Goal: Task Accomplishment & Management: Complete application form

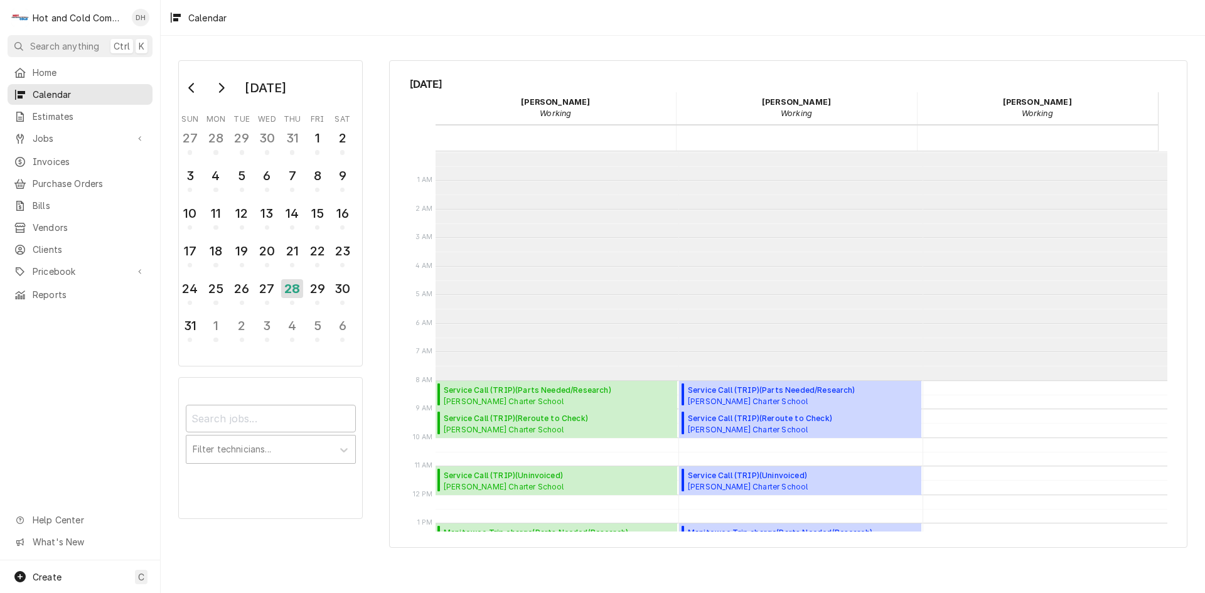
scroll to position [229, 0]
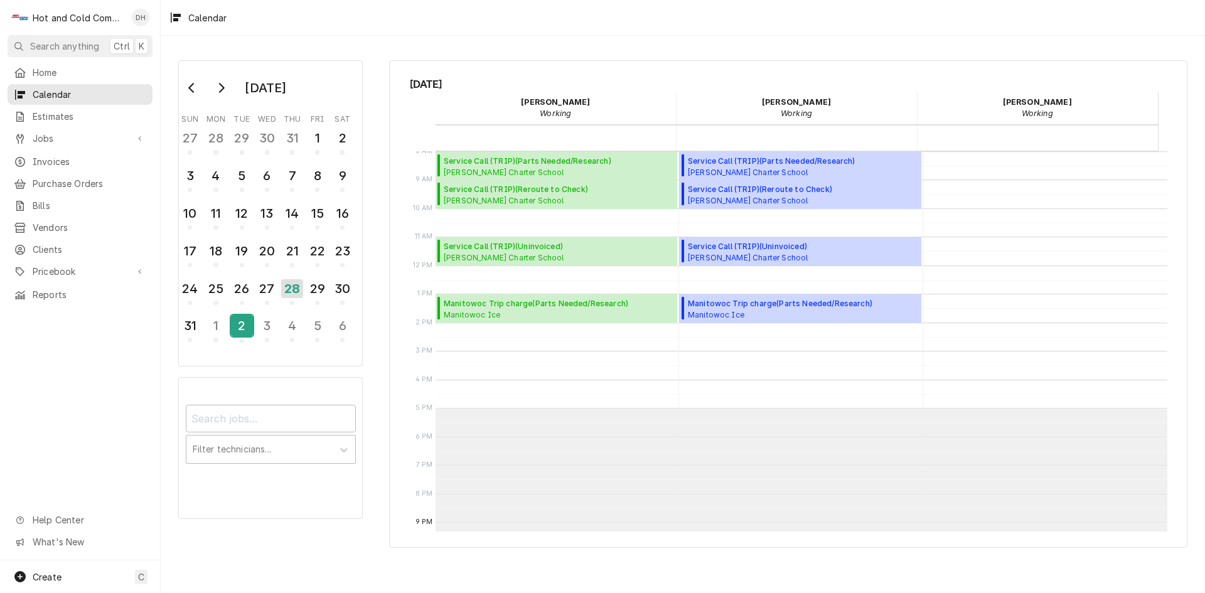
click at [244, 330] on div "2" at bounding box center [242, 325] width 22 height 21
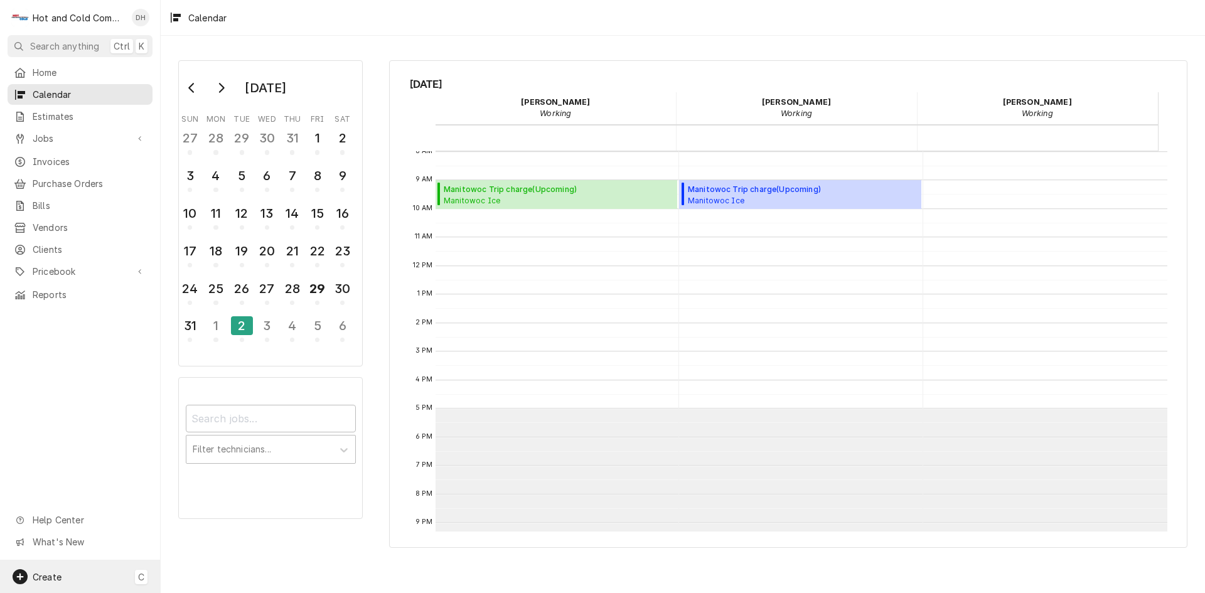
click at [54, 572] on span "Create" at bounding box center [47, 577] width 29 height 11
click at [236, 447] on div "Job" at bounding box center [235, 446] width 84 height 13
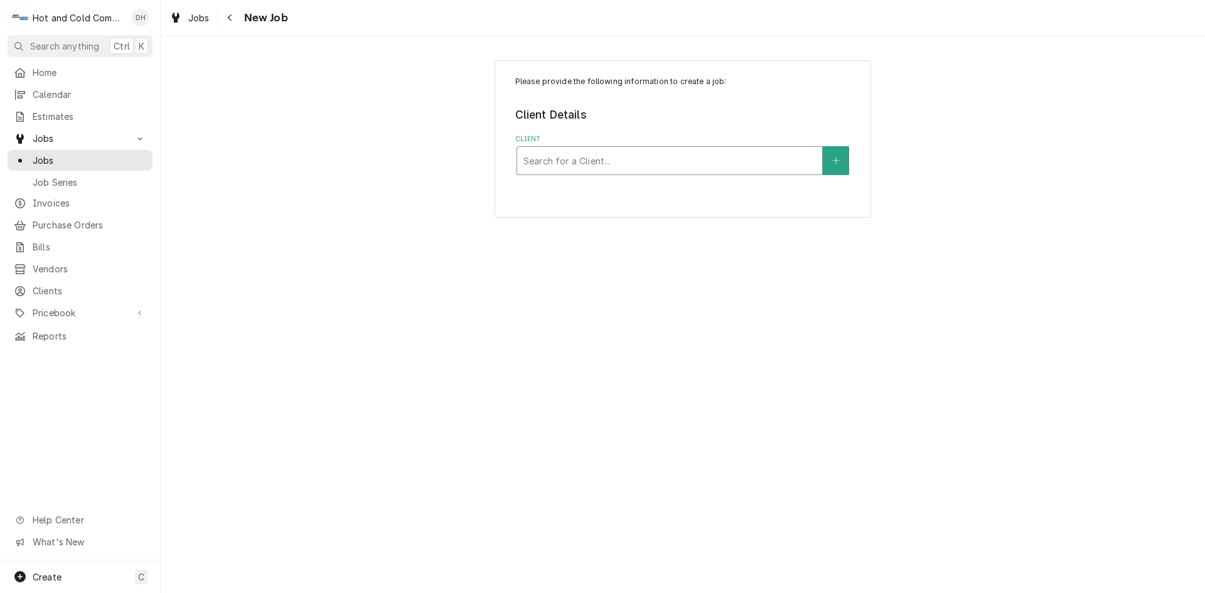
click at [649, 163] on div "Client" at bounding box center [669, 160] width 292 height 23
type input "Ibi"
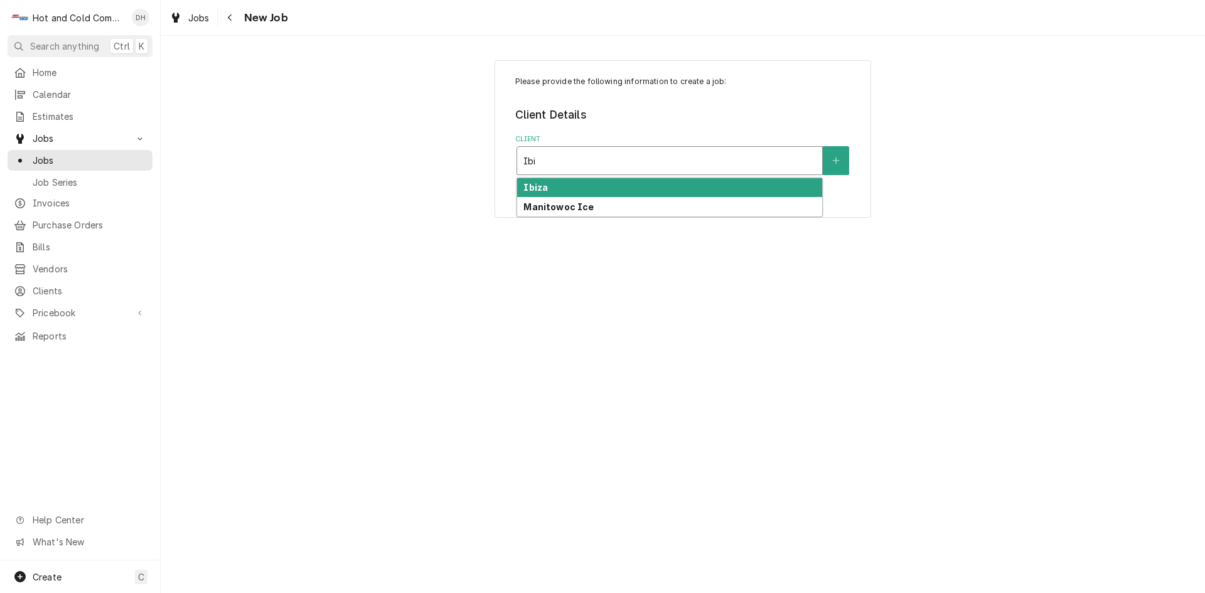
click at [572, 190] on div "Ibiza" at bounding box center [669, 187] width 305 height 19
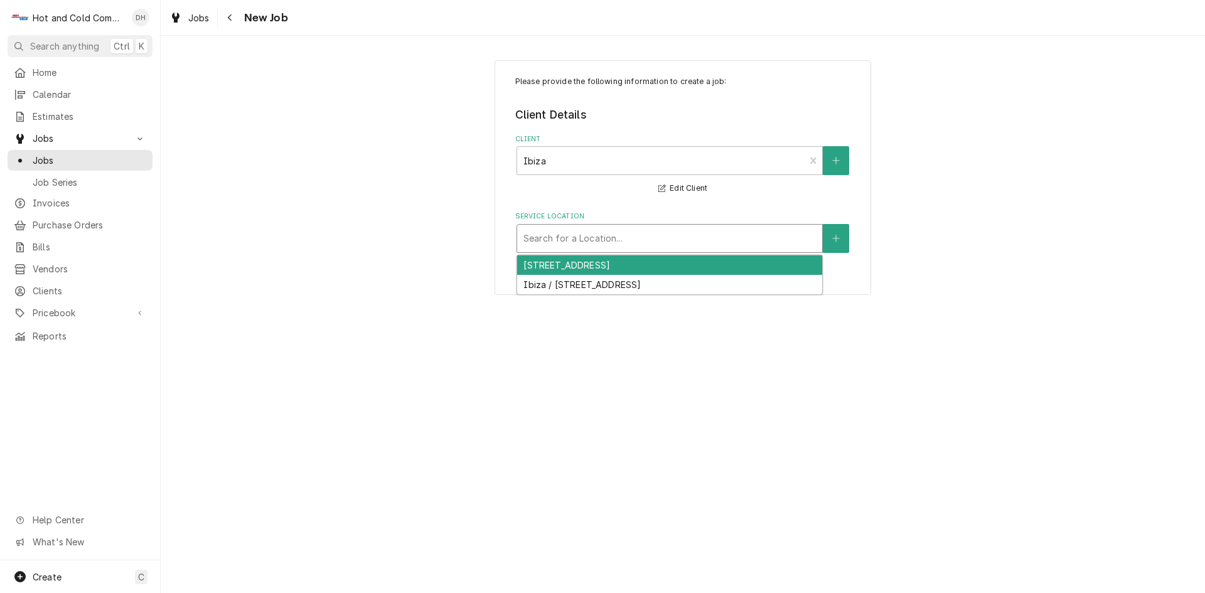
click at [673, 244] on div "Service Location" at bounding box center [669, 238] width 292 height 23
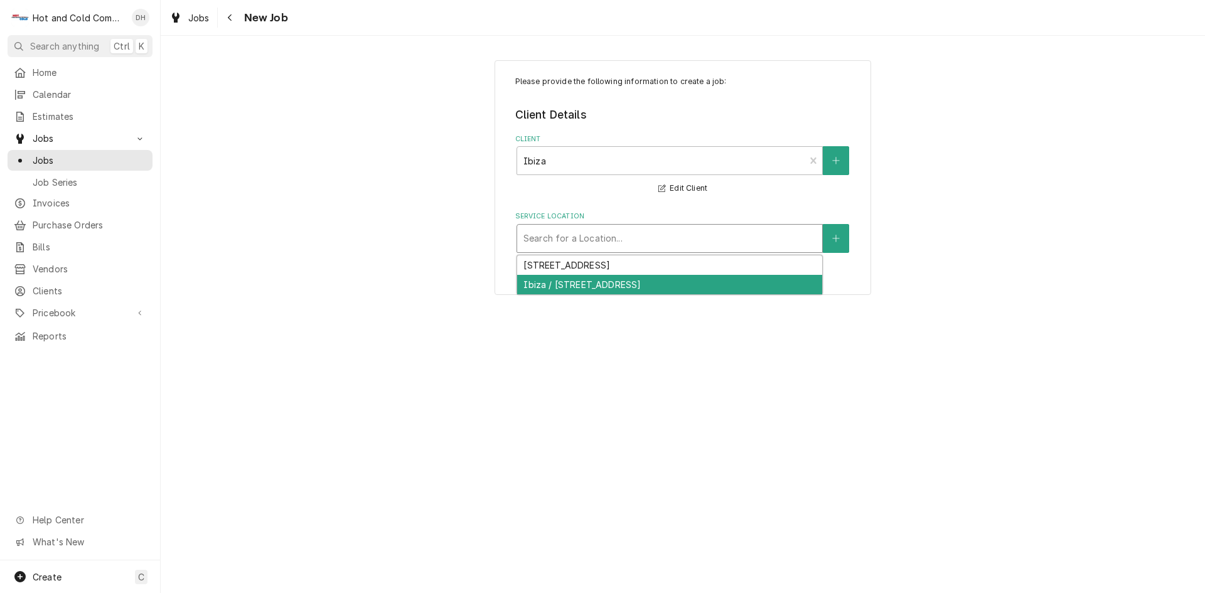
click at [738, 287] on div "Ibiza / 559 Dutch Valley Rd NE, Atlanta, GA 30324" at bounding box center [669, 284] width 305 height 19
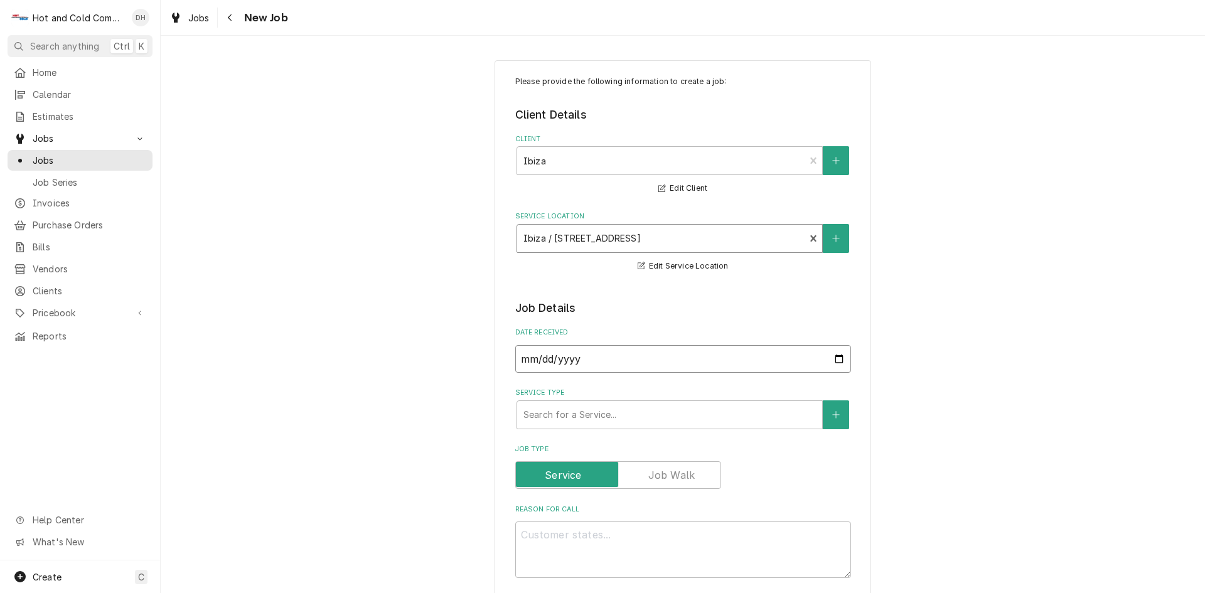
click at [832, 358] on input "2025-08-29" at bounding box center [683, 359] width 336 height 28
type textarea "x"
type input "2025-08-28"
click at [682, 420] on div "Service Type" at bounding box center [669, 415] width 292 height 23
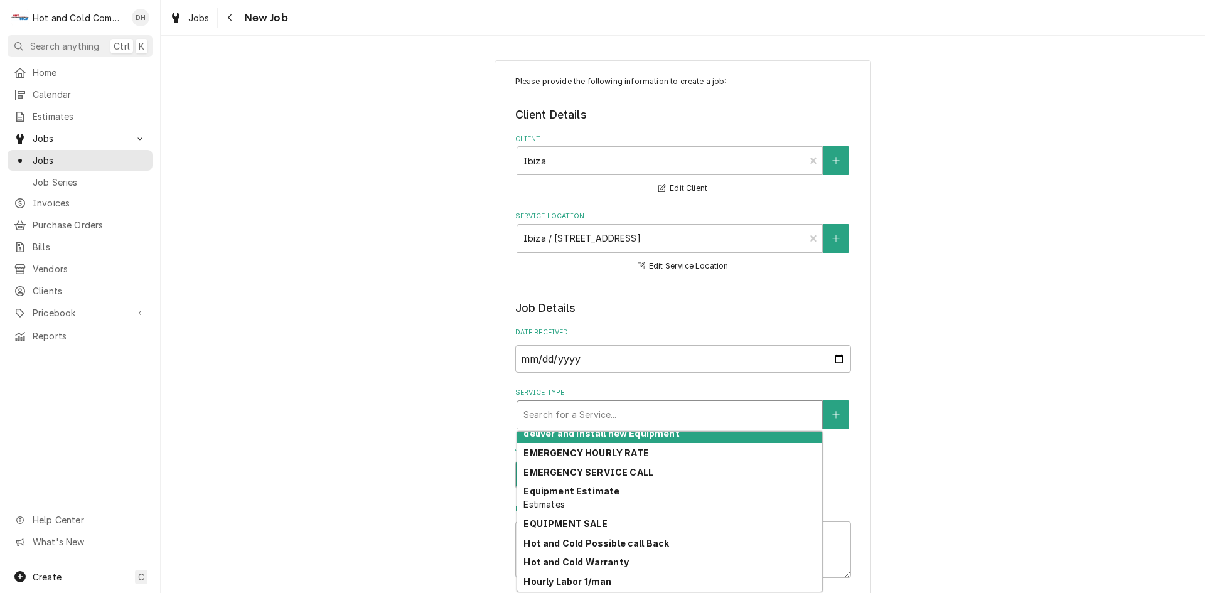
scroll to position [95, 0]
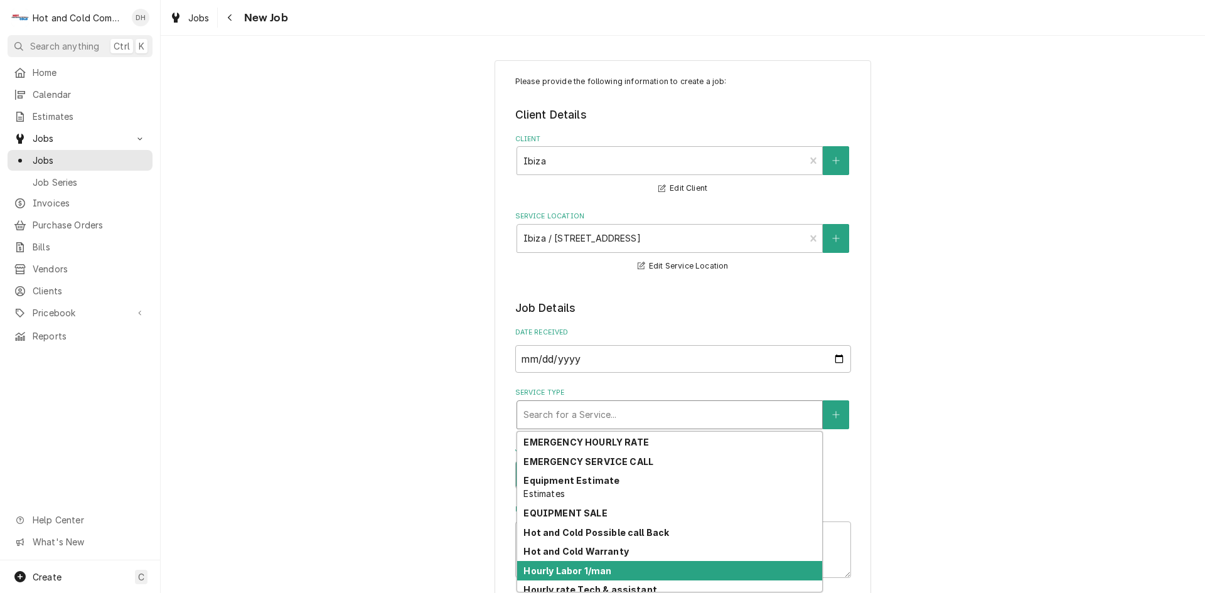
click at [781, 574] on div "Hourly Labor 1/man" at bounding box center [669, 570] width 305 height 19
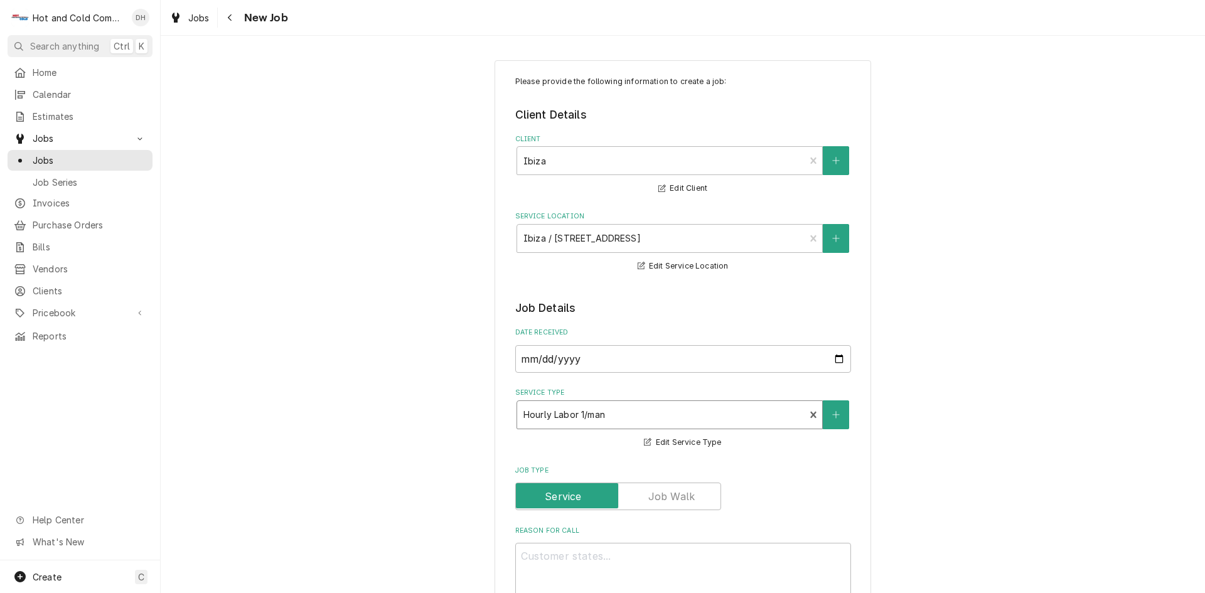
scroll to position [209, 0]
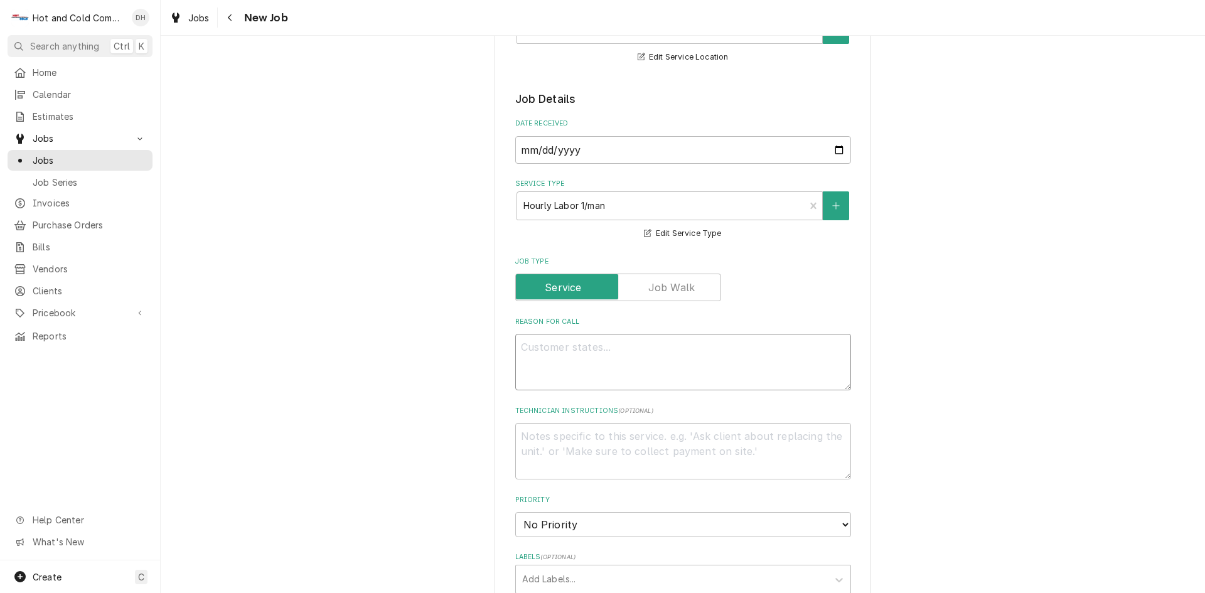
click at [647, 350] on textarea "Reason For Call" at bounding box center [683, 362] width 336 height 56
type textarea "x"
type textarea "R"
type textarea "x"
type textarea "RI"
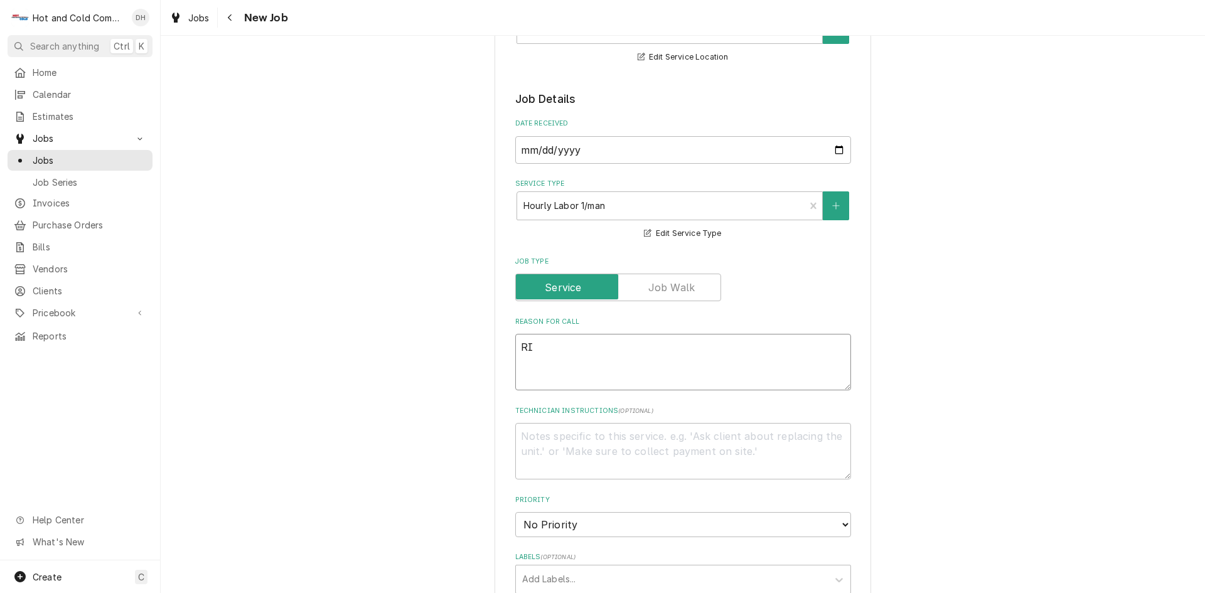
type textarea "x"
type textarea "RIC"
type textarea "x"
type textarea "RIC"
type textarea "x"
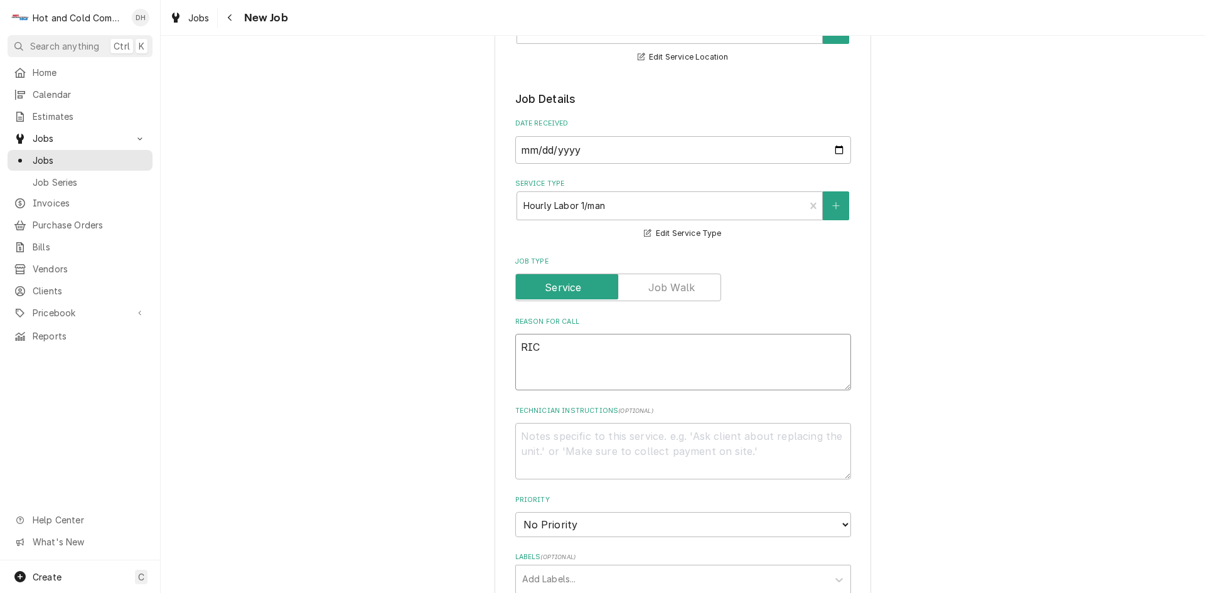
type textarea "RIC n"
type textarea "x"
type textarea "RIC no"
type textarea "x"
type textarea "RIC not"
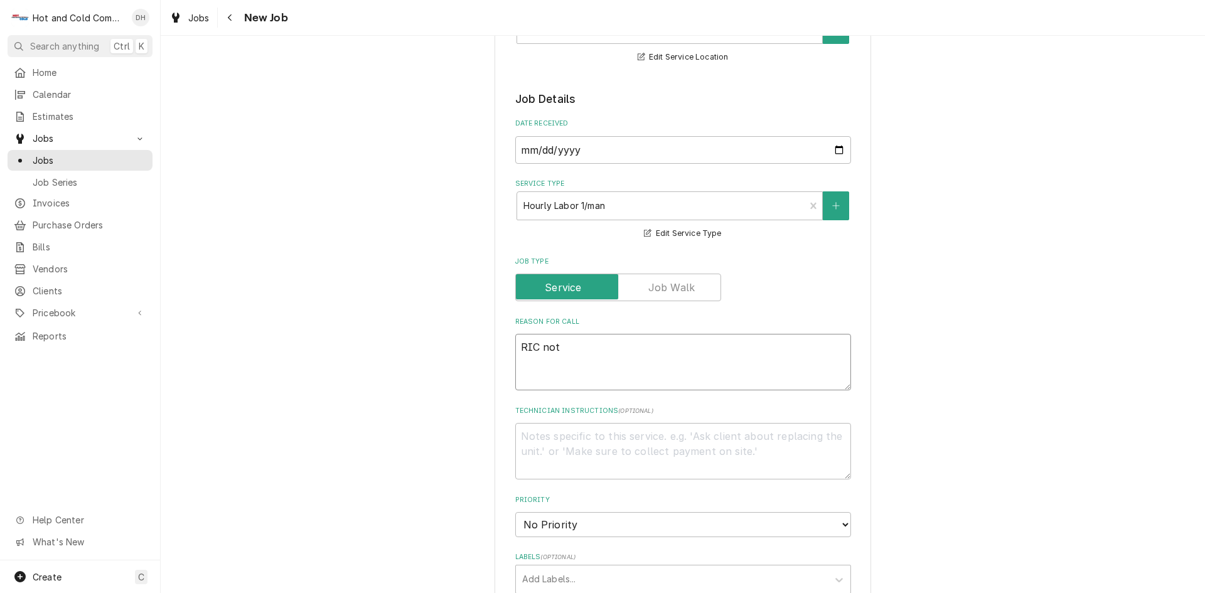
type textarea "x"
type textarea "RIC not"
type textarea "x"
type textarea "RIC not g"
type textarea "x"
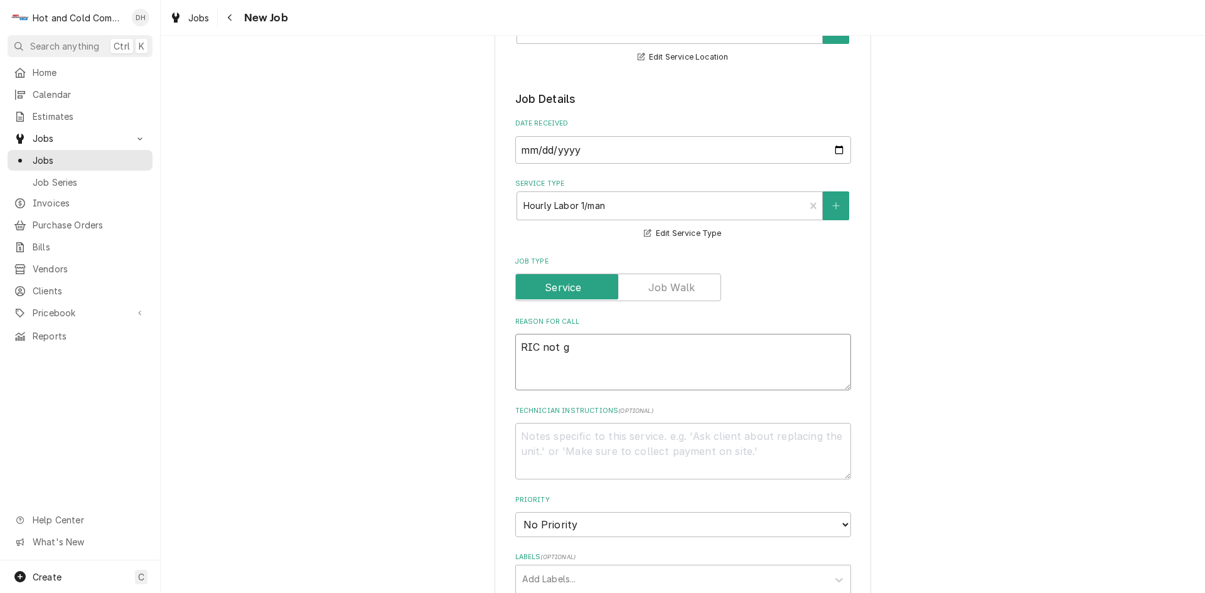
type textarea "RIC not ge"
type textarea "x"
type textarea "RIC not get"
type textarea "x"
type textarea "RIC not gett"
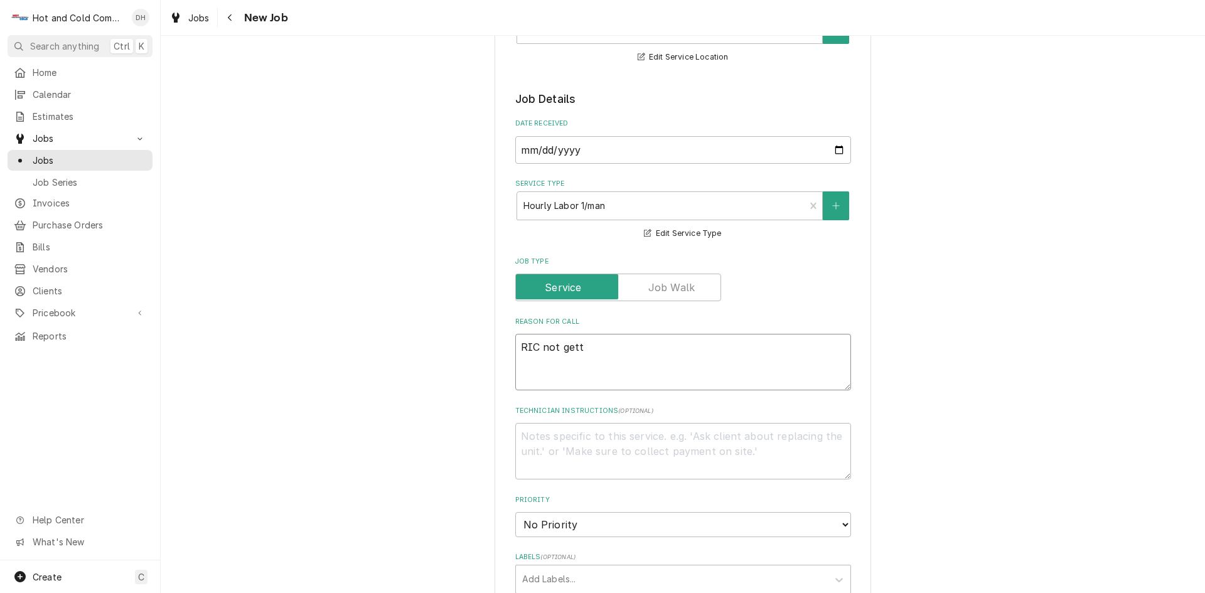
type textarea "x"
type textarea "RIC not getti"
type textarea "x"
type textarea "RIC not gettin"
type textarea "x"
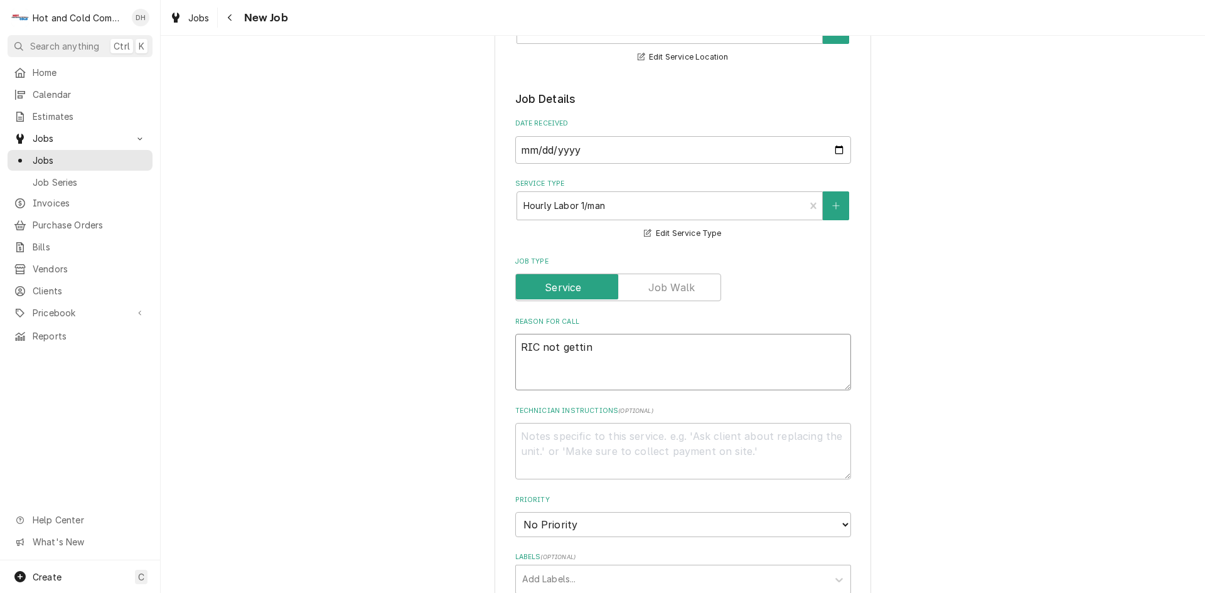
type textarea "RIC not getting"
type textarea "x"
type textarea "RIC not getting"
type textarea "x"
type textarea "RIC not getting t"
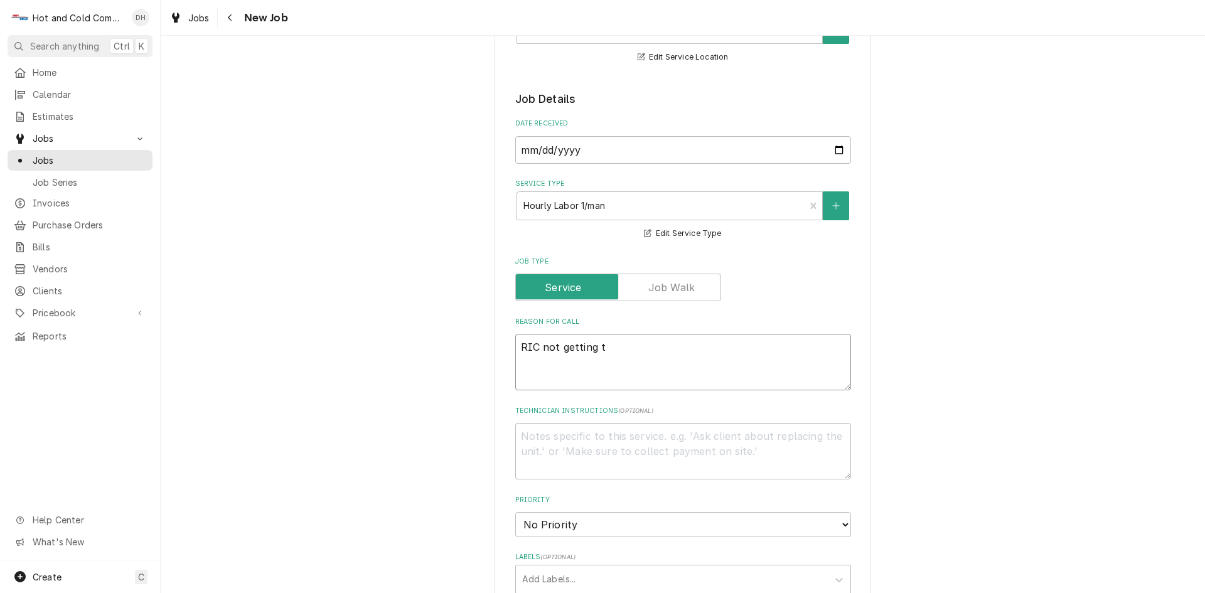
type textarea "x"
type textarea "RIC not getting to"
type textarea "x"
type textarea "RIC not getting to"
type textarea "x"
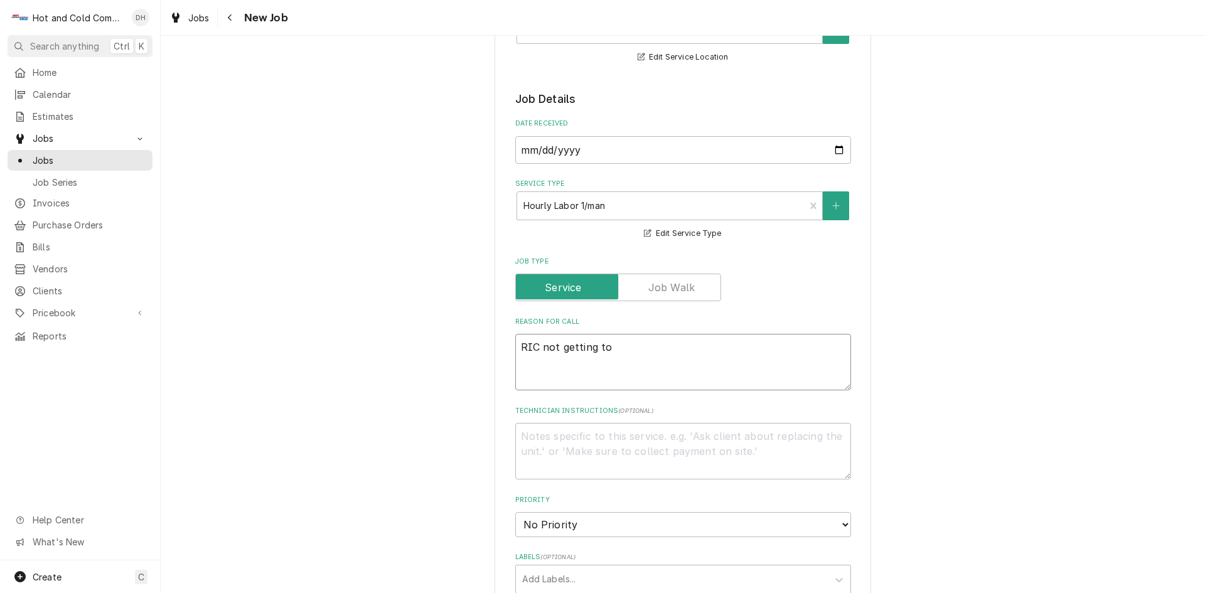
type textarea "RIC not getting to t"
type textarea "x"
type textarea "RIC not getting to te"
type textarea "x"
type textarea "RIC not getting to tem"
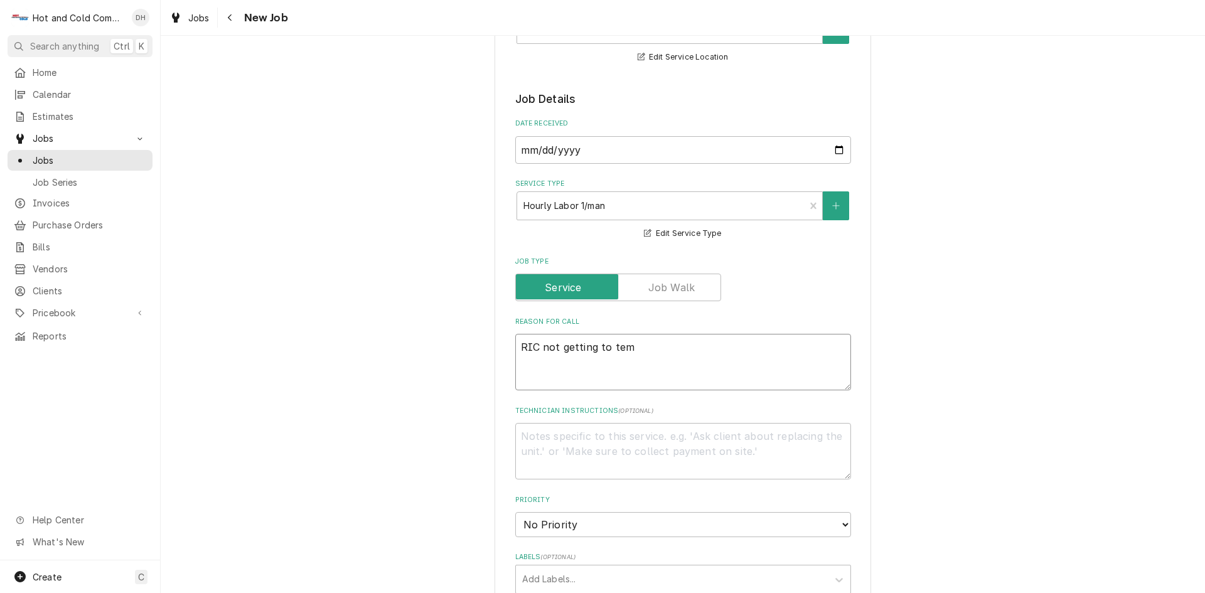
type textarea "x"
type textarea "RIC not getting to temp"
type textarea "x"
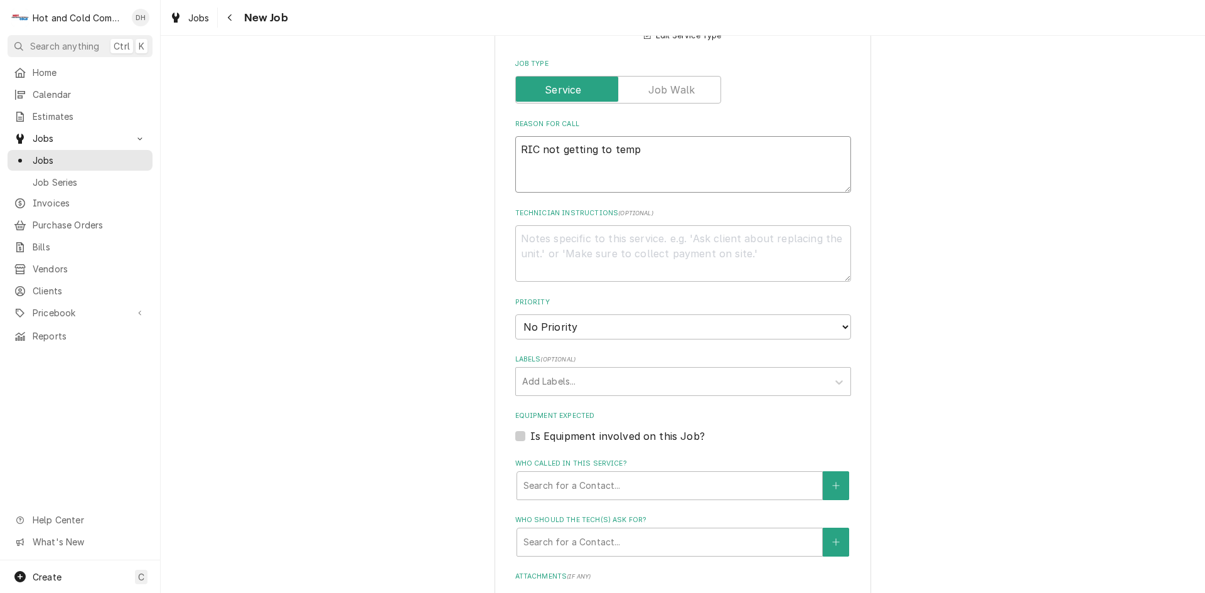
scroll to position [419, 0]
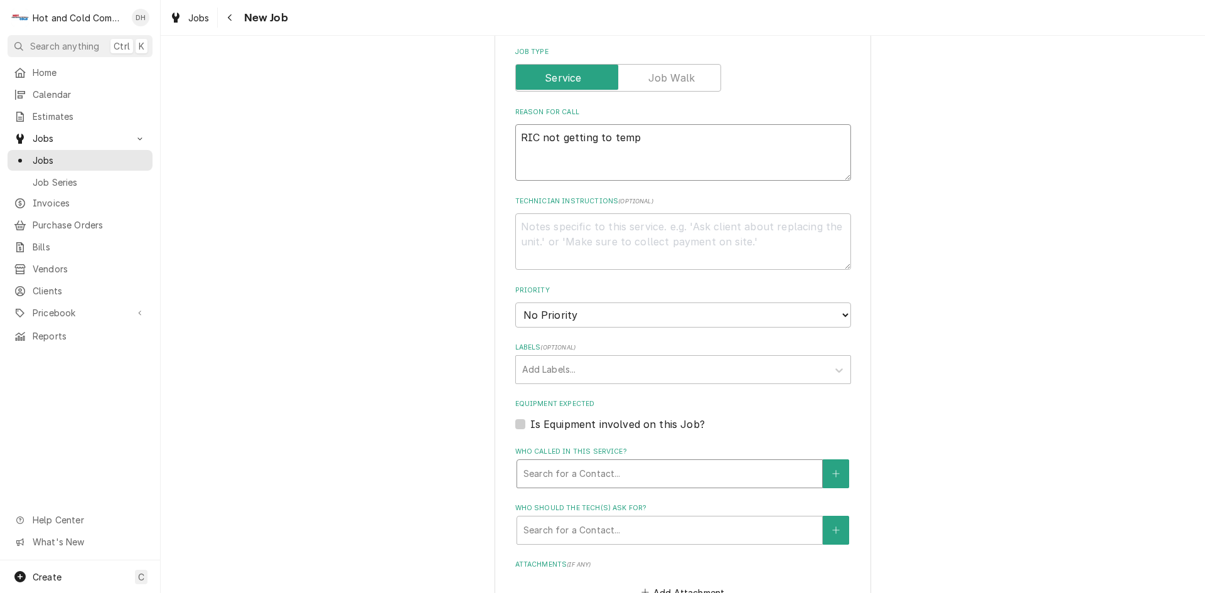
type textarea "RIC not getting to temp"
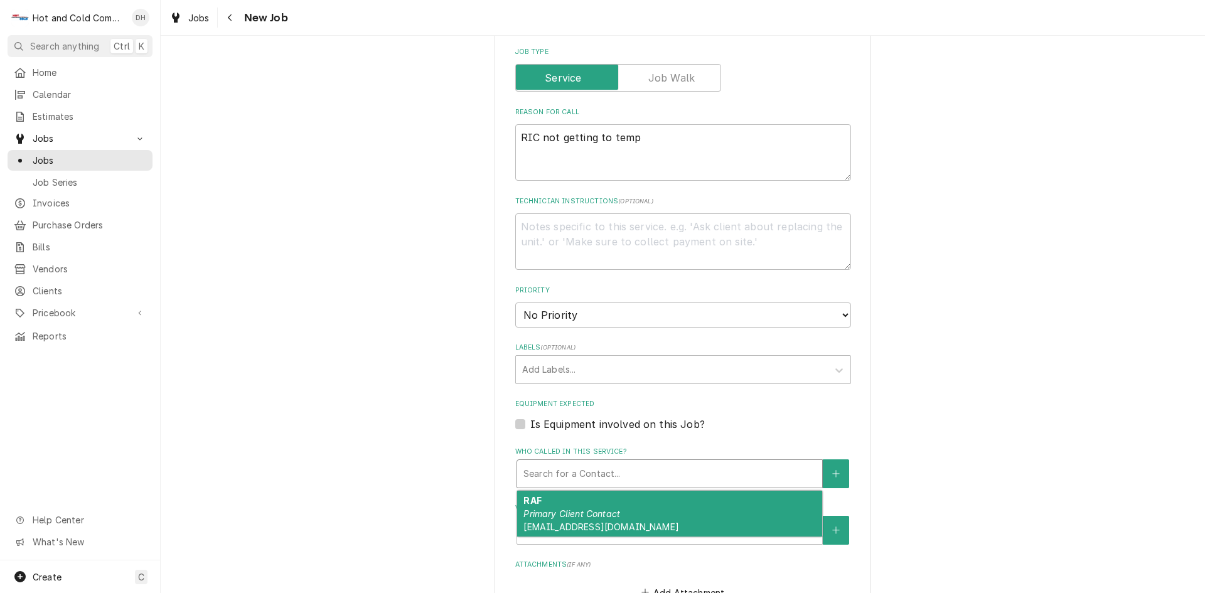
click at [688, 465] on div "Who called in this service?" at bounding box center [669, 474] width 292 height 23
click at [576, 505] on div "RAF Primary Client Contact Raf@ibizabites.com" at bounding box center [669, 514] width 305 height 46
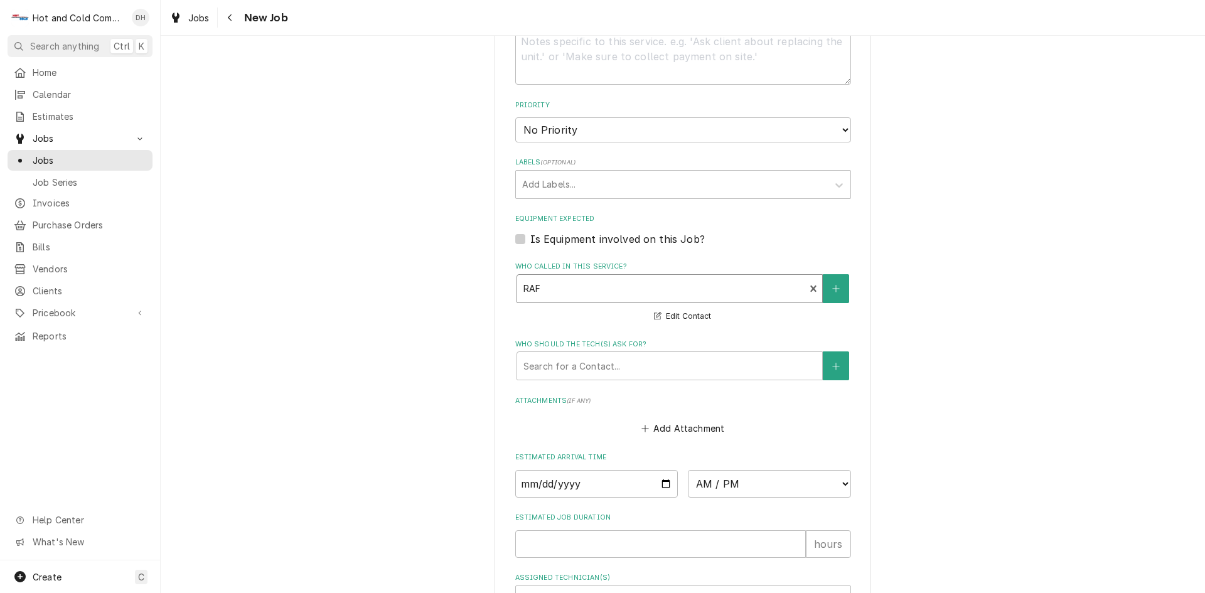
scroll to position [628, 0]
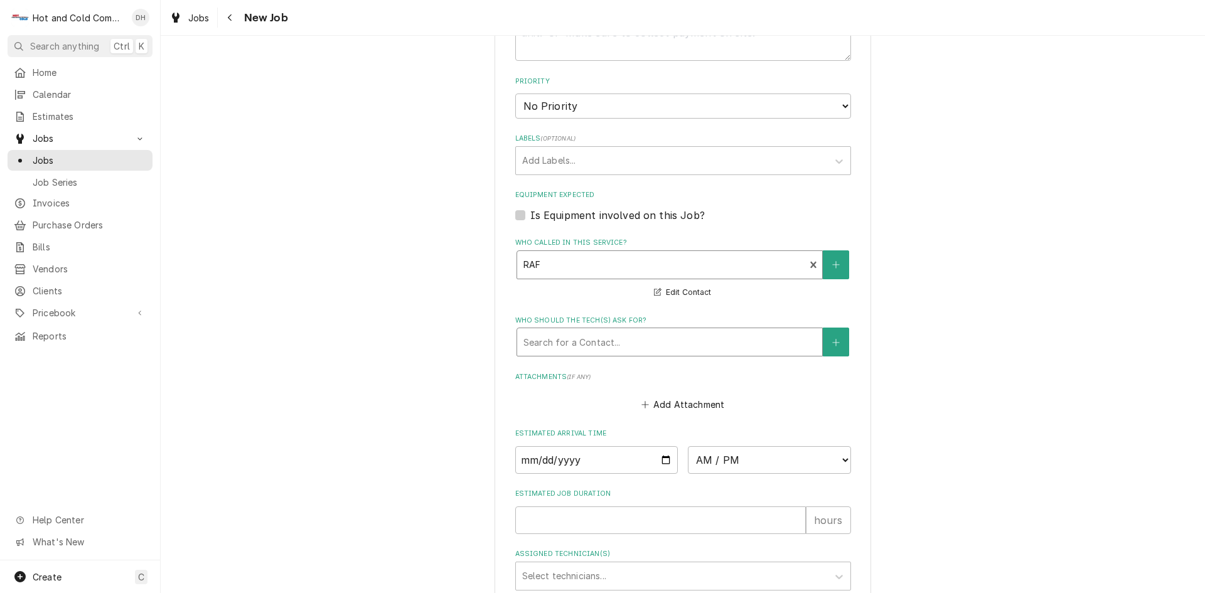
click at [578, 345] on div "Who should the tech(s) ask for?" at bounding box center [669, 342] width 292 height 23
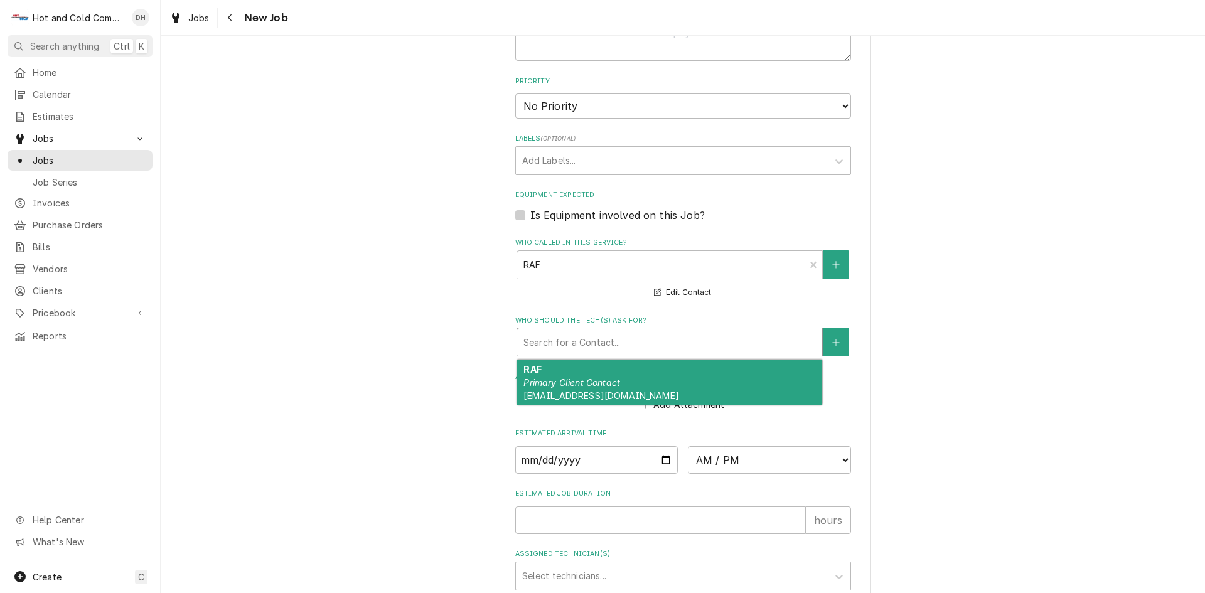
click at [608, 373] on div "RAF Primary Client Contact Raf@ibizabites.com" at bounding box center [669, 383] width 305 height 46
type textarea "x"
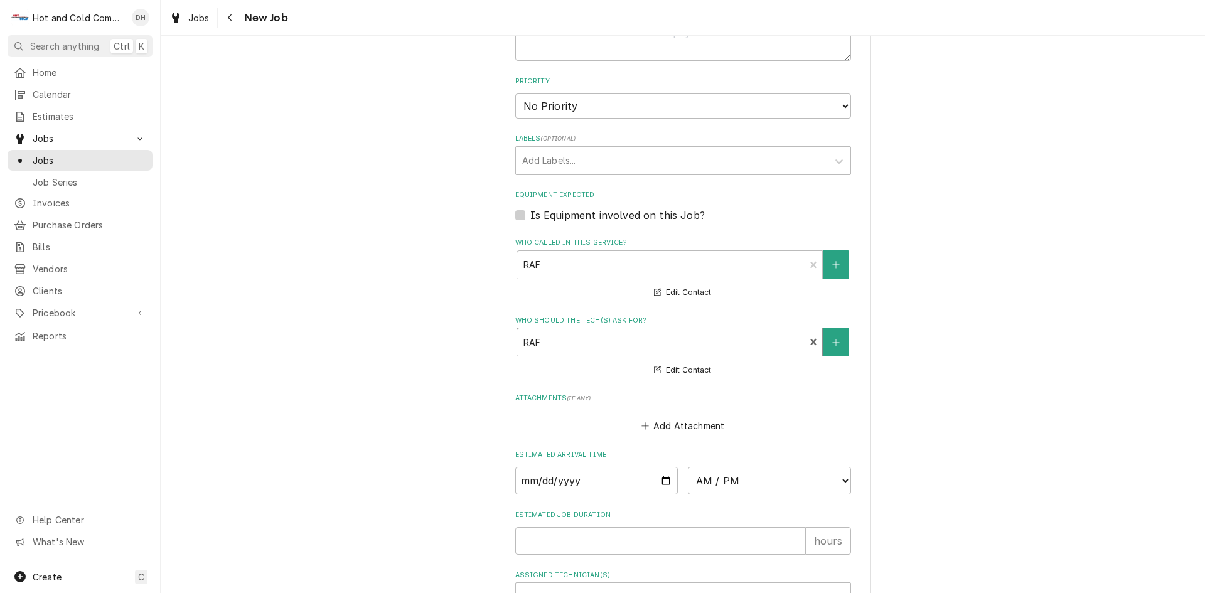
click at [596, 340] on div "Who should the tech(s) ask for?" at bounding box center [661, 342] width 276 height 23
click at [534, 295] on div "Who called in this service? RAF Primary Client Contact Raf@ibizabites.com Edit …" at bounding box center [683, 269] width 336 height 62
click at [682, 291] on button "Edit Contact" at bounding box center [682, 293] width 61 height 16
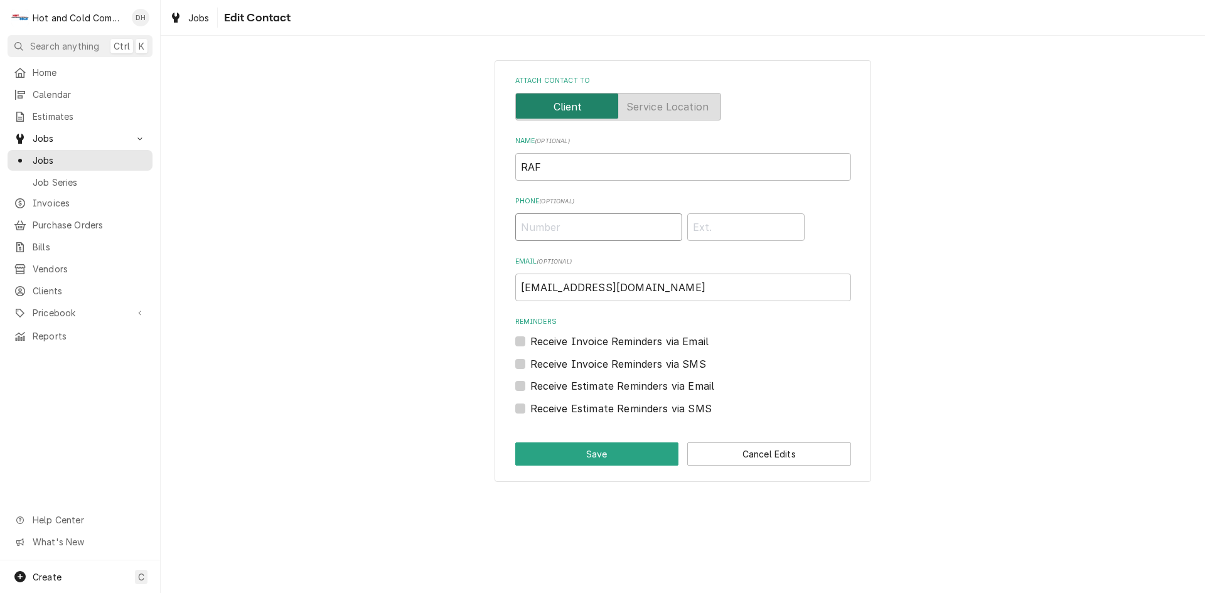
click at [612, 236] on input "Phone ( optional )" at bounding box center [598, 227] width 167 height 28
type input "(404) 857-9308"
drag, startPoint x: 620, startPoint y: 225, endPoint x: 513, endPoint y: 230, distance: 106.2
click at [513, 230] on div "Attach contact to Name ( optional ) RAF Phone ( optional ) (404) 857-9308 Email…" at bounding box center [683, 271] width 377 height 422
click at [604, 459] on button "Save" at bounding box center [597, 454] width 164 height 23
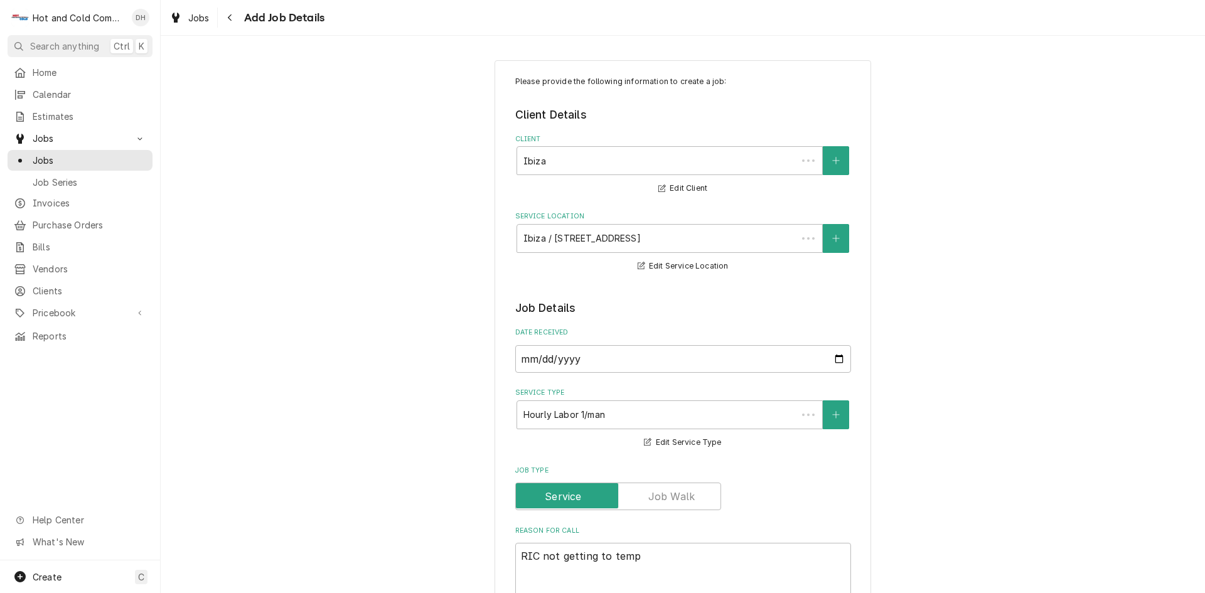
scroll to position [628, 0]
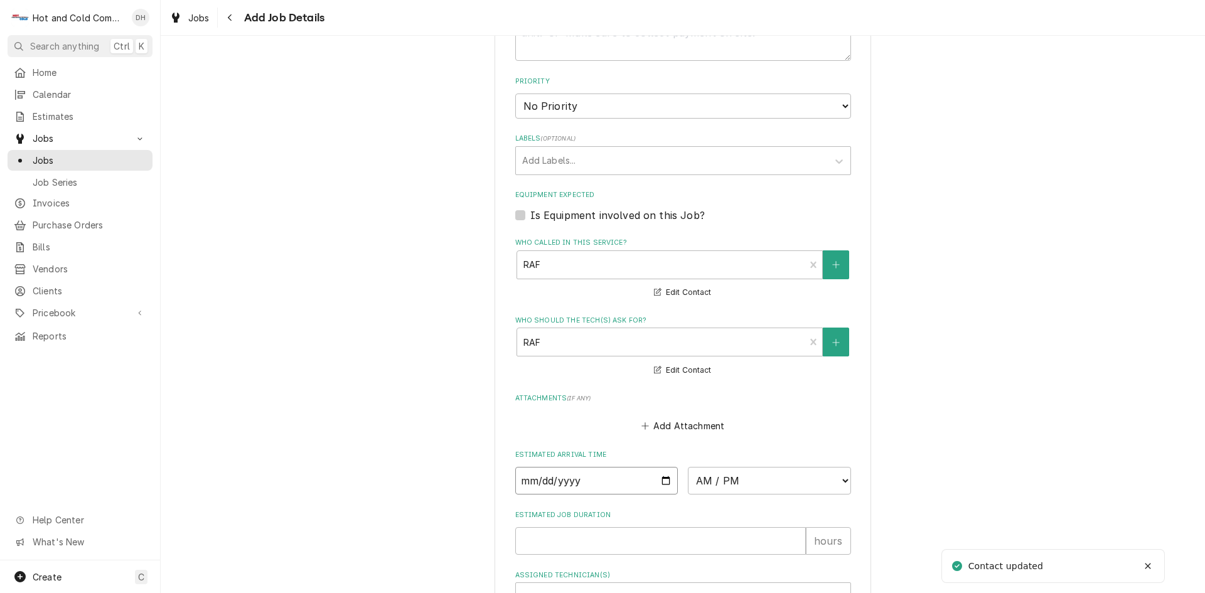
click at [665, 481] on input "Date" at bounding box center [596, 481] width 163 height 28
type textarea "x"
type input "2025-09-02"
type textarea "x"
click at [841, 480] on select "AM / PM 6:00 AM 6:15 AM 6:30 AM 6:45 AM 7:00 AM 7:15 AM 7:30 AM 7:45 AM 8:00 AM…" at bounding box center [769, 481] width 163 height 28
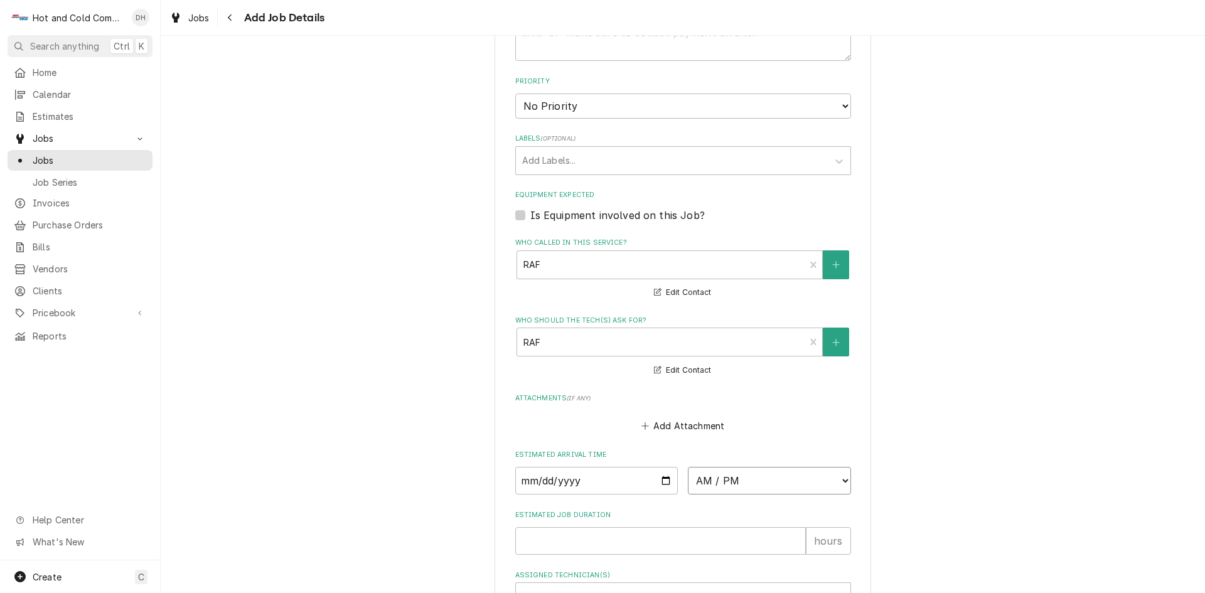
select select "10:00:00"
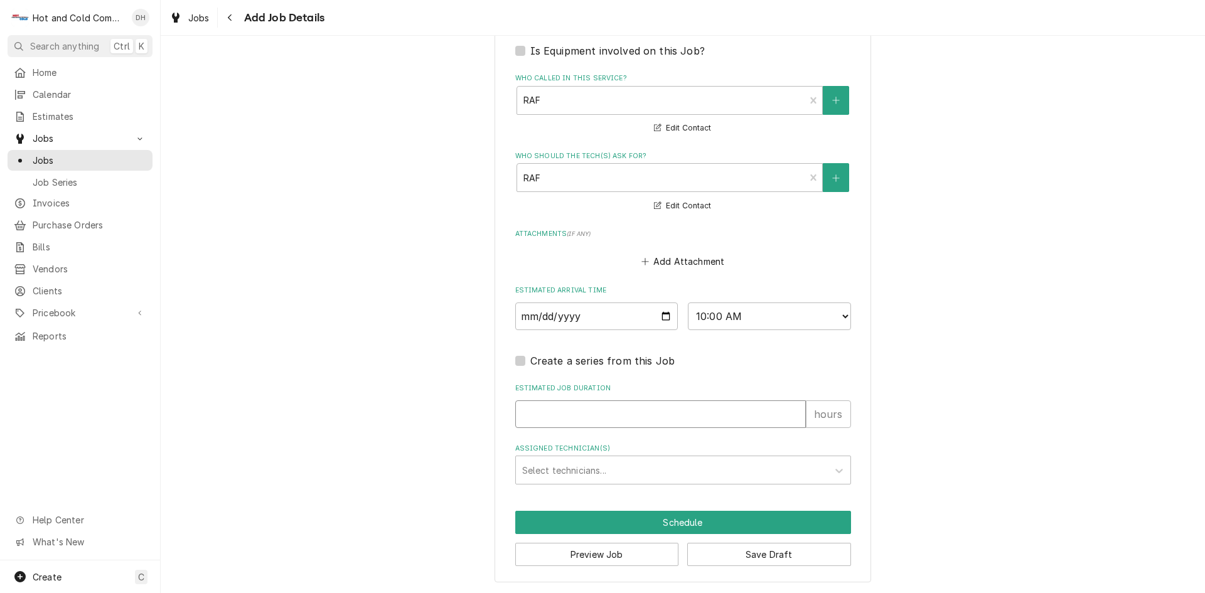
click at [577, 422] on input "Estimated Job Duration" at bounding box center [660, 414] width 291 height 28
type textarea "x"
type input "1"
type textarea "x"
type input "1"
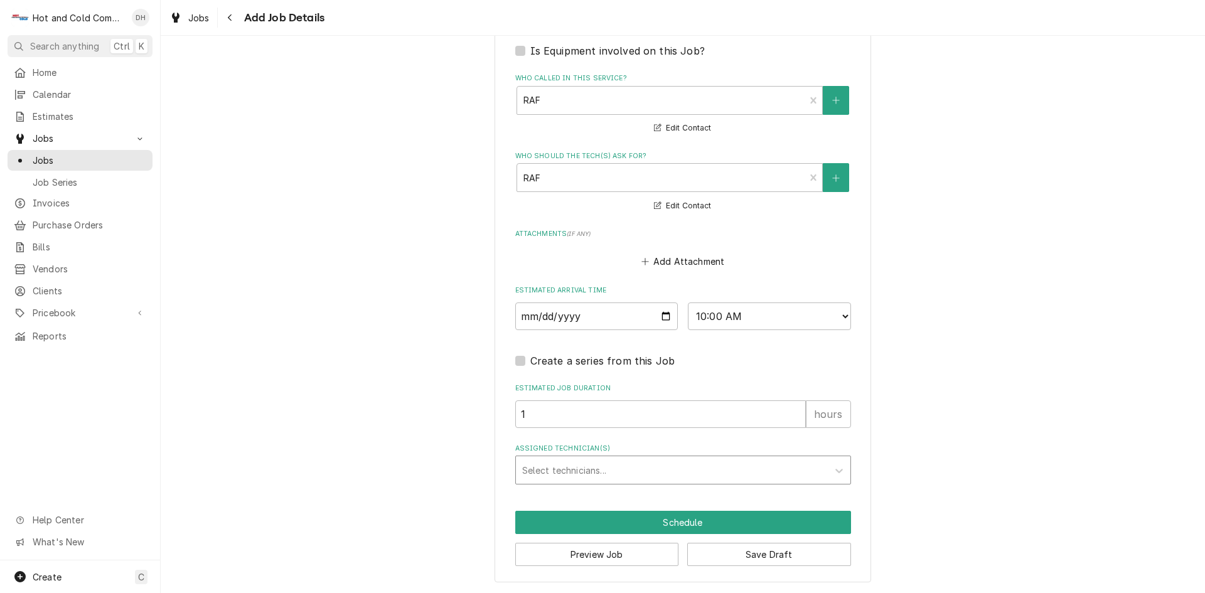
click at [601, 469] on div "Assigned Technician(s)" at bounding box center [671, 470] width 299 height 23
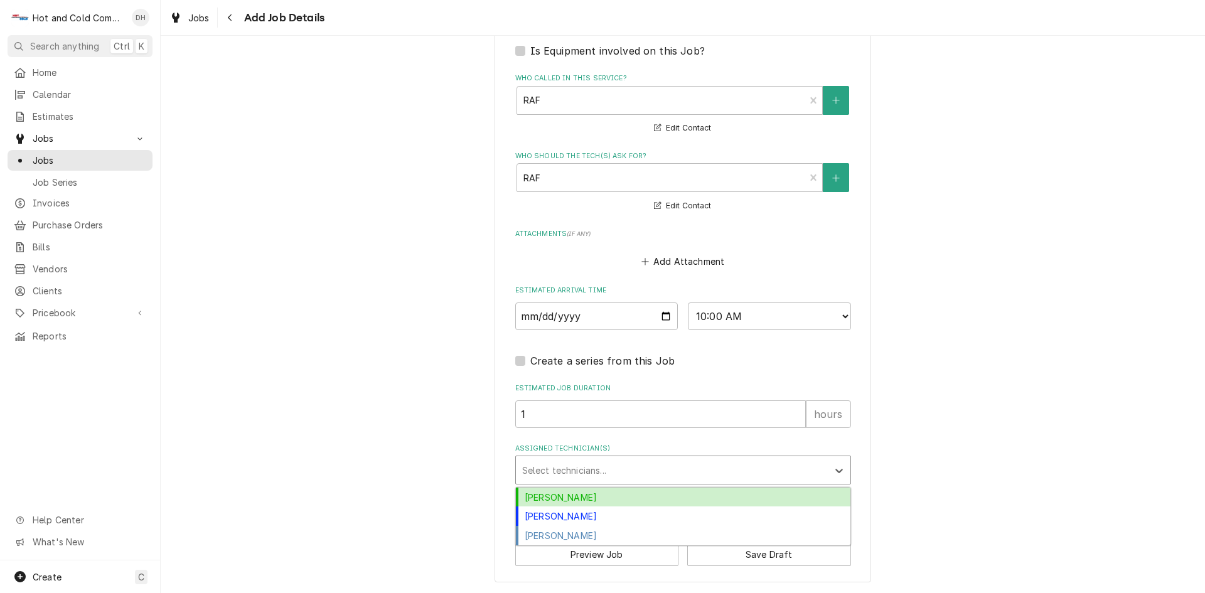
click at [581, 493] on div "[PERSON_NAME]" at bounding box center [683, 497] width 335 height 19
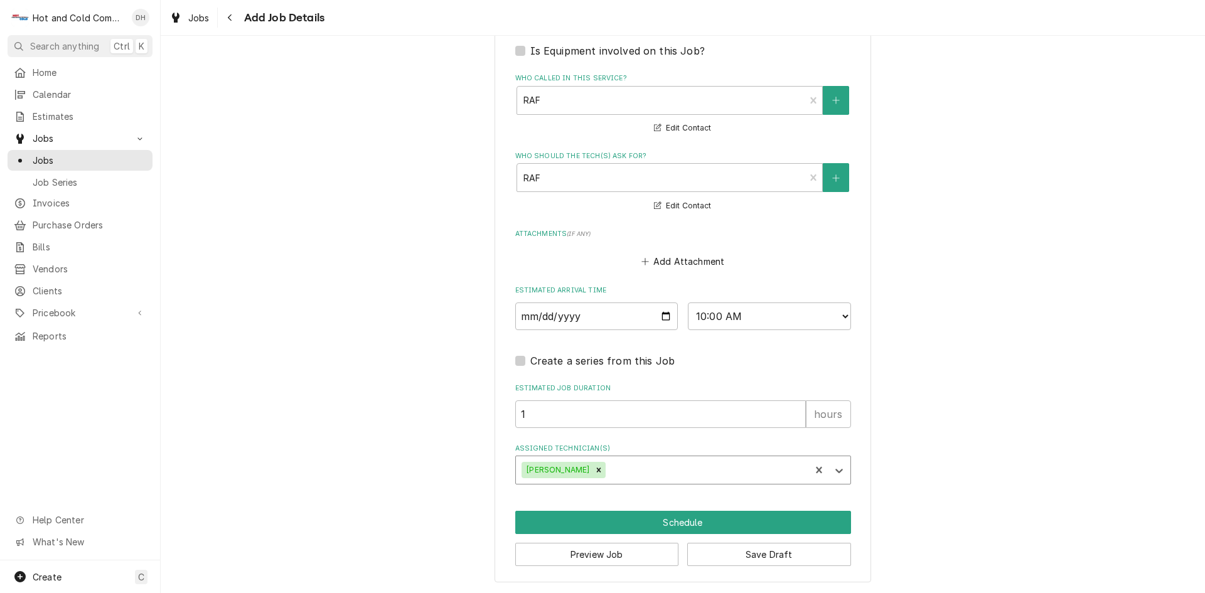
click at [638, 478] on div "Assigned Technician(s)" at bounding box center [706, 470] width 196 height 23
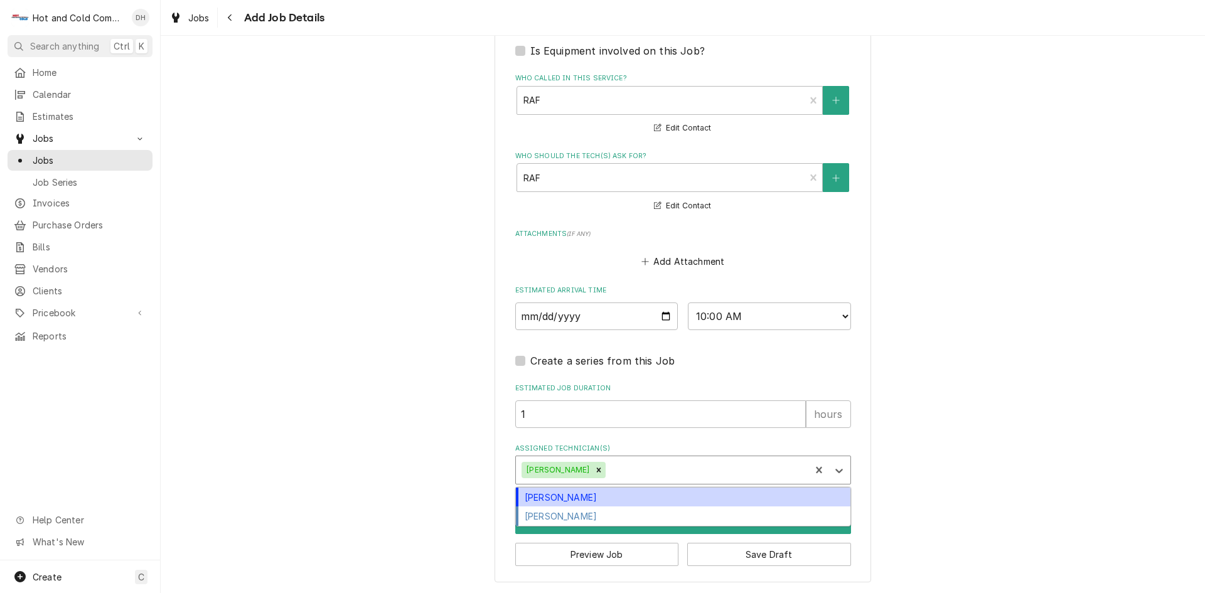
click at [584, 501] on div "[PERSON_NAME]" at bounding box center [683, 497] width 335 height 19
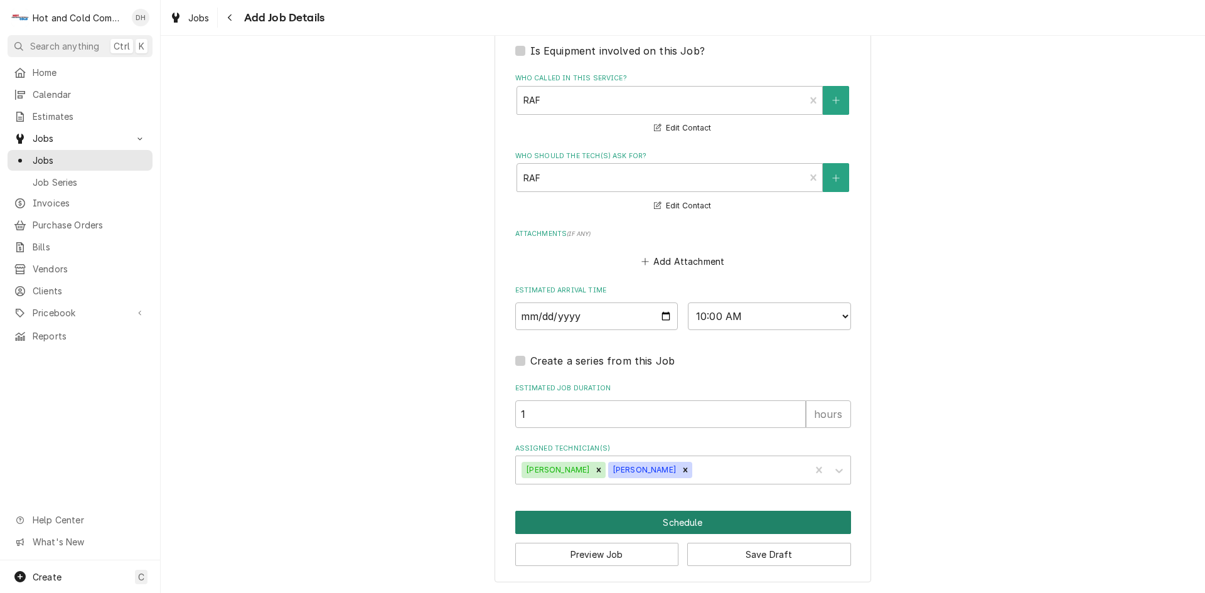
click at [683, 525] on button "Schedule" at bounding box center [683, 522] width 336 height 23
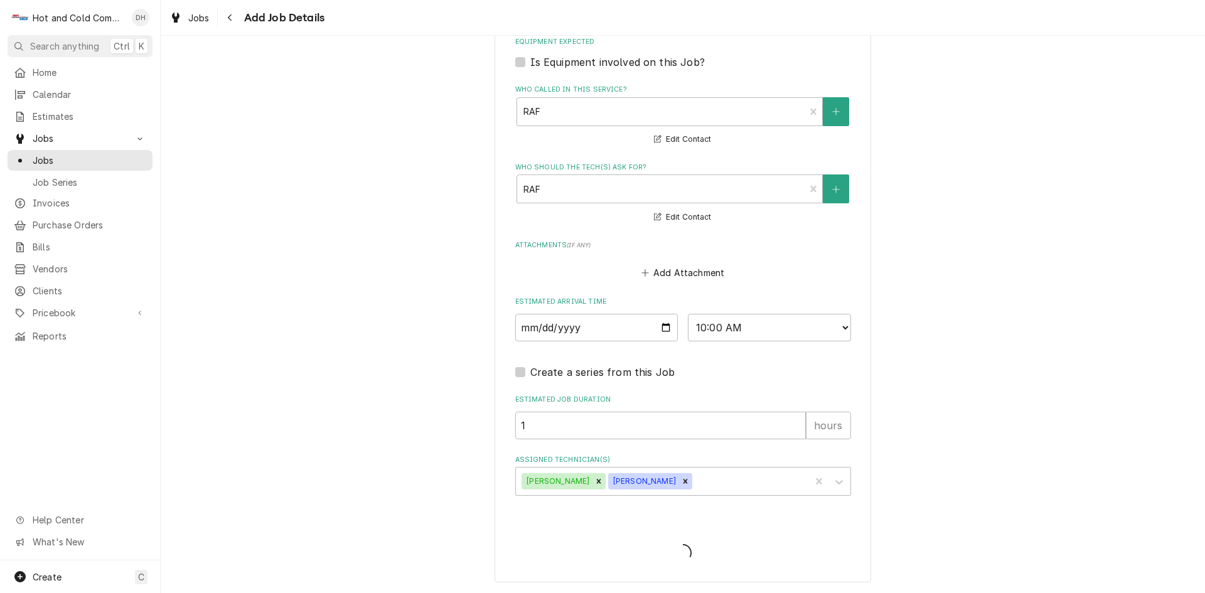
type textarea "x"
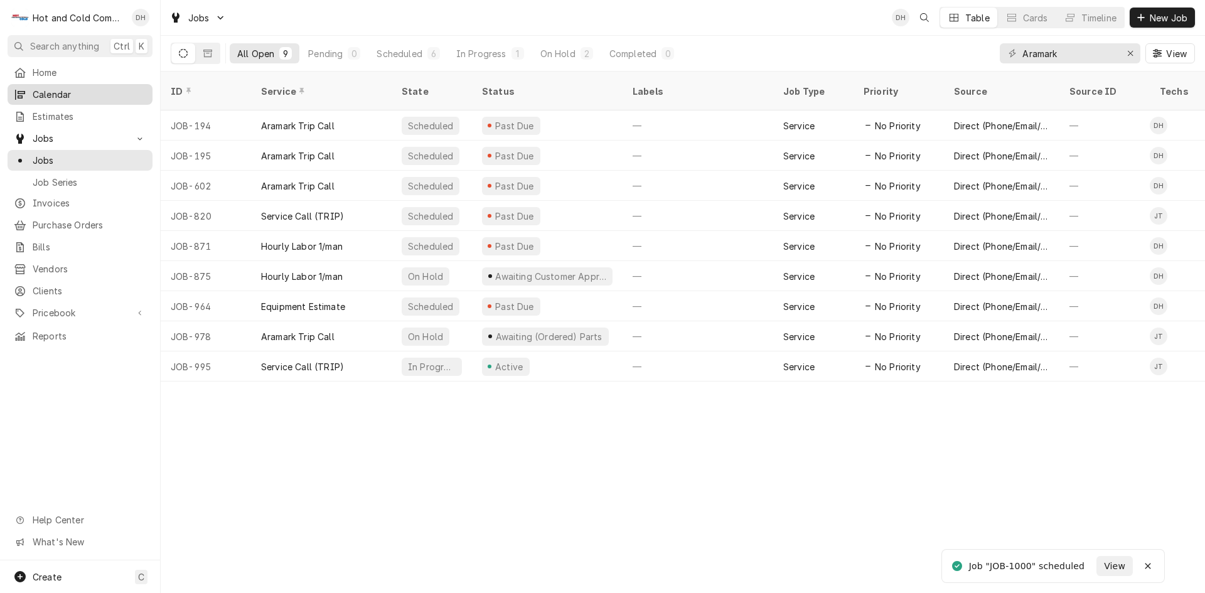
click at [65, 95] on span "Calendar" at bounding box center [90, 94] width 114 height 13
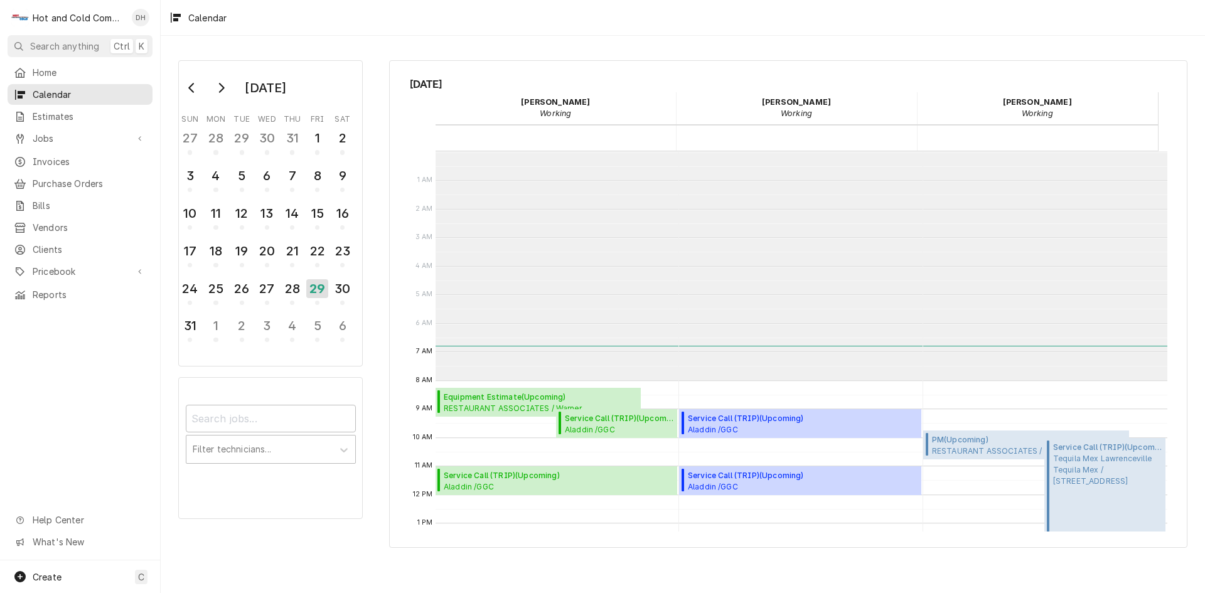
scroll to position [229, 0]
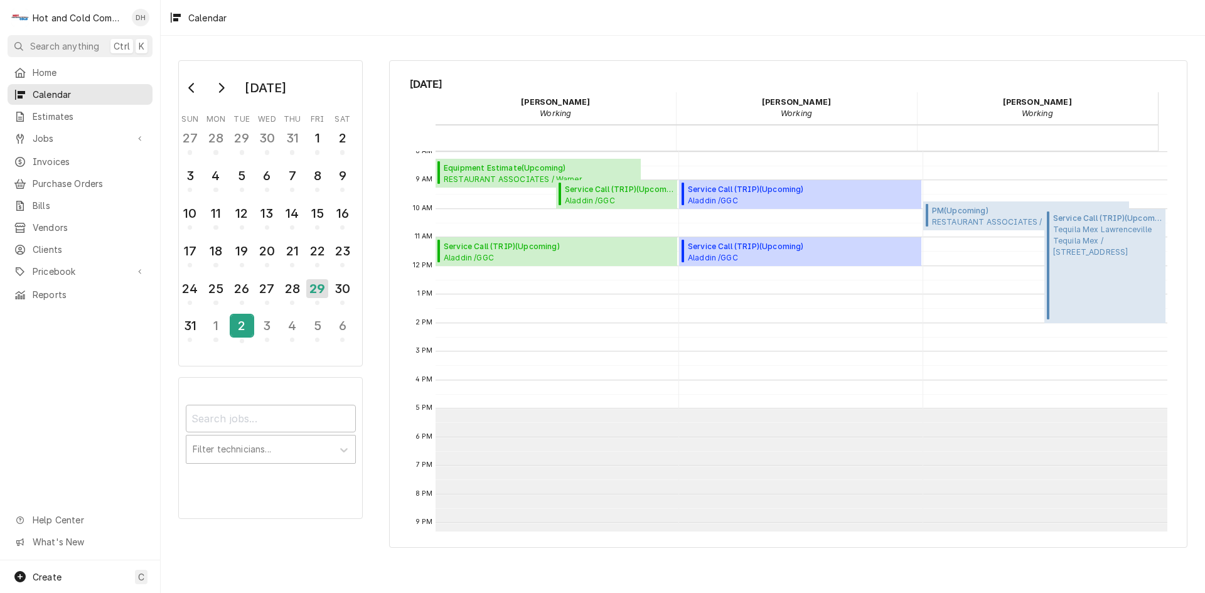
click at [239, 327] on div "2" at bounding box center [242, 325] width 22 height 21
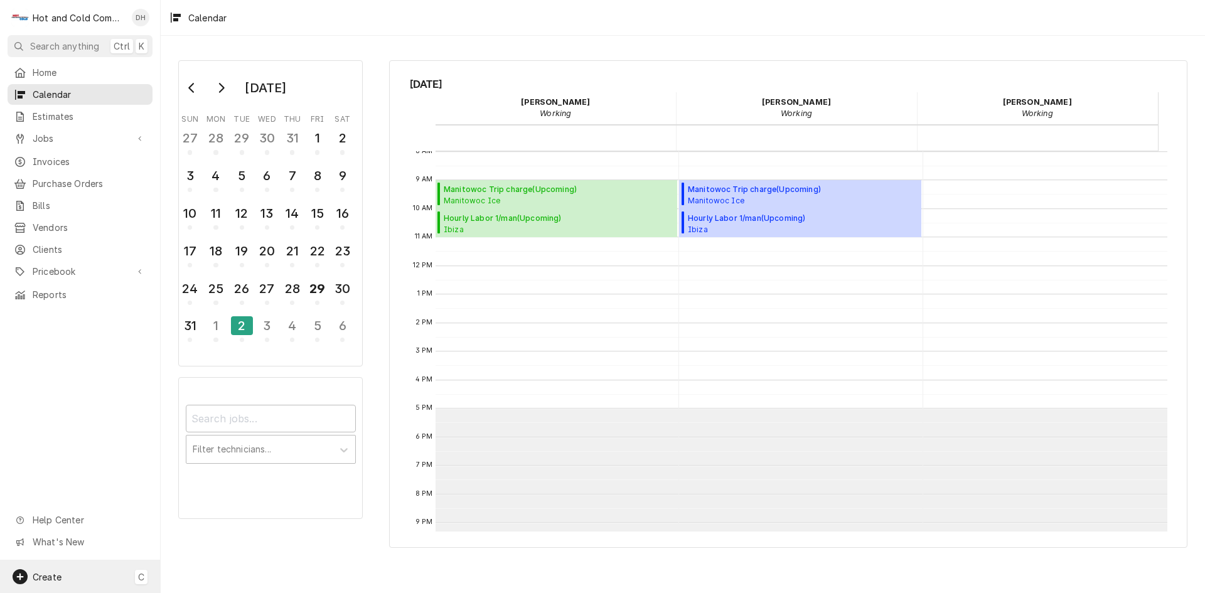
click at [52, 569] on div "Create" at bounding box center [37, 576] width 49 height 15
click at [214, 446] on div "Job" at bounding box center [235, 446] width 84 height 13
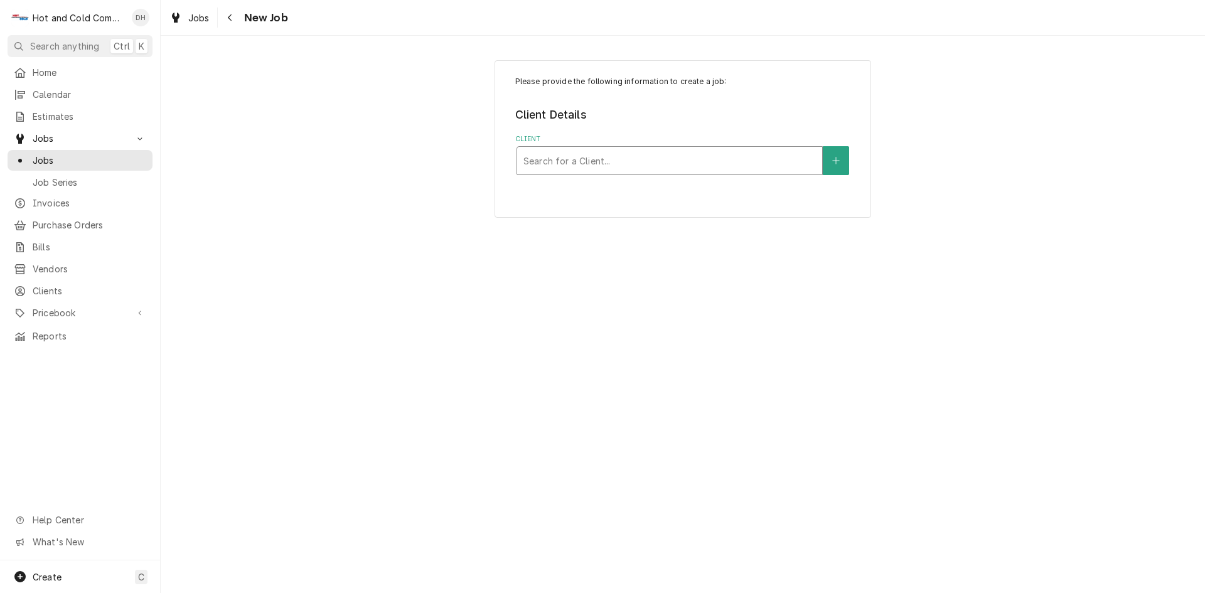
click at [609, 165] on div "Client" at bounding box center [669, 160] width 292 height 23
type input "ara"
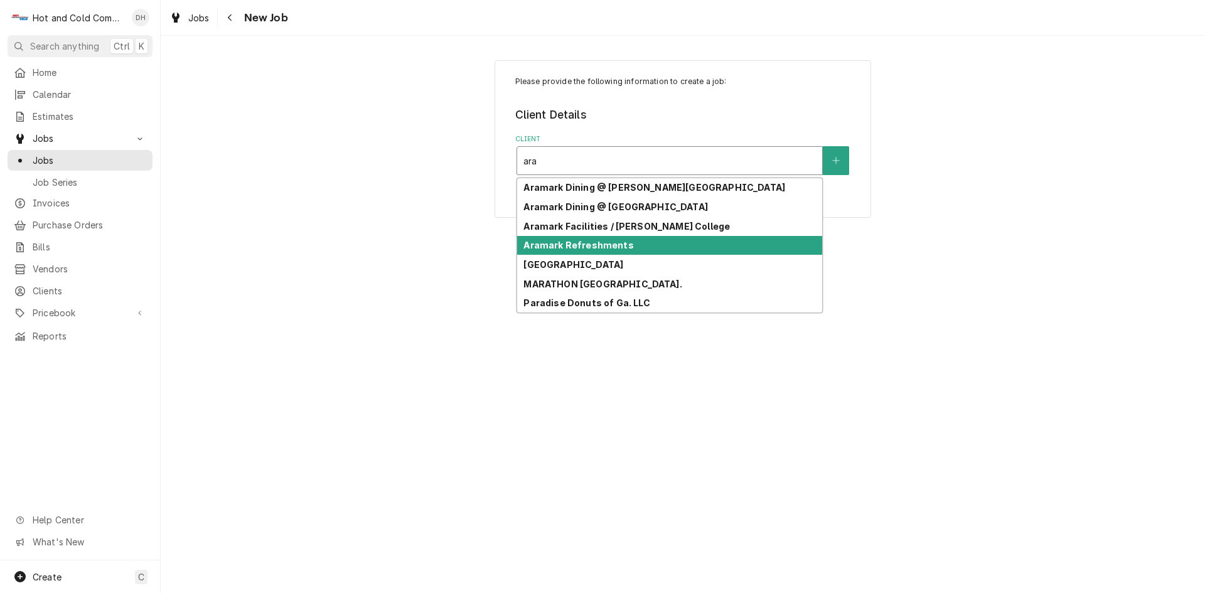
click at [618, 244] on strong "Aramark Refreshments" at bounding box center [578, 245] width 110 height 11
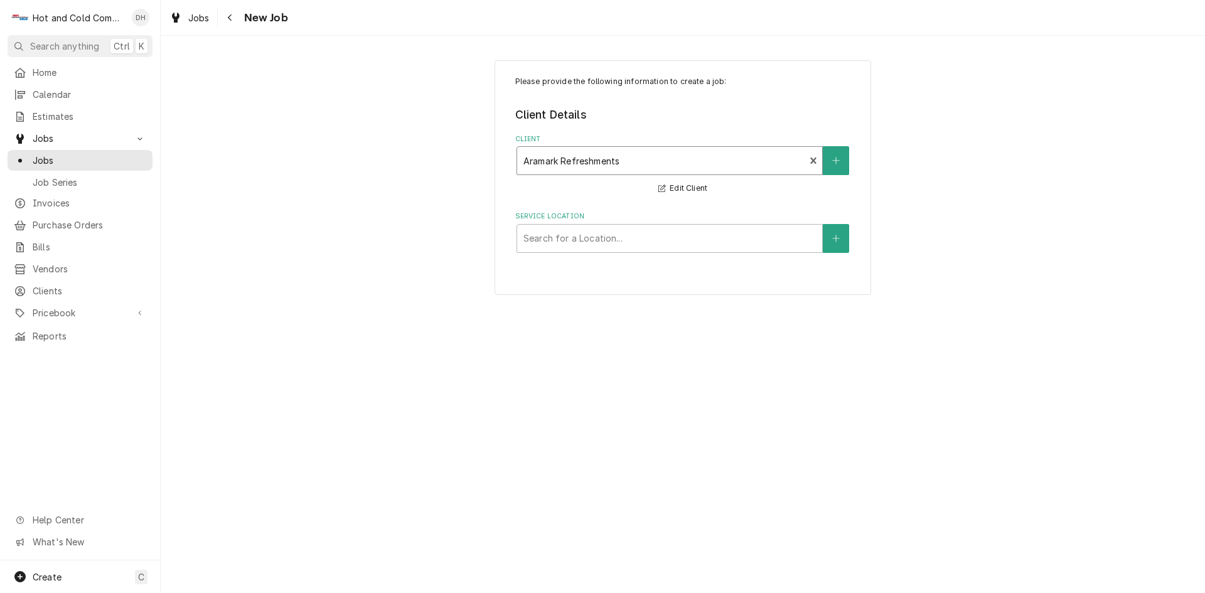
click at [618, 244] on div "Service Location" at bounding box center [669, 238] width 292 height 23
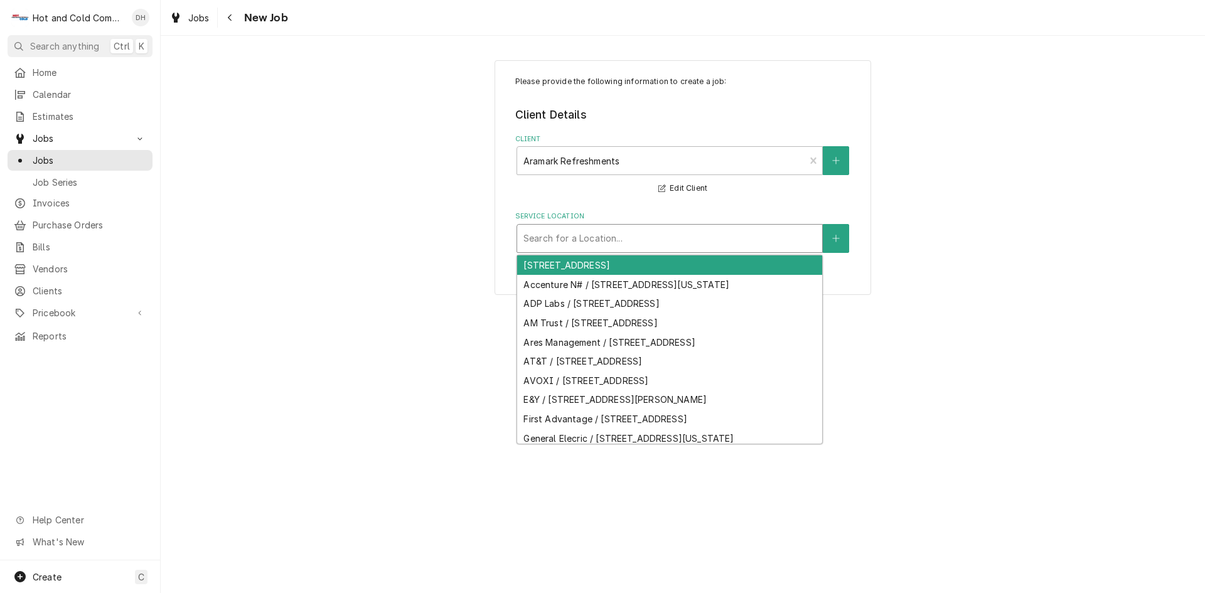
type input "S"
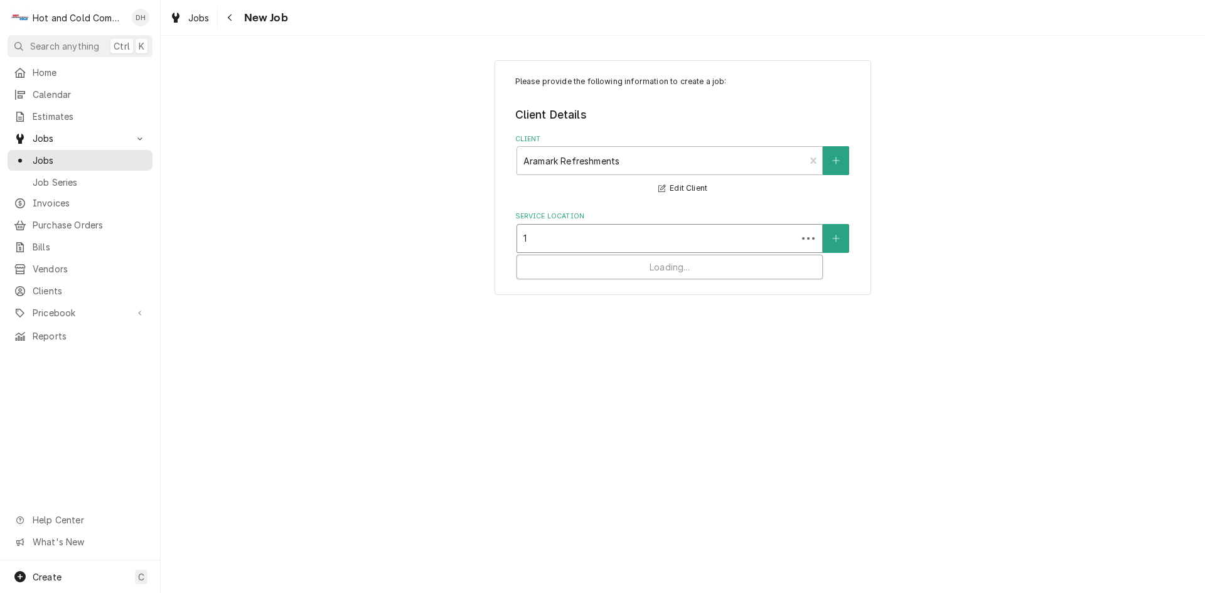
type input "13"
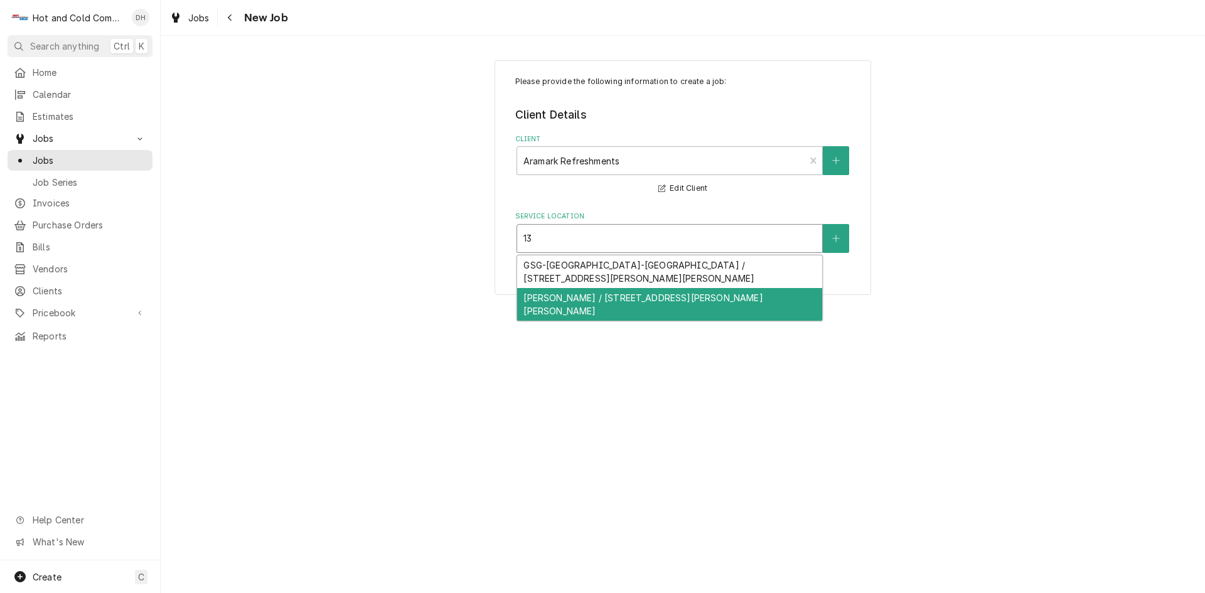
click at [706, 303] on div "[PERSON_NAME] / [STREET_ADDRESS][PERSON_NAME][PERSON_NAME]" at bounding box center [669, 304] width 305 height 33
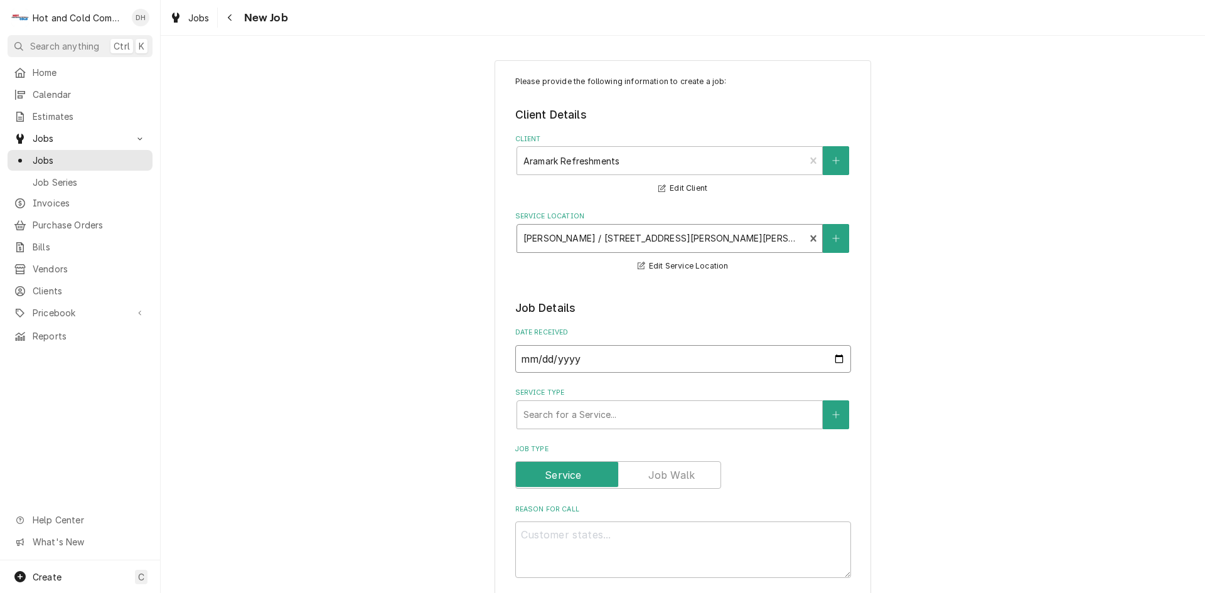
click at [837, 355] on input "[DATE]" at bounding box center [683, 359] width 336 height 28
type textarea "x"
type input "2025-08-28"
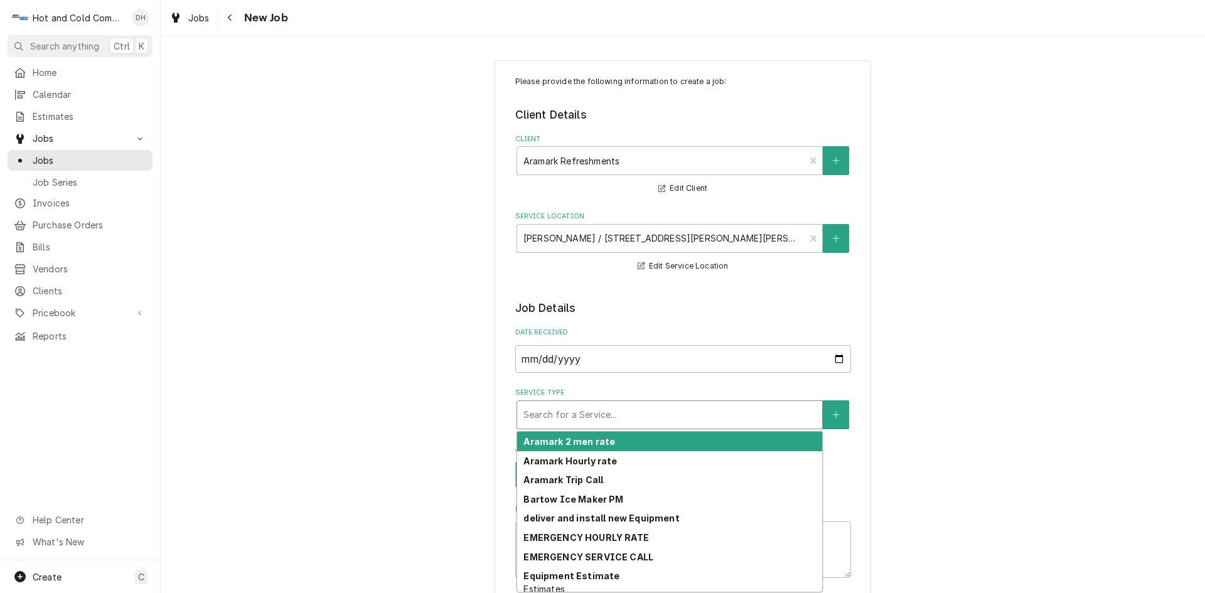
click at [566, 408] on div "Service Type" at bounding box center [669, 415] width 292 height 23
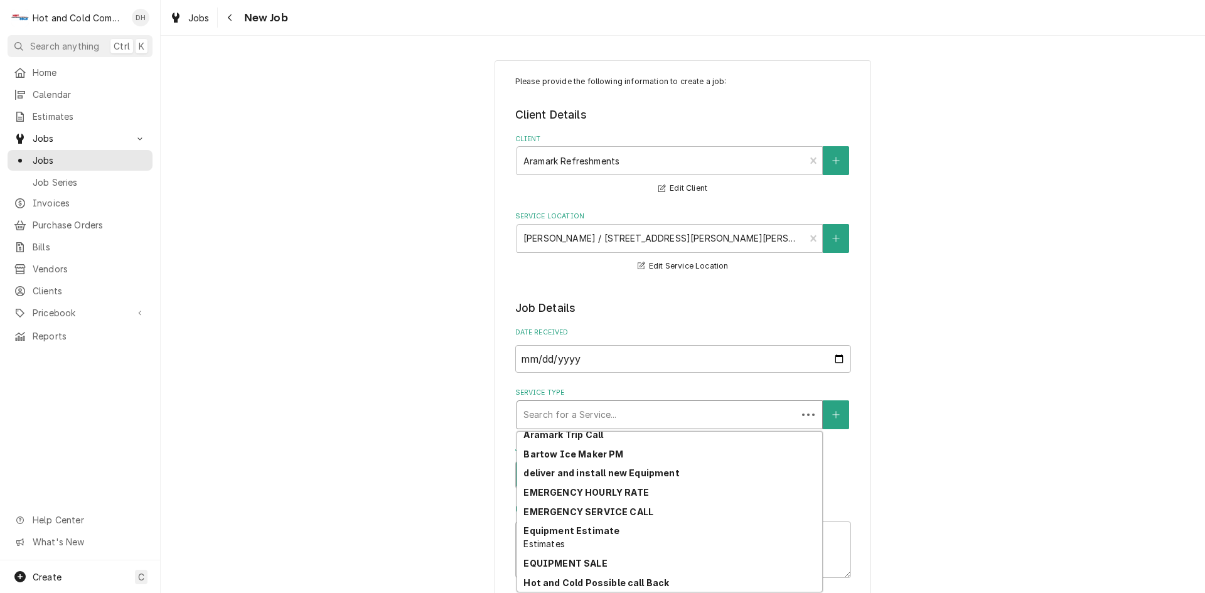
scroll to position [353, 0]
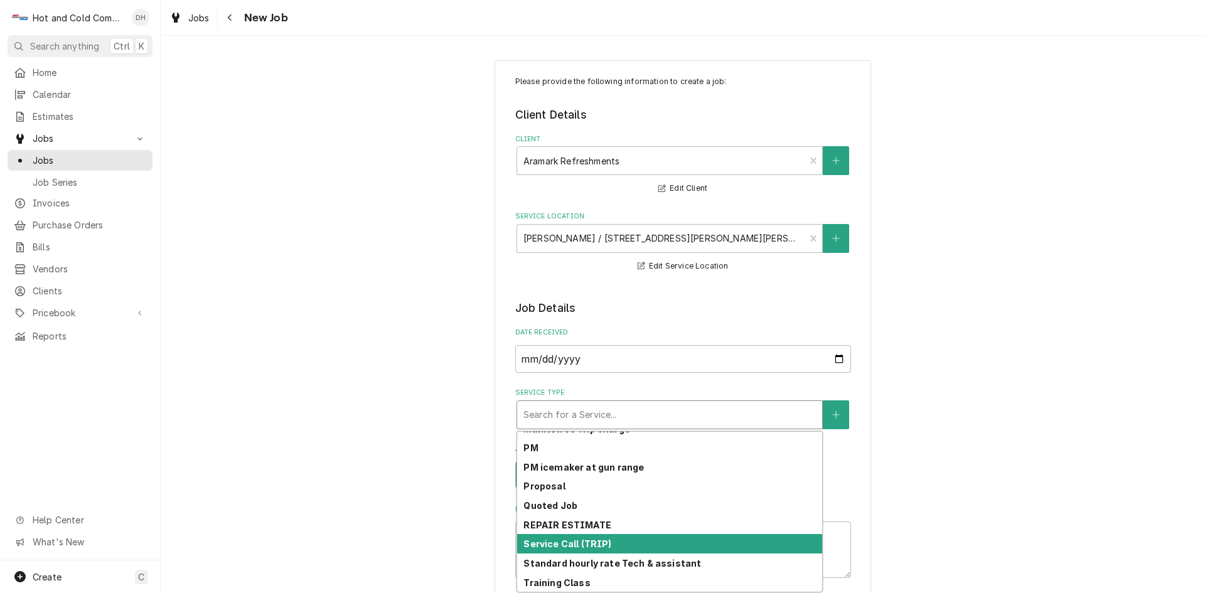
click at [617, 542] on div "Service Call (TRIP)" at bounding box center [669, 543] width 305 height 19
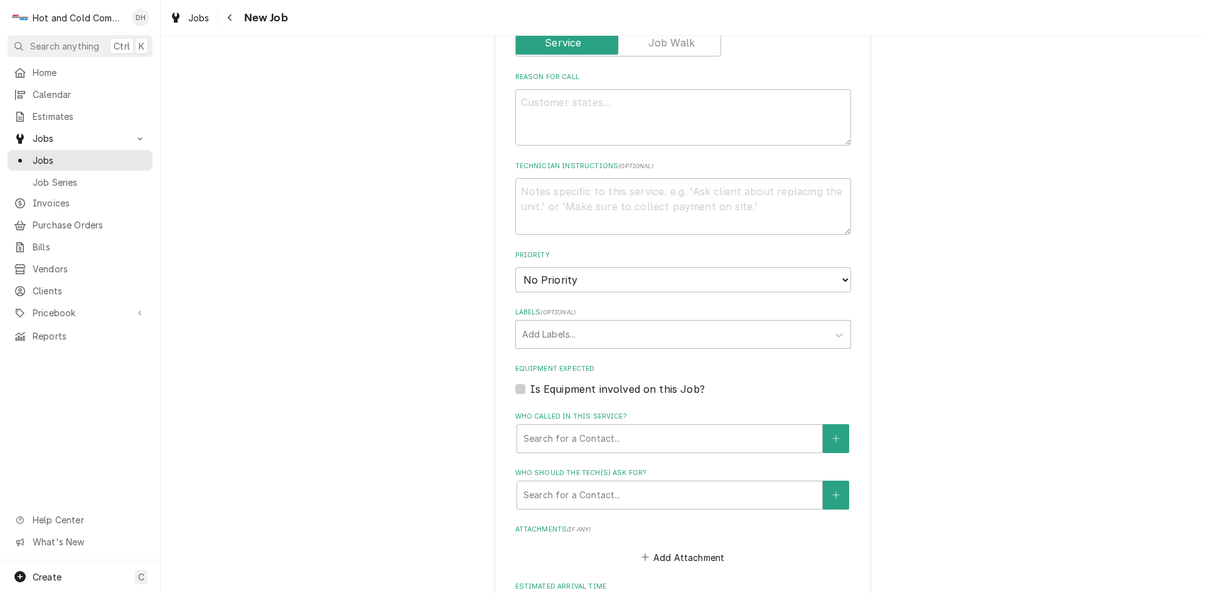
scroll to position [419, 0]
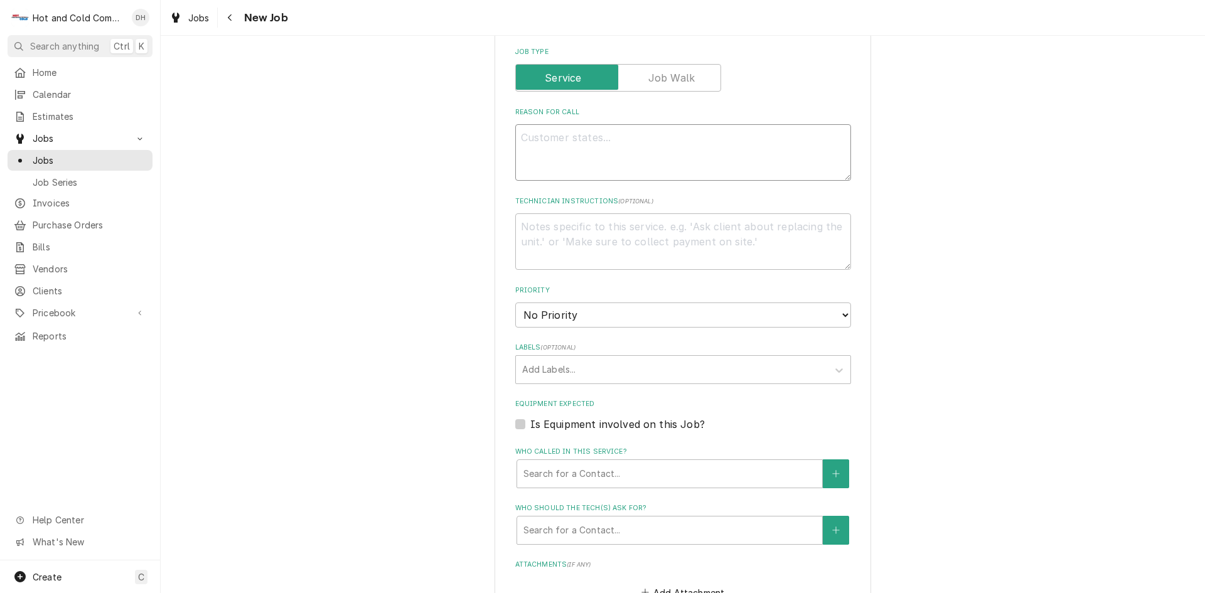
click at [549, 138] on textarea "Reason For Call" at bounding box center [683, 152] width 336 height 56
type textarea "x"
type textarea "N"
type textarea "x"
type textarea "No"
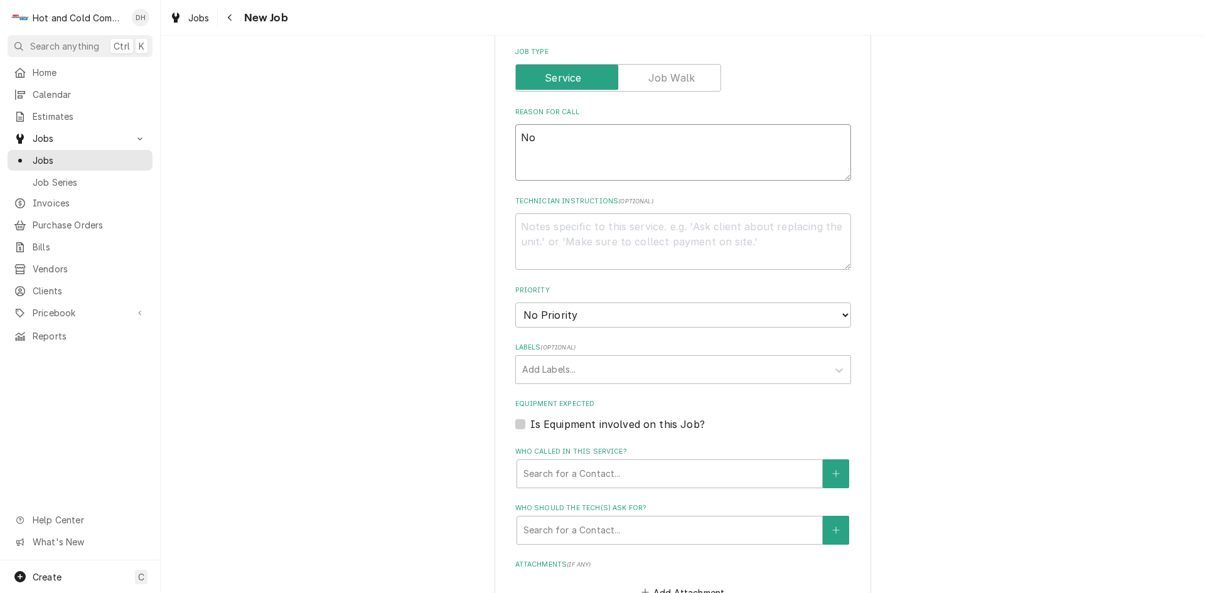
type textarea "x"
type textarea "Not"
type textarea "x"
type textarea "Not"
type textarea "x"
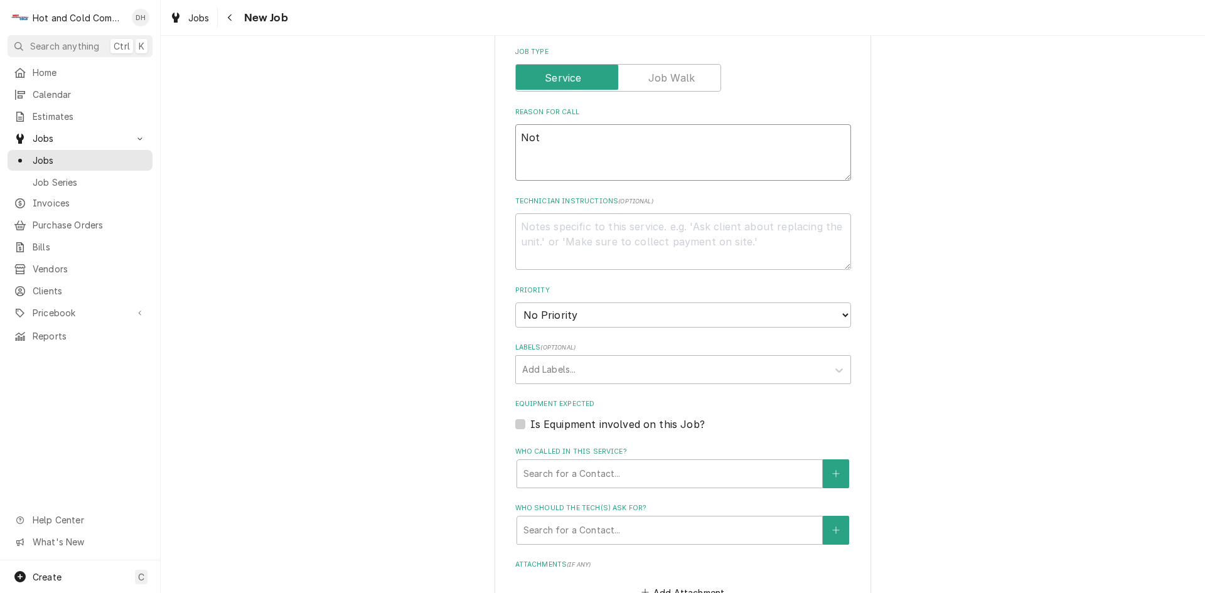
type textarea "Not m"
type textarea "x"
type textarea "Not ma"
type textarea "x"
type textarea "Not mak"
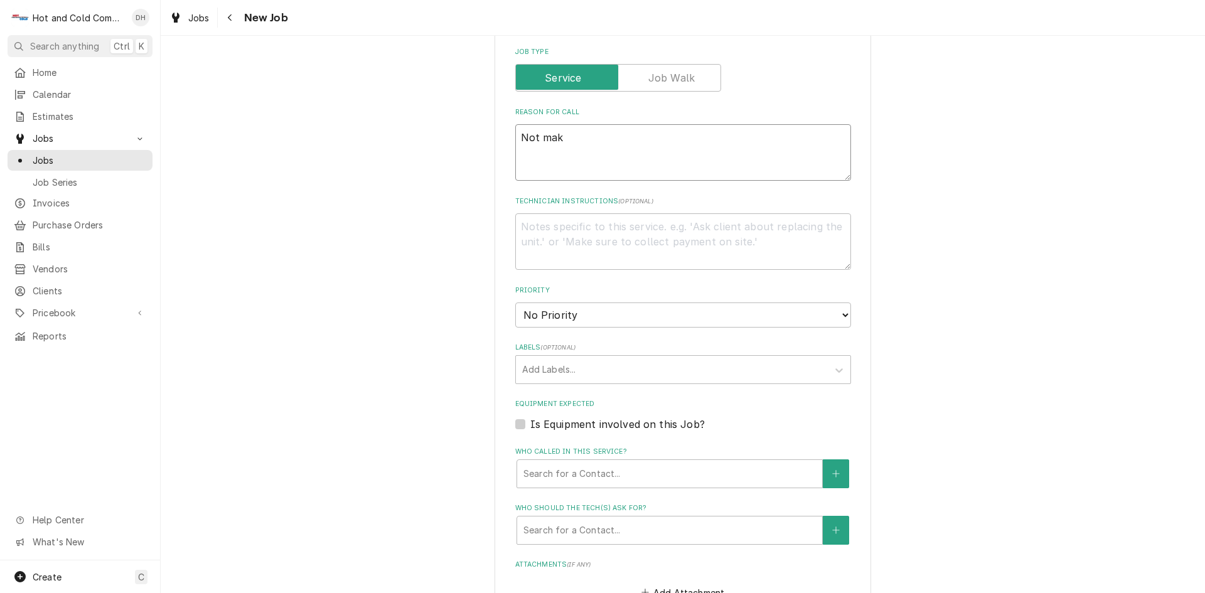
type textarea "x"
type textarea "Not maki"
type textarea "x"
type textarea "Not makin"
type textarea "x"
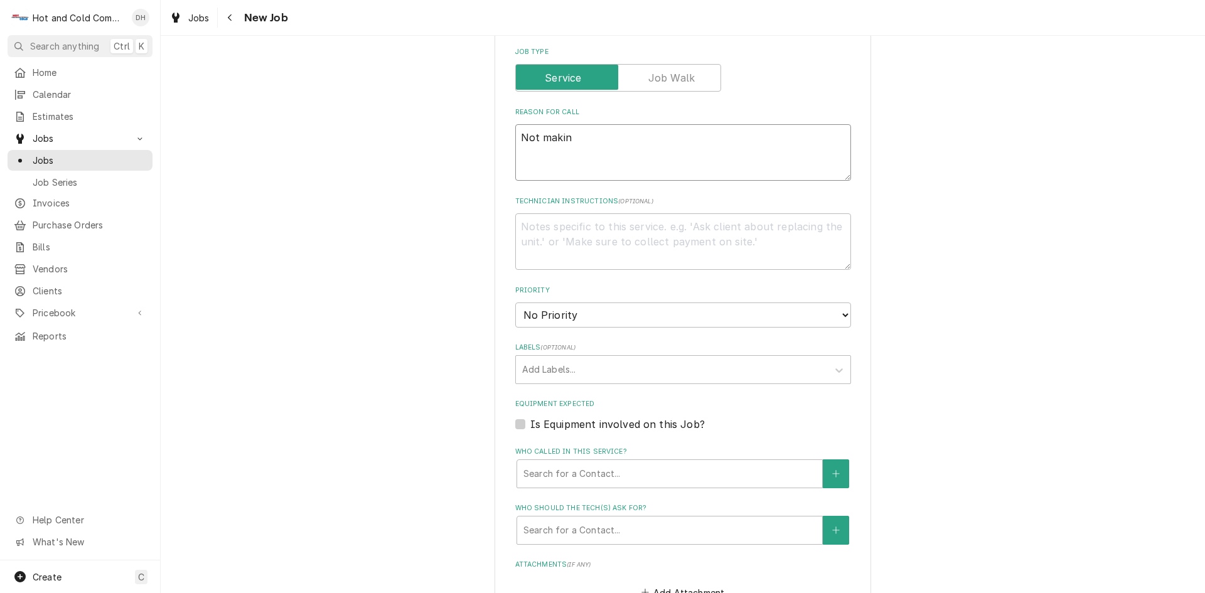
type textarea "Not making"
type textarea "x"
type textarea "Not making"
type textarea "x"
type textarea "Not making i"
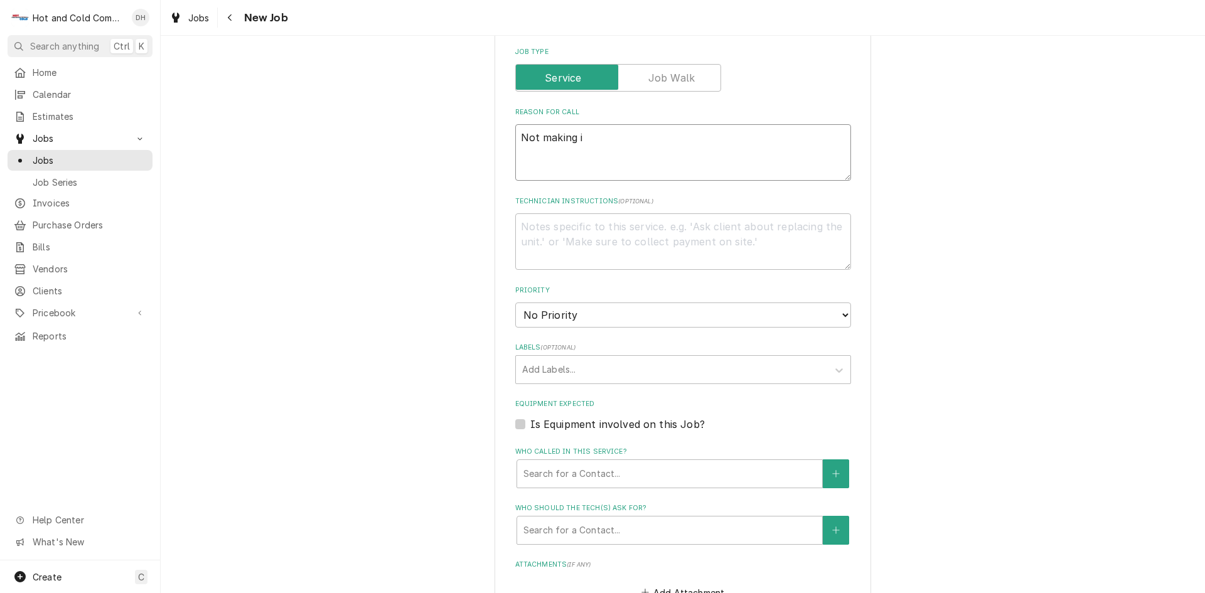
type textarea "x"
type textarea "Not making ic"
type textarea "x"
type textarea "Not making ice"
type textarea "x"
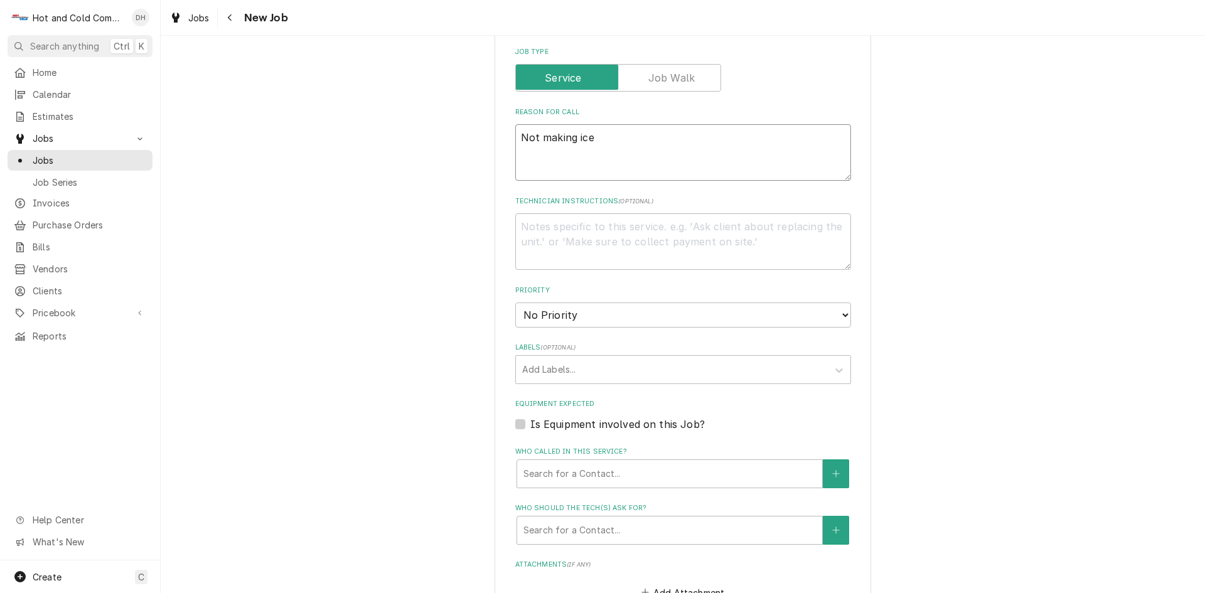
type textarea "Not making ice"
type textarea "x"
type textarea "Not making ice a"
type textarea "x"
type textarea "Not making ice at"
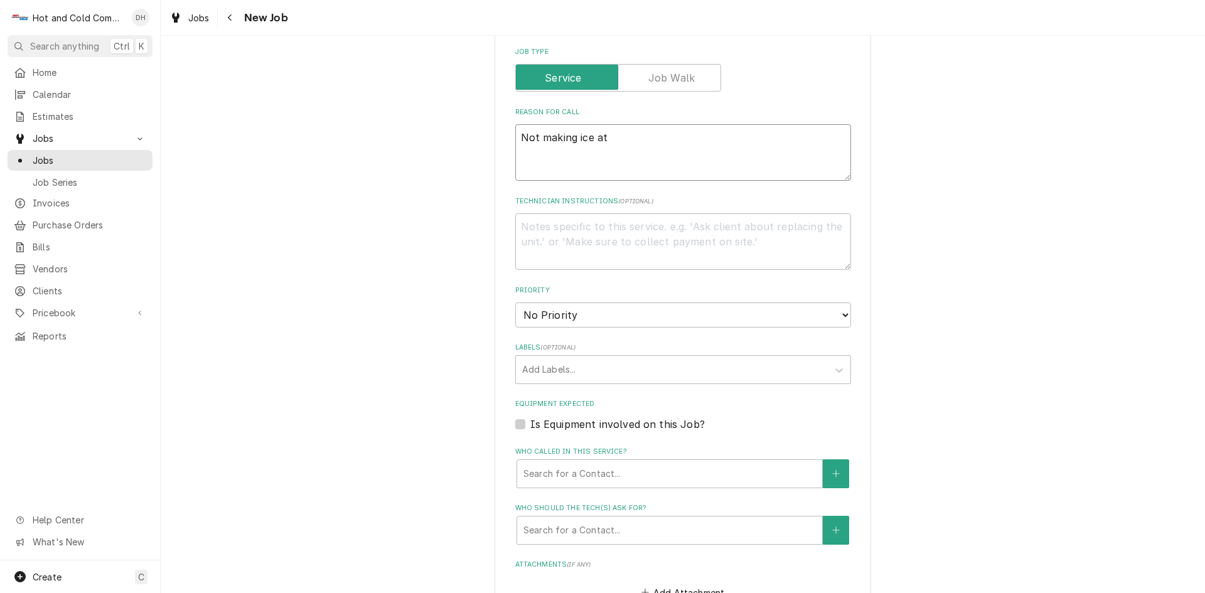
type textarea "x"
type textarea "Not making ice at"
type textarea "x"
type textarea "Not making ice at a"
type textarea "x"
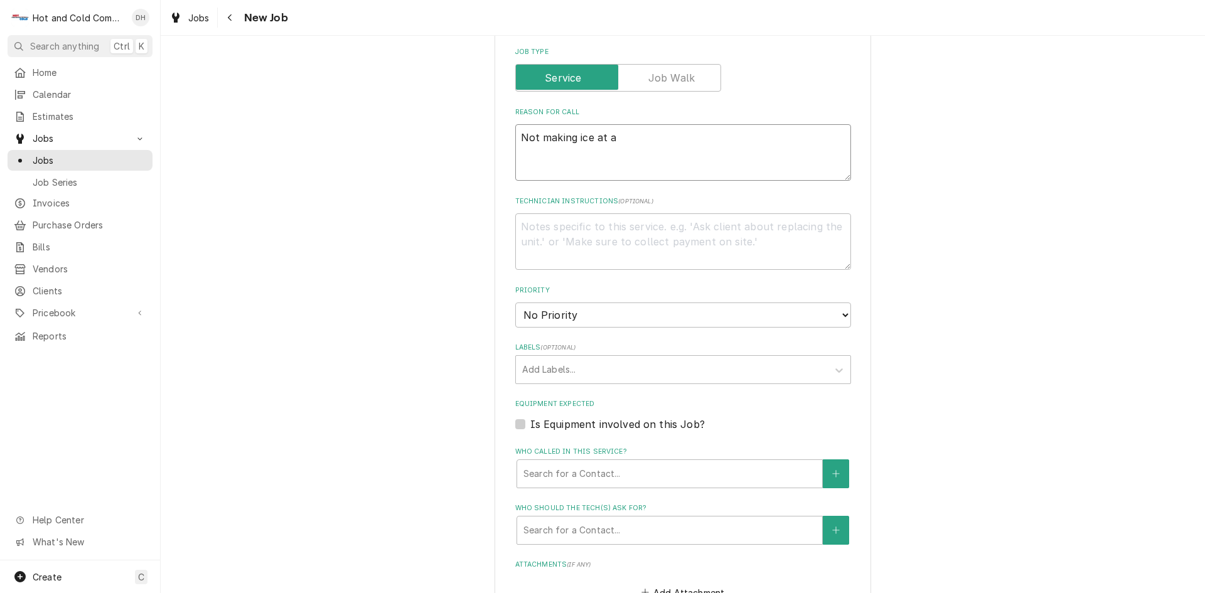
type textarea "Not making ice at al"
type textarea "x"
type textarea "Not making ice at all"
type textarea "x"
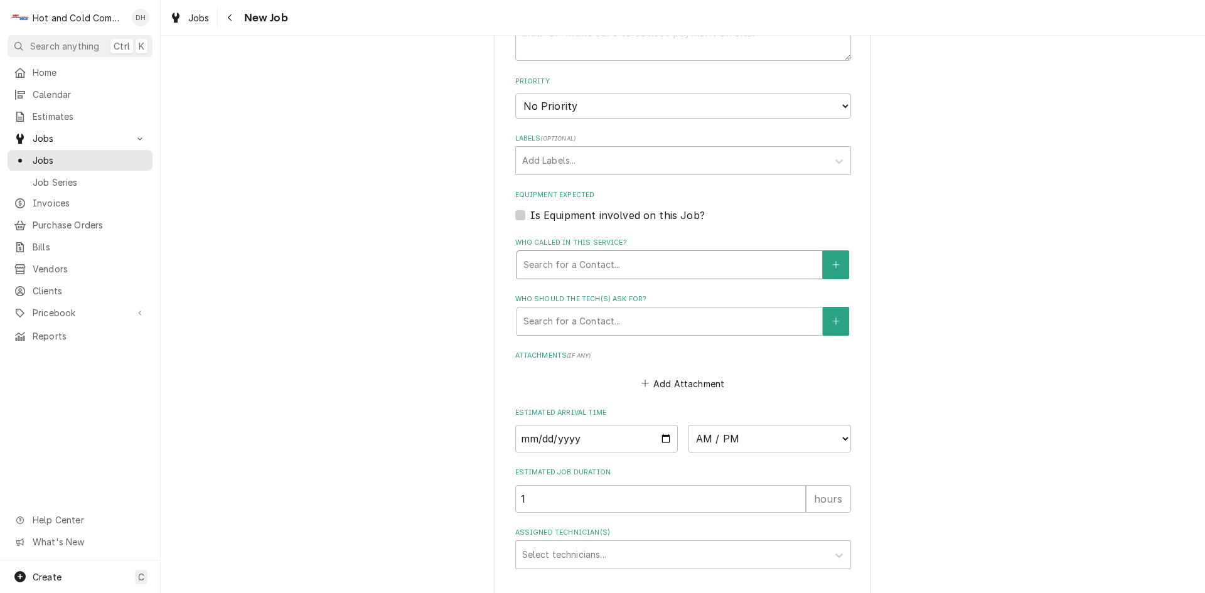
type textarea "Not making ice at all"
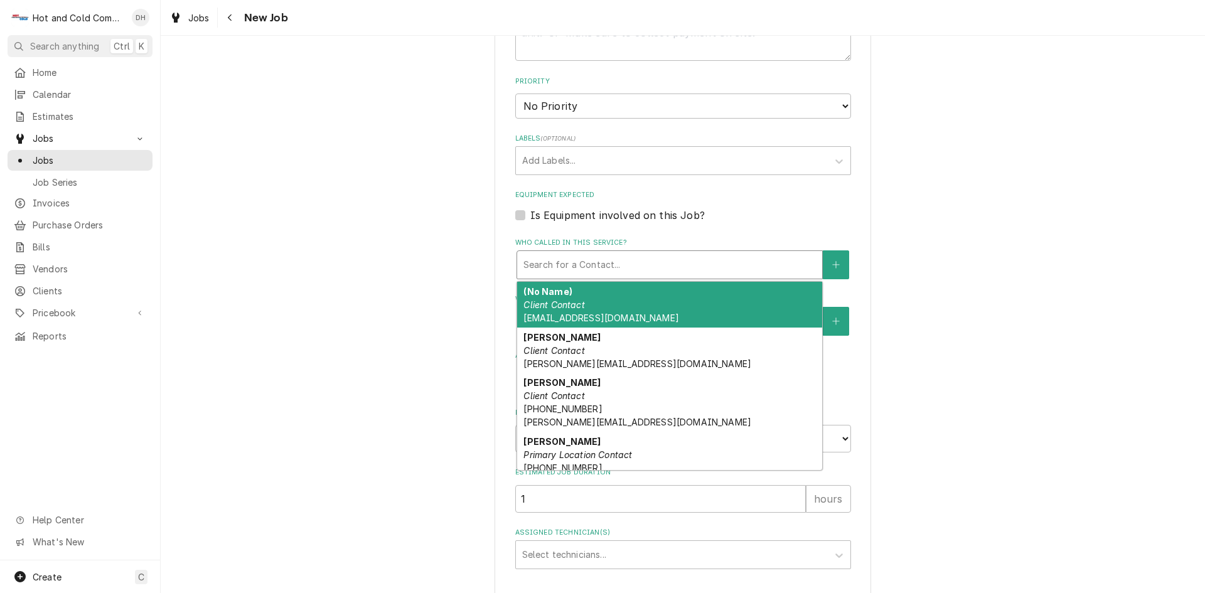
click at [633, 257] on div "Who called in this service?" at bounding box center [669, 265] width 292 height 23
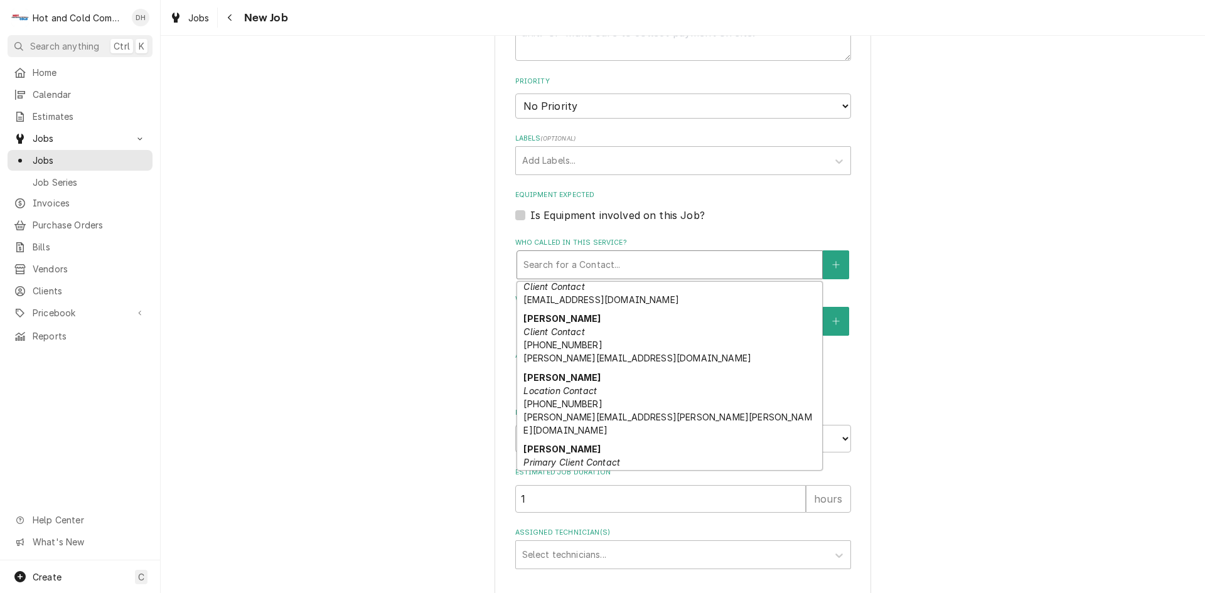
scroll to position [226, 0]
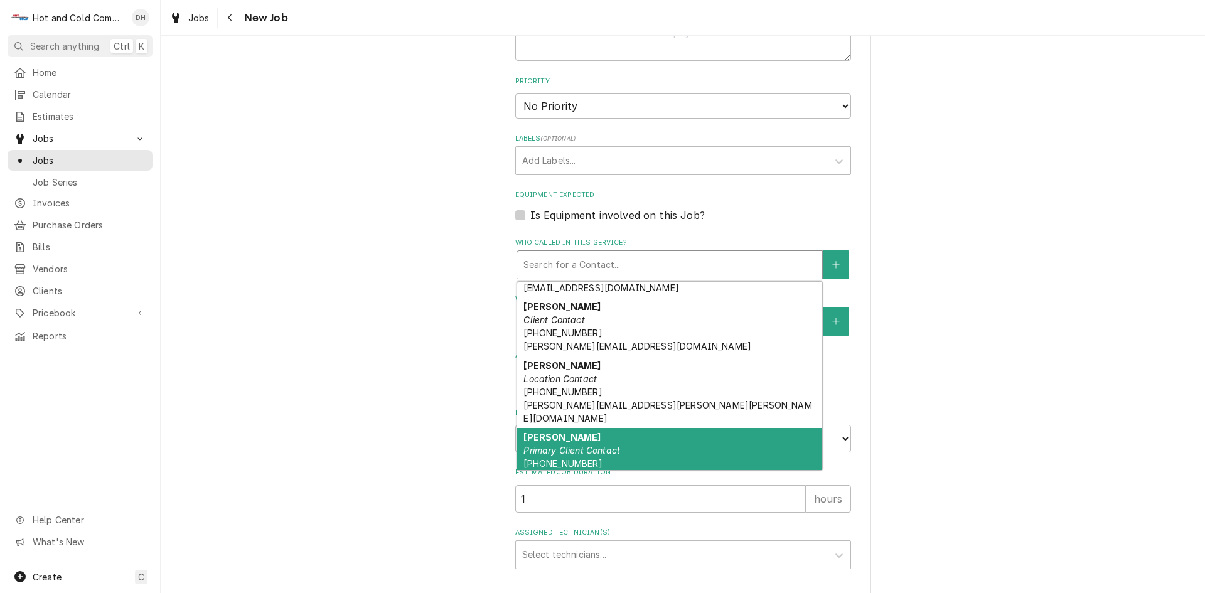
click at [724, 452] on div "Perry Poe Primary Client Contact (404) 353-4032 Poe-Perry@aramark.com" at bounding box center [669, 457] width 305 height 59
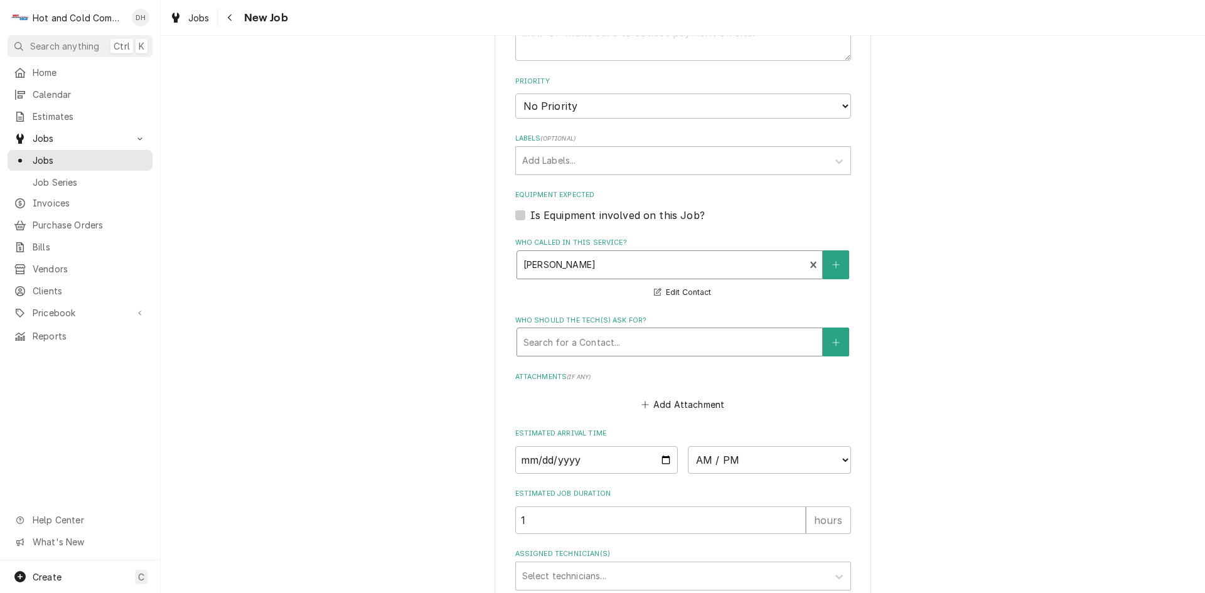
click at [697, 340] on div "Who should the tech(s) ask for?" at bounding box center [669, 342] width 292 height 23
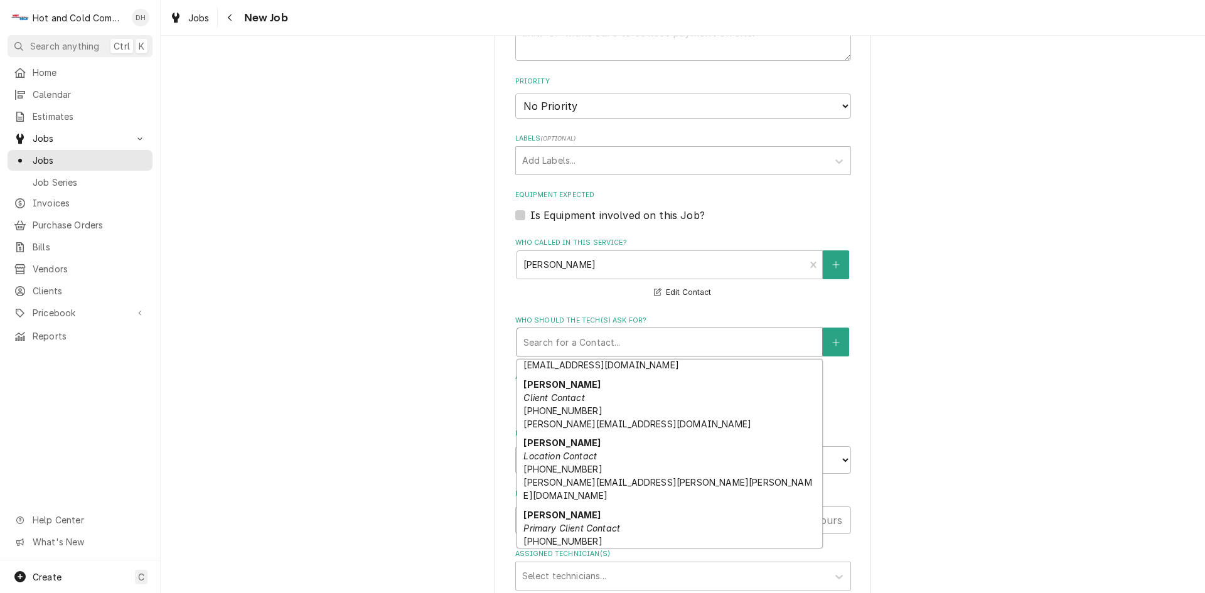
scroll to position [251, 0]
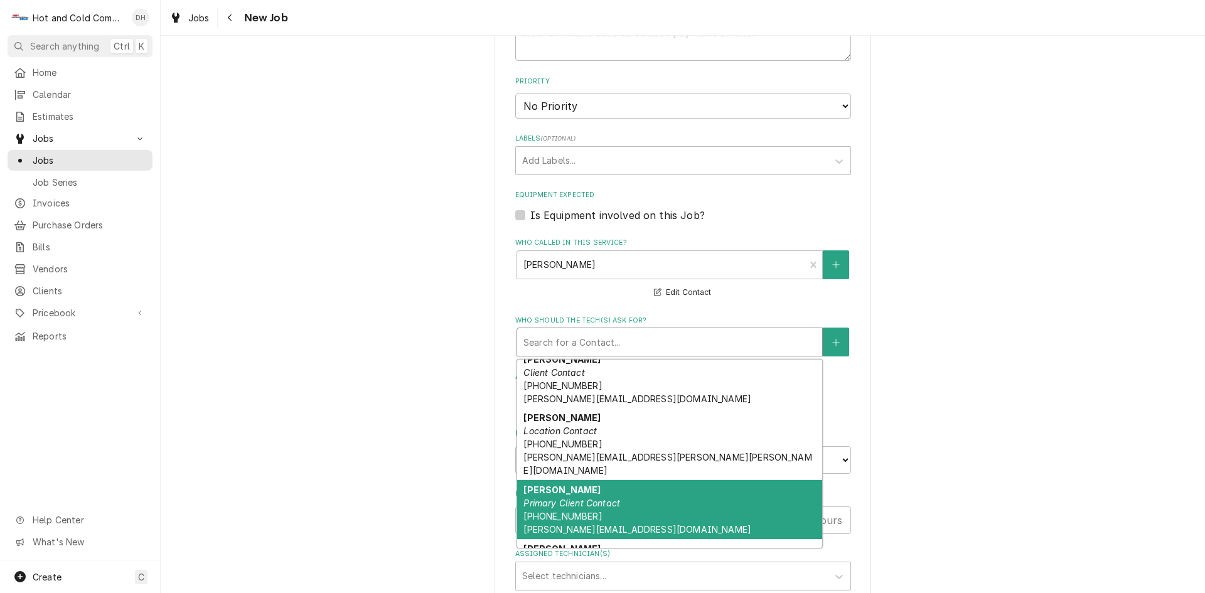
click at [655, 502] on div "Perry Poe Primary Client Contact (404) 353-4032 Poe-Perry@aramark.com" at bounding box center [669, 509] width 305 height 59
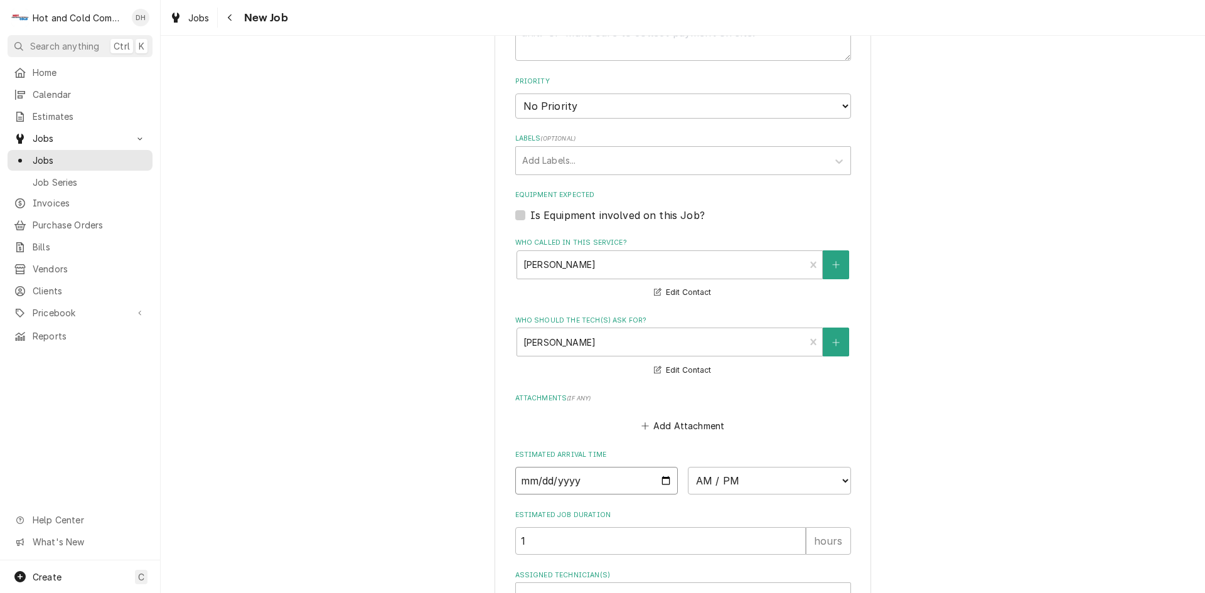
click at [662, 483] on input "Date" at bounding box center [596, 481] width 163 height 28
type textarea "x"
type input "2025-09-02"
type textarea "x"
click at [839, 477] on select "AM / PM 6:00 AM 6:15 AM 6:30 AM 6:45 AM 7:00 AM 7:15 AM 7:30 AM 7:45 AM 8:00 AM…" at bounding box center [769, 481] width 163 height 28
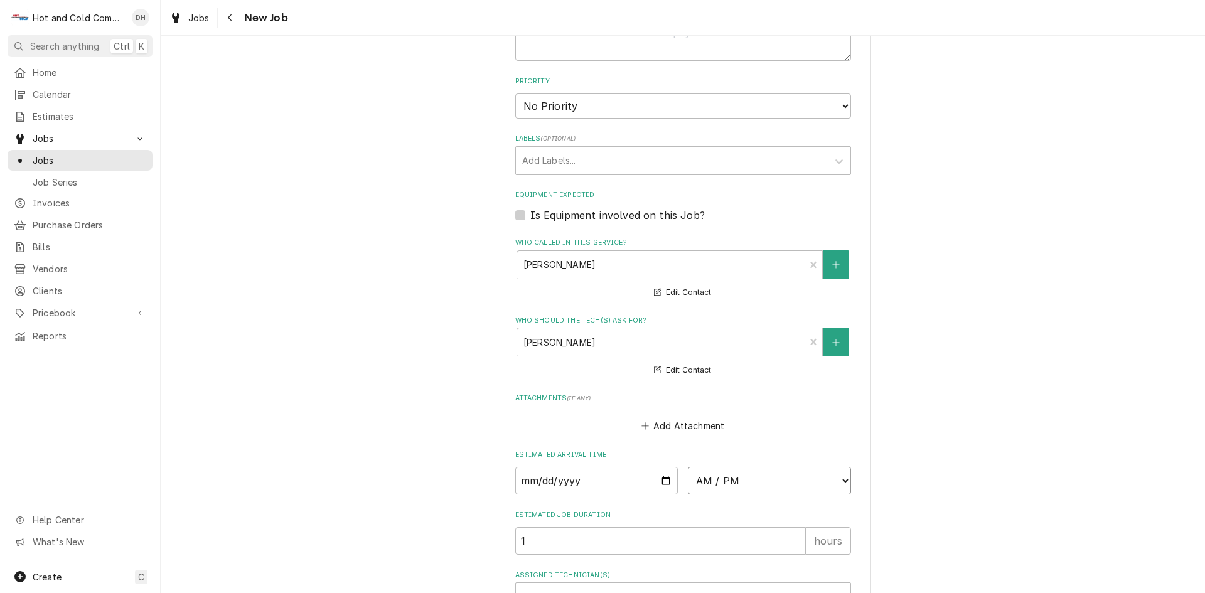
select select "14:00:00"
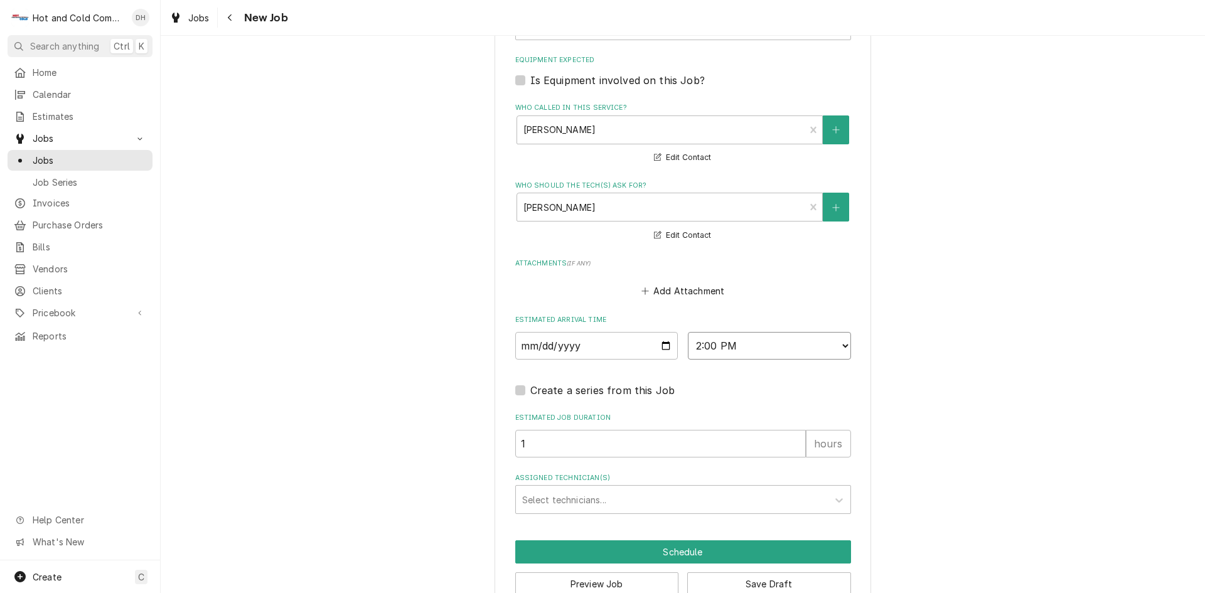
scroll to position [792, 0]
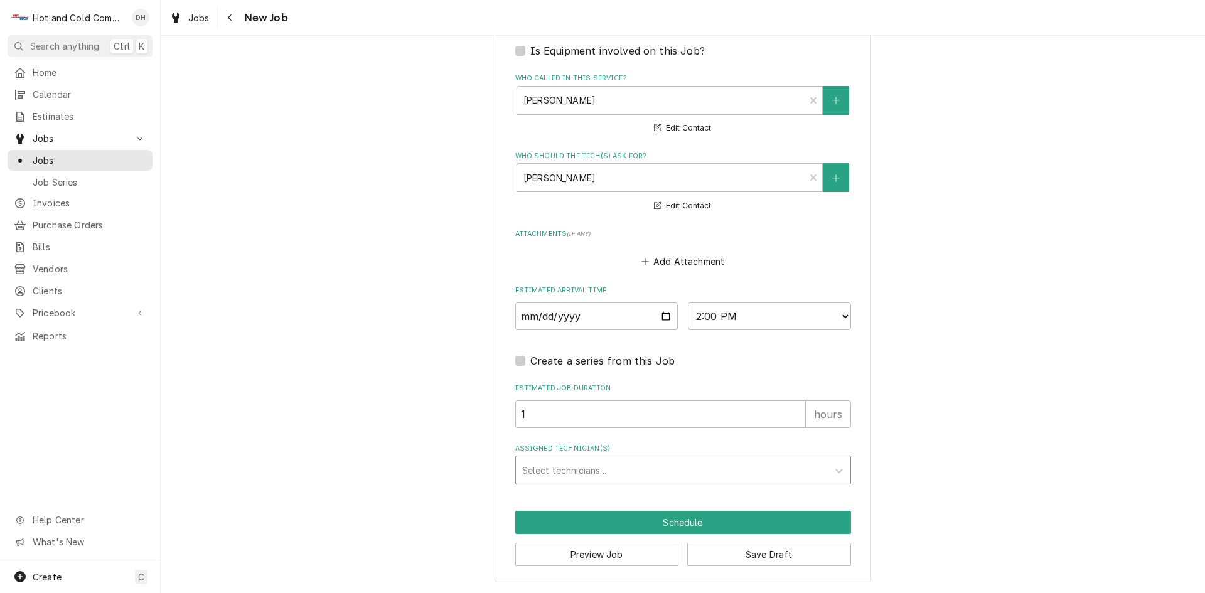
click at [522, 469] on input "Assigned Technician(s)" at bounding box center [523, 470] width 3 height 20
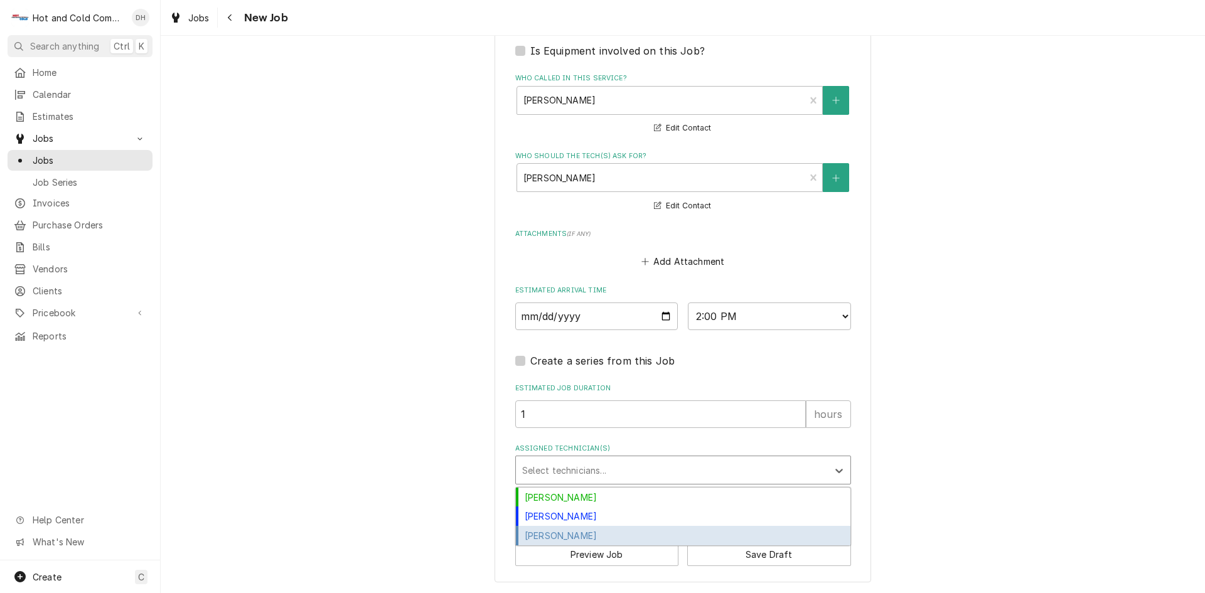
click at [624, 536] on div "[PERSON_NAME]" at bounding box center [683, 535] width 335 height 19
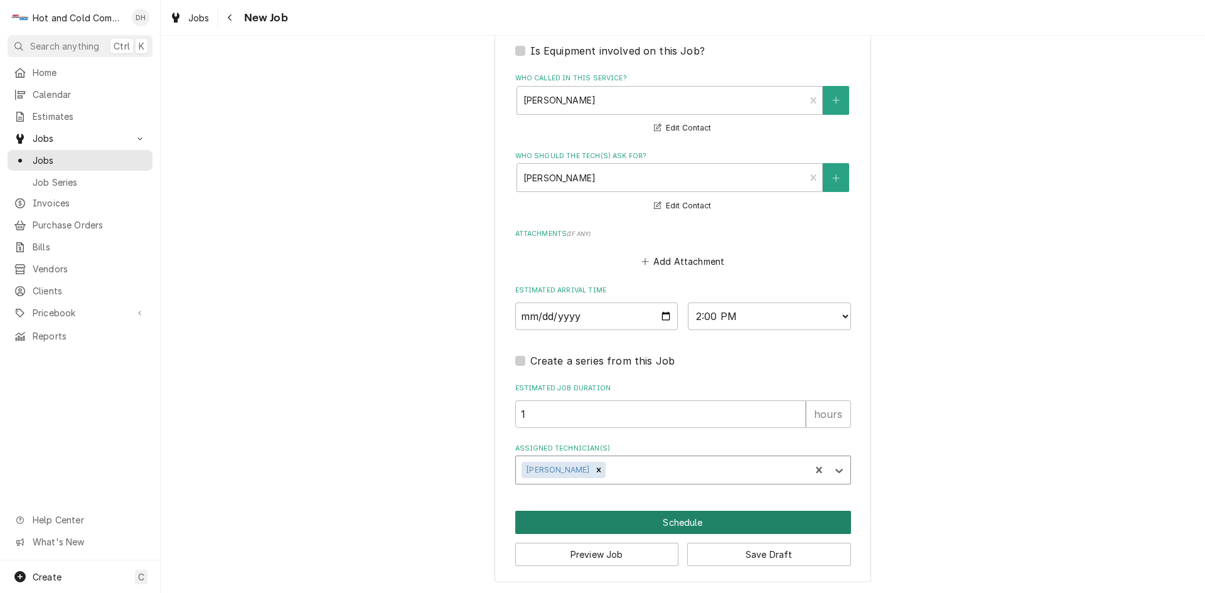
click at [694, 522] on button "Schedule" at bounding box center [683, 522] width 336 height 23
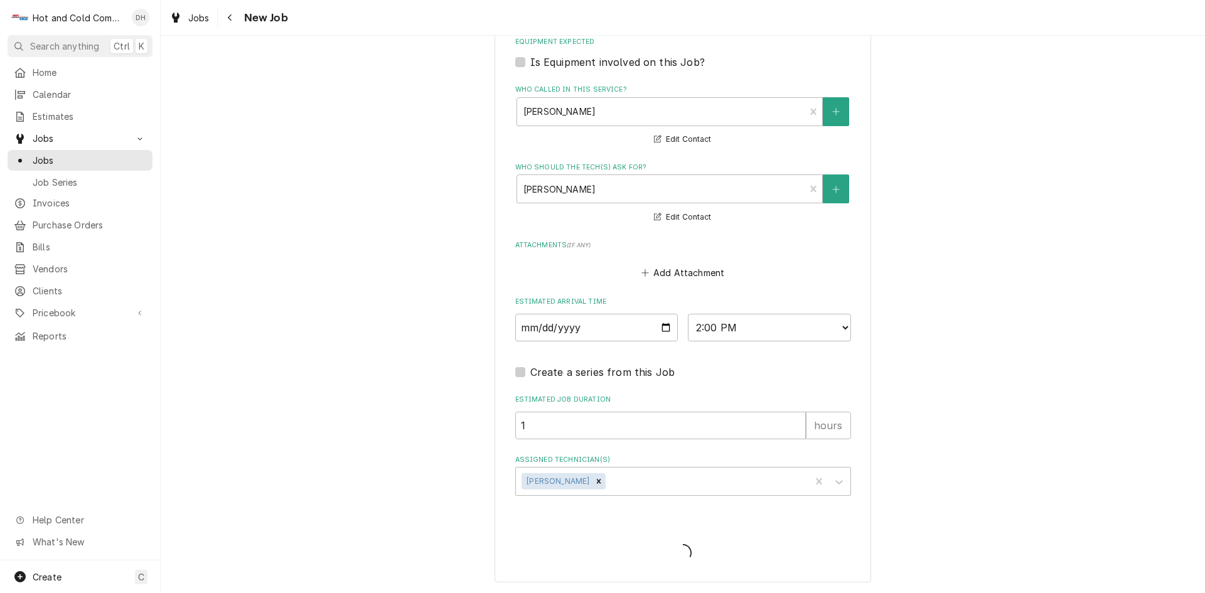
scroll to position [781, 0]
type textarea "x"
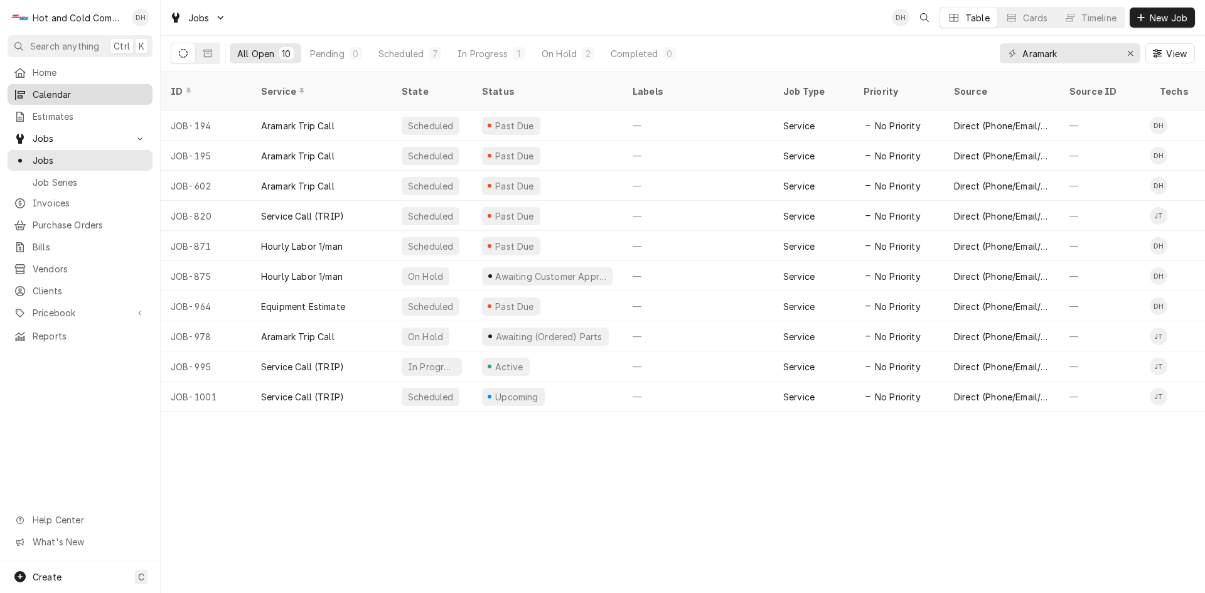
click at [58, 96] on span "Calendar" at bounding box center [90, 94] width 114 height 13
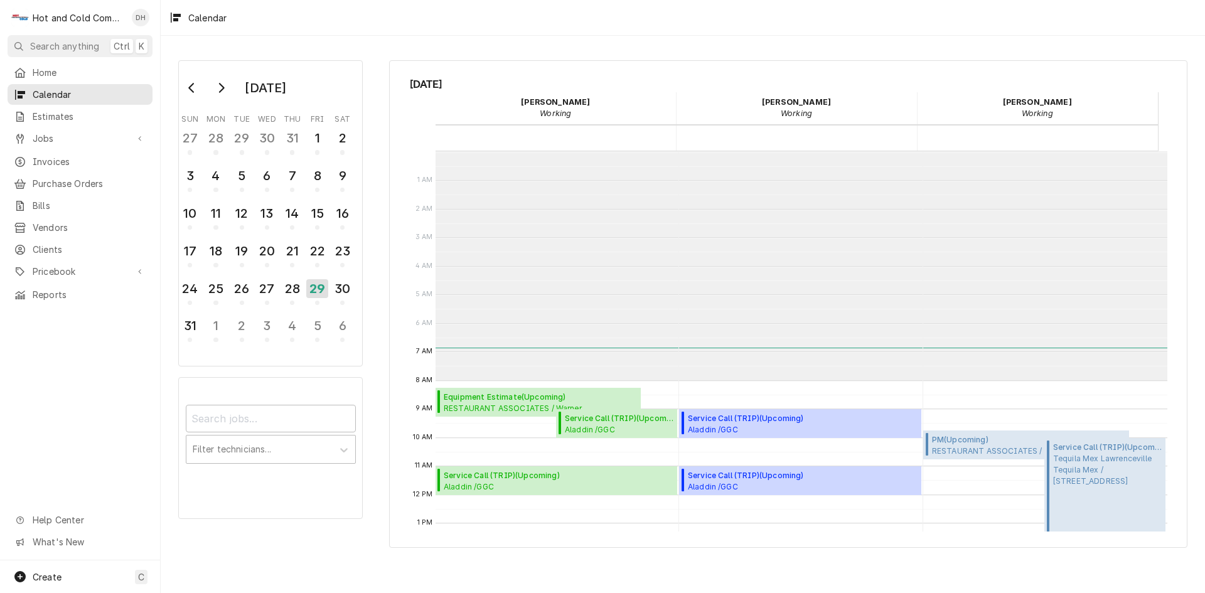
scroll to position [229, 0]
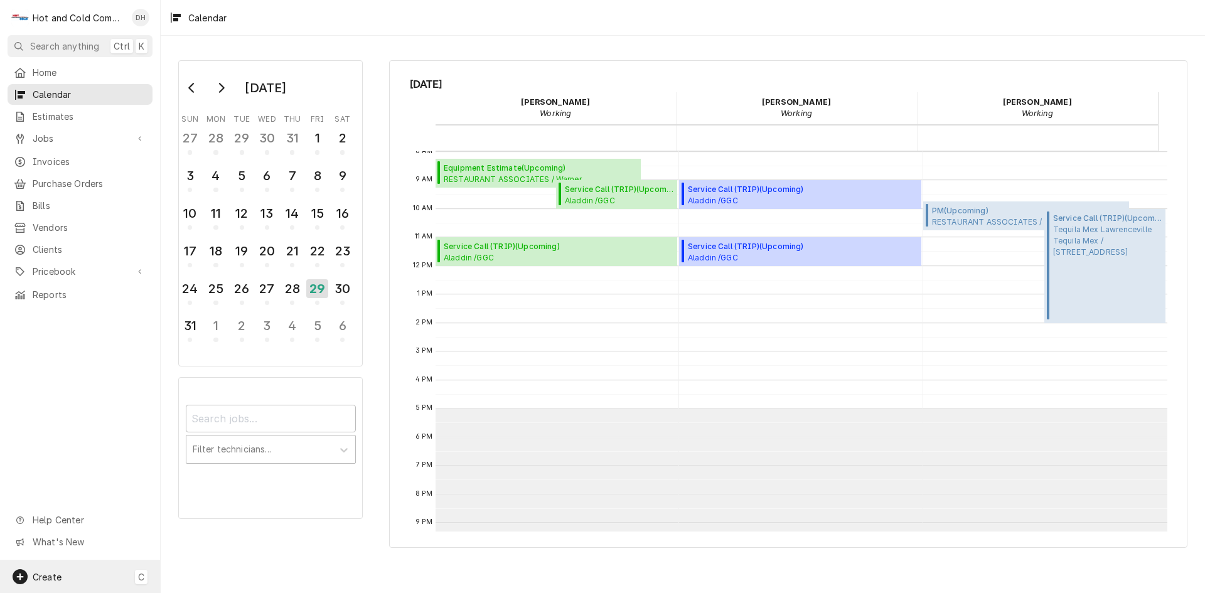
click at [61, 574] on span "Create" at bounding box center [47, 577] width 29 height 11
click at [203, 446] on div "Job" at bounding box center [235, 446] width 84 height 13
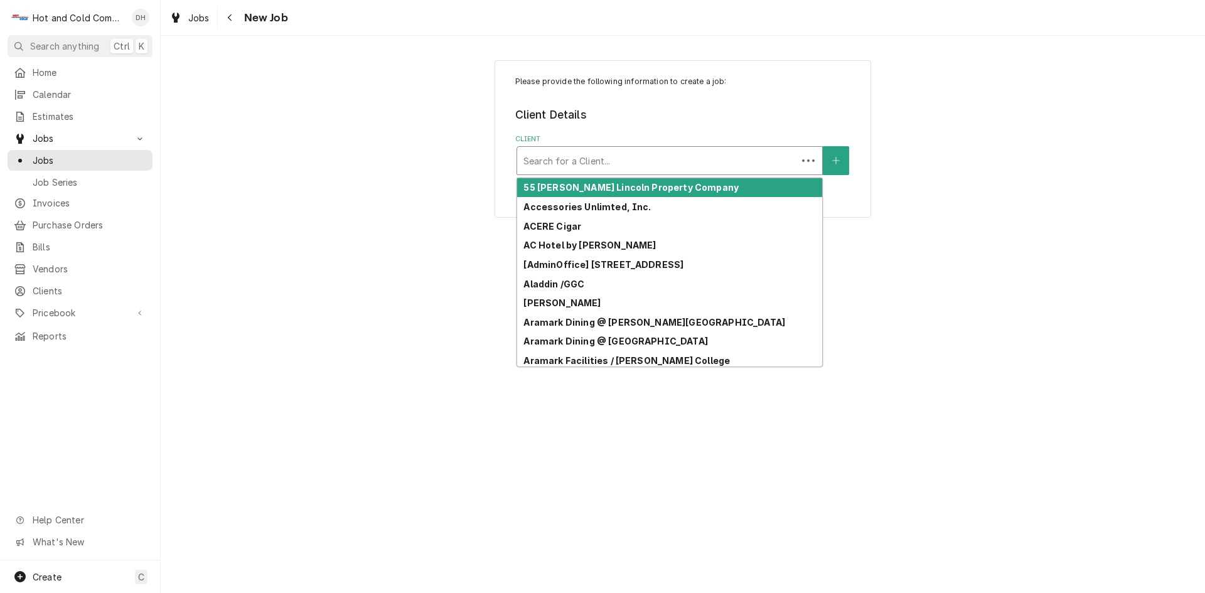
click at [574, 158] on div "Client" at bounding box center [656, 160] width 267 height 23
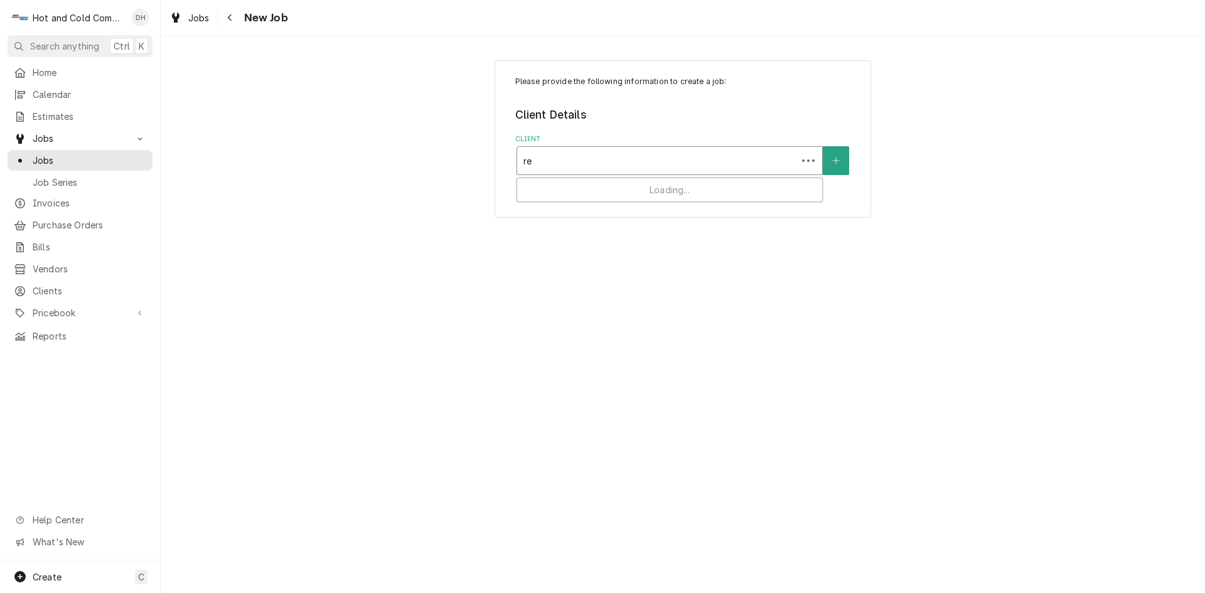
type input "res"
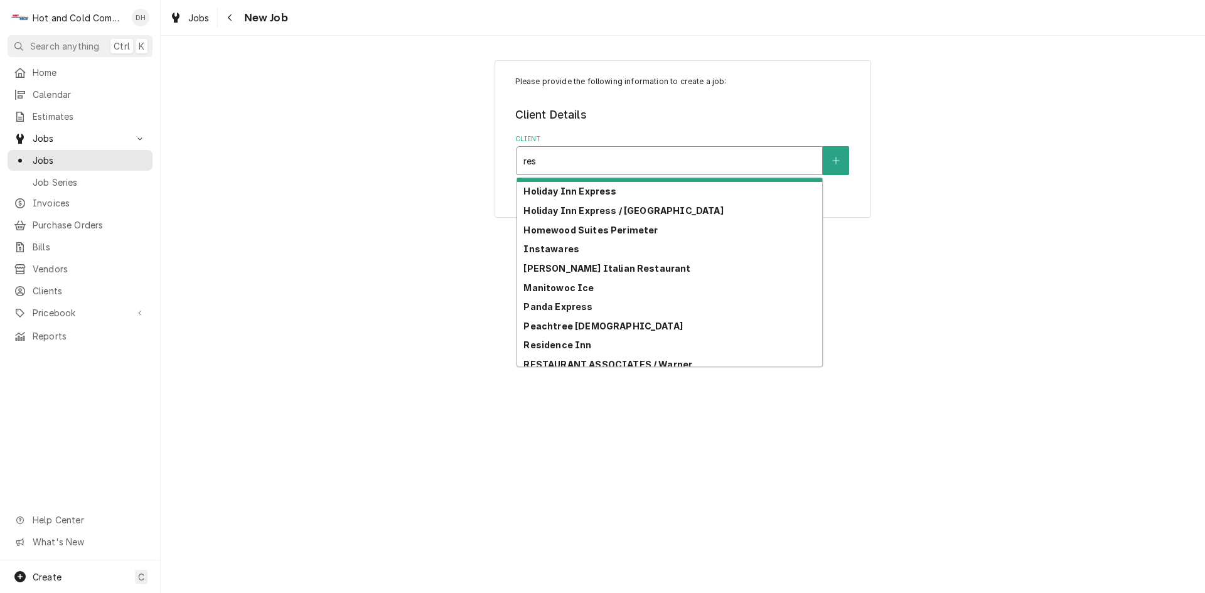
scroll to position [176, 0]
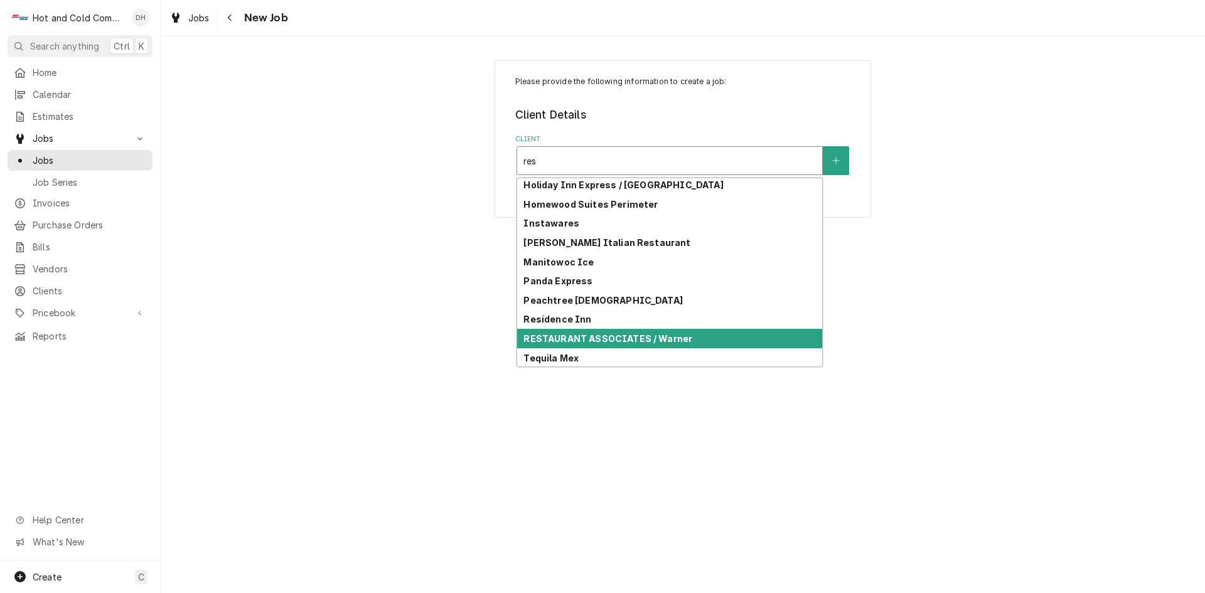
click at [753, 336] on div "RESTAURANT ASSOCIATES / Warner" at bounding box center [669, 338] width 305 height 19
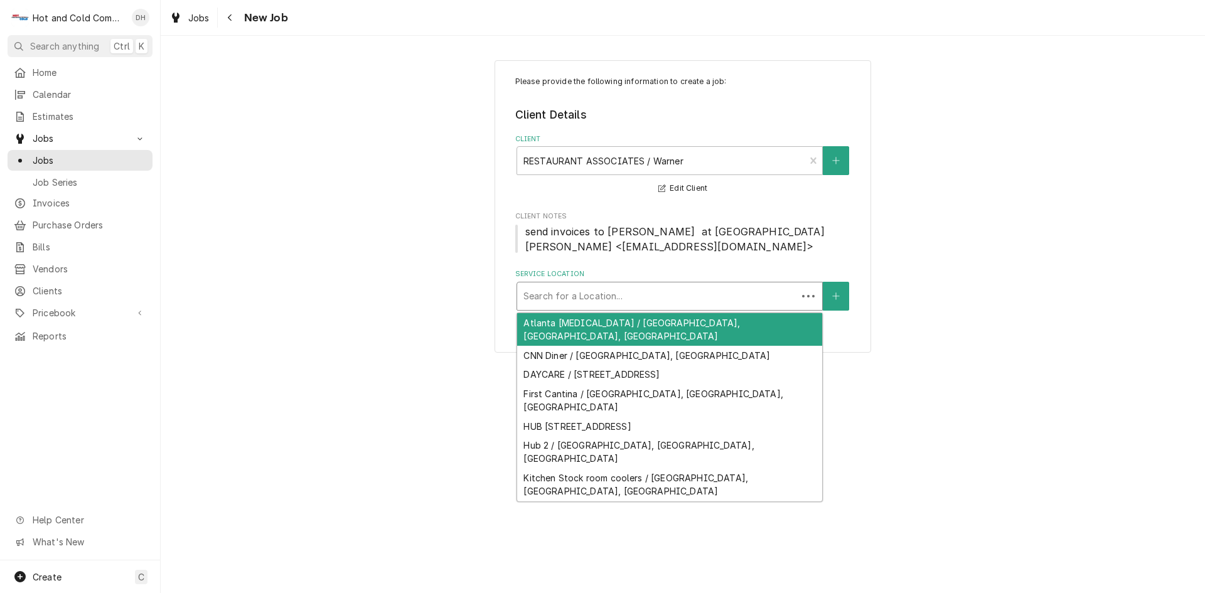
click at [727, 303] on div "Service Location" at bounding box center [656, 296] width 267 height 23
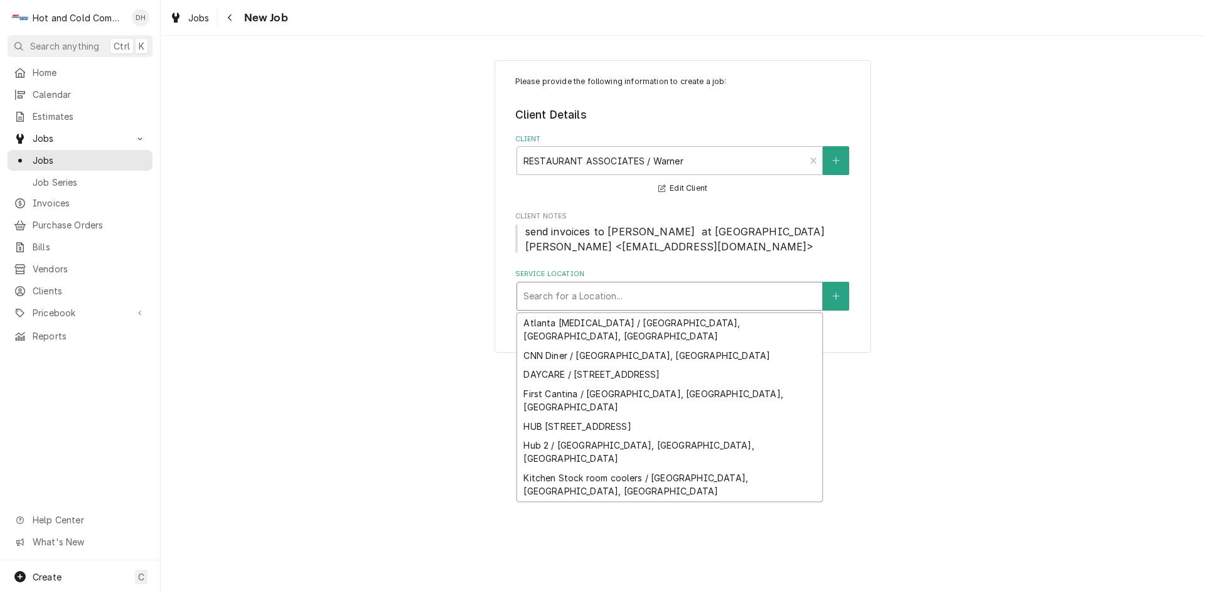
click at [822, 497] on div "Atlanta Gastro / Techwood Dr NW, Atlanta, GA CNN Diner / Marietta St NW, Atlant…" at bounding box center [670, 408] width 306 height 190
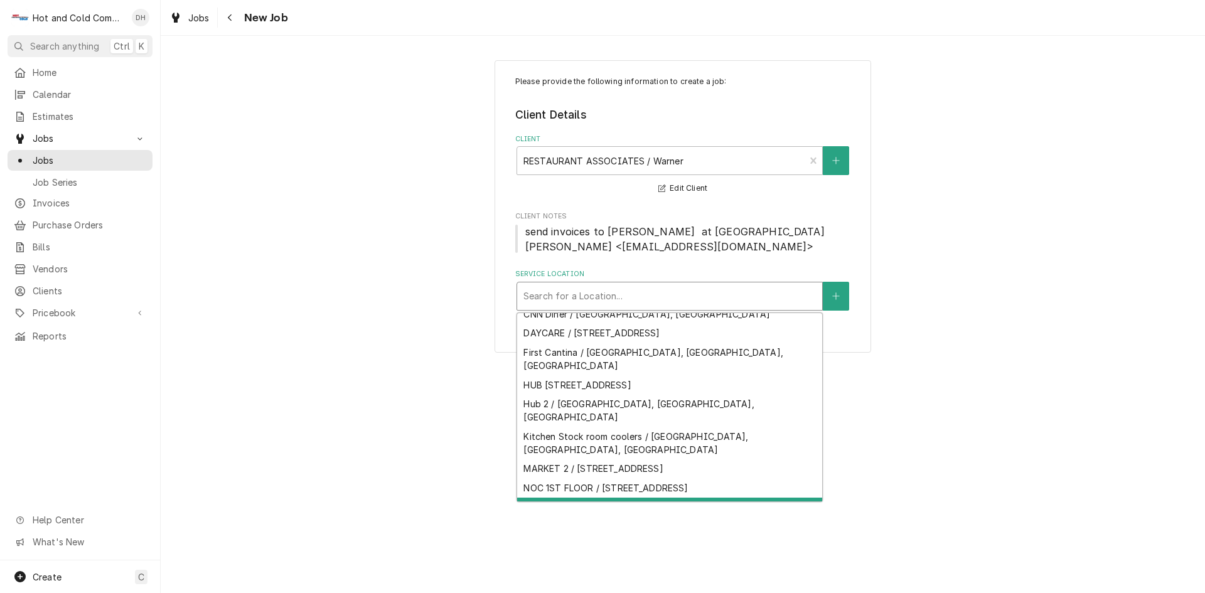
scroll to position [50, 0]
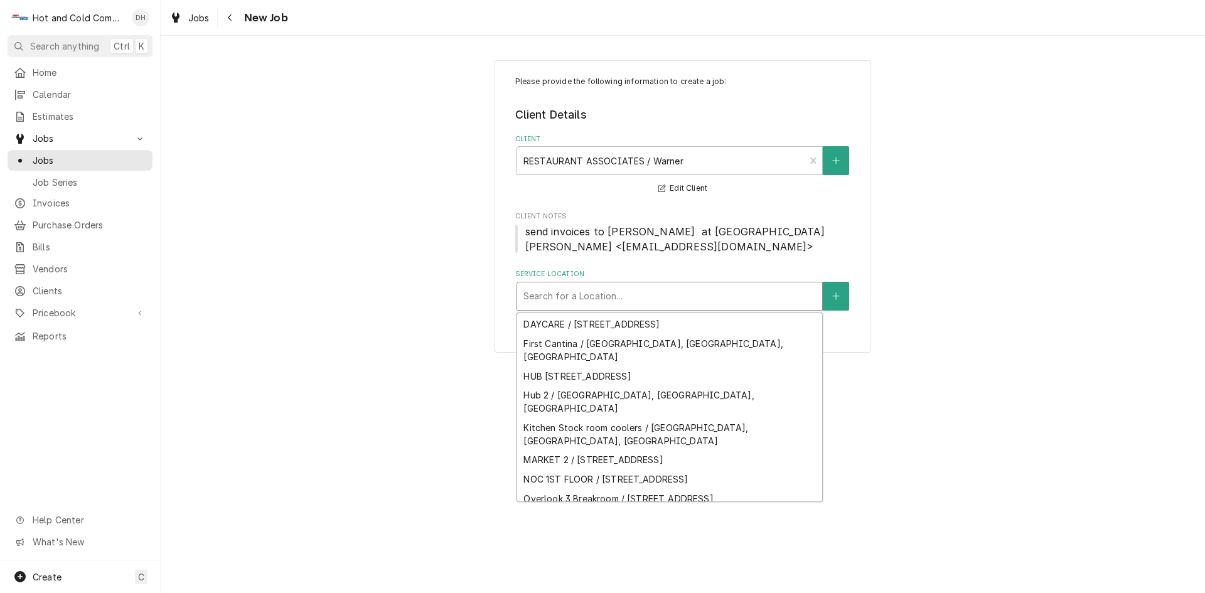
click at [758, 508] on div "Starbucks / Techwood / Techwood Dr NW, Atlanta, GA" at bounding box center [669, 524] width 305 height 33
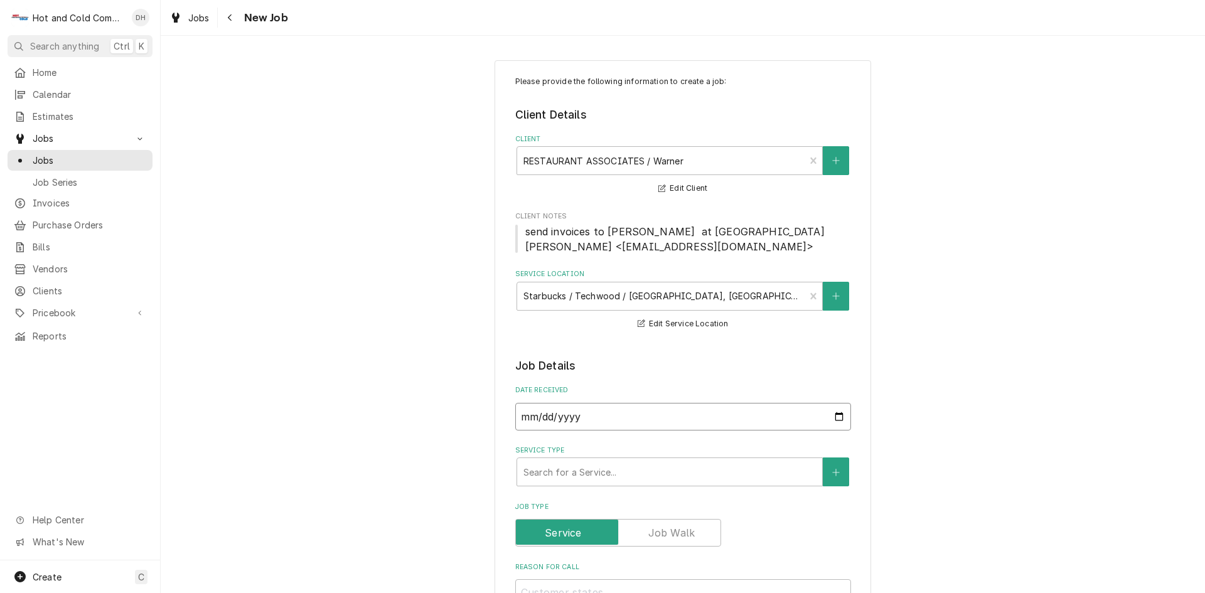
click at [835, 417] on input "2025-08-29" at bounding box center [683, 417] width 336 height 28
type input "2025-08-28"
click at [611, 477] on div "Service Type" at bounding box center [669, 472] width 292 height 23
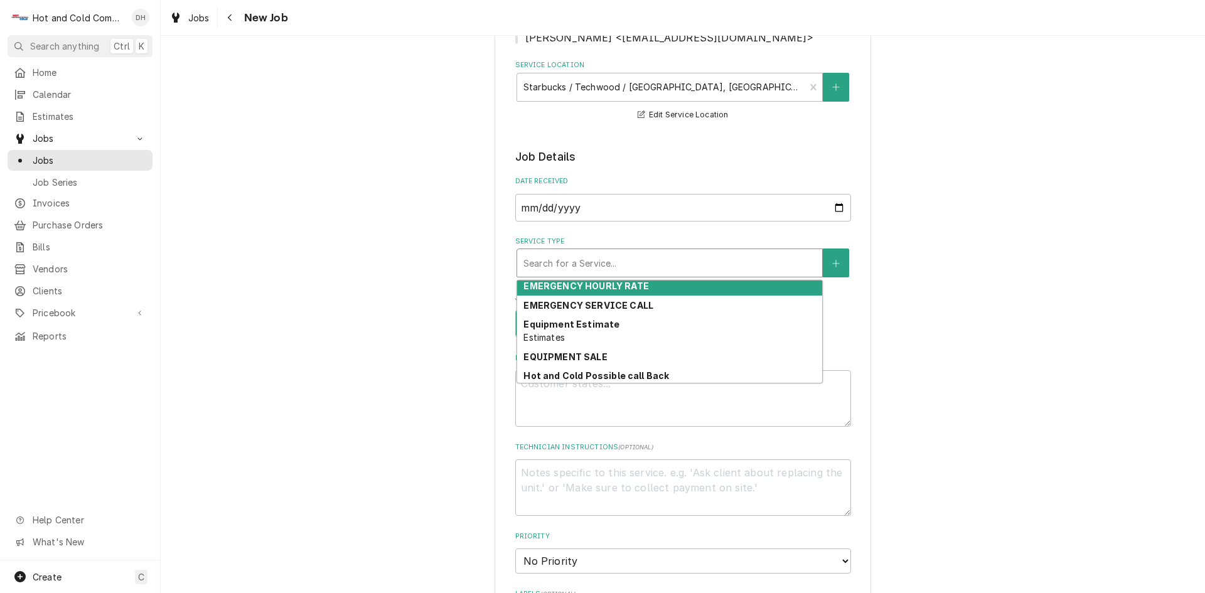
scroll to position [103, 0]
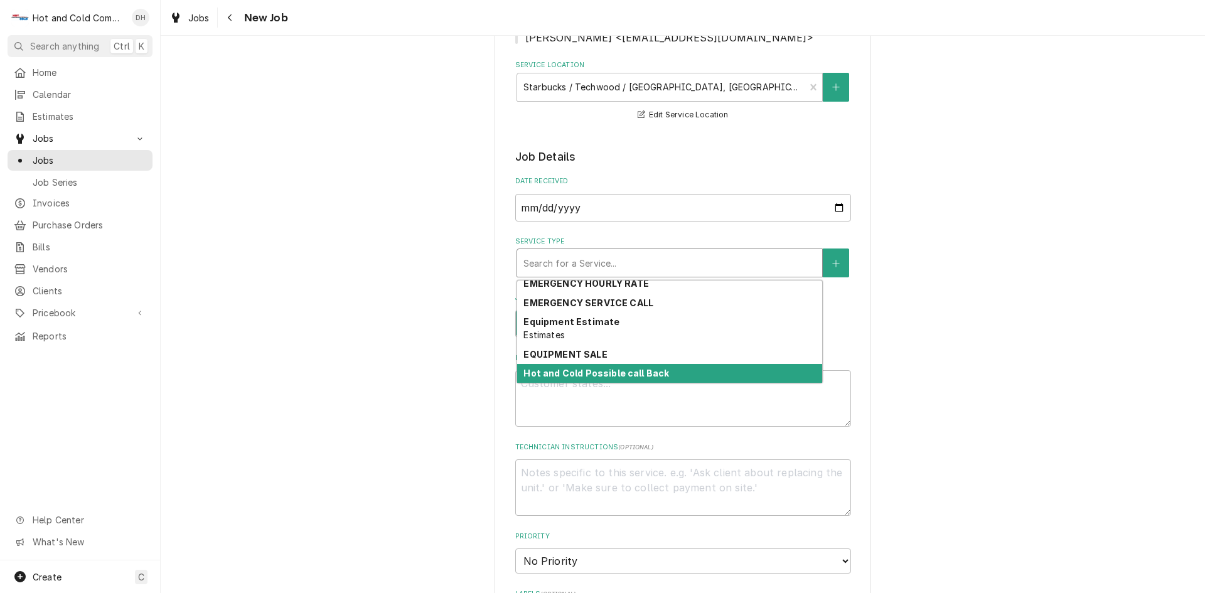
click at [773, 372] on div "Hot and Cold Possible call Back" at bounding box center [669, 373] width 305 height 19
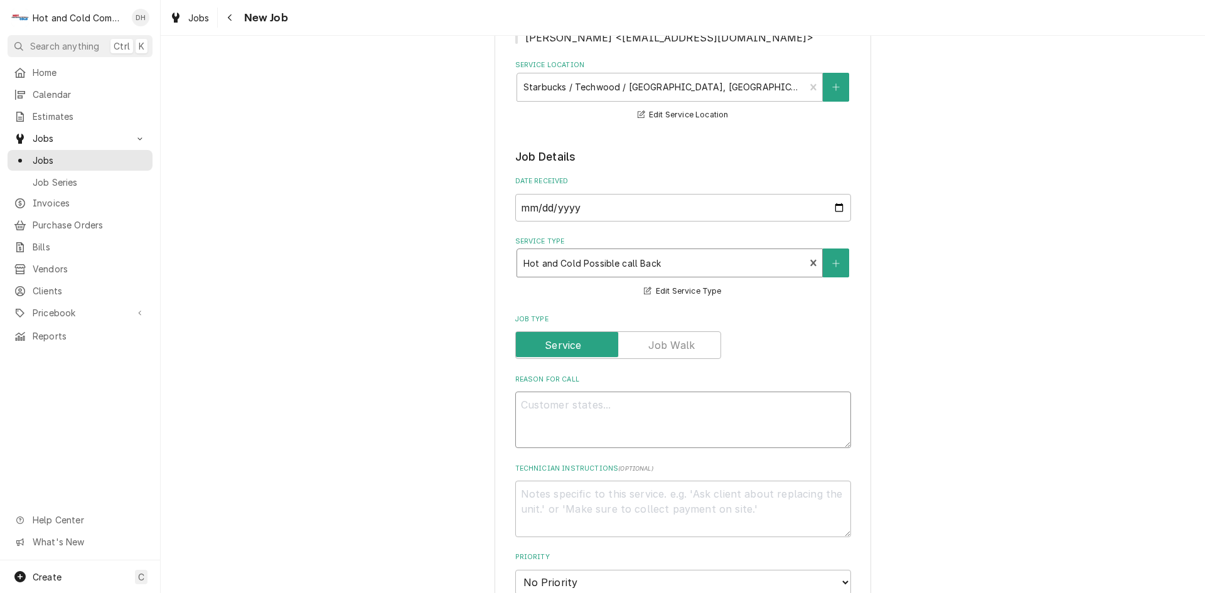
click at [677, 419] on textarea "Reason For Call" at bounding box center [683, 420] width 336 height 56
type textarea "x"
type textarea "g"
type textarea "x"
type textarea "ga"
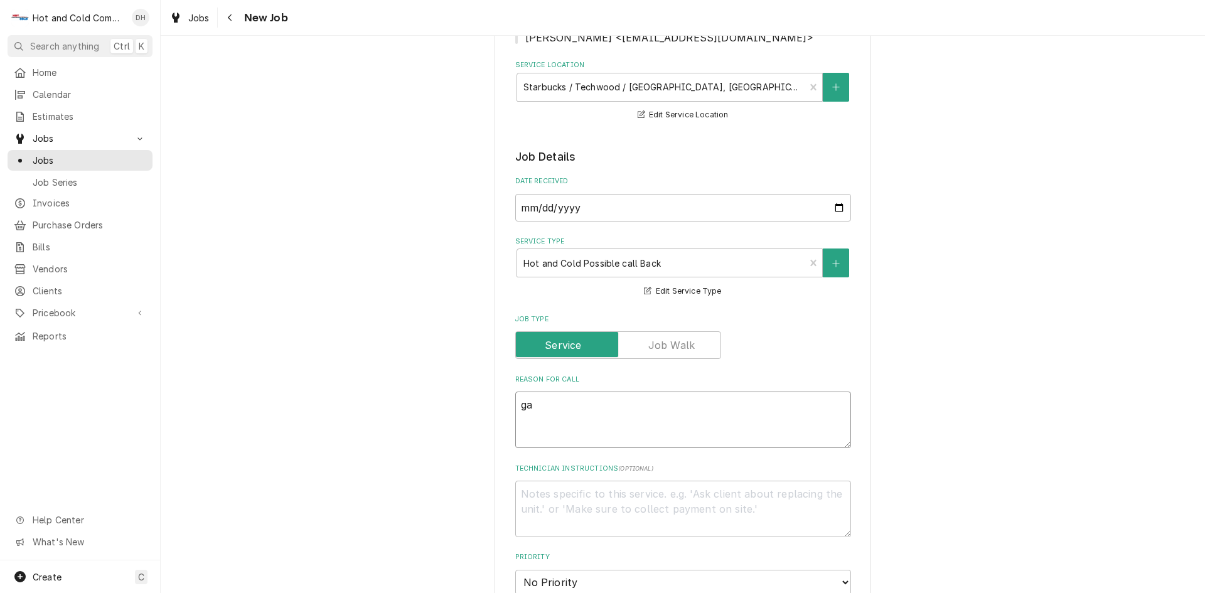
type textarea "x"
type textarea "gas"
type textarea "x"
type textarea "gask"
type textarea "x"
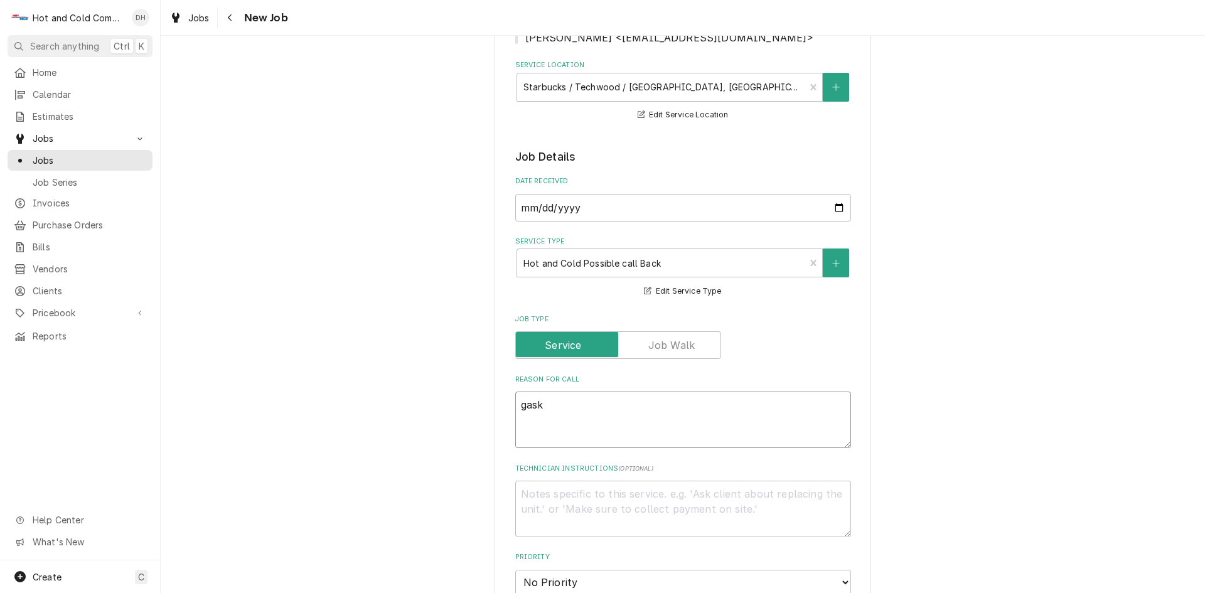
type textarea "gaske"
type textarea "x"
type textarea "gasket"
type textarea "x"
type textarea "gasket"
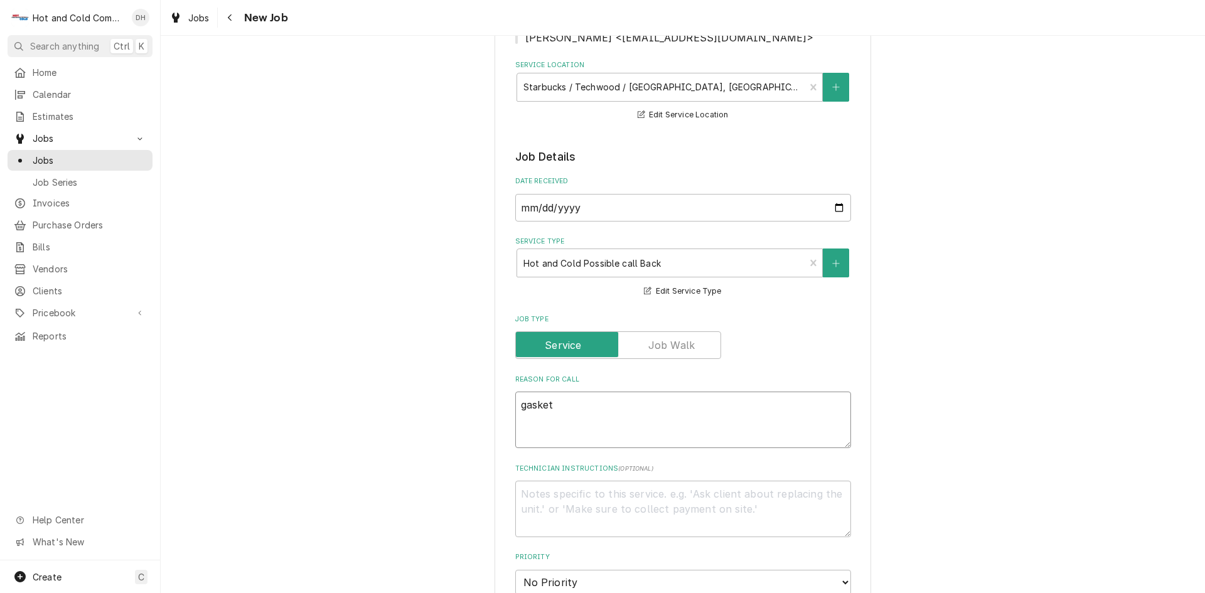
type textarea "x"
type textarea "gasket n"
type textarea "x"
type textarea "gasket no"
type textarea "x"
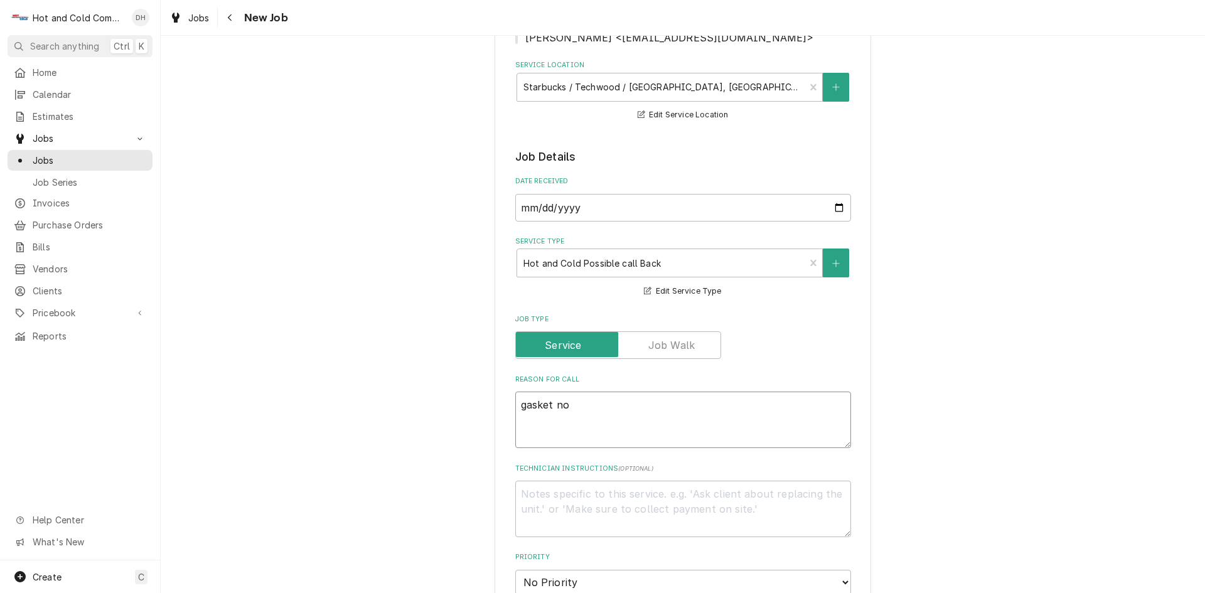
type textarea "gasket not"
type textarea "x"
type textarea "gasket not"
type textarea "x"
type textarea "gasket not l"
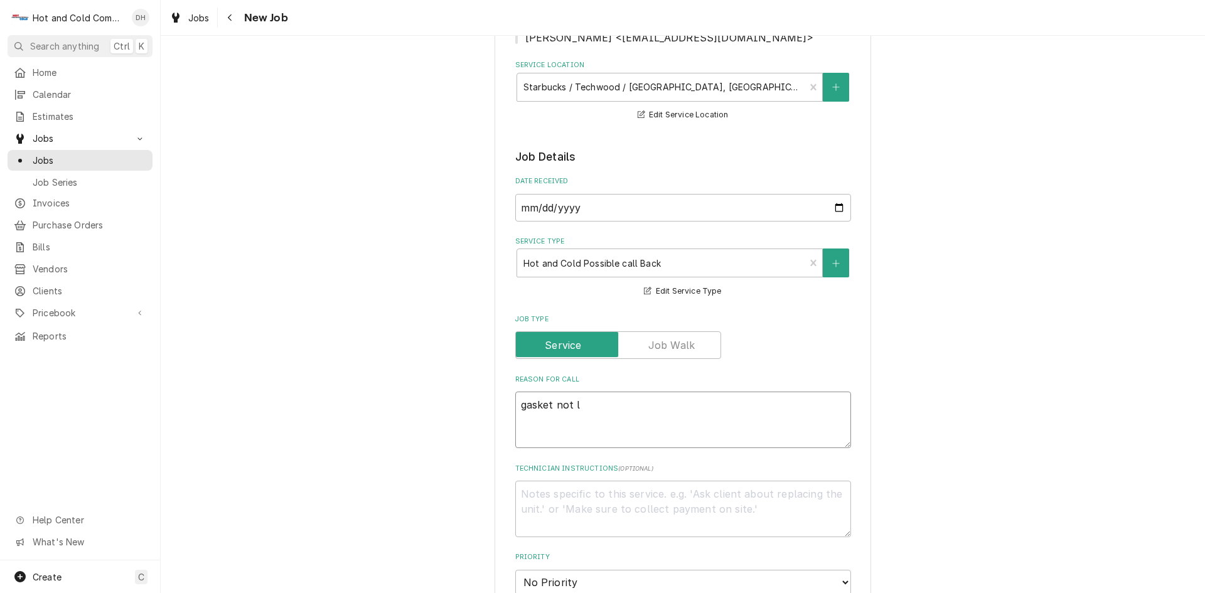
type textarea "x"
type textarea "gasket not le"
type textarea "x"
type textarea "gasket not let"
type textarea "x"
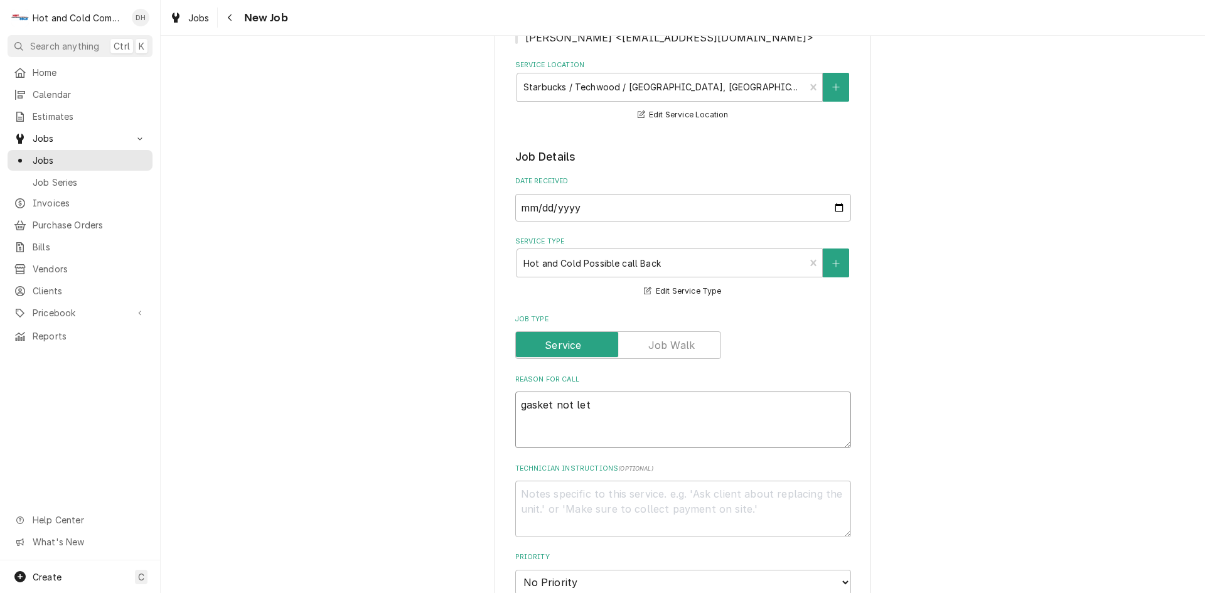
type textarea "gasket not lett"
type textarea "x"
type textarea "gasket not letti"
type textarea "x"
type textarea "gasket not lettin"
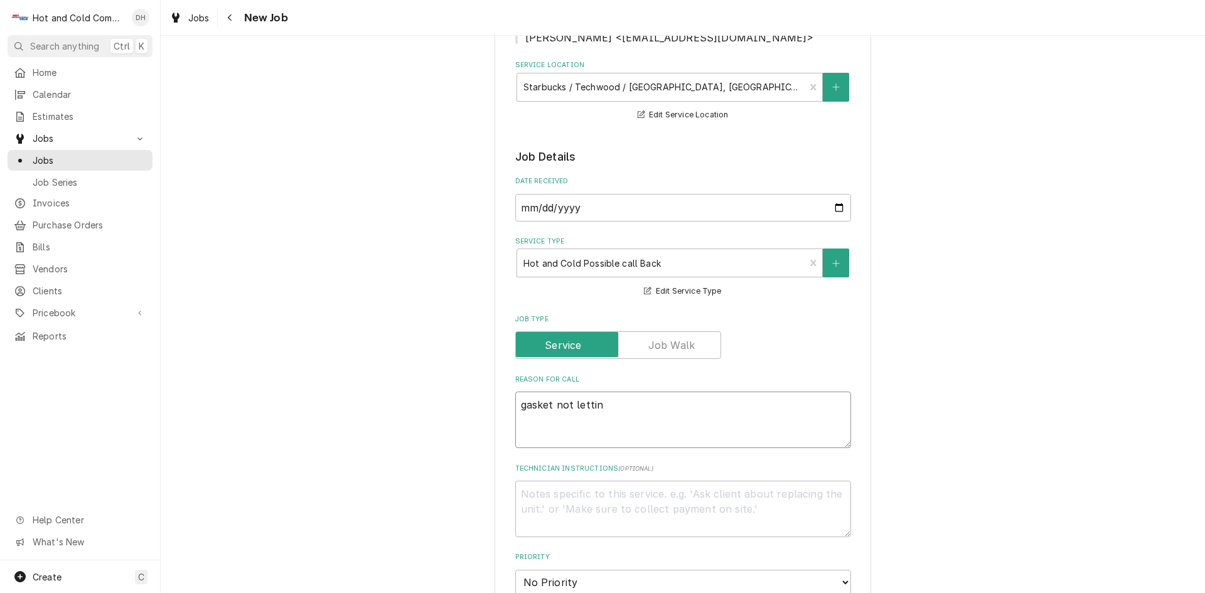
type textarea "x"
type textarea "gasket not letting"
type textarea "x"
type textarea "gasket not letting"
type textarea "x"
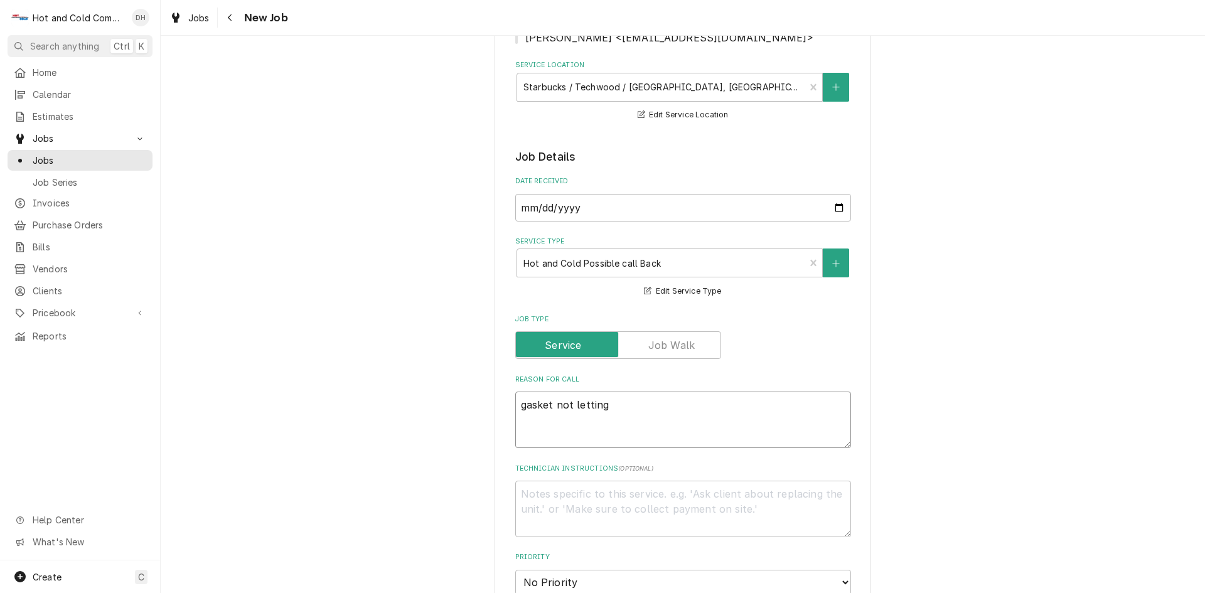
type textarea "gasket not letting d"
type textarea "x"
type textarea "gasket not letting do"
type textarea "x"
type textarea "gasket not letting doo"
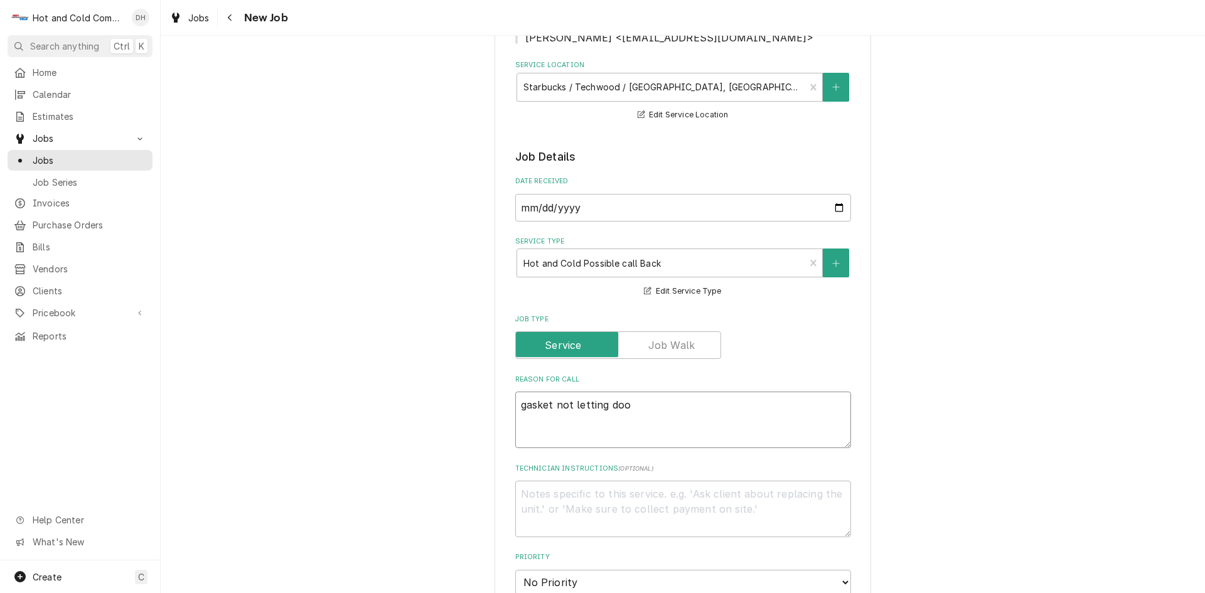
type textarea "x"
type textarea "gasket not letting door"
type textarea "x"
type textarea "gasket not letting door"
type textarea "x"
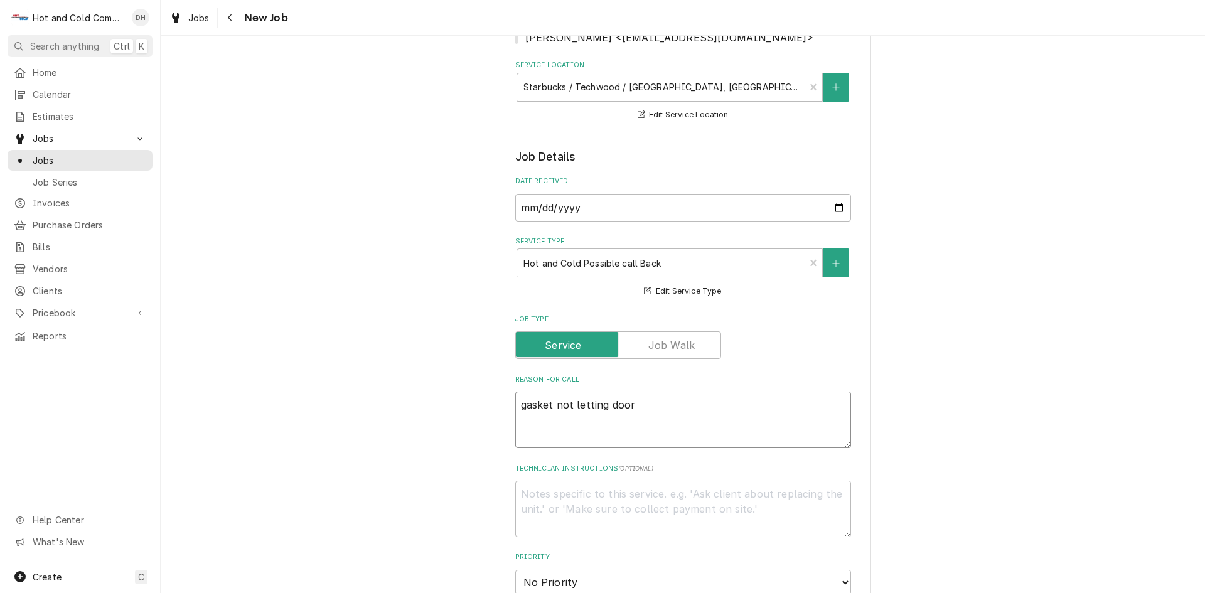
type textarea "gasket not letting door c"
type textarea "x"
type textarea "gasket not letting door cl"
type textarea "x"
type textarea "gasket not letting door clo"
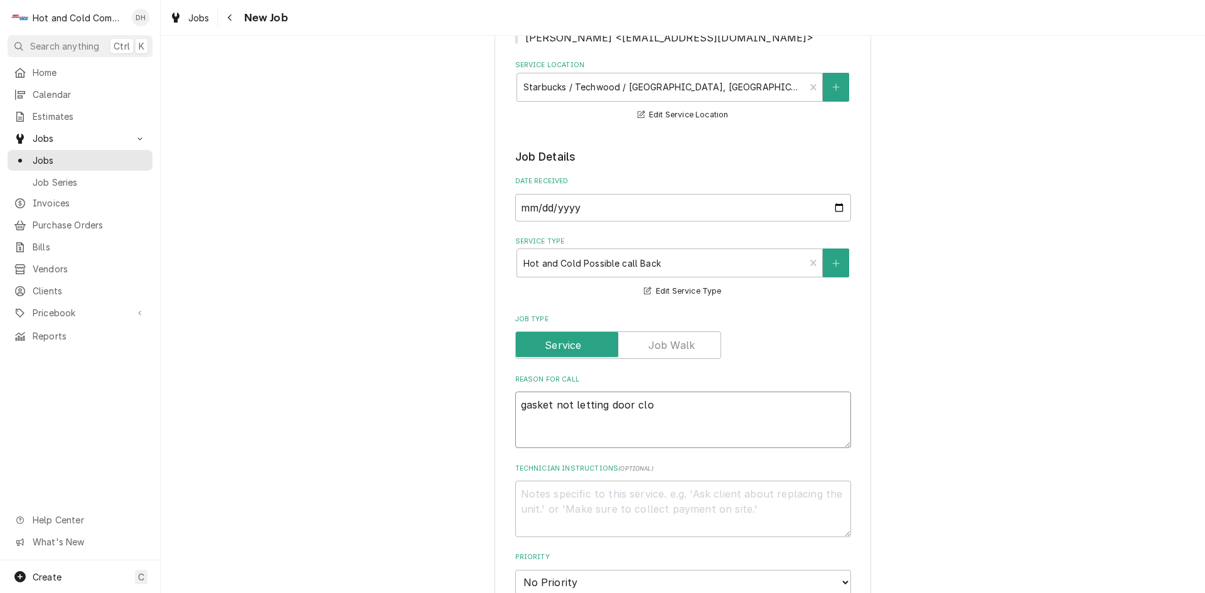
type textarea "x"
type textarea "gasket not letting door clos"
type textarea "x"
type textarea "gasket not letting door close"
type textarea "x"
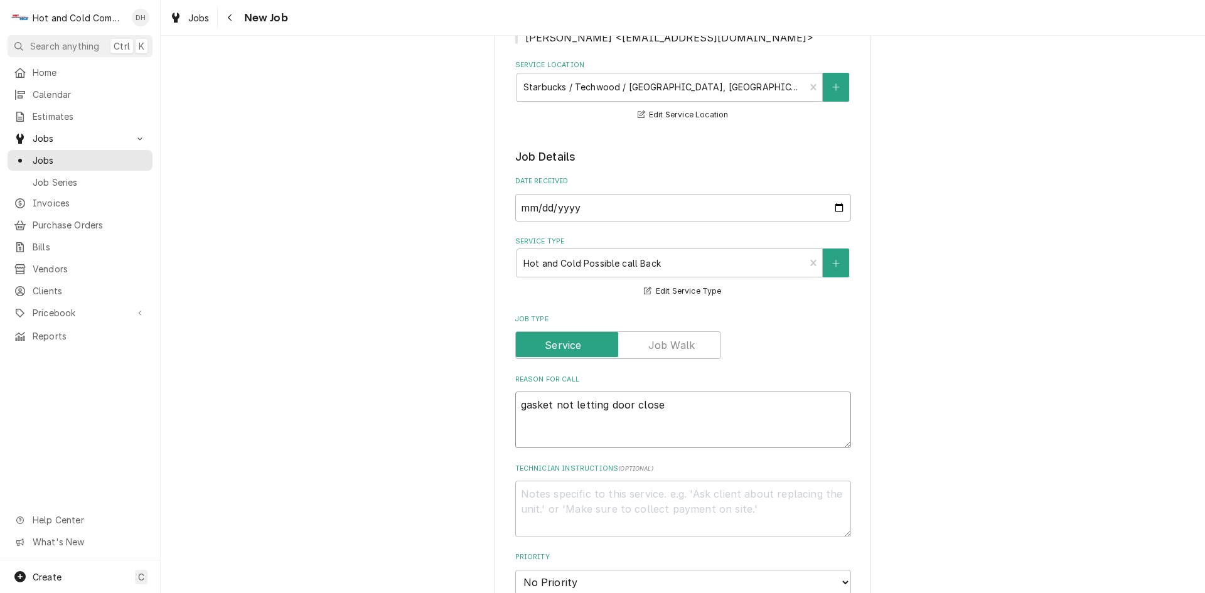
type textarea "gasket not letting door close"
type textarea "x"
type textarea "gasket not letting door close a"
type textarea "x"
type textarea "gasket not letting door close an"
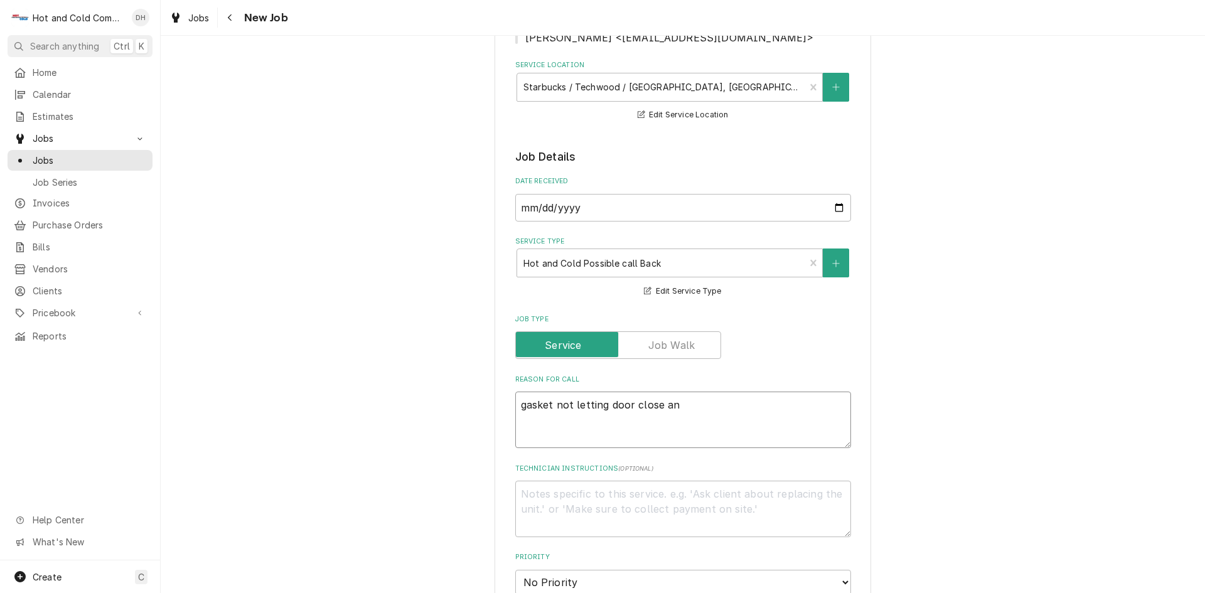
type textarea "x"
type textarea "gasket not letting door close and"
type textarea "x"
type textarea "gasket not letting door close and"
type textarea "x"
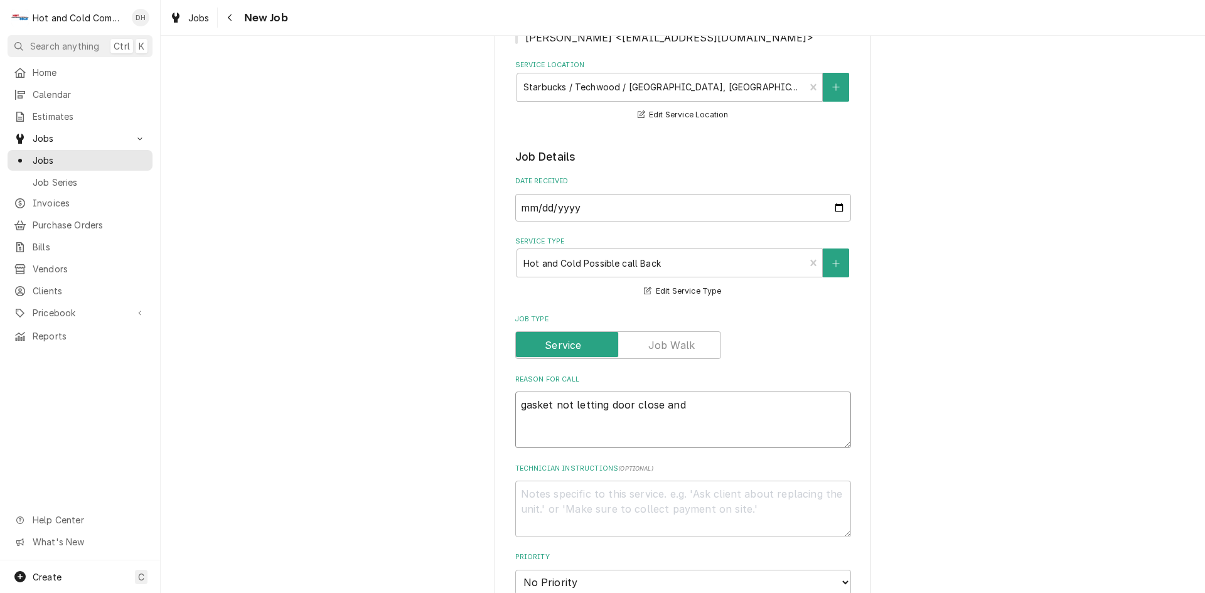
type textarea "gasket not letting door close and s"
type textarea "x"
type textarea "gasket not letting door close and st"
type textarea "x"
type textarea "gasket not letting door close and sta"
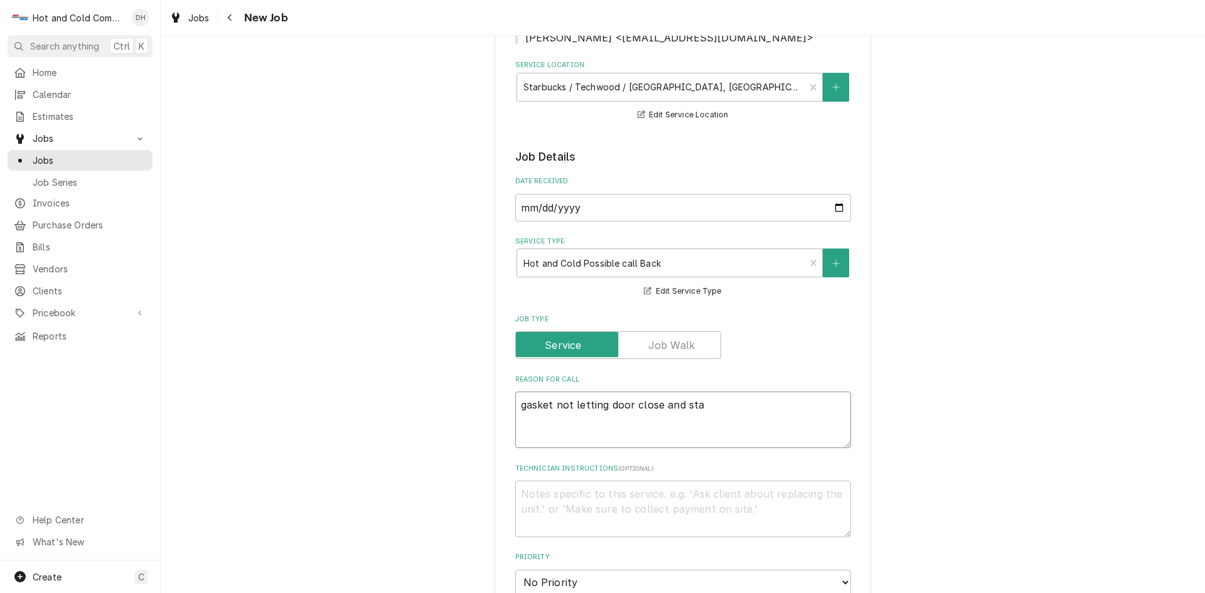
type textarea "x"
type textarea "gasket not letting door close and stay"
type textarea "x"
type textarea "gasket not letting door close and stayi"
type textarea "x"
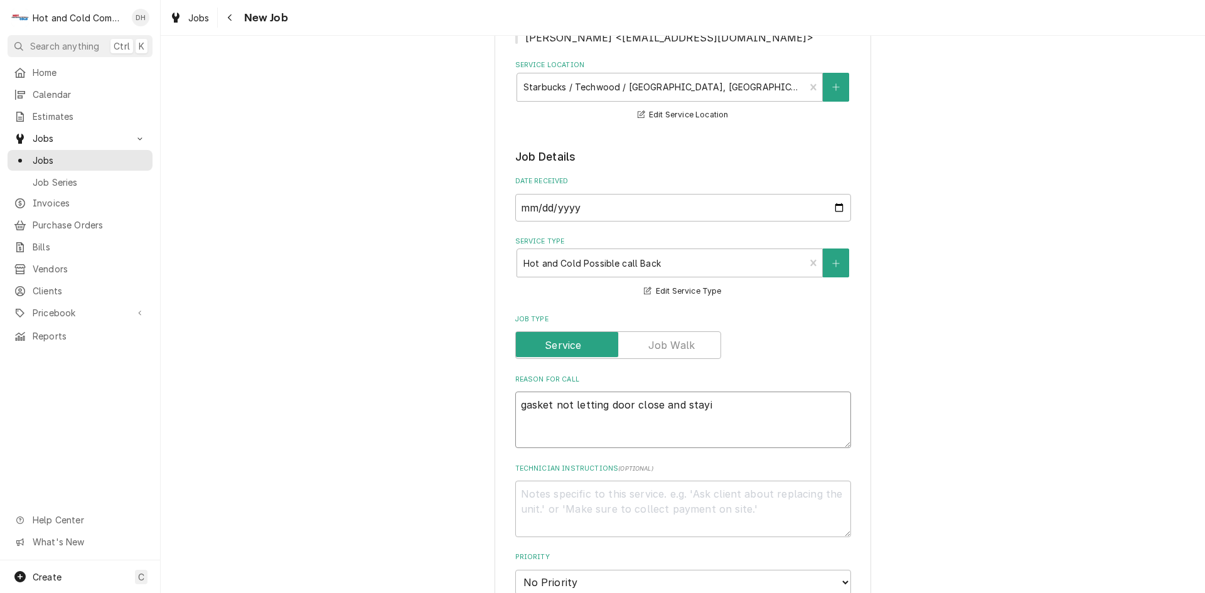
type textarea "gasket not letting door close and stayin"
type textarea "x"
type textarea "gasket not letting door close and staying"
type textarea "x"
type textarea "gasket not letting door close and staying"
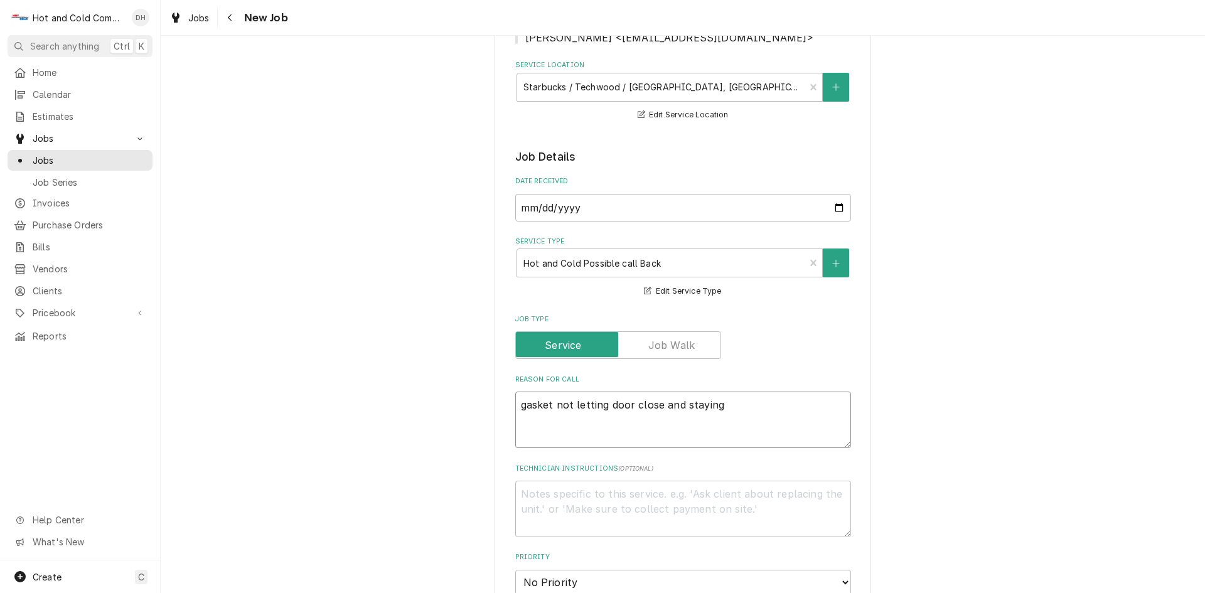
type textarea "x"
type textarea "gasket not letting door close and staying c"
type textarea "x"
type textarea "gasket not letting door close and staying cl"
type textarea "x"
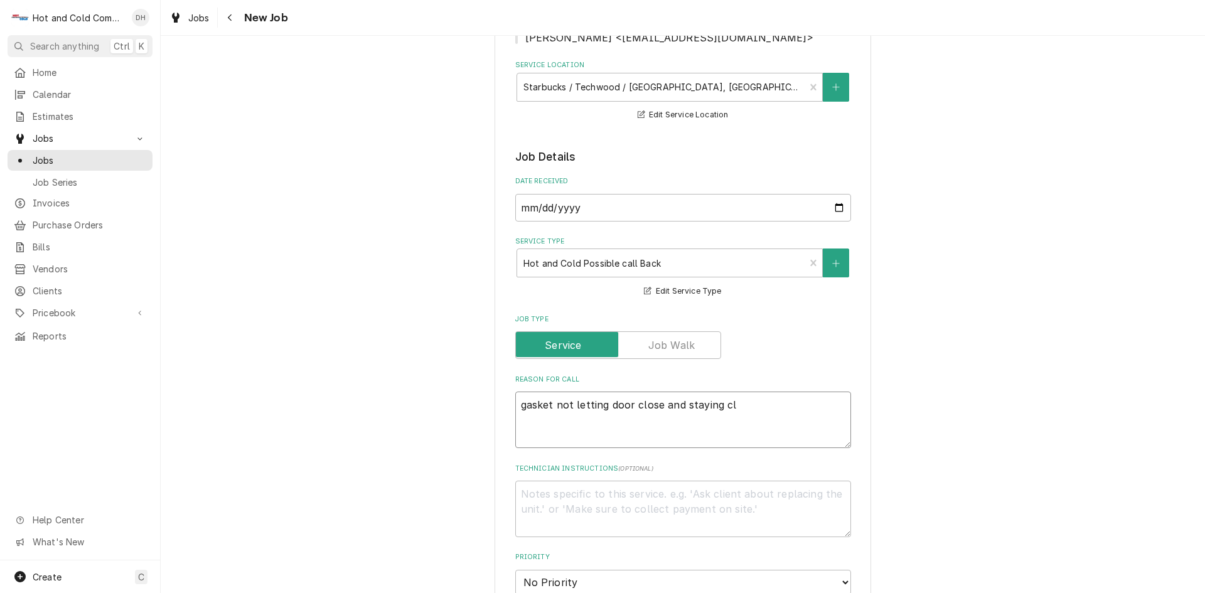
type textarea "gasket not letting door close and staying clo"
type textarea "x"
type textarea "gasket not letting door close and staying clos"
type textarea "x"
type textarea "gasket not letting door close and staying close"
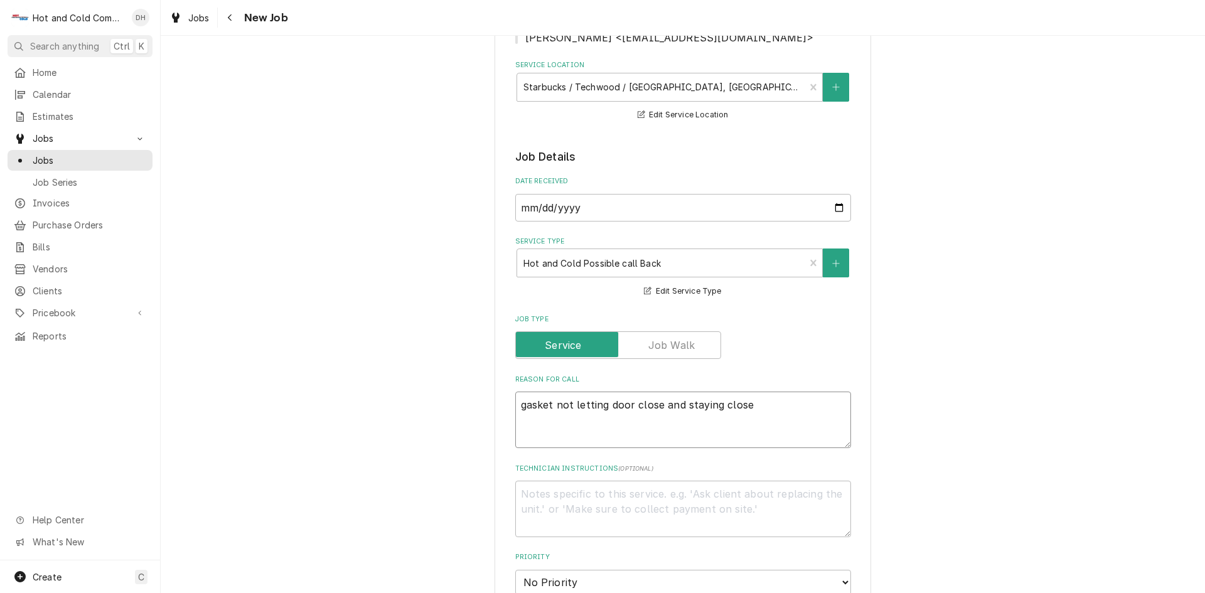
type textarea "x"
type textarea "gasket not letting door close and staying closed"
type textarea "x"
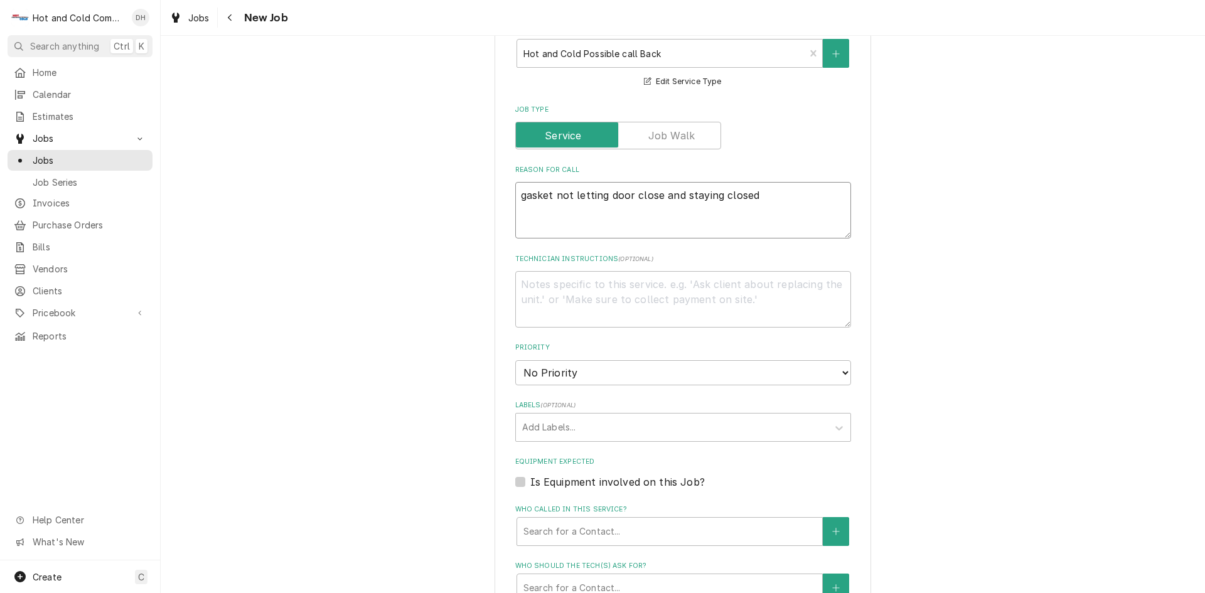
scroll to position [628, 0]
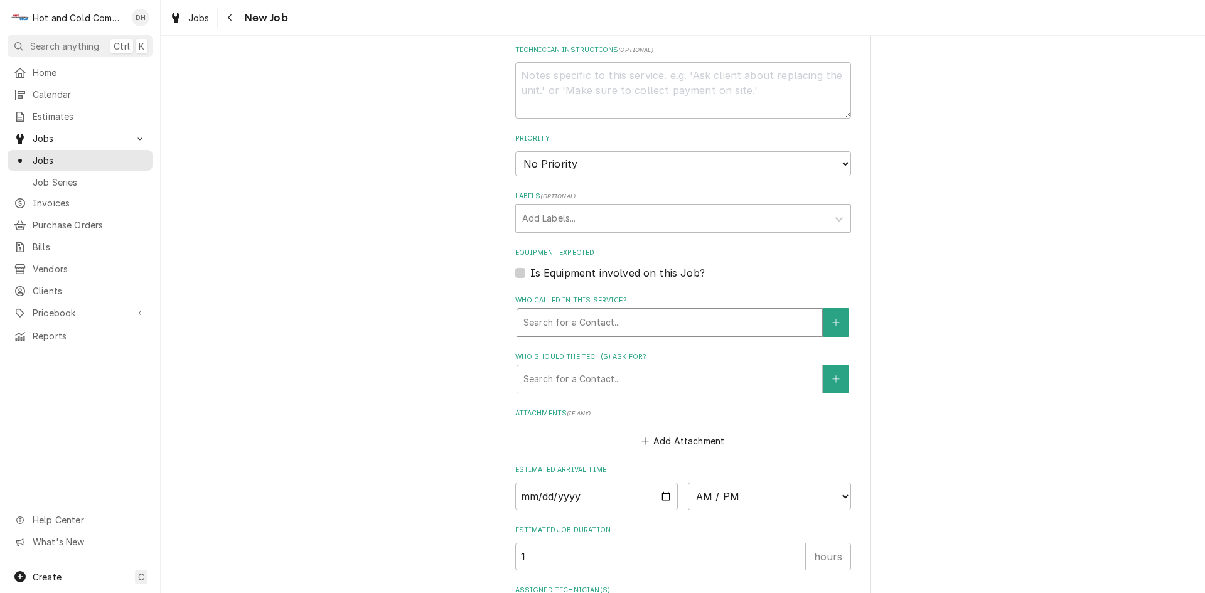
type textarea "gasket not letting door close and staying closed"
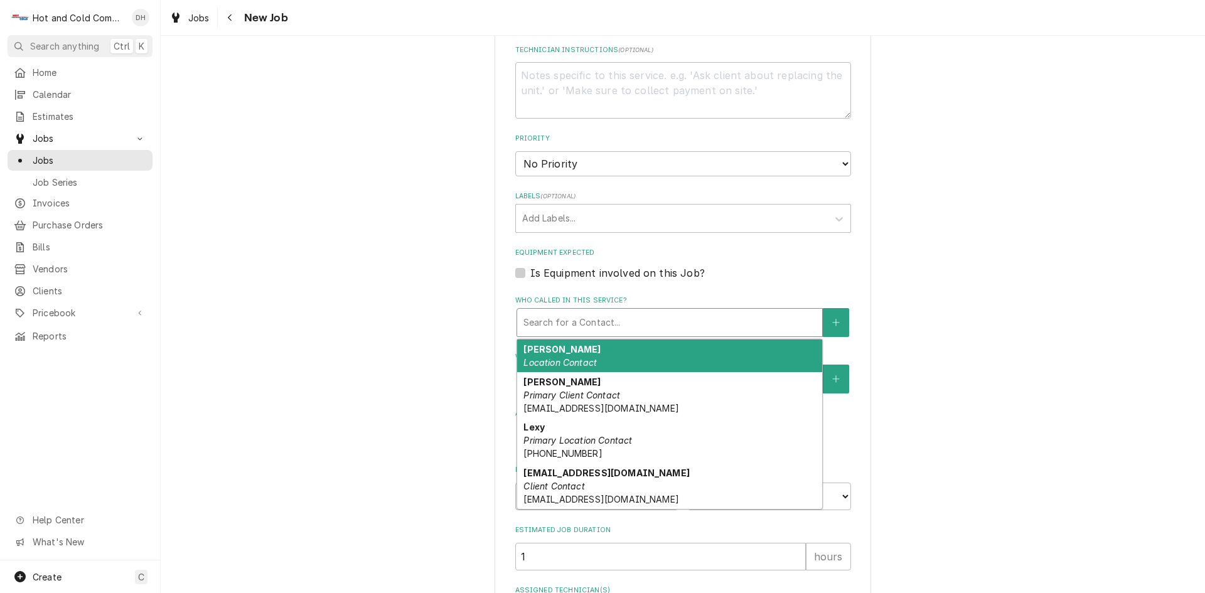
click at [641, 318] on div "Who called in this service?" at bounding box center [669, 322] width 292 height 23
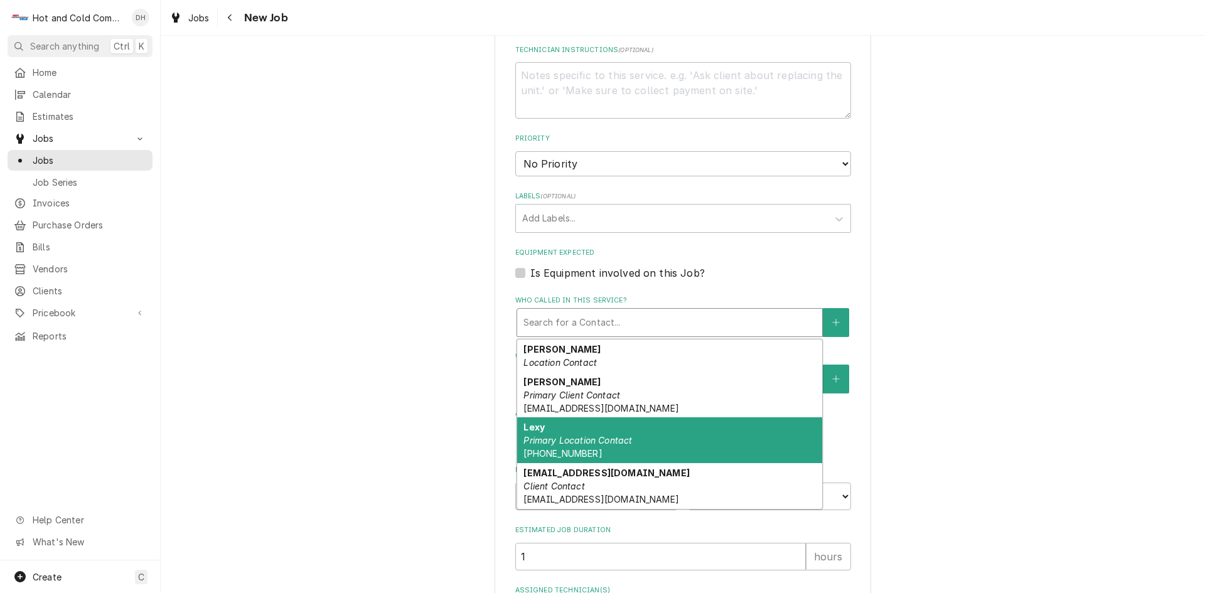
click at [616, 439] on em "Primary Location Contact" at bounding box center [577, 440] width 109 height 11
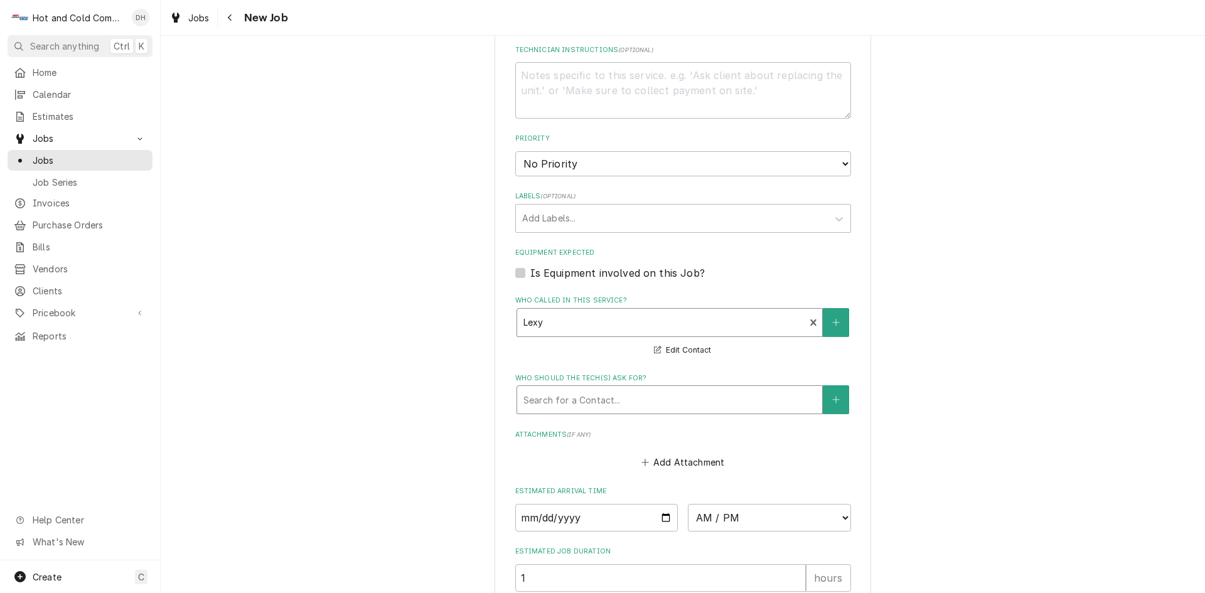
click at [624, 394] on div "Who should the tech(s) ask for?" at bounding box center [669, 400] width 292 height 23
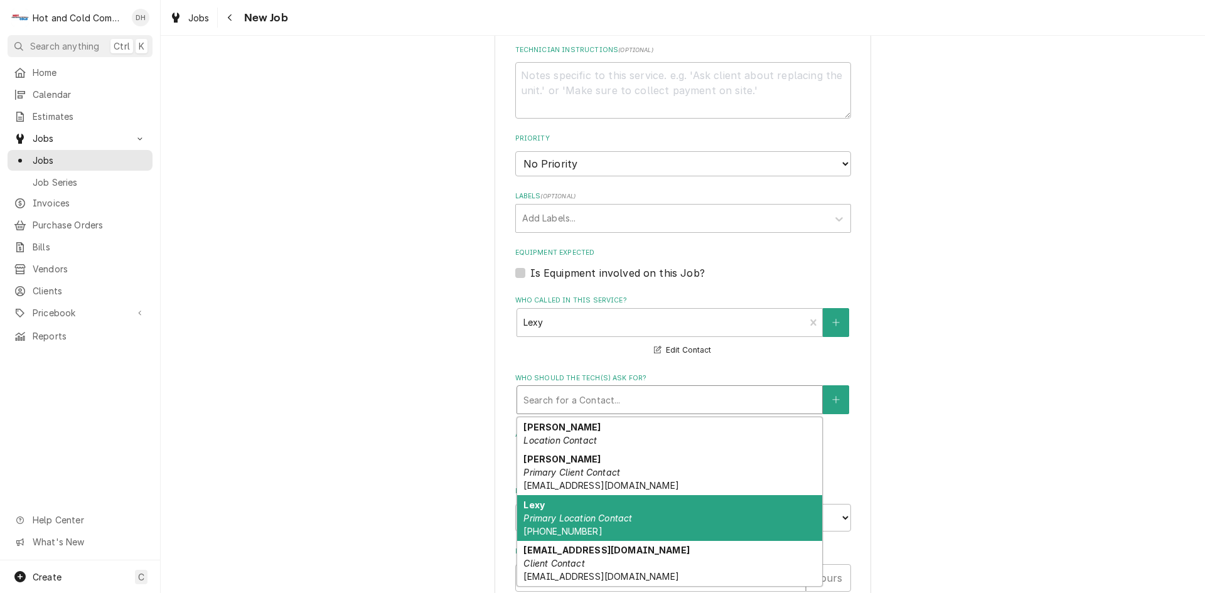
click at [643, 506] on div "Lexy Primary Location Contact (770) 369-3418" at bounding box center [669, 518] width 305 height 46
type textarea "x"
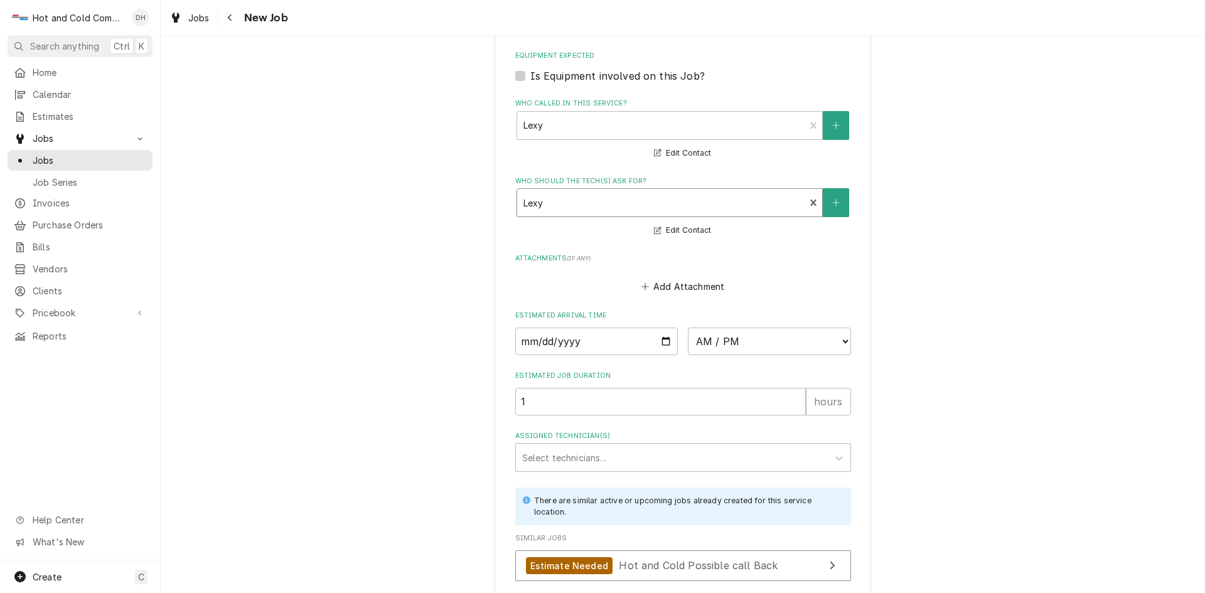
scroll to position [837, 0]
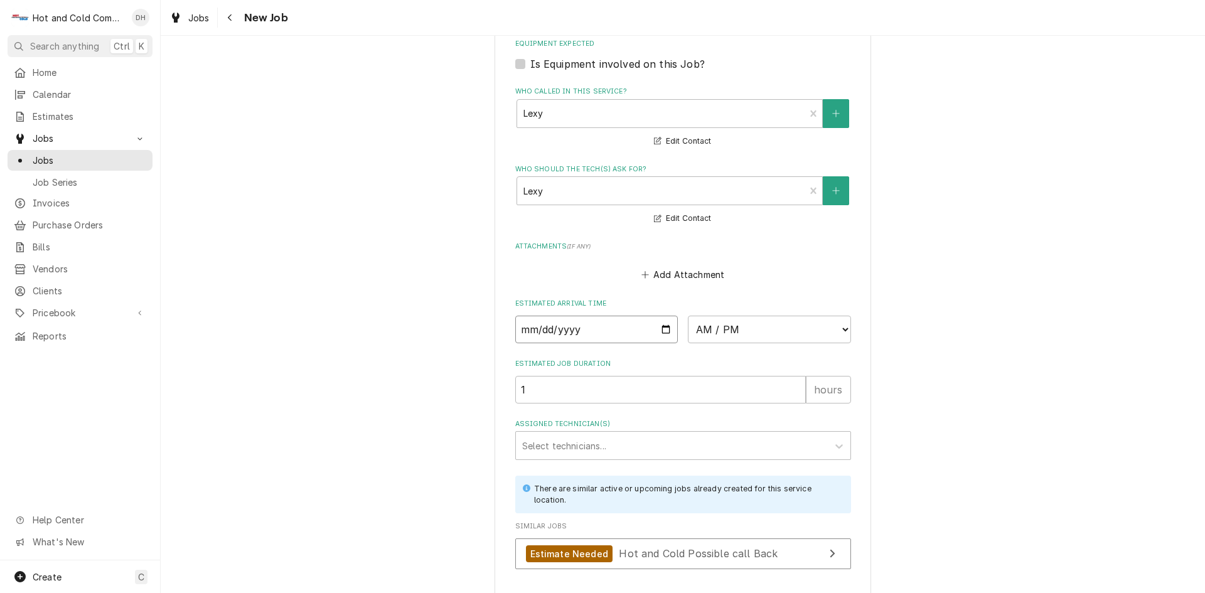
click at [662, 328] on input "Date" at bounding box center [596, 330] width 163 height 28
type input "2025-08-29"
type textarea "x"
click at [838, 330] on select "AM / PM 6:00 AM 6:15 AM 6:30 AM 6:45 AM 7:00 AM 7:15 AM 7:30 AM 7:45 AM 8:00 AM…" at bounding box center [769, 330] width 163 height 28
select select "09:00:00"
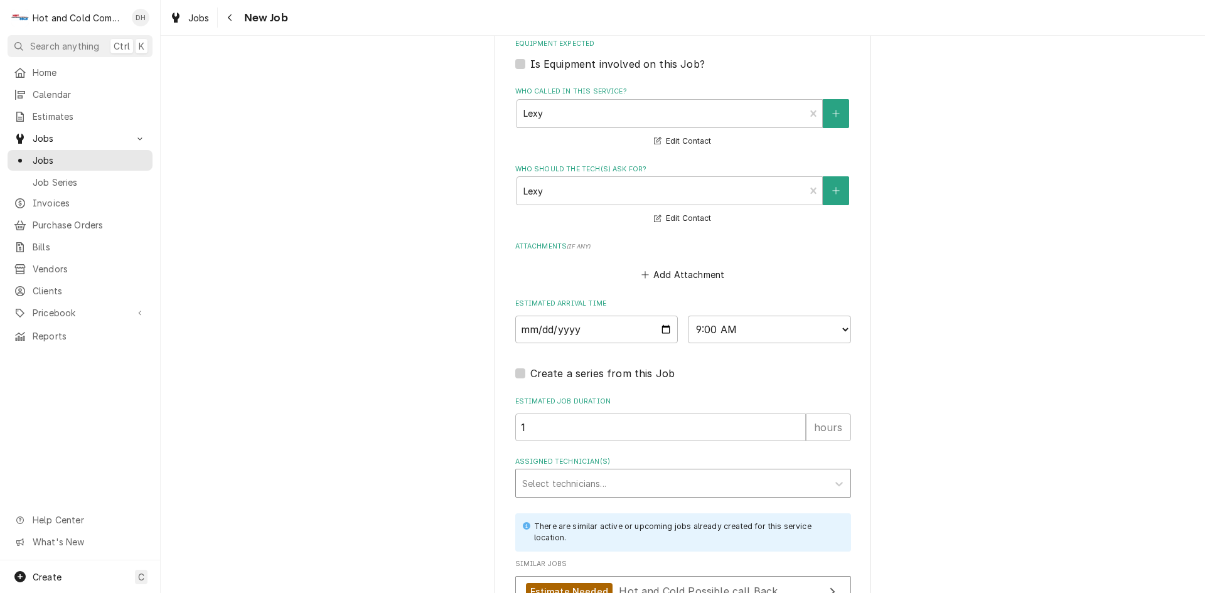
click at [582, 476] on div "Assigned Technician(s)" at bounding box center [671, 483] width 299 height 23
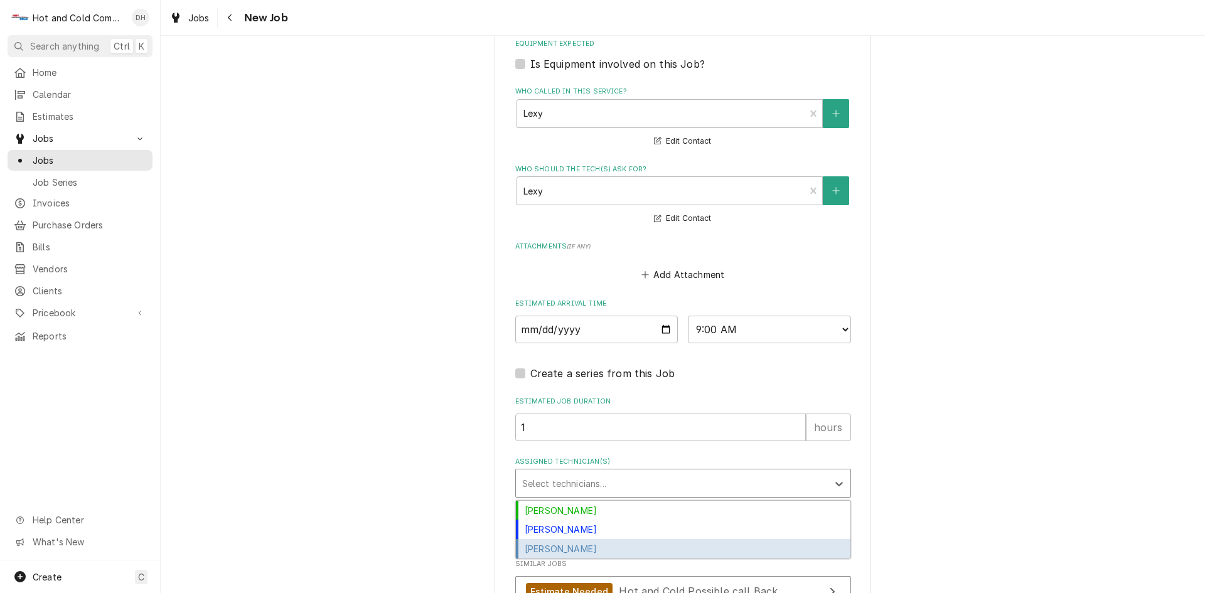
click at [567, 550] on div "[PERSON_NAME]" at bounding box center [683, 548] width 335 height 19
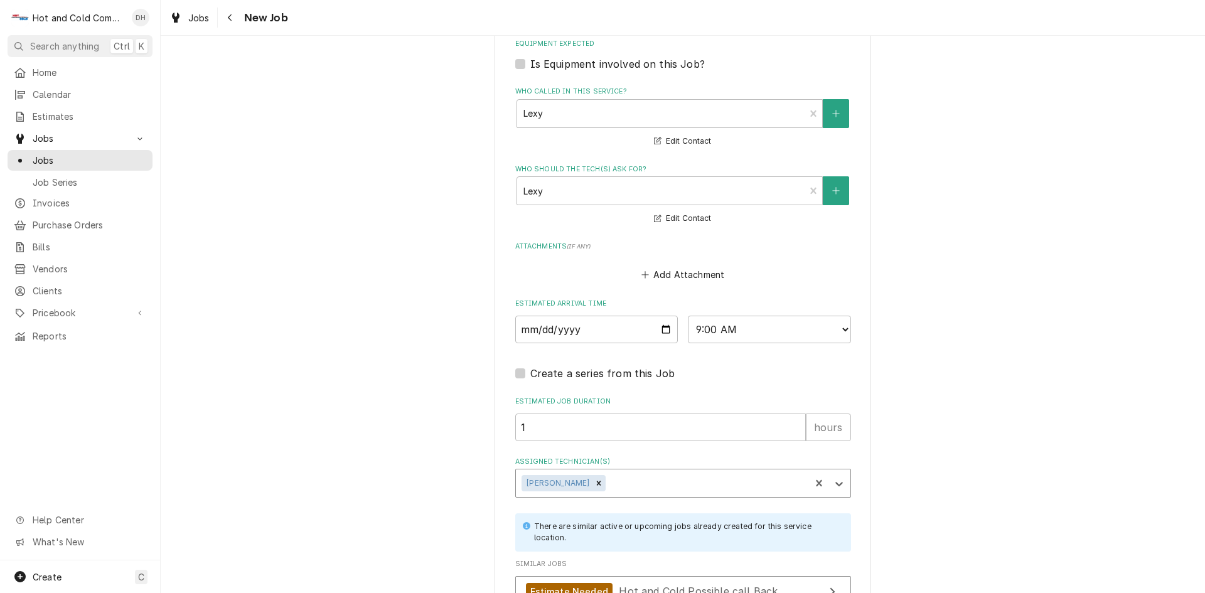
scroll to position [965, 0]
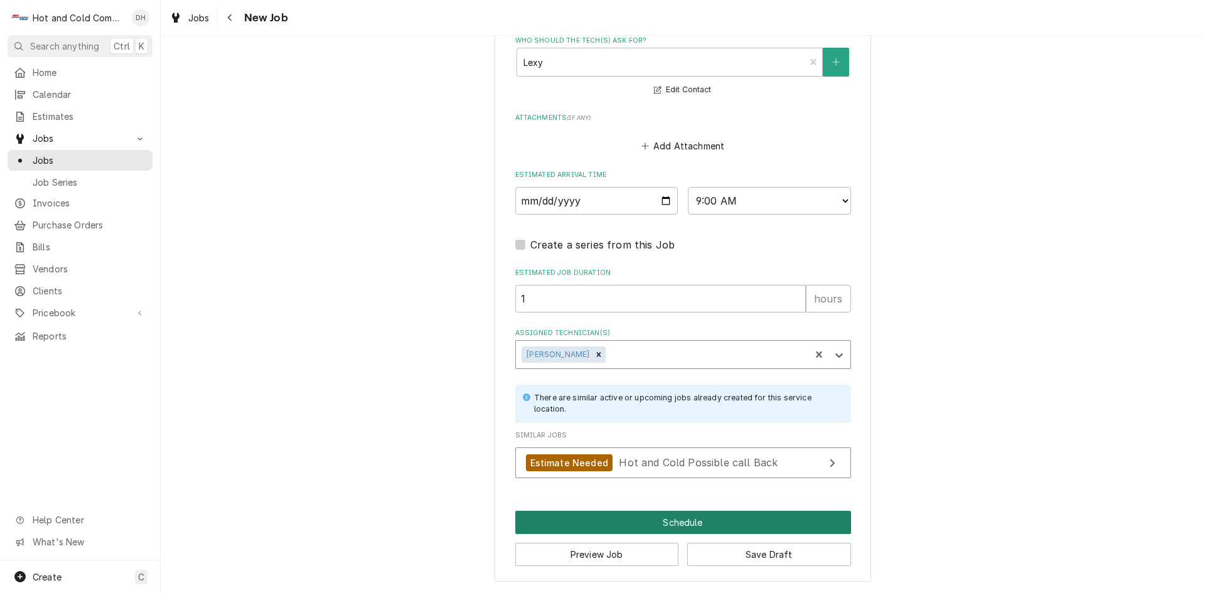
click at [685, 522] on button "Schedule" at bounding box center [683, 522] width 336 height 23
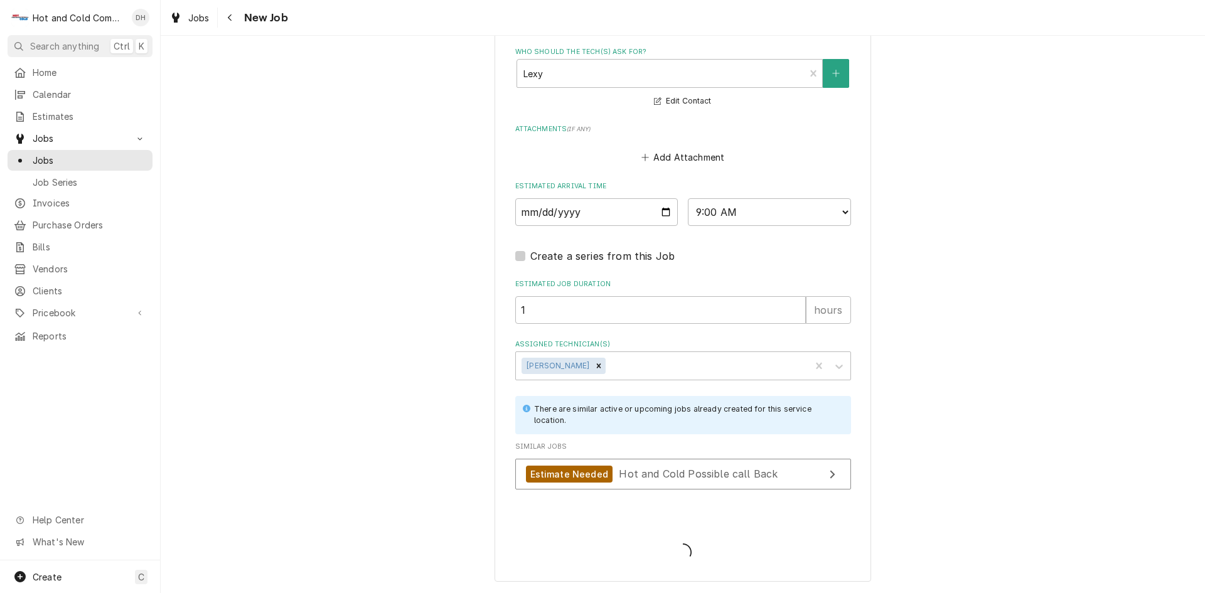
scroll to position [954, 0]
type textarea "x"
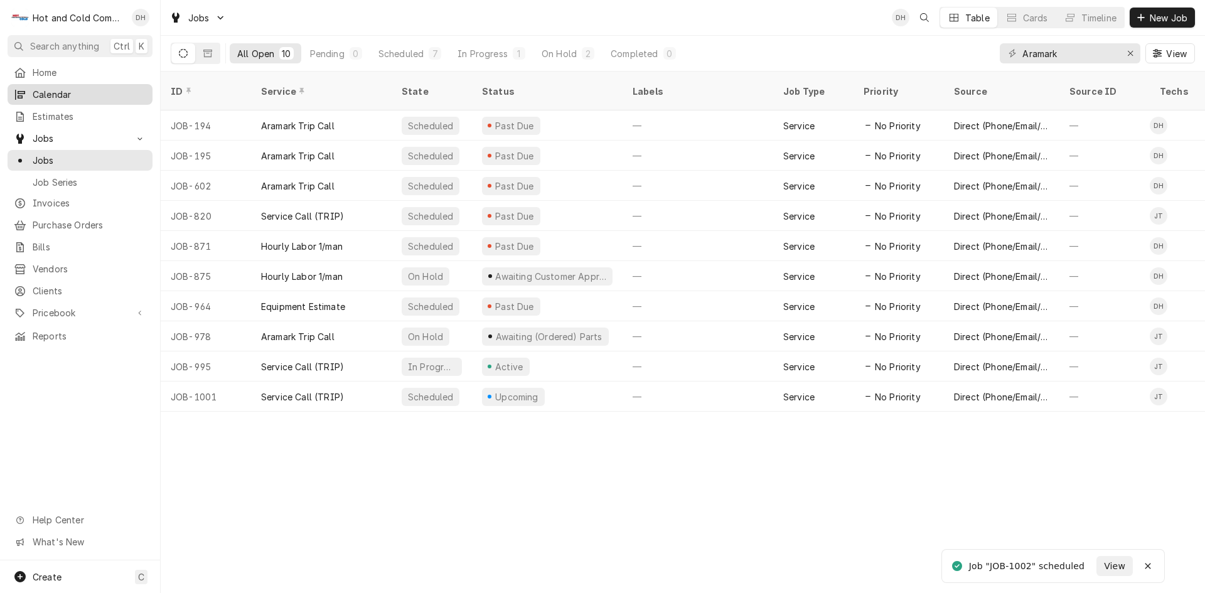
click at [71, 90] on span "Calendar" at bounding box center [90, 94] width 114 height 13
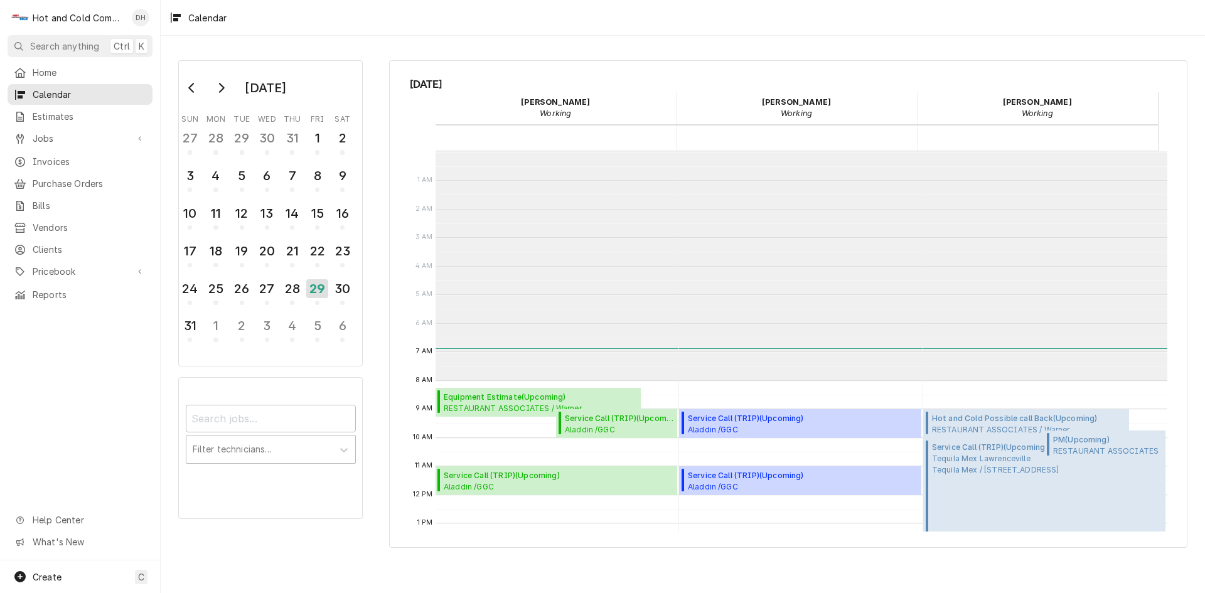
scroll to position [229, 0]
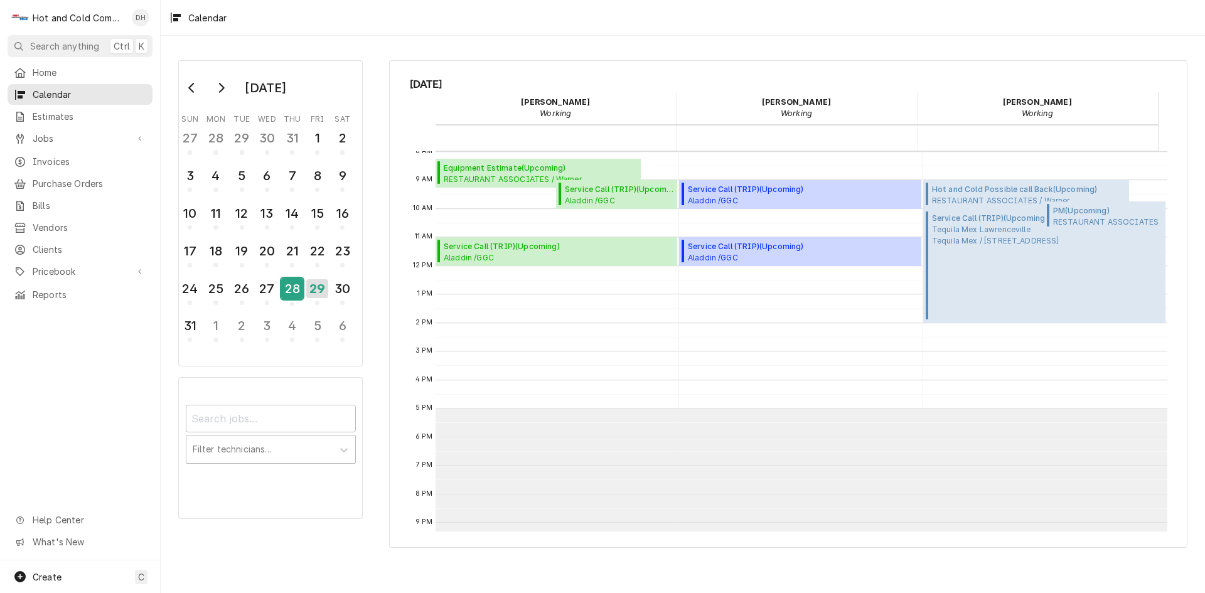
click at [287, 288] on div "28" at bounding box center [292, 288] width 22 height 21
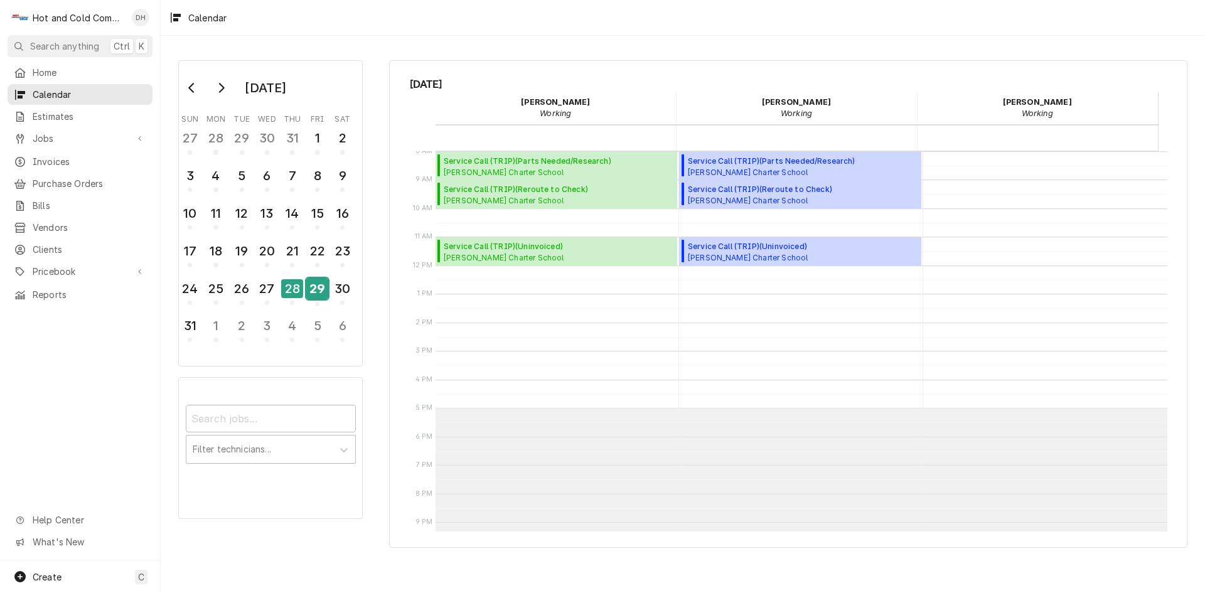
click at [321, 296] on div "29" at bounding box center [317, 288] width 22 height 21
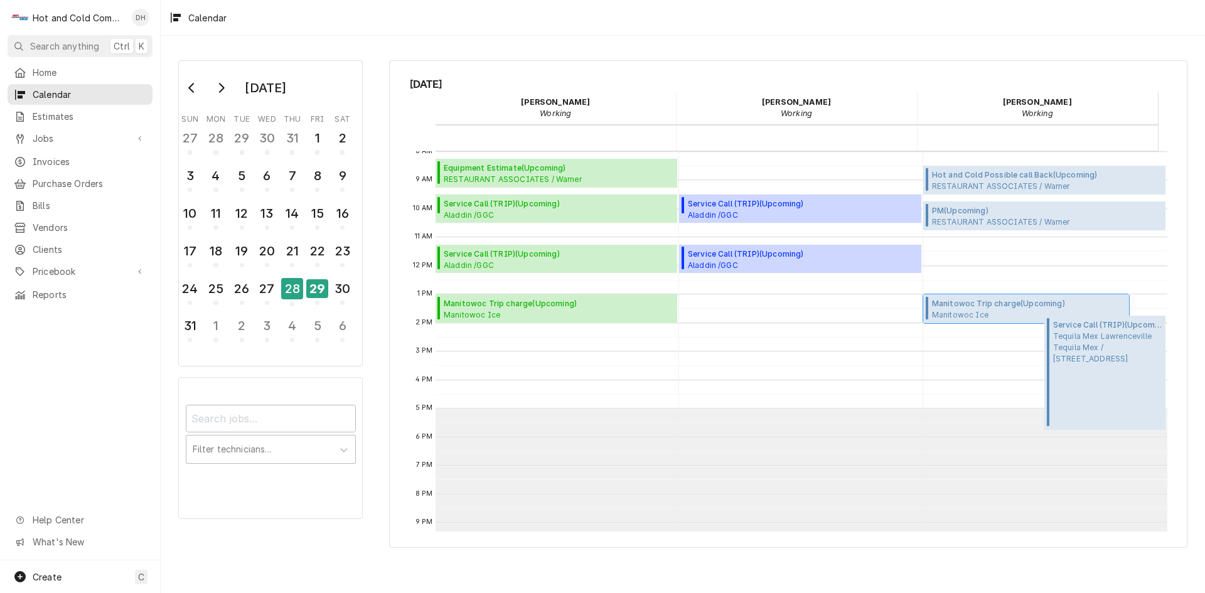
click at [940, 303] on span "Manitowoc Trip charge ( Upcoming )" at bounding box center [1013, 303] width 163 height 11
click at [287, 287] on div "28" at bounding box center [292, 288] width 22 height 21
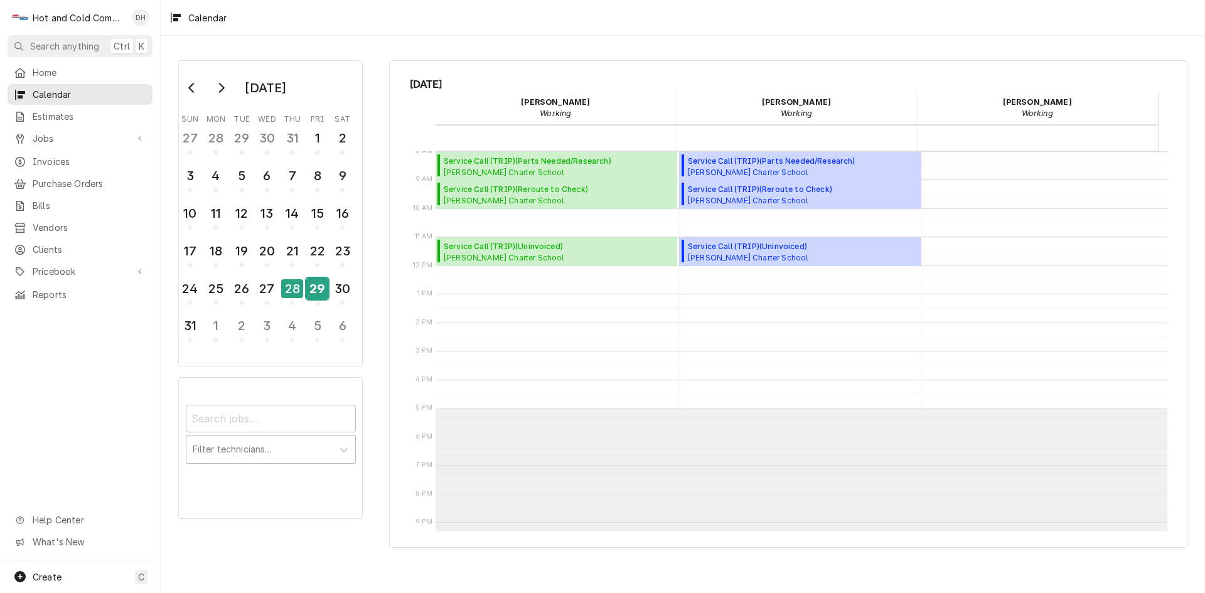
click at [317, 287] on div "29" at bounding box center [317, 288] width 22 height 21
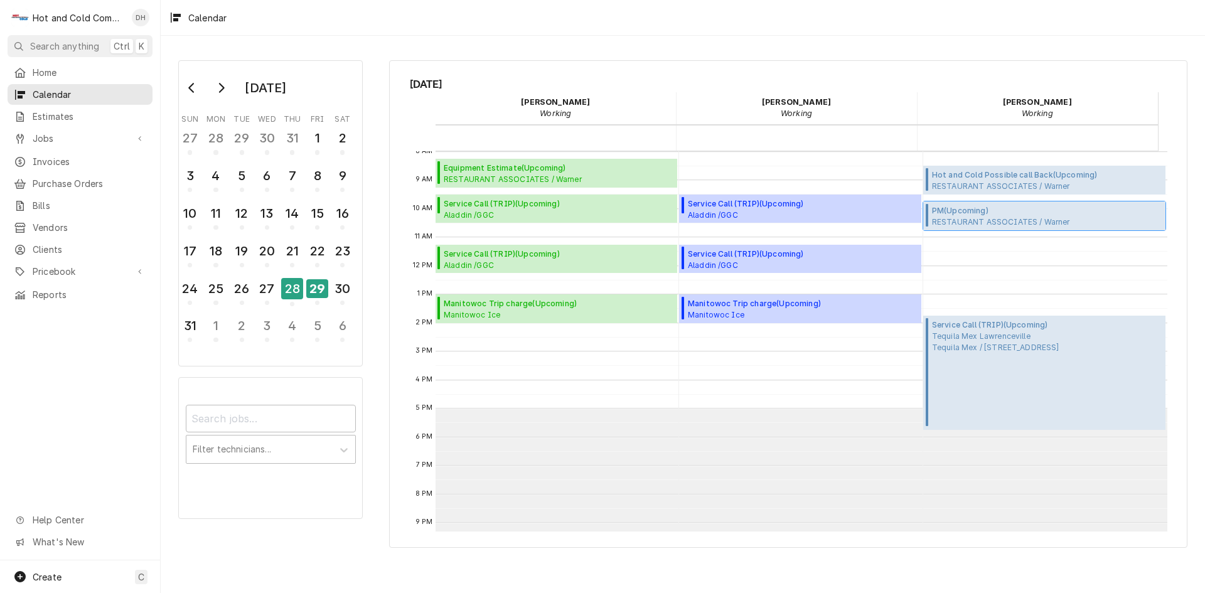
click at [999, 218] on div "PM ( Upcoming ) RESTAURANT ASSOCIATES / Warner Techwood Market / [STREET_ADDRES…" at bounding box center [1006, 215] width 149 height 21
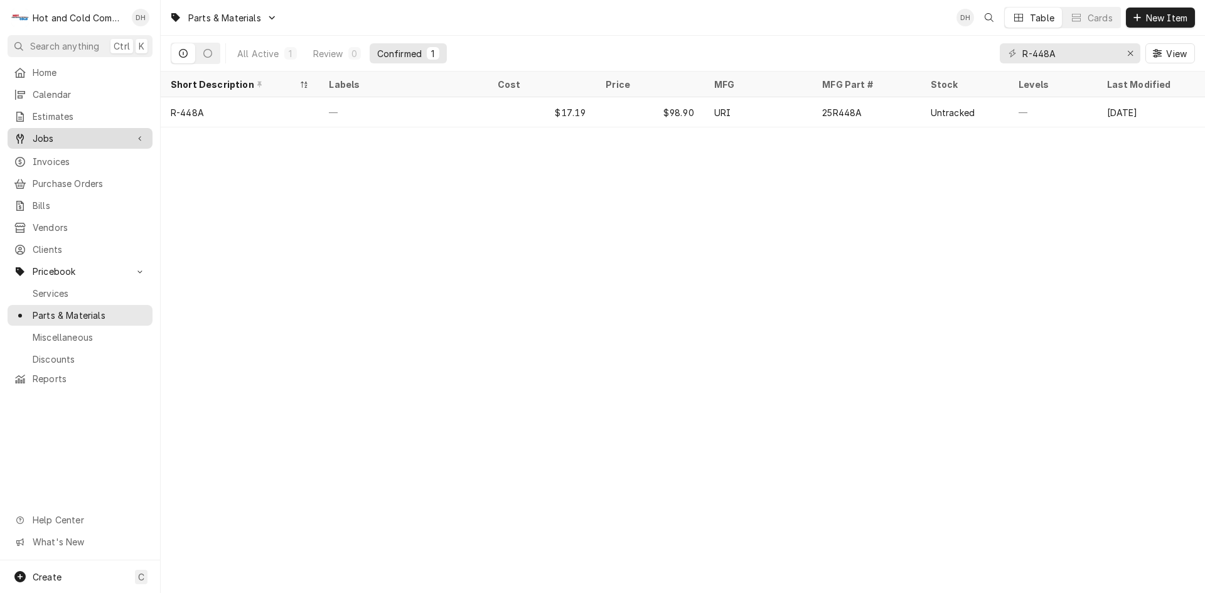
click at [57, 133] on span "Jobs" at bounding box center [80, 138] width 95 height 13
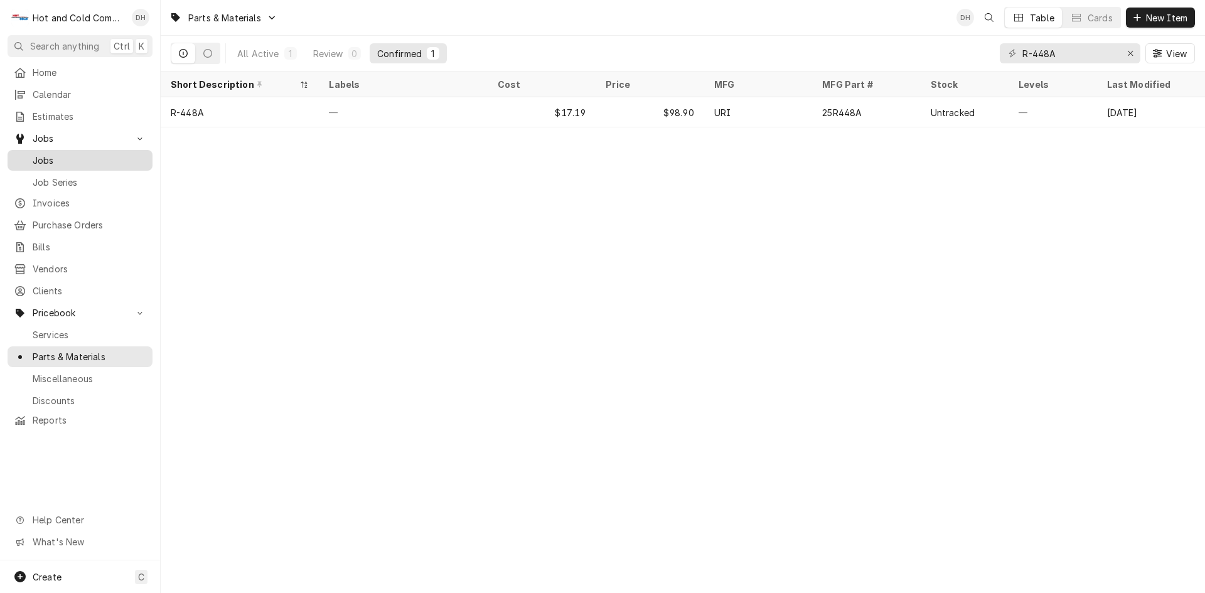
click at [61, 159] on span "Jobs" at bounding box center [90, 160] width 114 height 13
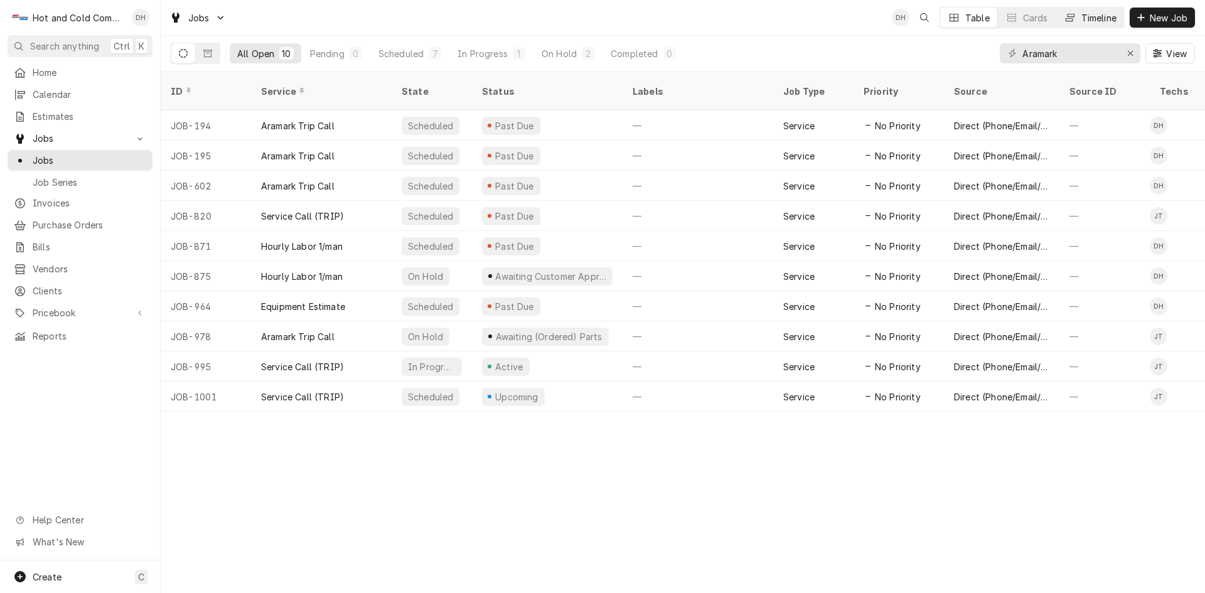
click at [1094, 18] on div "Timeline" at bounding box center [1098, 17] width 35 height 13
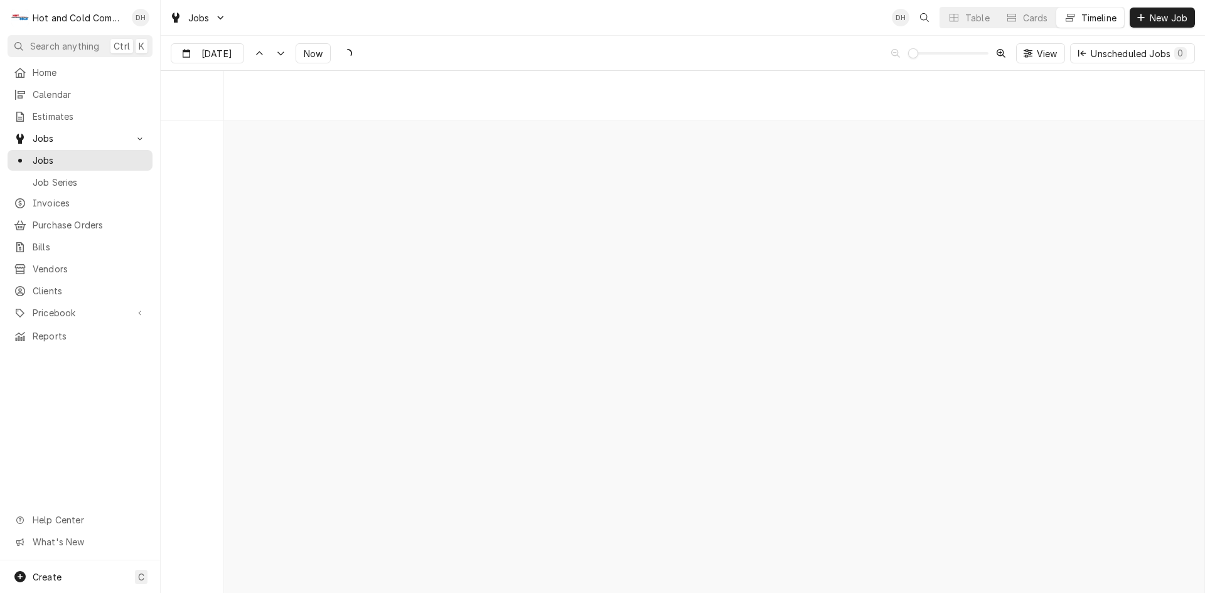
scroll to position [9831, 0]
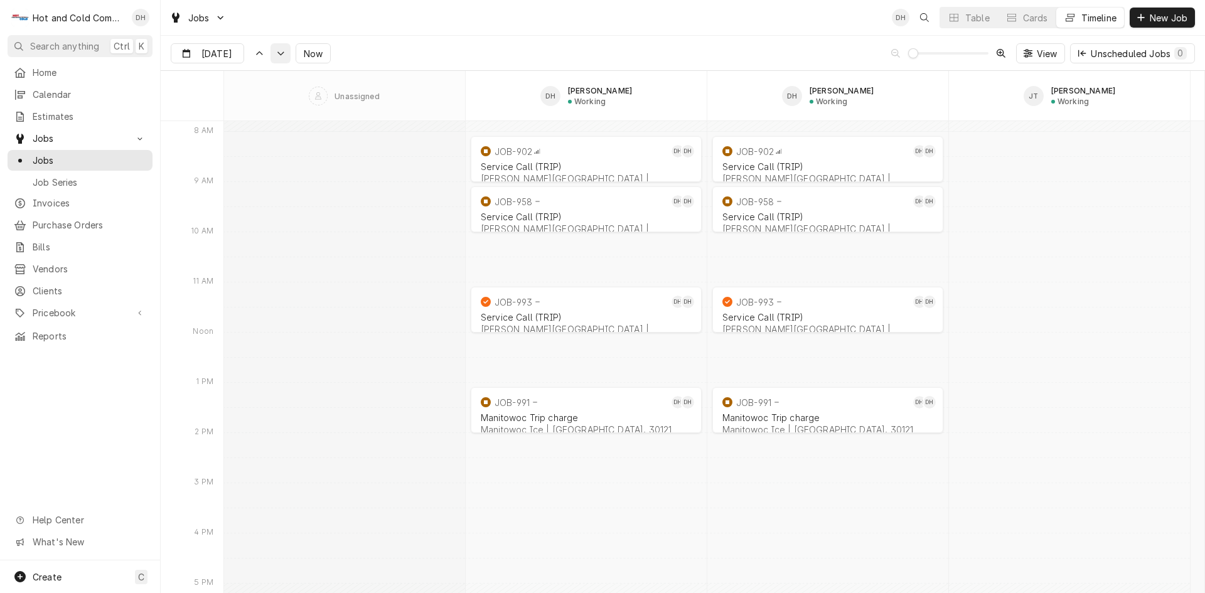
click at [282, 58] on div "Dynamic Content Wrapper" at bounding box center [280, 53] width 13 height 13
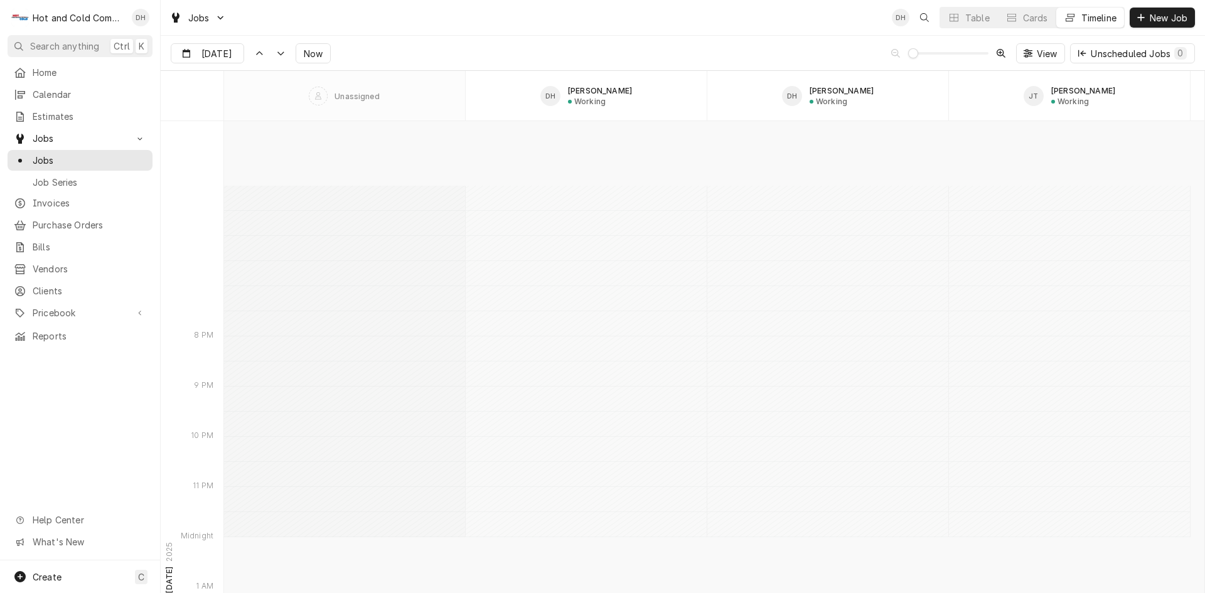
scroll to position [10761, 0]
type input "[DATE]"
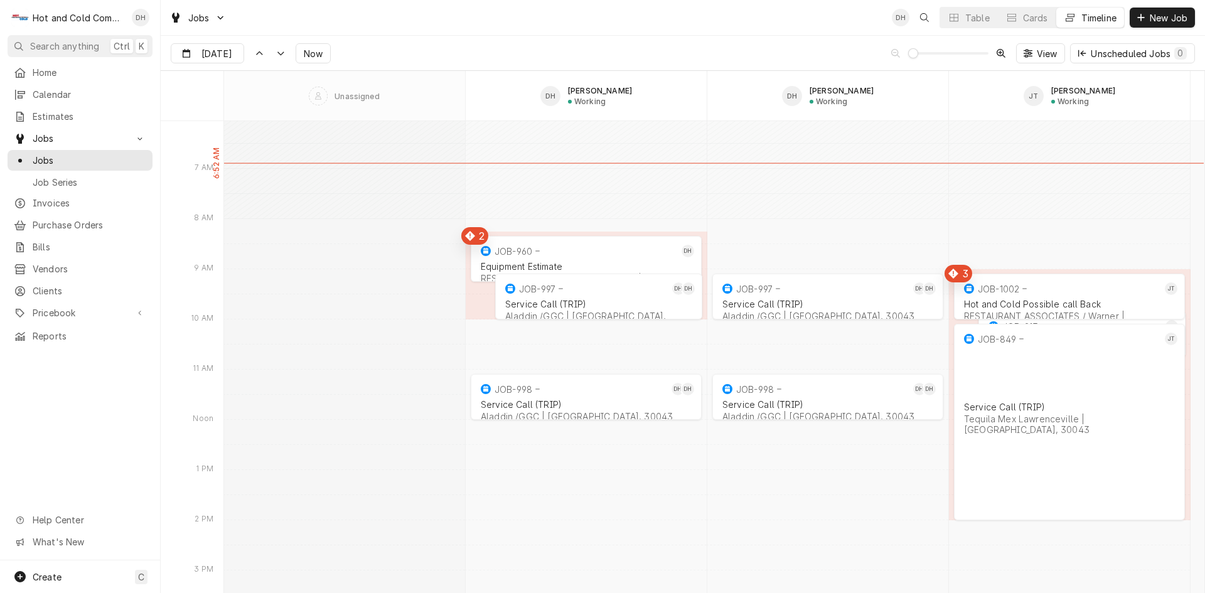
scroll to position [10970, 0]
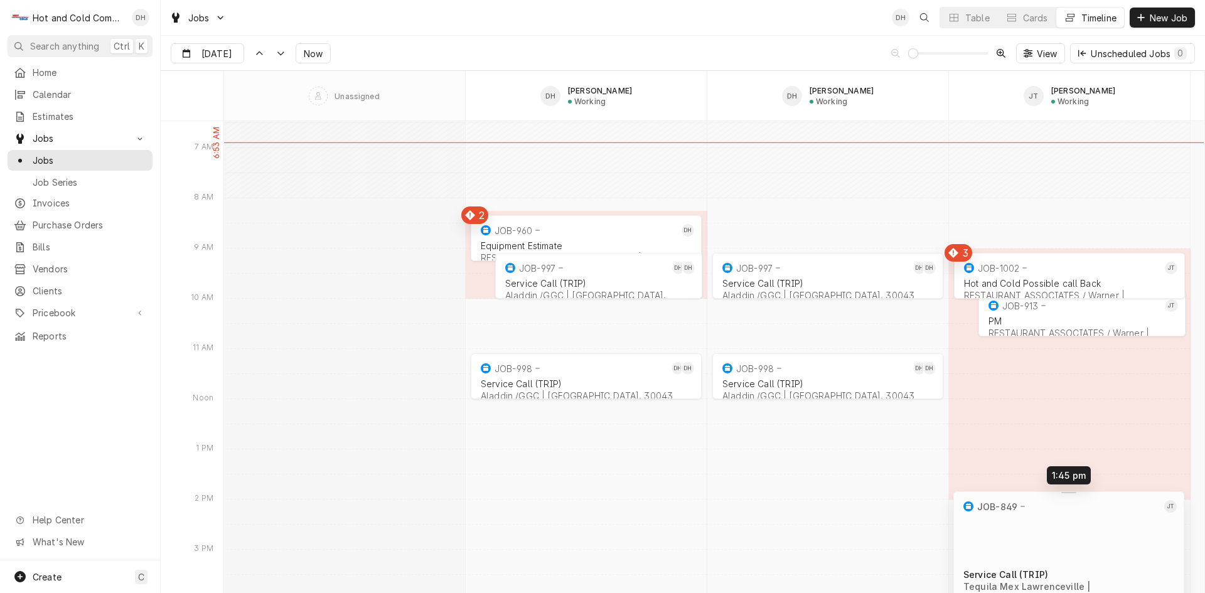
drag, startPoint x: 1018, startPoint y: 357, endPoint x: 1014, endPoint y: 542, distance: 185.2
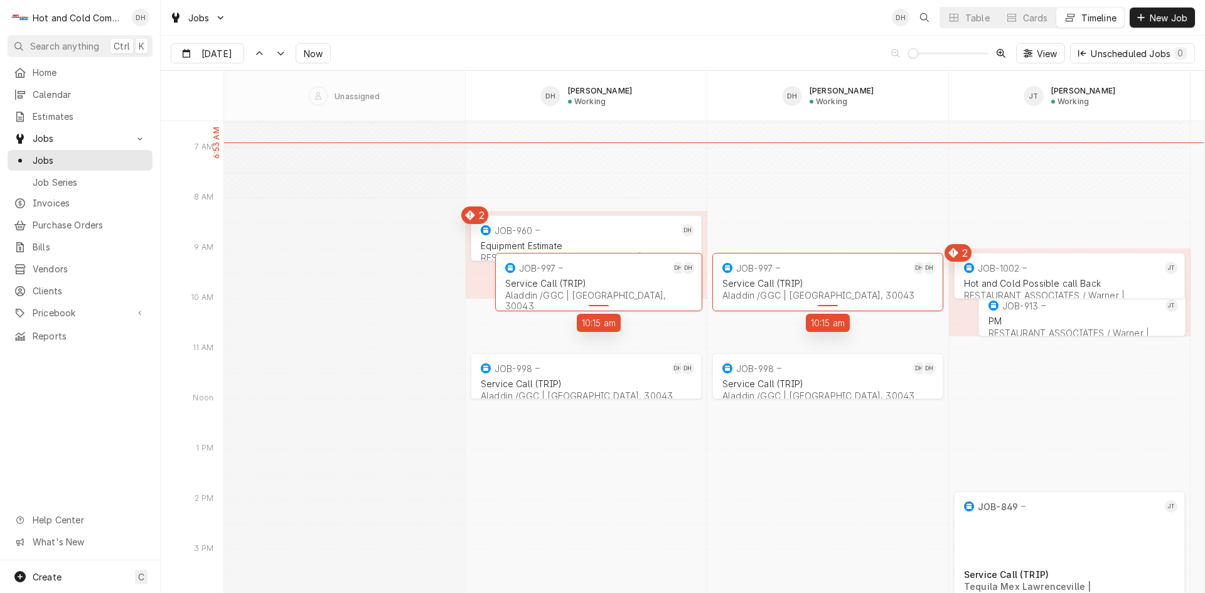
drag, startPoint x: 581, startPoint y: 287, endPoint x: 516, endPoint y: 298, distance: 66.1
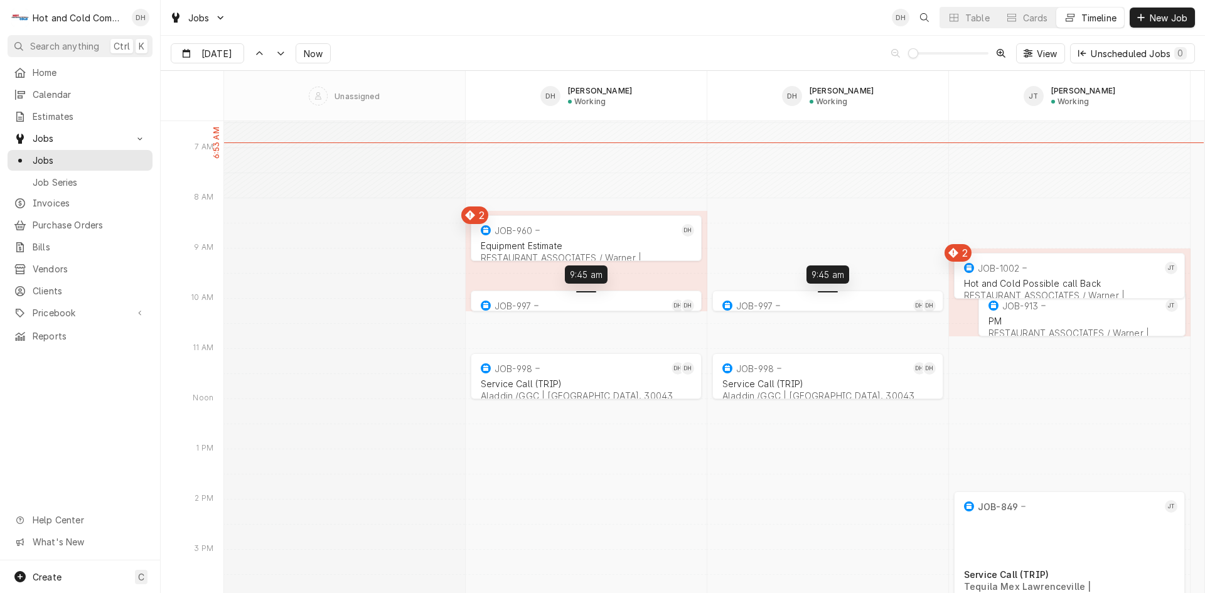
drag, startPoint x: 667, startPoint y: 266, endPoint x: 639, endPoint y: 305, distance: 47.7
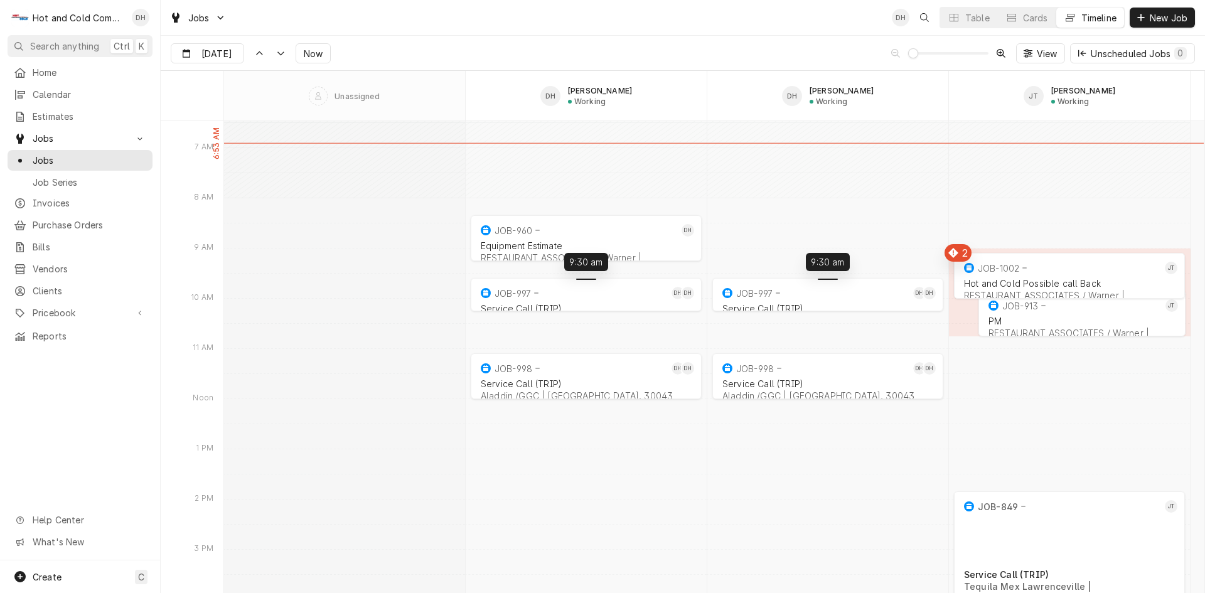
drag, startPoint x: 588, startPoint y: 296, endPoint x: 586, endPoint y: 289, distance: 7.2
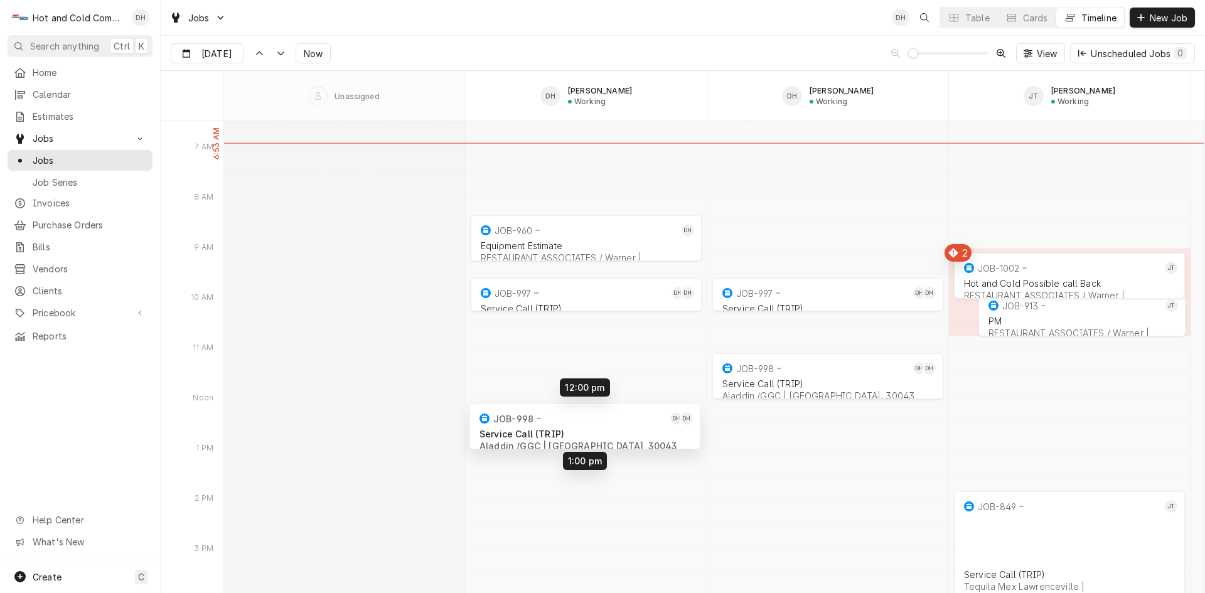
drag, startPoint x: 583, startPoint y: 375, endPoint x: 582, endPoint y: 425, distance: 49.6
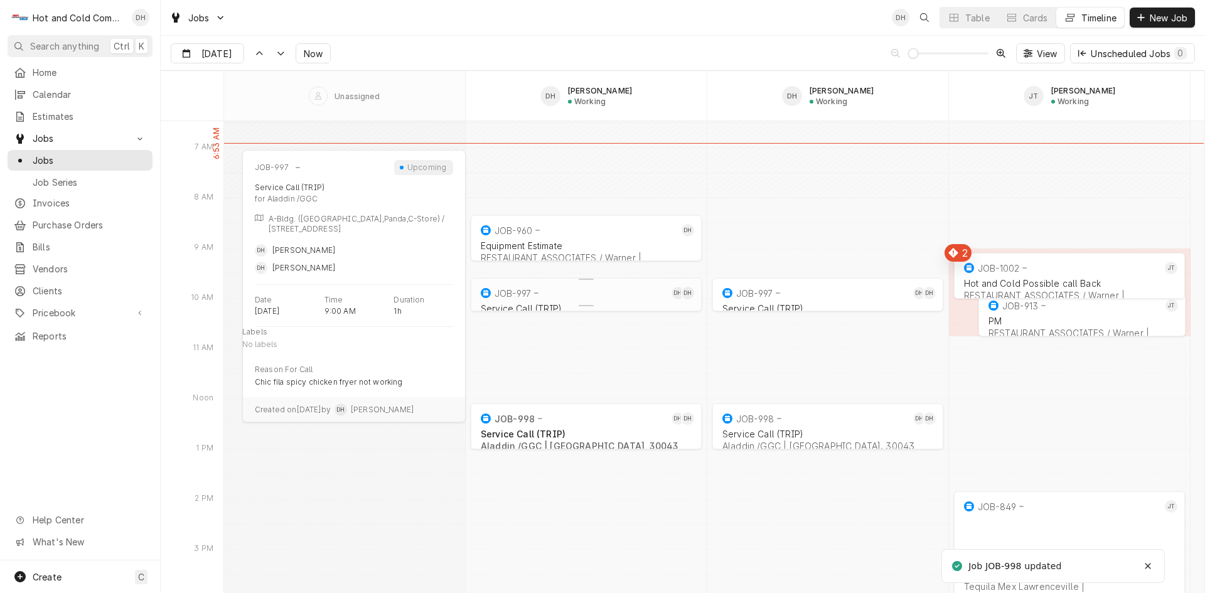
click at [618, 292] on div "JOB-997" at bounding box center [573, 293] width 190 height 15
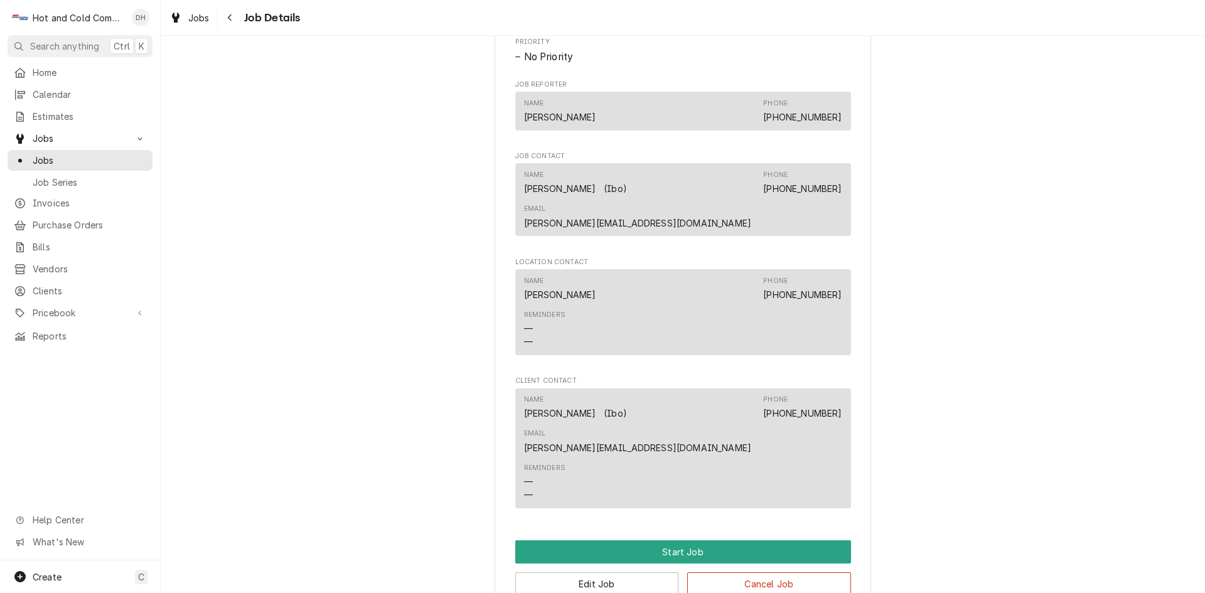
scroll to position [209, 0]
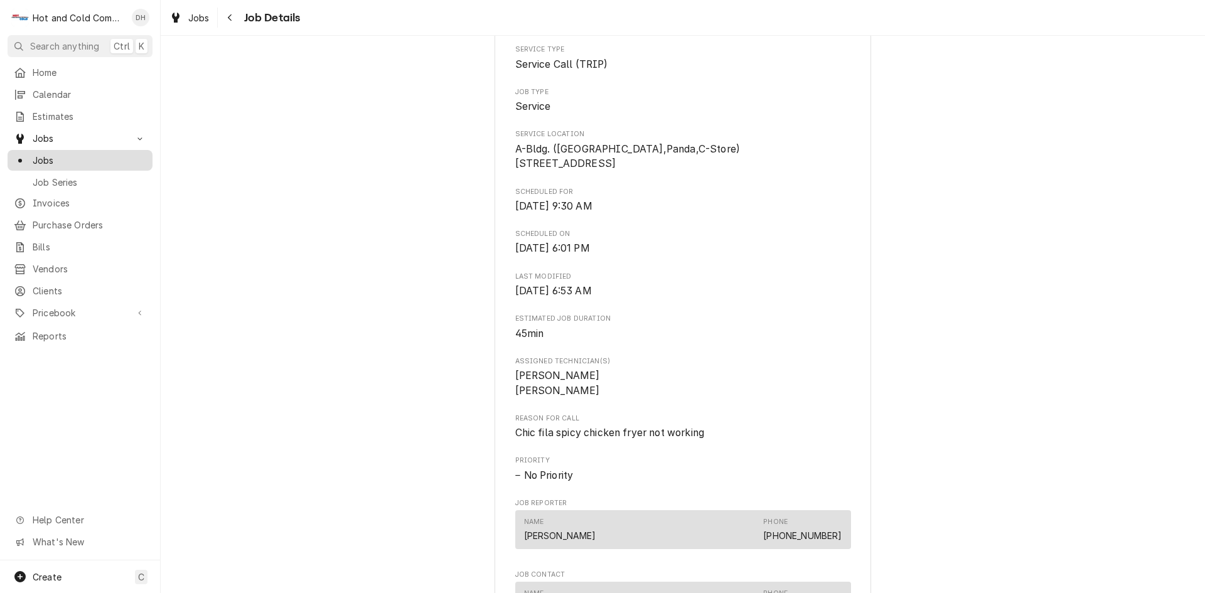
click at [47, 154] on span "Jobs" at bounding box center [90, 160] width 114 height 13
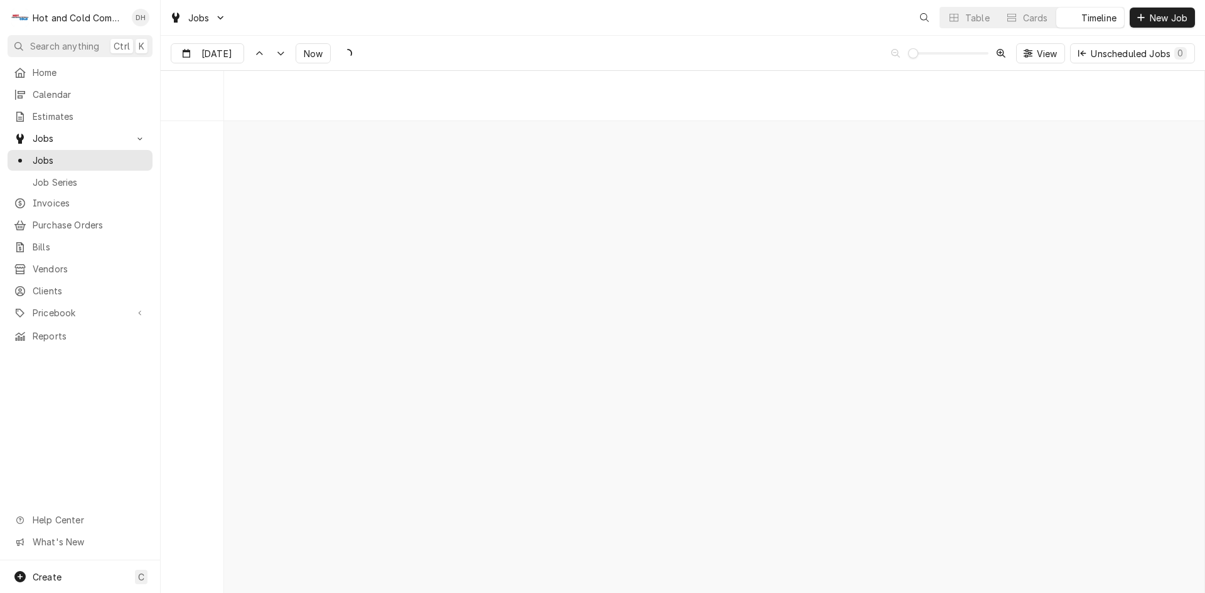
scroll to position [9827, 0]
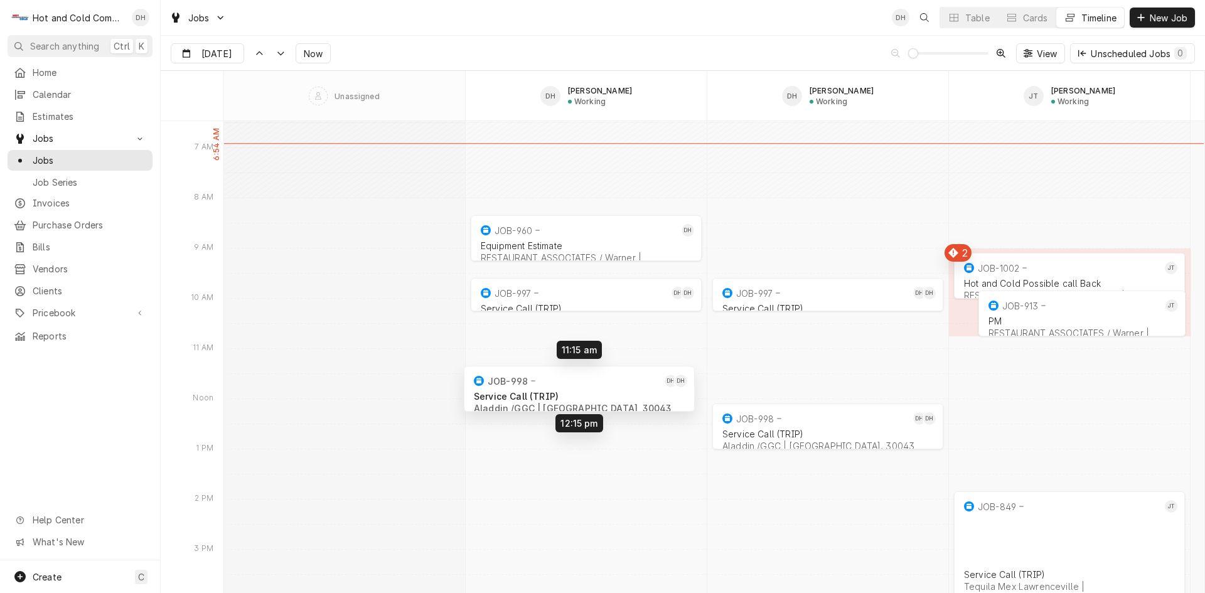
drag, startPoint x: 641, startPoint y: 429, endPoint x: 635, endPoint y: 387, distance: 43.2
click at [635, 387] on div "8:15 AM 9:15 AM JOB-960 DH Equipment Estimate RESTAURANT ASSOCIATES / Warner | …" at bounding box center [714, 468] width 980 height 20349
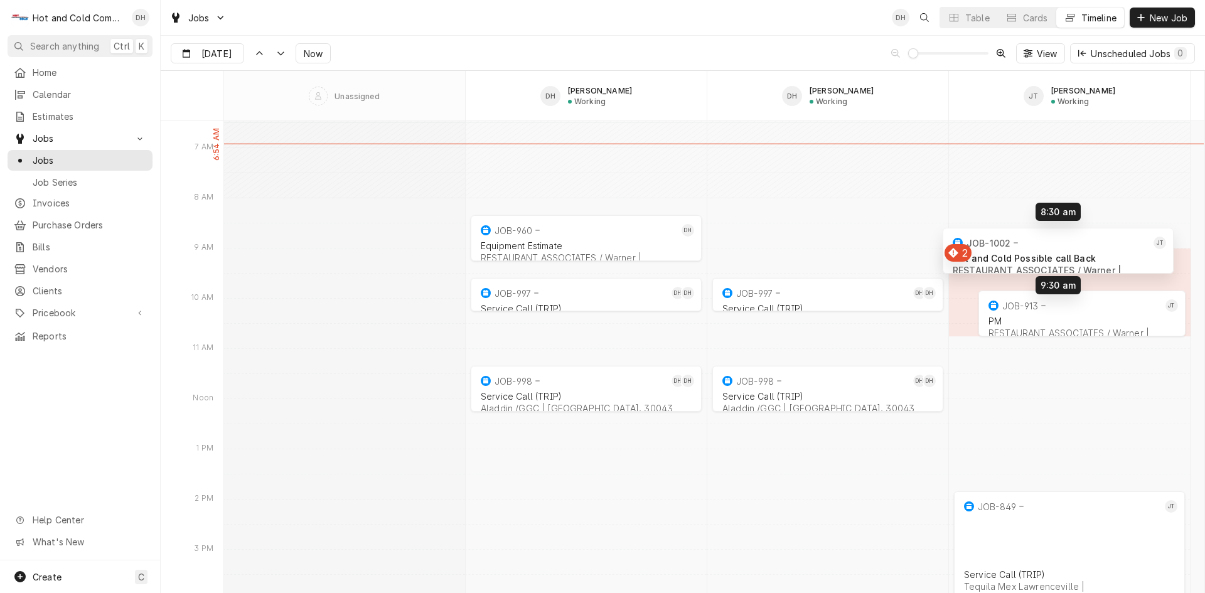
drag, startPoint x: 1068, startPoint y: 267, endPoint x: 1056, endPoint y: 247, distance: 23.6
click at [1056, 247] on div "8:15 AM 9:15 AM JOB-960 DH Equipment Estimate RESTAURANT ASSOCIATES / Warner | …" at bounding box center [714, 468] width 980 height 20349
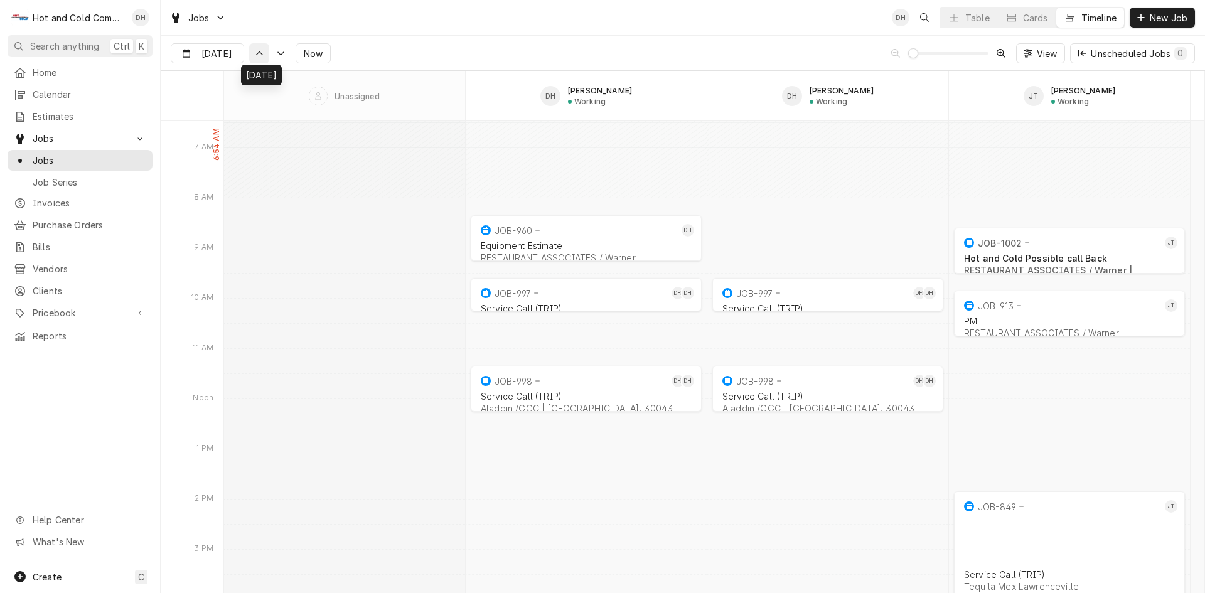
click at [255, 53] on icon "Dynamic Content Wrapper" at bounding box center [259, 54] width 9 height 6
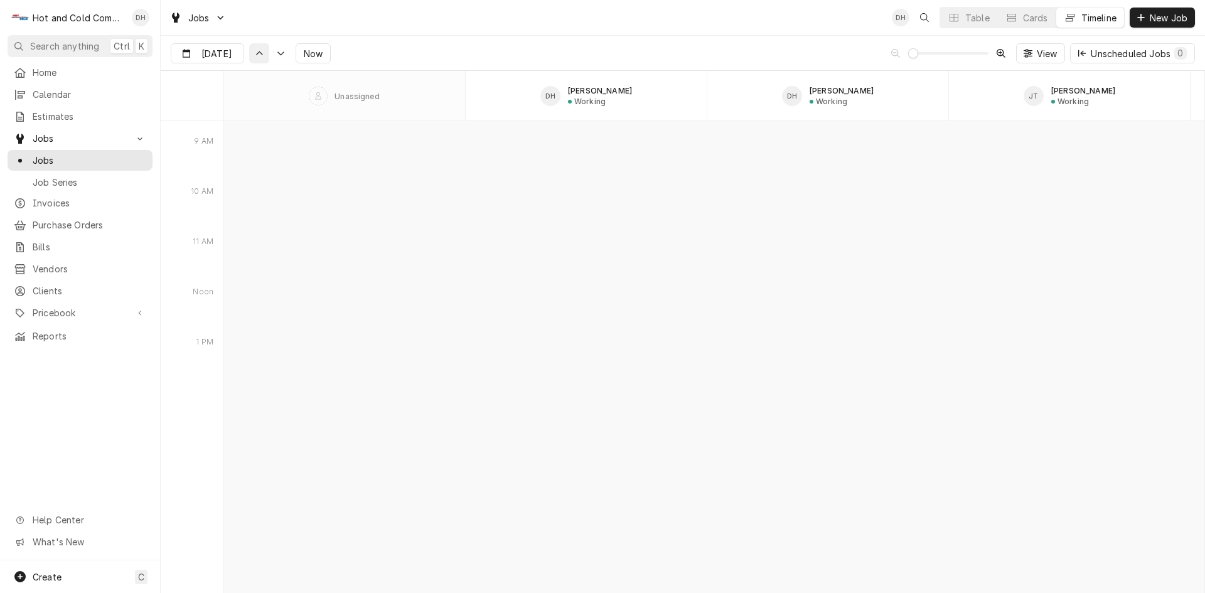
scroll to position [8470, 0]
type input "[DATE]"
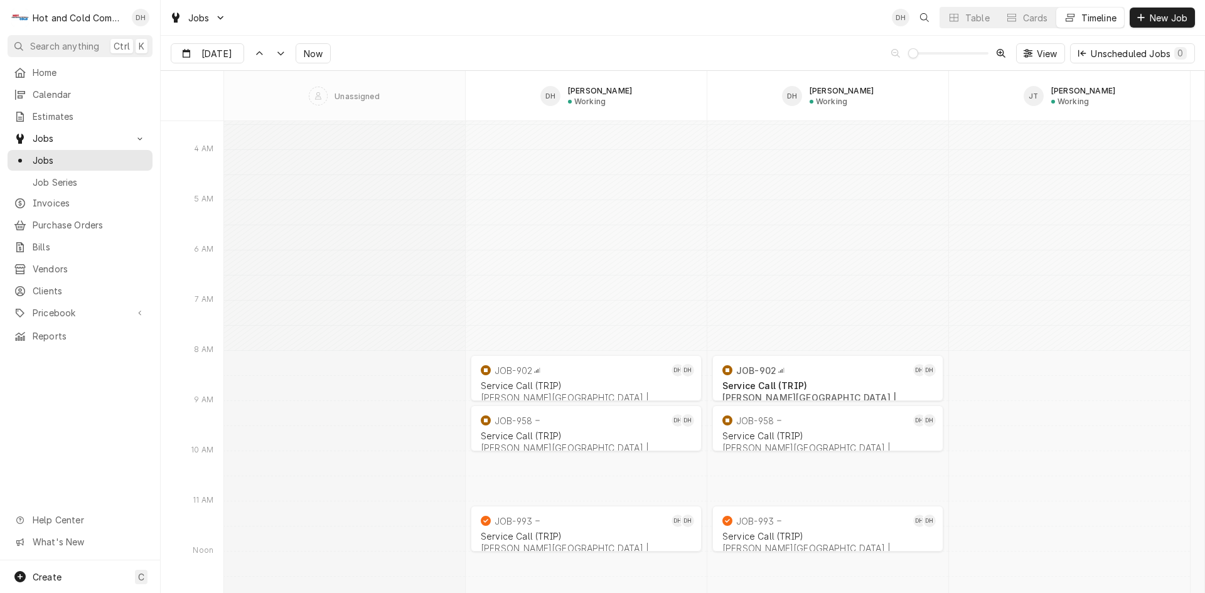
scroll to position [8679, 0]
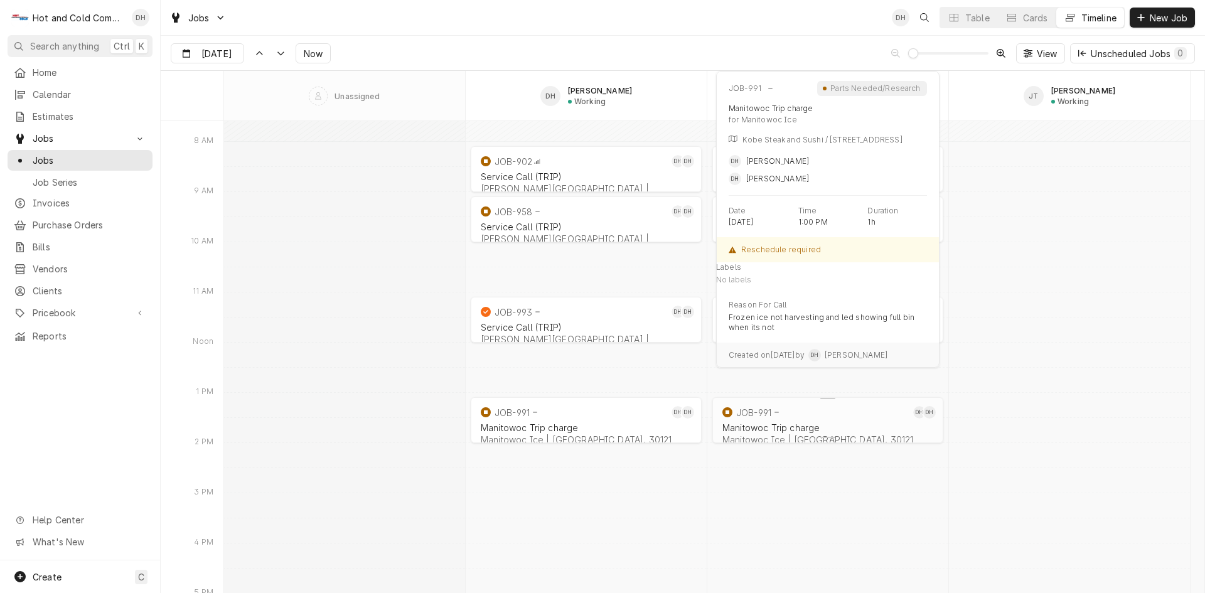
click at [854, 416] on div "JOB-991" at bounding box center [815, 412] width 190 height 15
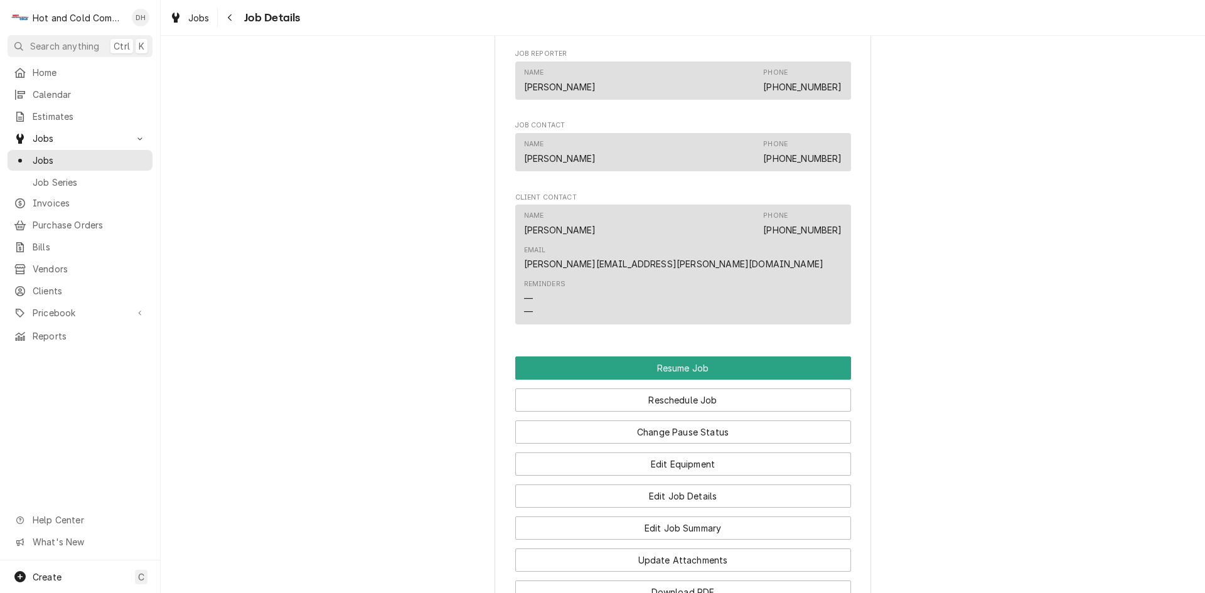
scroll to position [1046, 0]
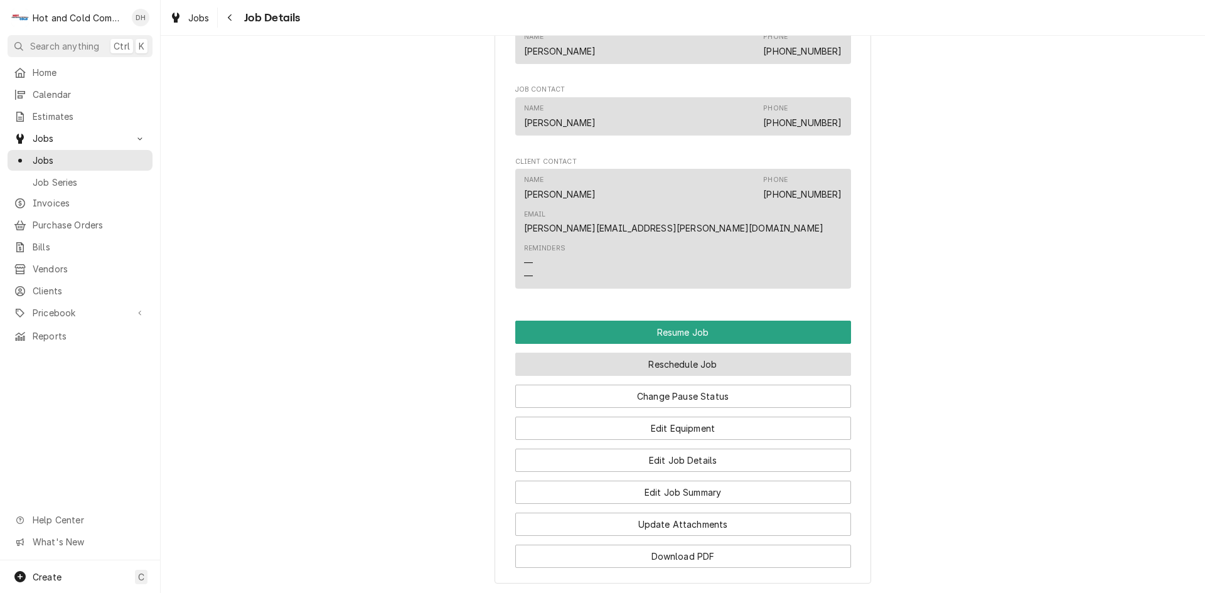
click at [697, 353] on button "Reschedule Job" at bounding box center [683, 364] width 336 height 23
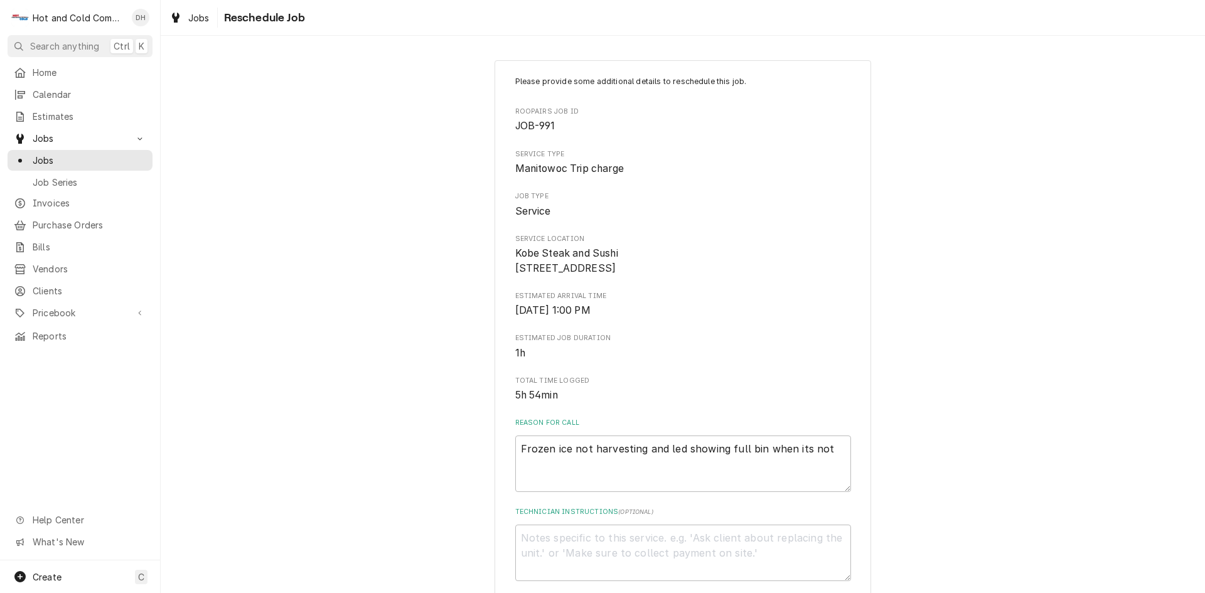
scroll to position [209, 0]
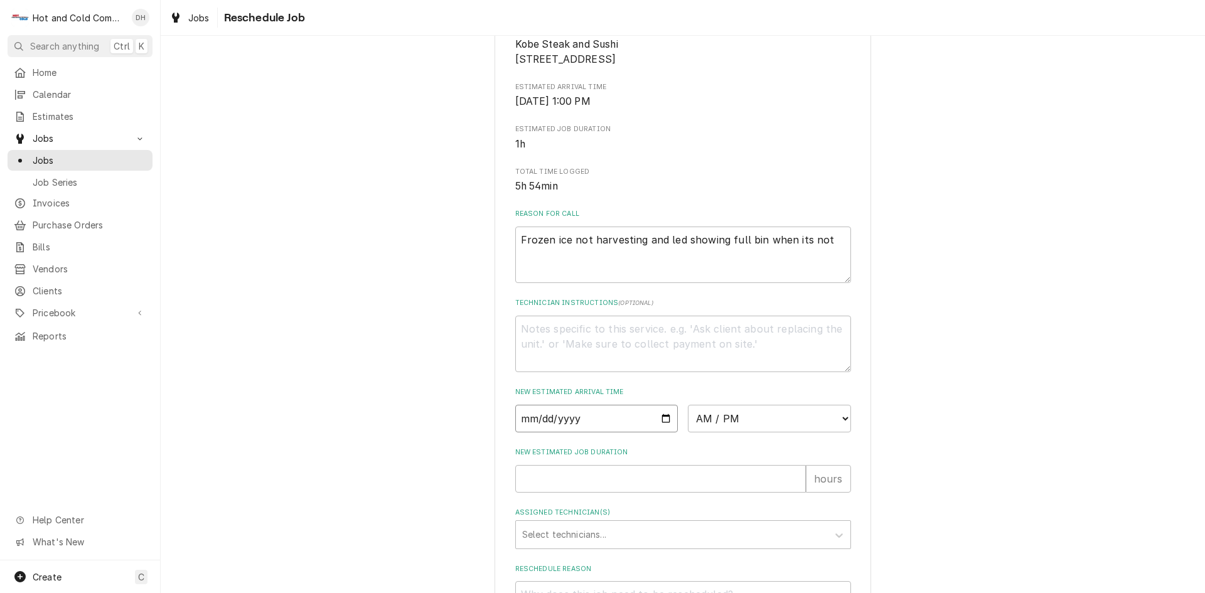
click at [662, 432] on input "Date" at bounding box center [596, 419] width 163 height 28
type input "2025-08-29"
type textarea "x"
click at [843, 431] on select "AM / PM 6:00 AM 6:15 AM 6:30 AM 6:45 AM 7:00 AM 7:15 AM 7:30 AM 7:45 AM 8:00 AM…" at bounding box center [769, 419] width 163 height 28
select select "13:00:00"
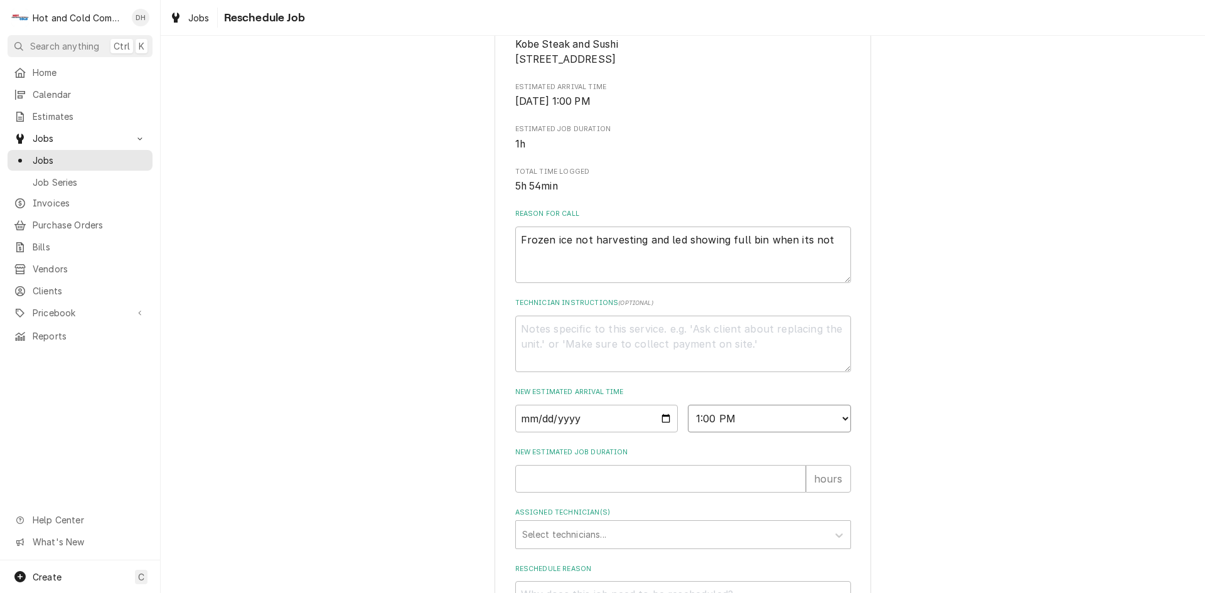
click at [688, 419] on select "AM / PM 6:00 AM 6:15 AM 6:30 AM 6:45 AM 7:00 AM 7:15 AM 7:30 AM 7:45 AM 8:00 AM…" at bounding box center [769, 419] width 163 height 28
click at [566, 490] on input "New Estimated Job Duration" at bounding box center [660, 479] width 291 height 28
type textarea "x"
type input "1"
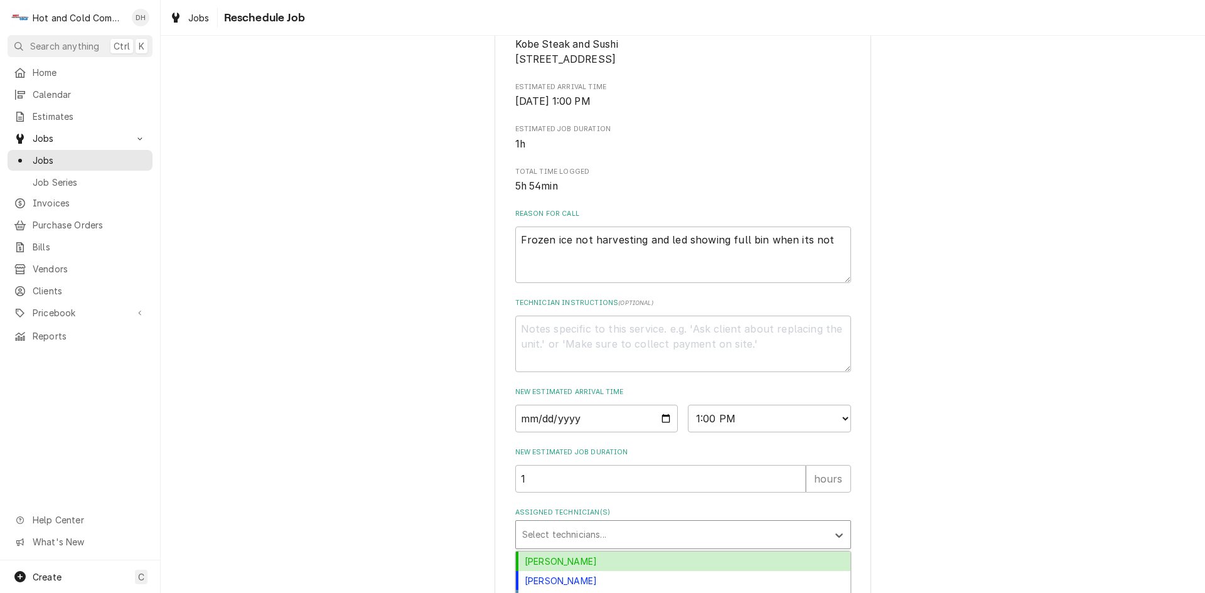
click at [613, 546] on div "Assigned Technician(s)" at bounding box center [671, 534] width 299 height 23
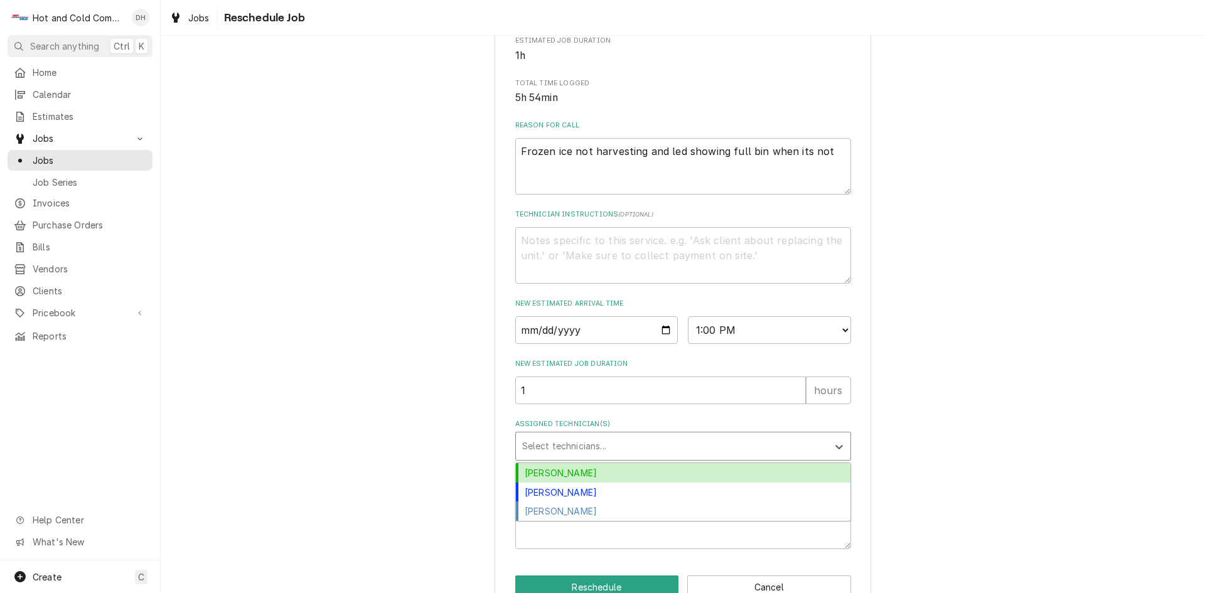
scroll to position [345, 0]
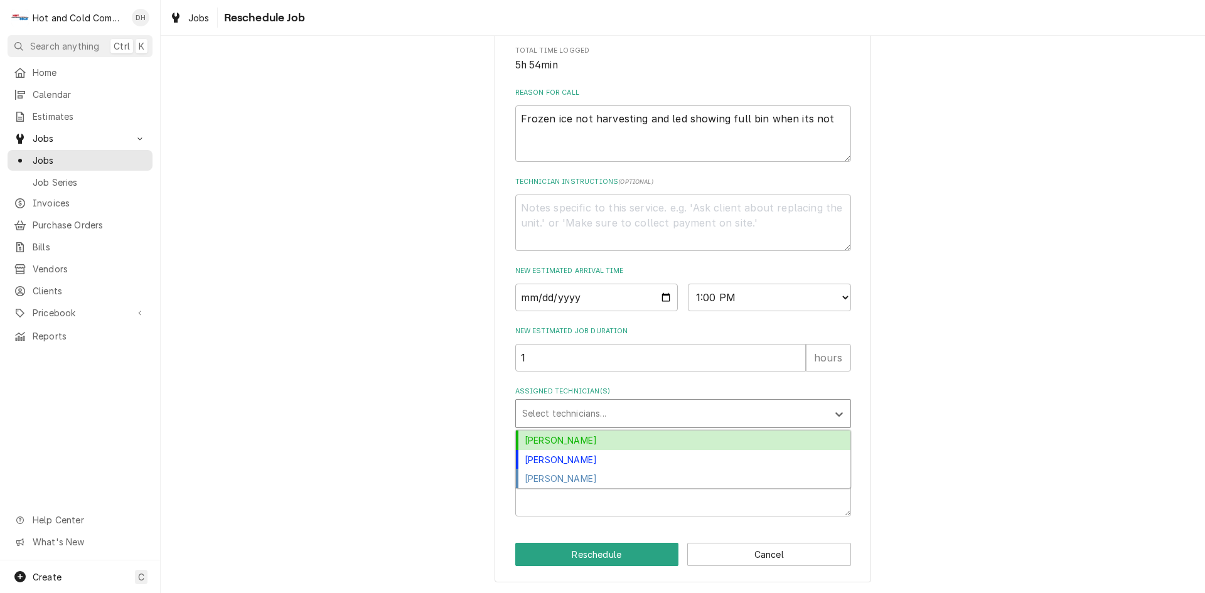
click at [550, 439] on div "[PERSON_NAME]" at bounding box center [683, 440] width 335 height 19
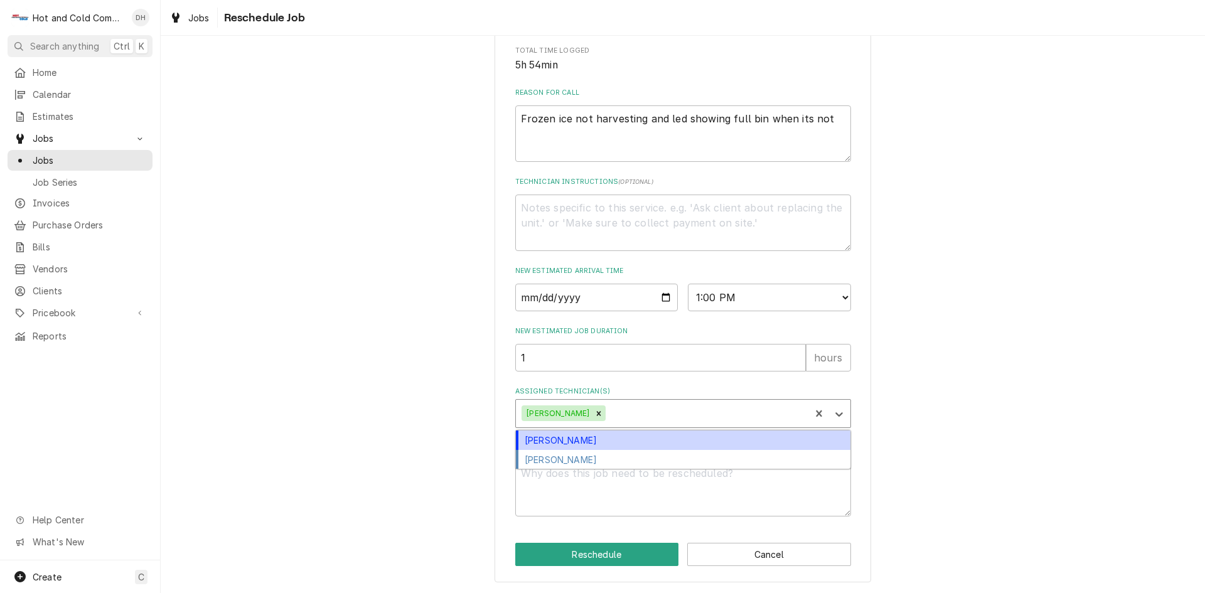
click at [662, 412] on div "Assigned Technician(s)" at bounding box center [706, 413] width 196 height 23
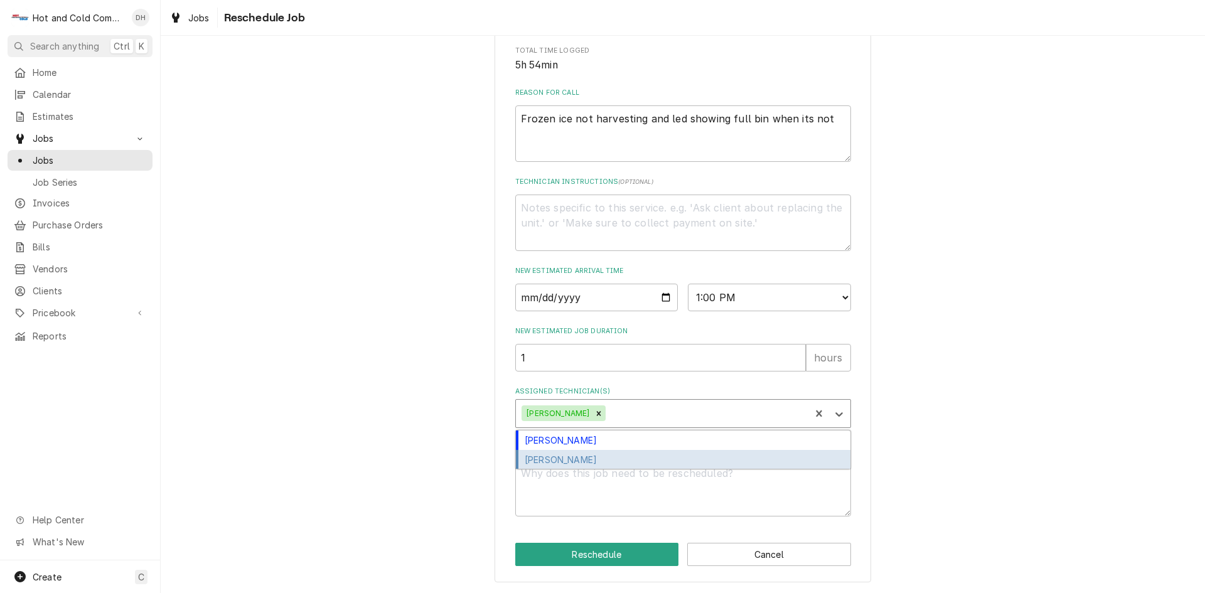
click at [610, 461] on div "[PERSON_NAME]" at bounding box center [683, 459] width 335 height 19
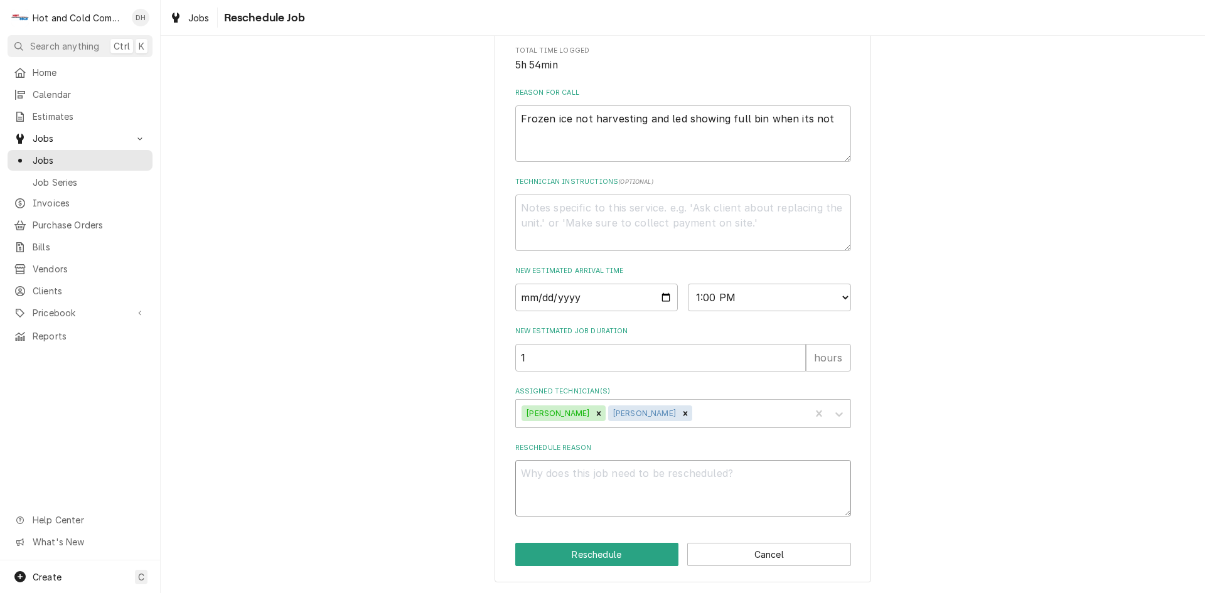
click at [577, 481] on textarea "Reschedule Reason" at bounding box center [683, 488] width 336 height 56
type textarea "x"
type textarea "p"
type textarea "x"
type textarea "pa"
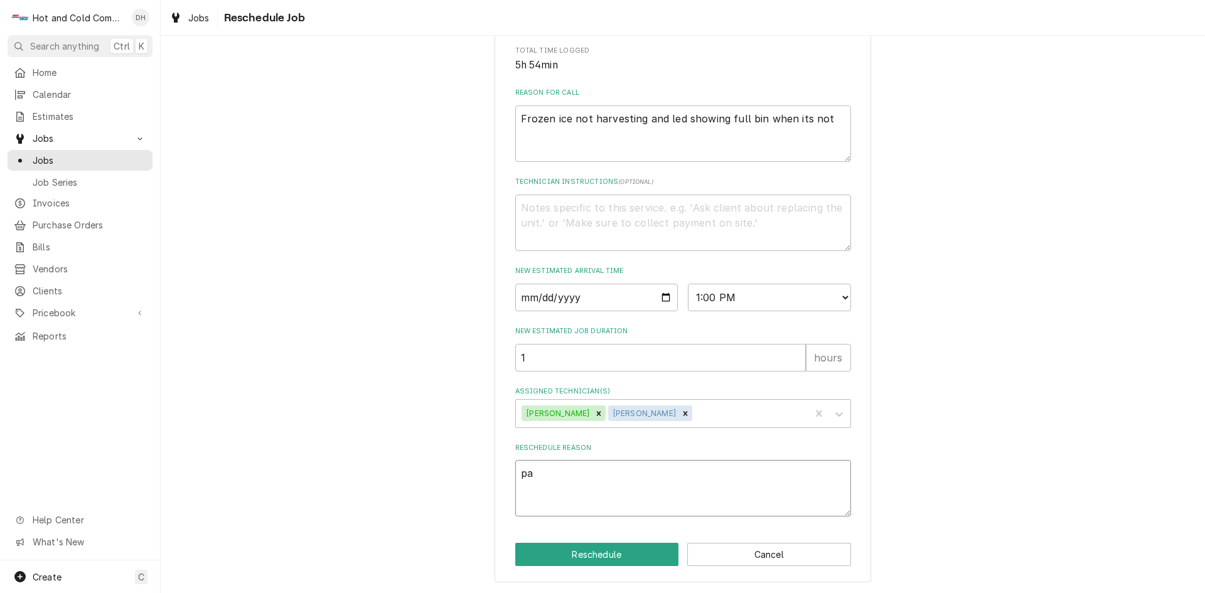
type textarea "x"
type textarea "par"
type textarea "x"
type textarea "part"
type textarea "x"
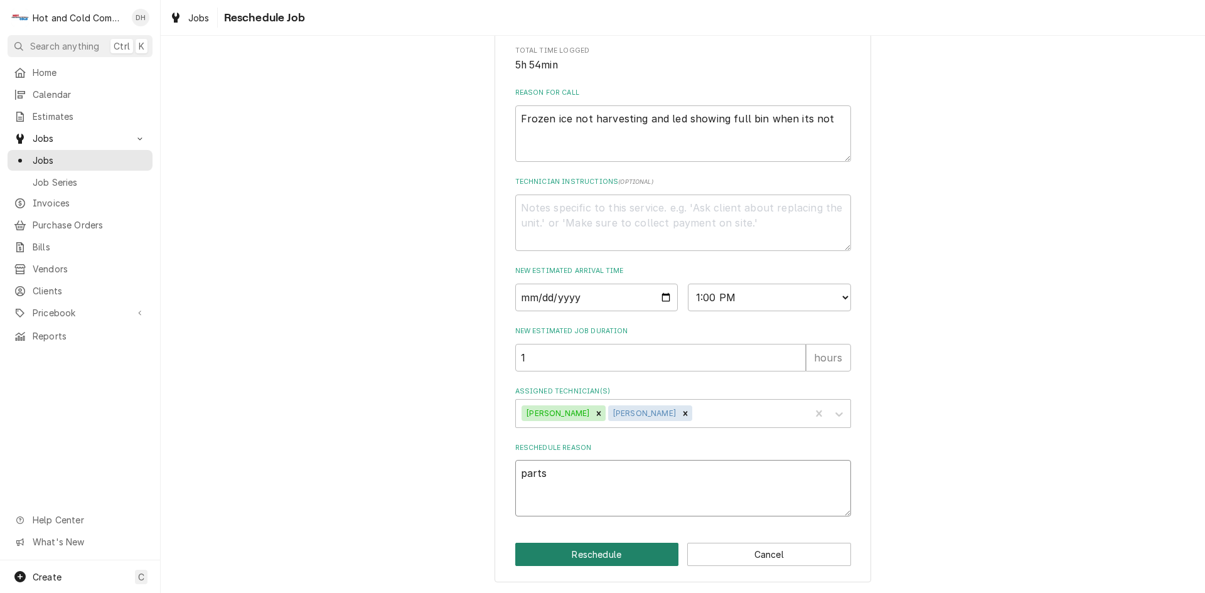
type textarea "parts"
click at [614, 550] on button "Reschedule" at bounding box center [597, 554] width 164 height 23
type textarea "x"
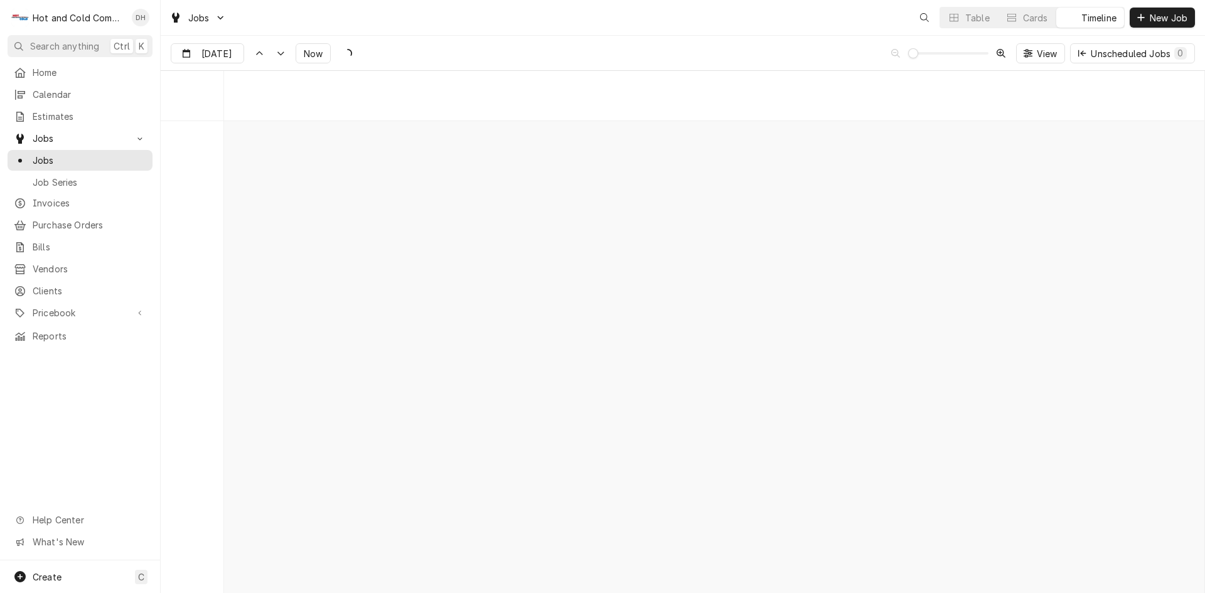
scroll to position [9834, 0]
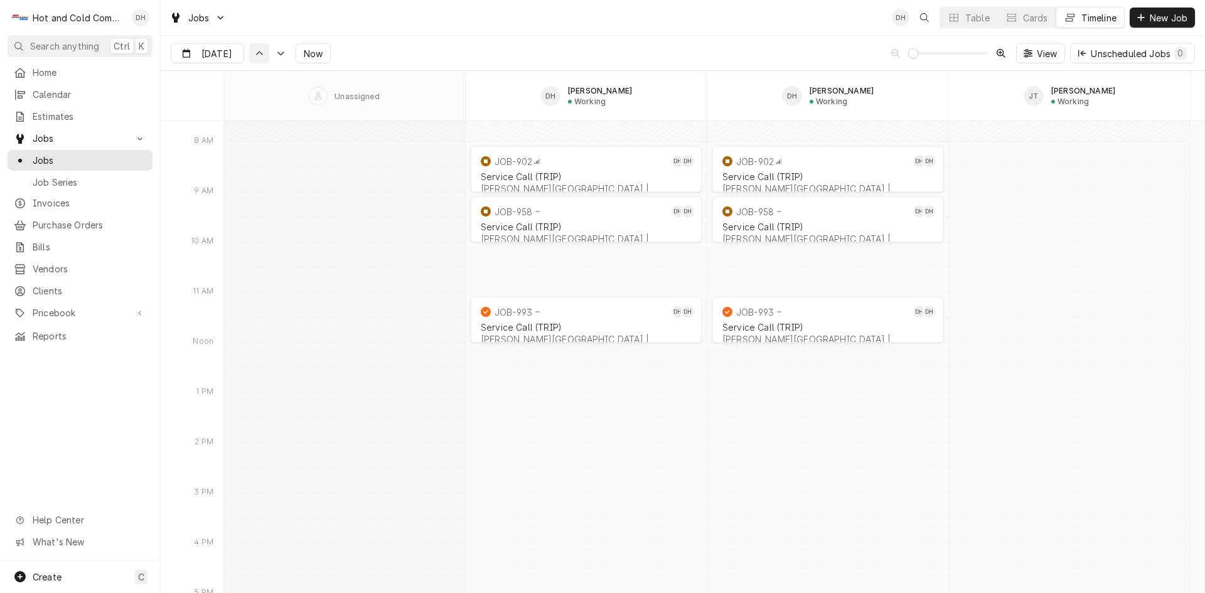
click at [260, 54] on icon "Dynamic Content Wrapper" at bounding box center [259, 54] width 9 height 6
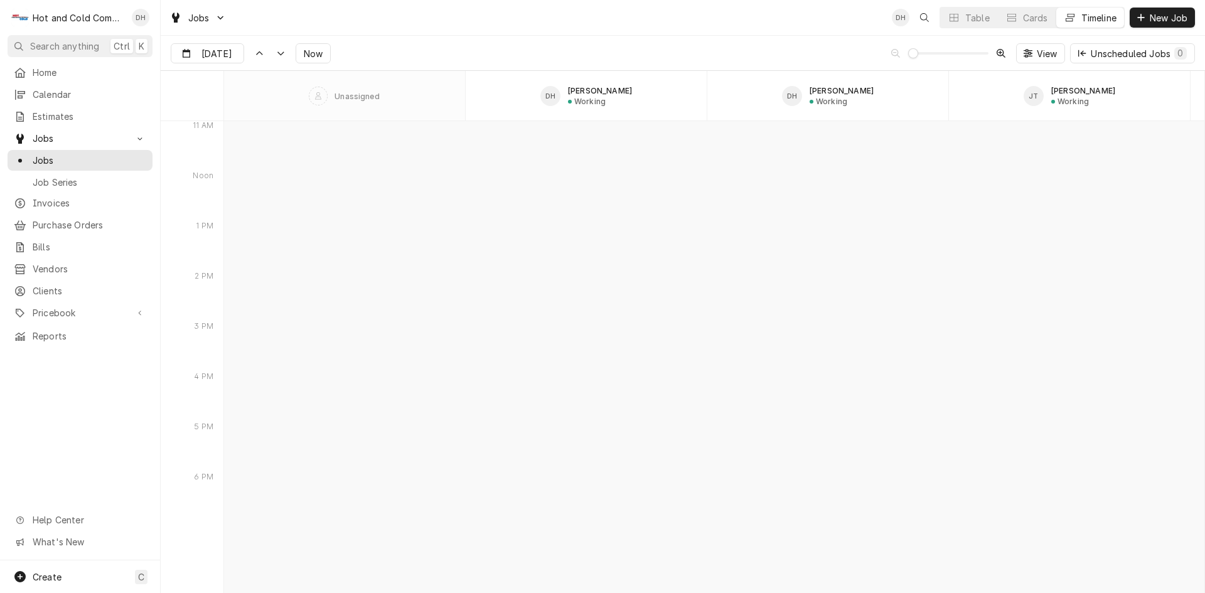
scroll to position [8419, 0]
click at [274, 51] on div "Dynamic Content Wrapper" at bounding box center [280, 53] width 13 height 13
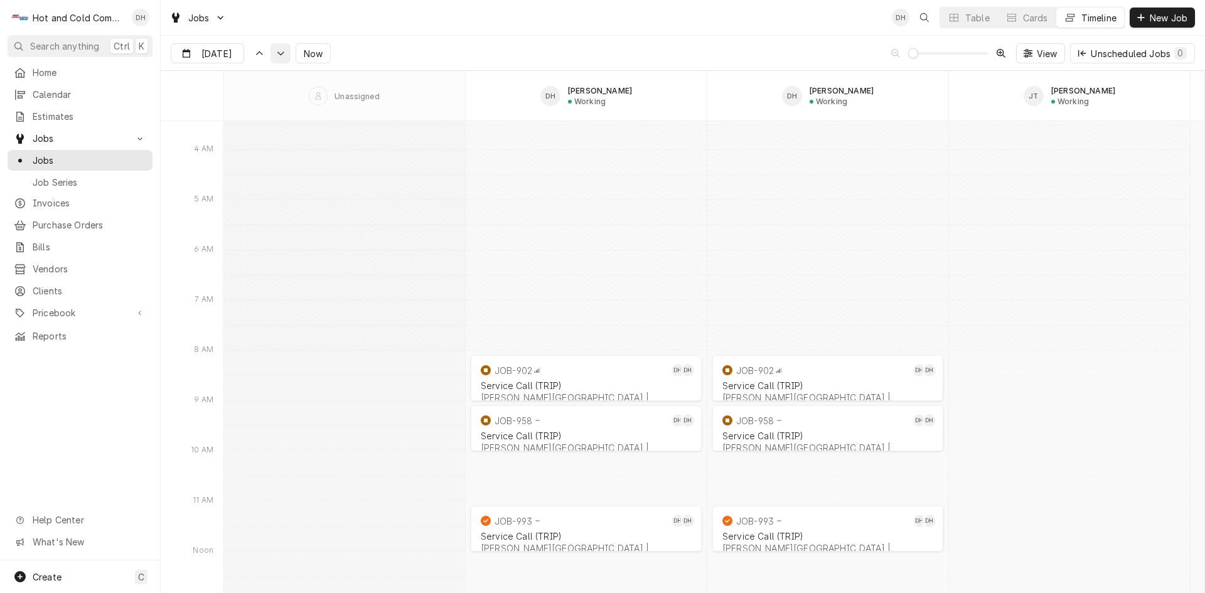
click at [281, 54] on icon "Dynamic Content Wrapper" at bounding box center [280, 54] width 9 height 6
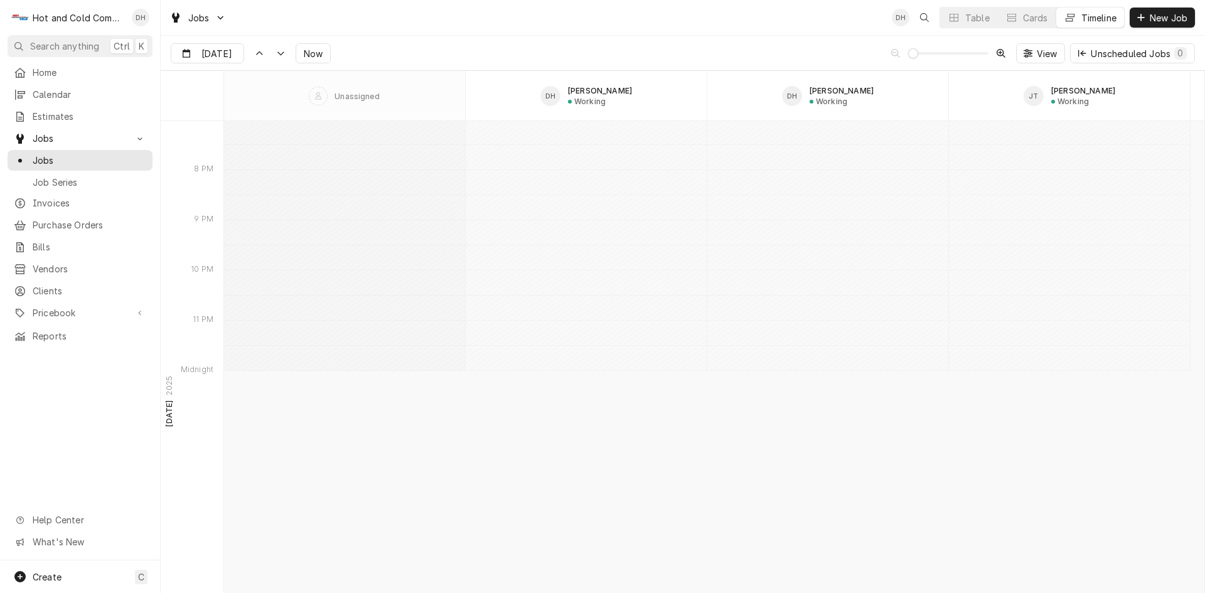
scroll to position [10776, 0]
type input "Aug 29"
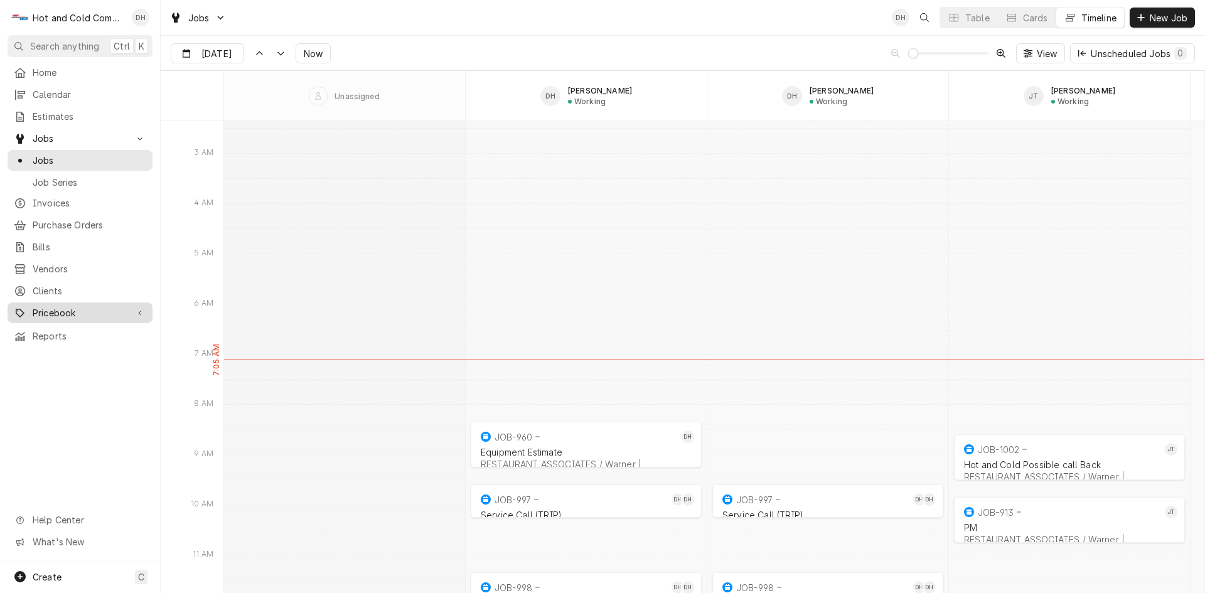
click at [57, 306] on span "Pricebook" at bounding box center [80, 312] width 95 height 13
click at [70, 350] on span "Parts & Materials" at bounding box center [90, 356] width 114 height 13
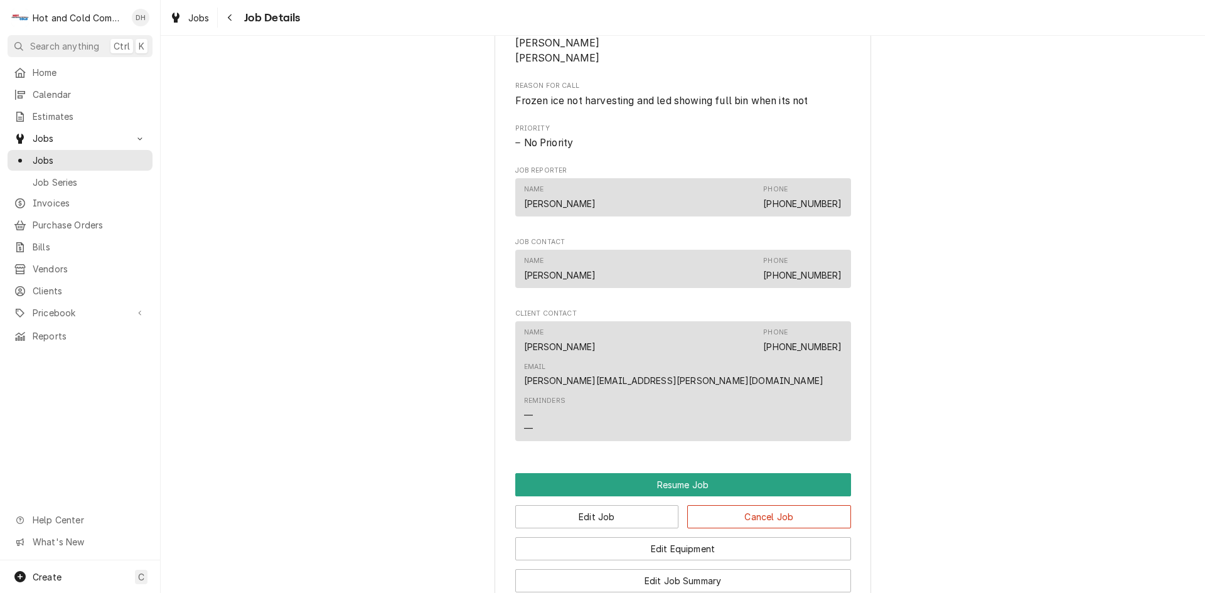
scroll to position [1046, 0]
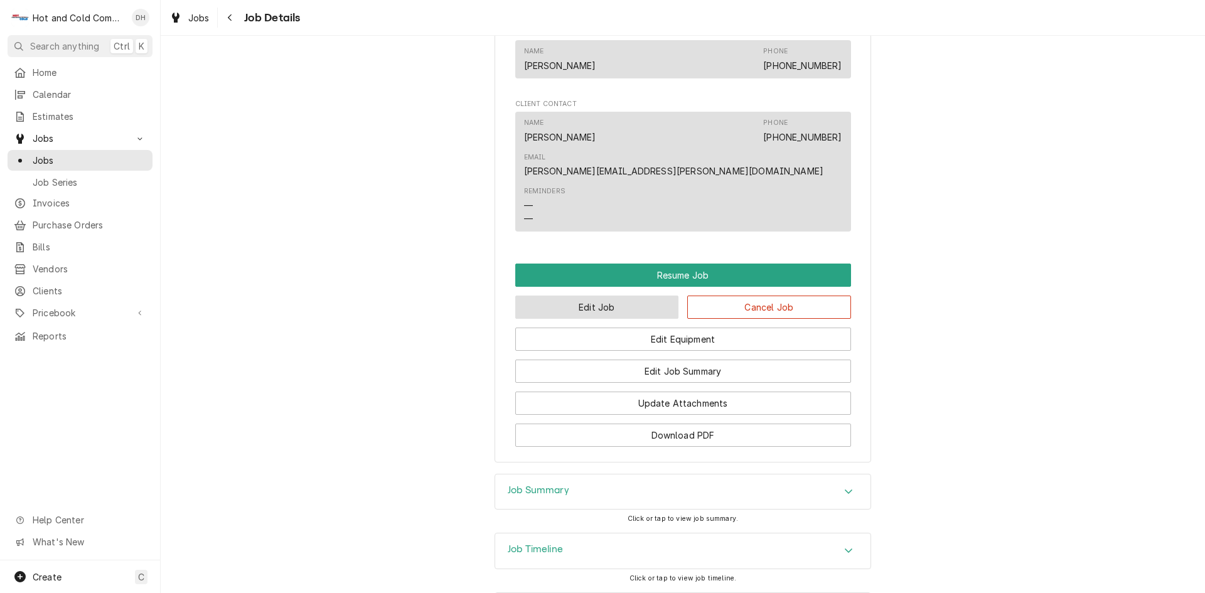
click at [608, 296] on button "Edit Job" at bounding box center [597, 307] width 164 height 23
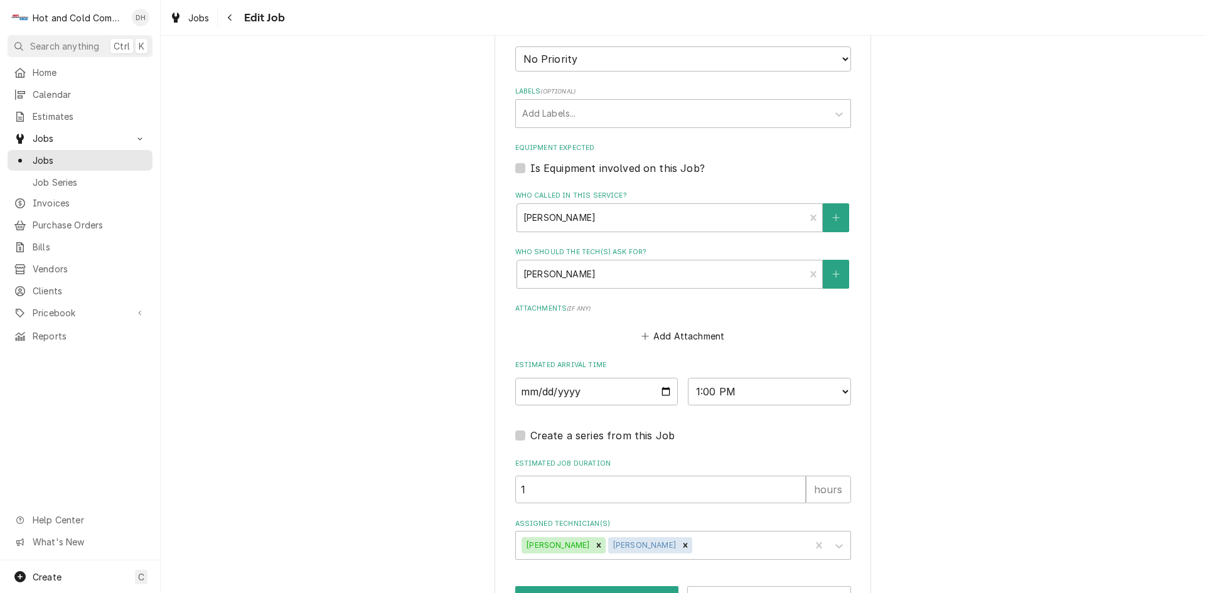
scroll to position [628, 0]
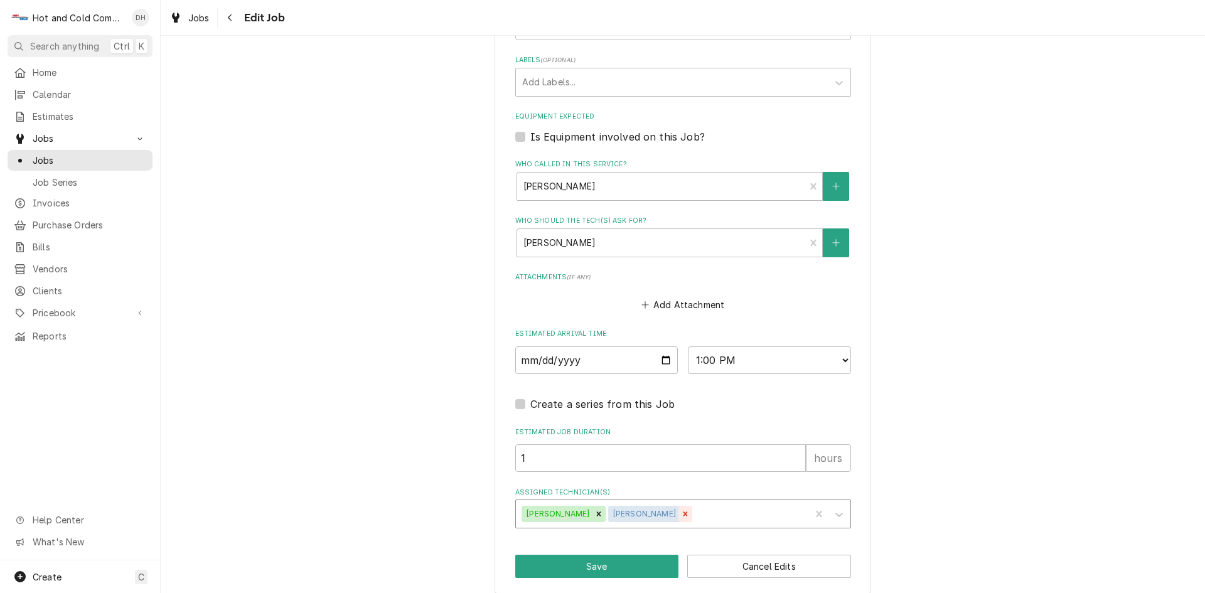
click at [684, 515] on icon "Remove Jason Thomason" at bounding box center [686, 514] width 4 height 4
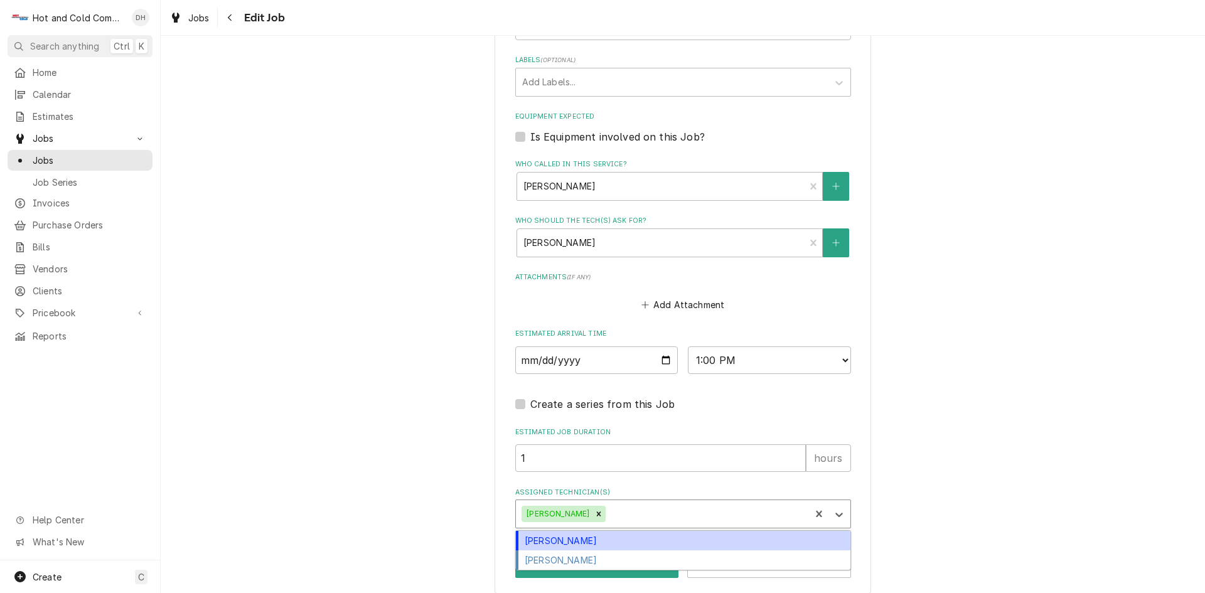
click at [700, 515] on div "Assigned Technician(s)" at bounding box center [706, 514] width 196 height 23
drag, startPoint x: 571, startPoint y: 540, endPoint x: 576, endPoint y: 534, distance: 8.0
click at [572, 540] on div "David Harris" at bounding box center [683, 540] width 335 height 19
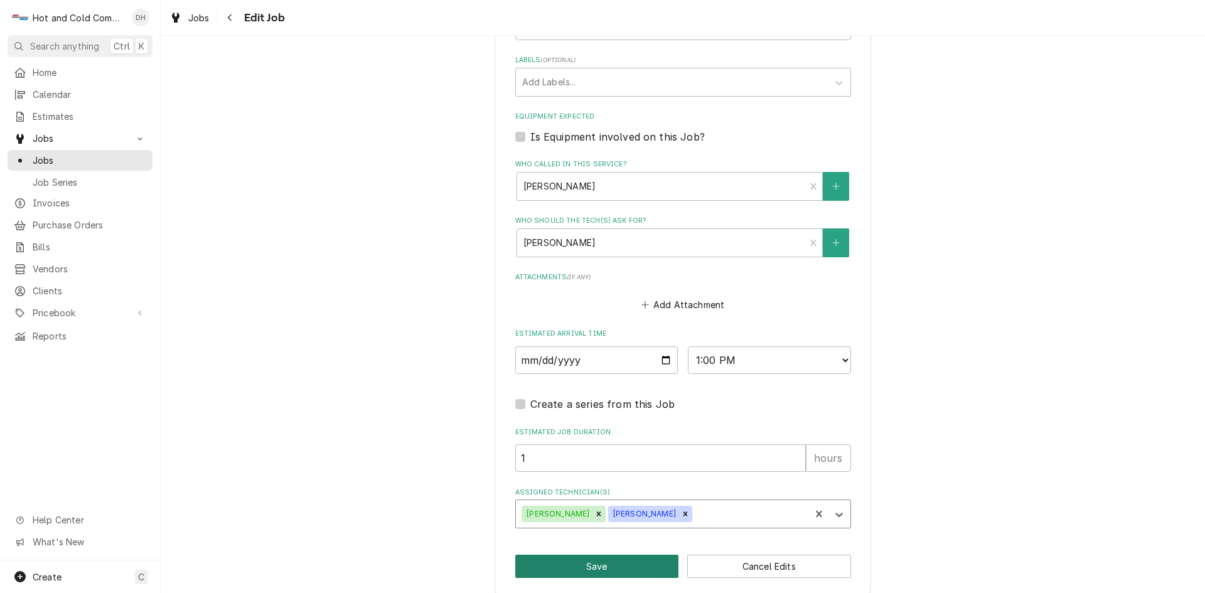
click at [610, 574] on button "Save" at bounding box center [597, 566] width 164 height 23
type textarea "x"
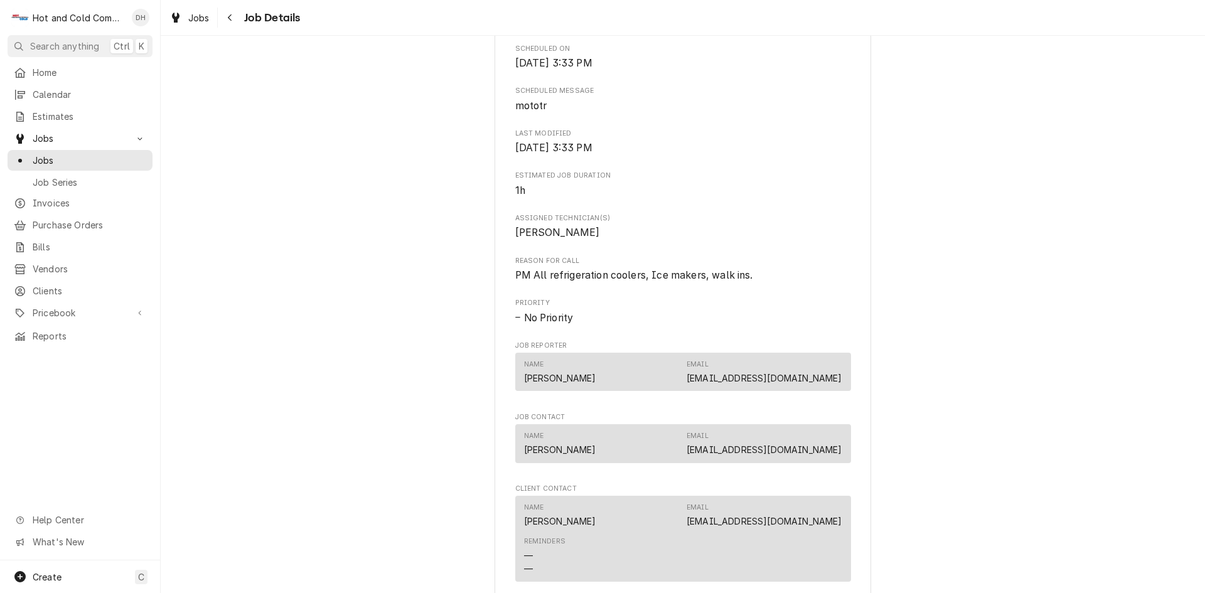
scroll to position [837, 0]
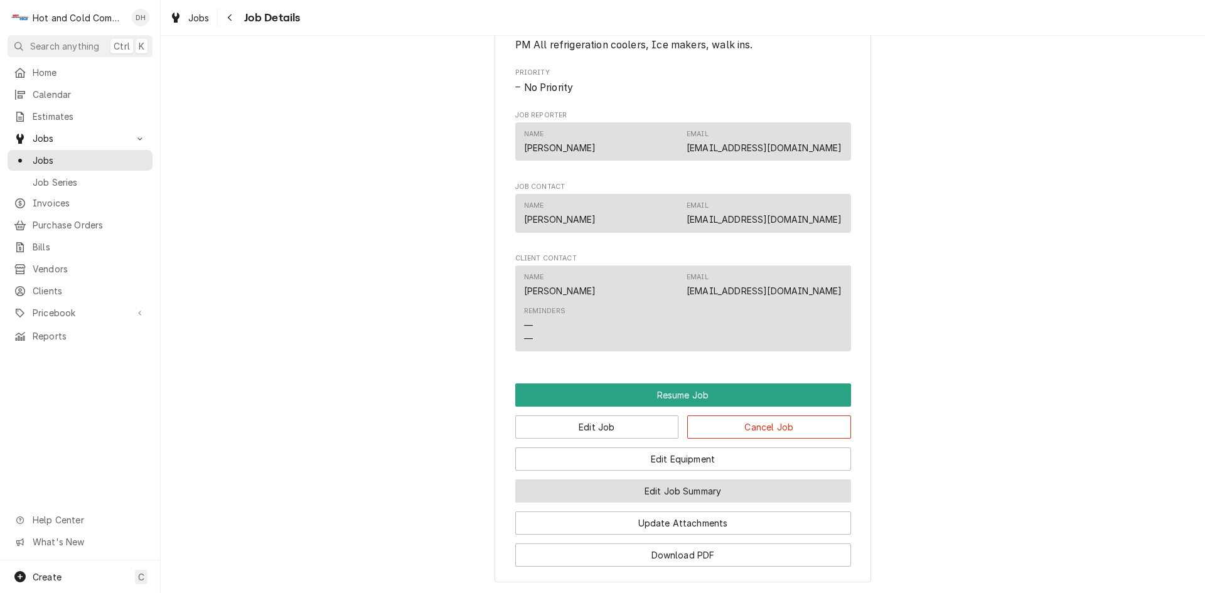
click at [702, 503] on button "Edit Job Summary" at bounding box center [683, 491] width 336 height 23
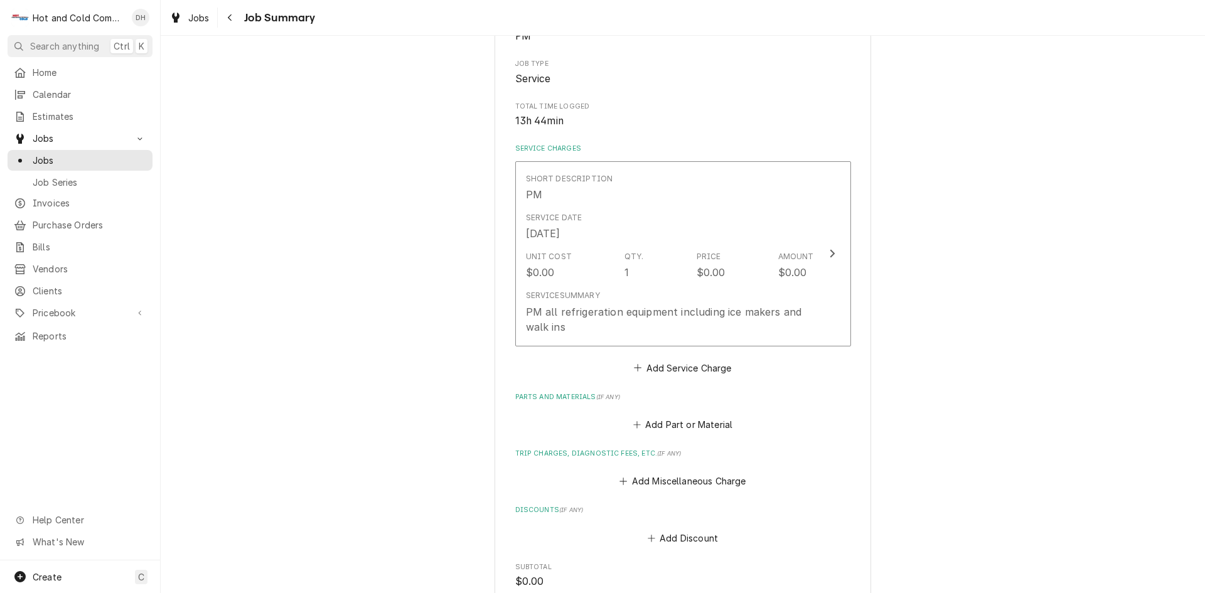
scroll to position [419, 0]
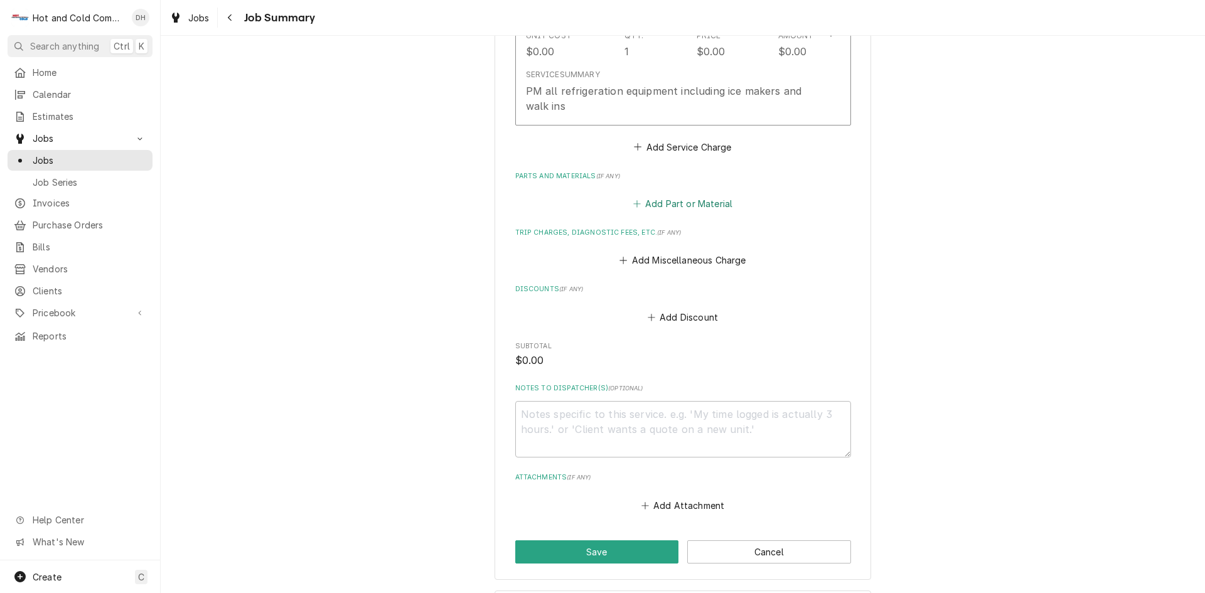
click at [707, 204] on button "Add Part or Material" at bounding box center [683, 204] width 104 height 18
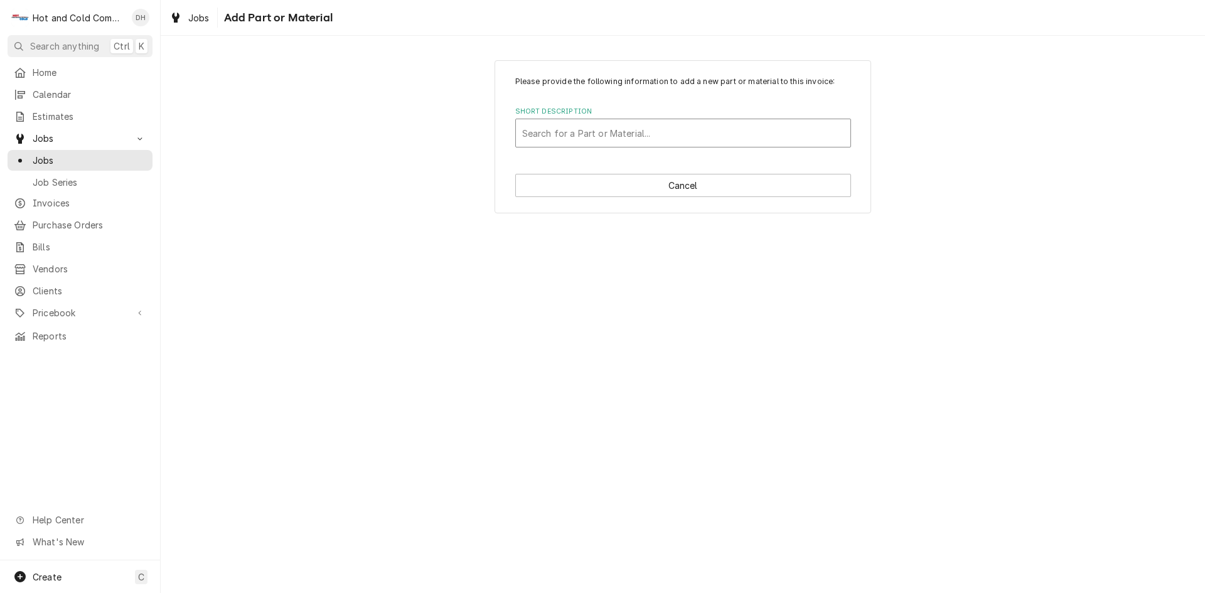
click at [542, 132] on div "Short Description" at bounding box center [683, 133] width 322 height 23
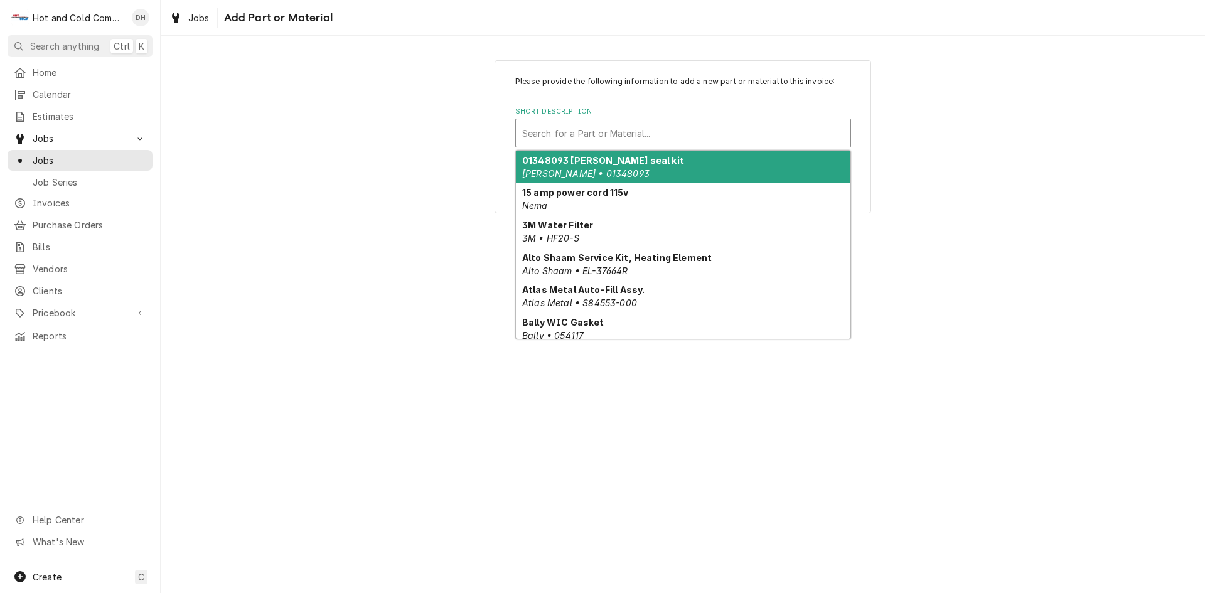
type textarea "x"
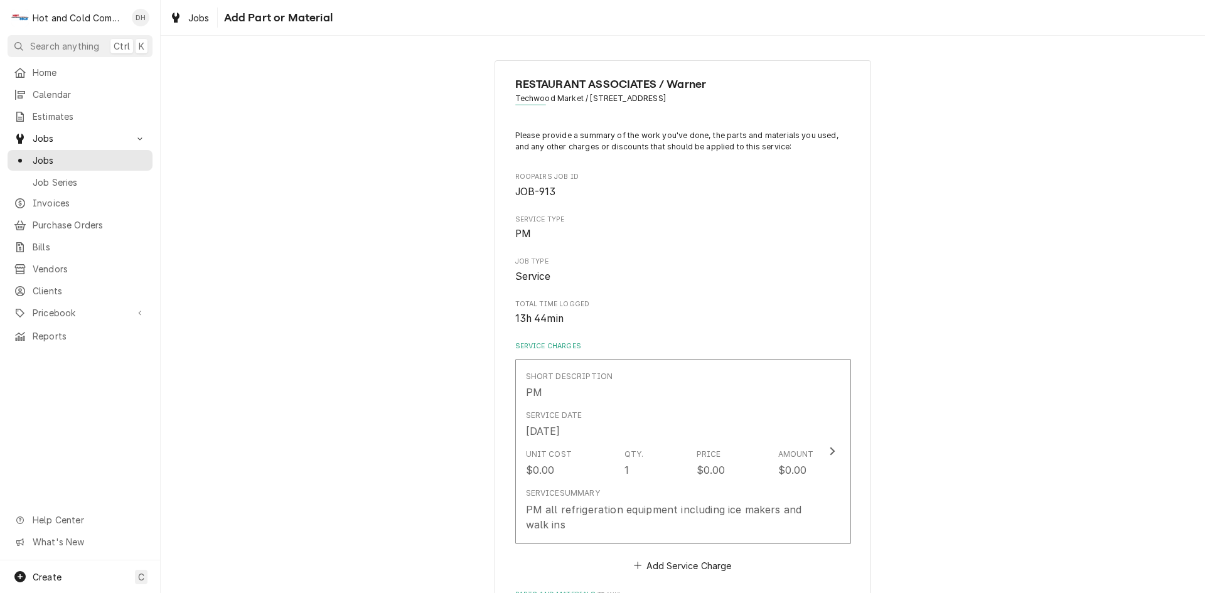
scroll to position [209, 0]
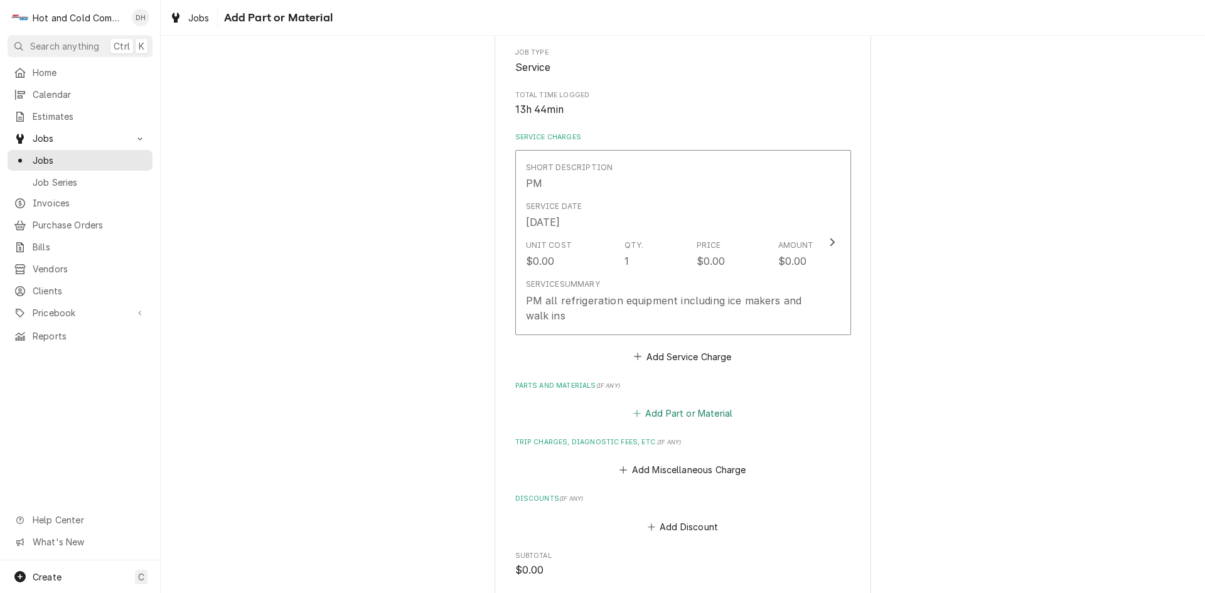
click at [704, 413] on button "Add Part or Material" at bounding box center [683, 414] width 104 height 18
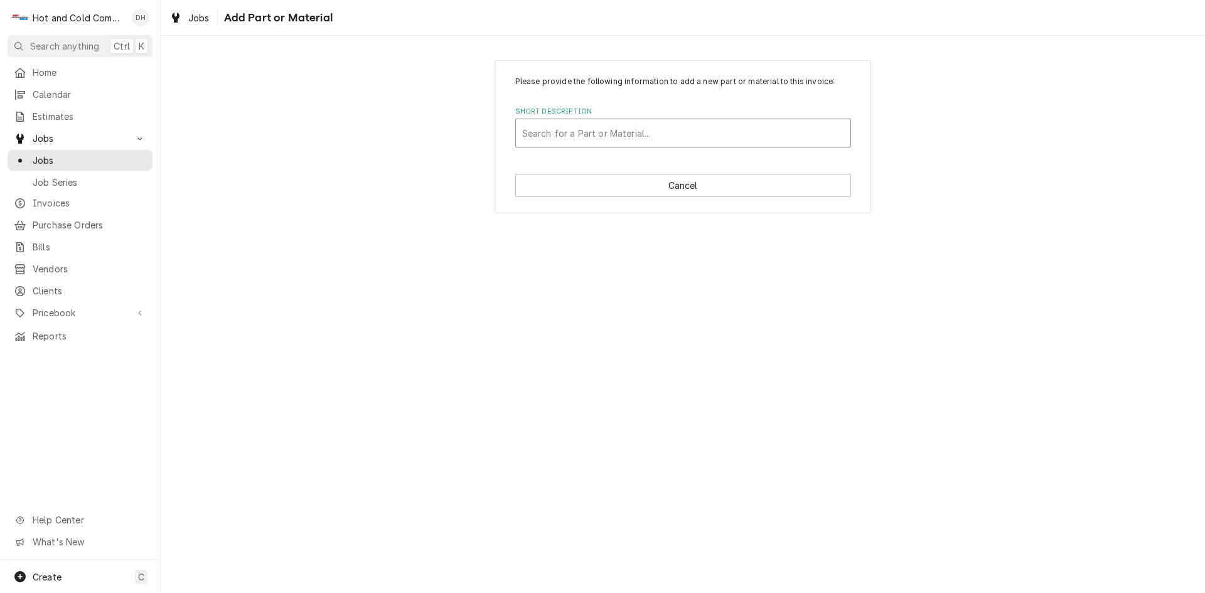
click at [564, 129] on div "Short Description" at bounding box center [683, 133] width 322 height 23
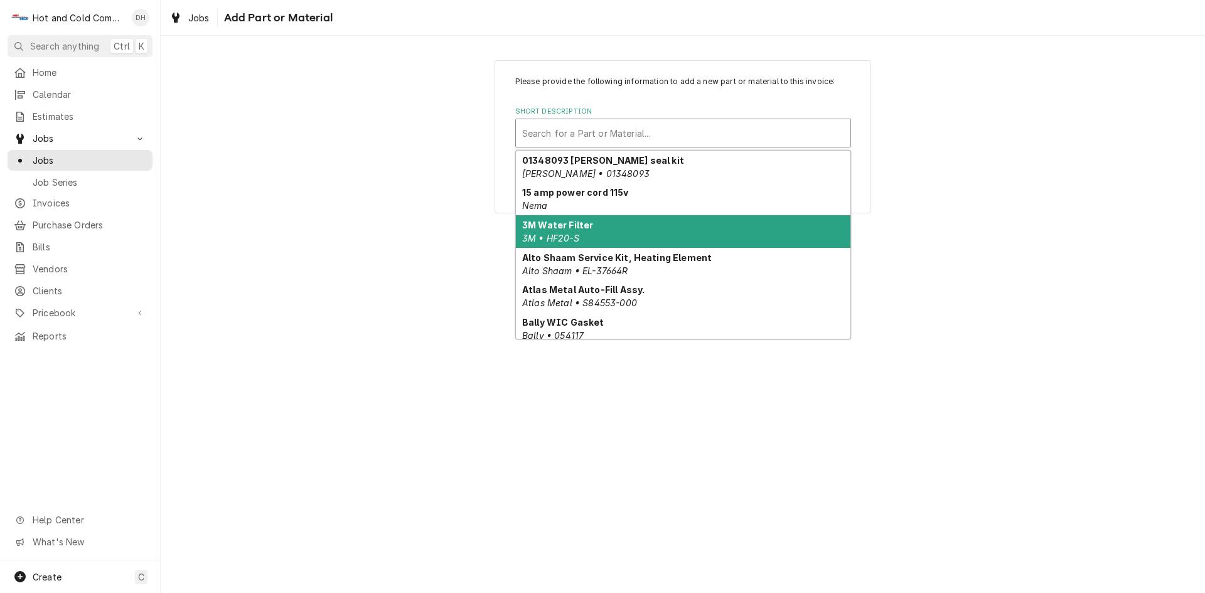
type input "d"
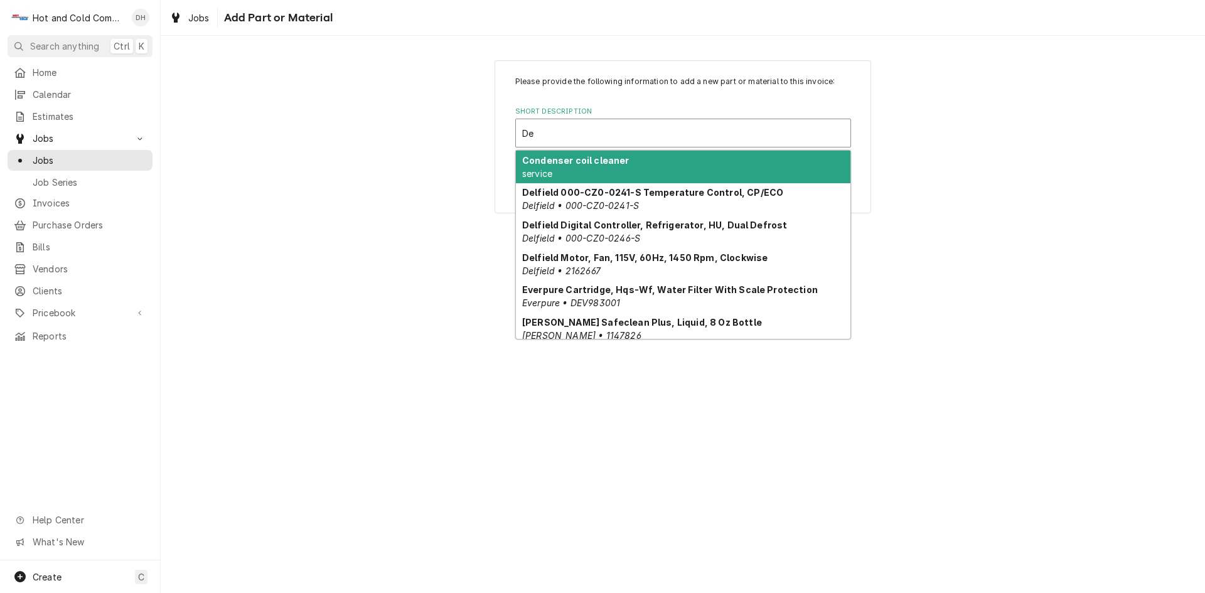
type input "De"
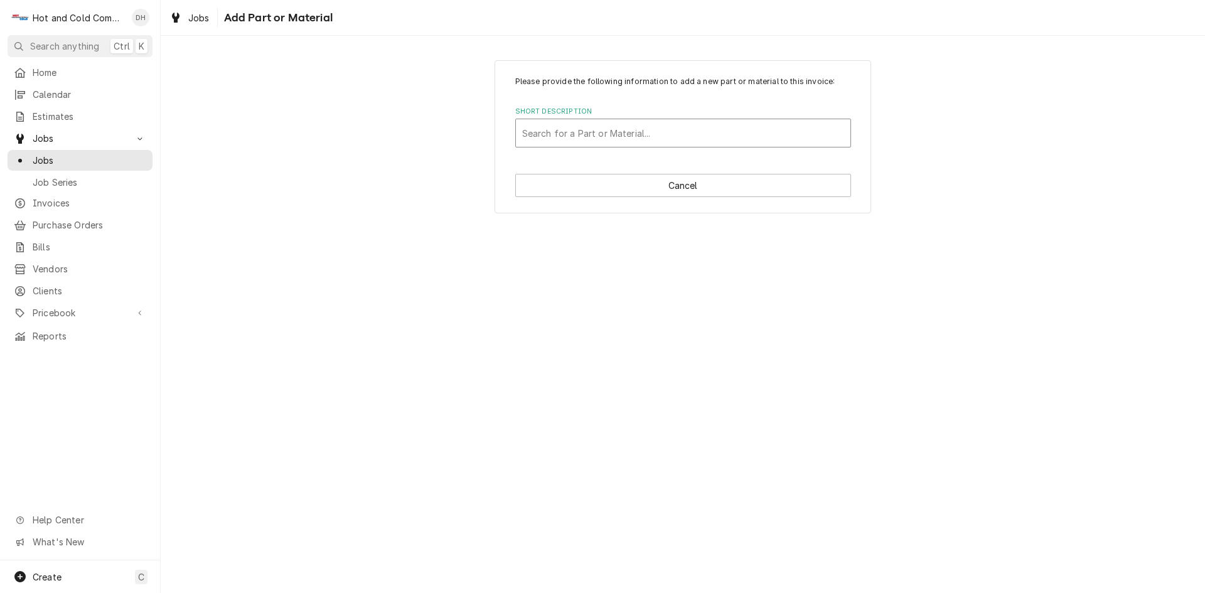
click at [622, 134] on div "Short Description" at bounding box center [683, 133] width 322 height 23
type input "Delfield"
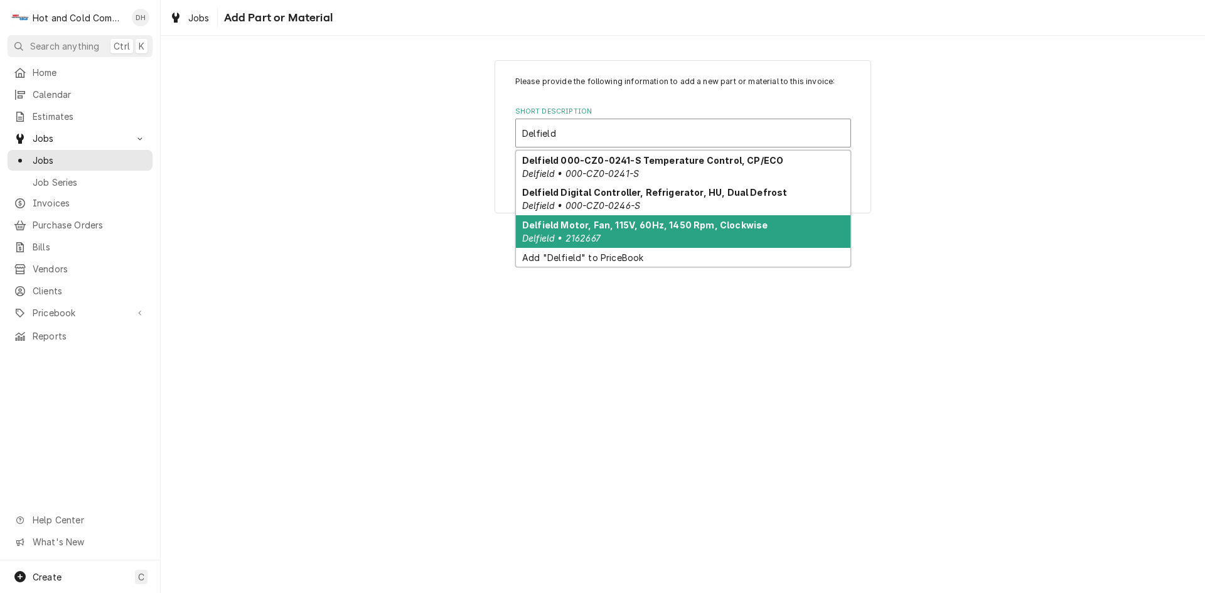
click at [761, 223] on div "Delfield Motor, Fan, 115V, 60Hz, 1450 Rpm, Clockwise Delfield • 2162667" at bounding box center [683, 231] width 335 height 33
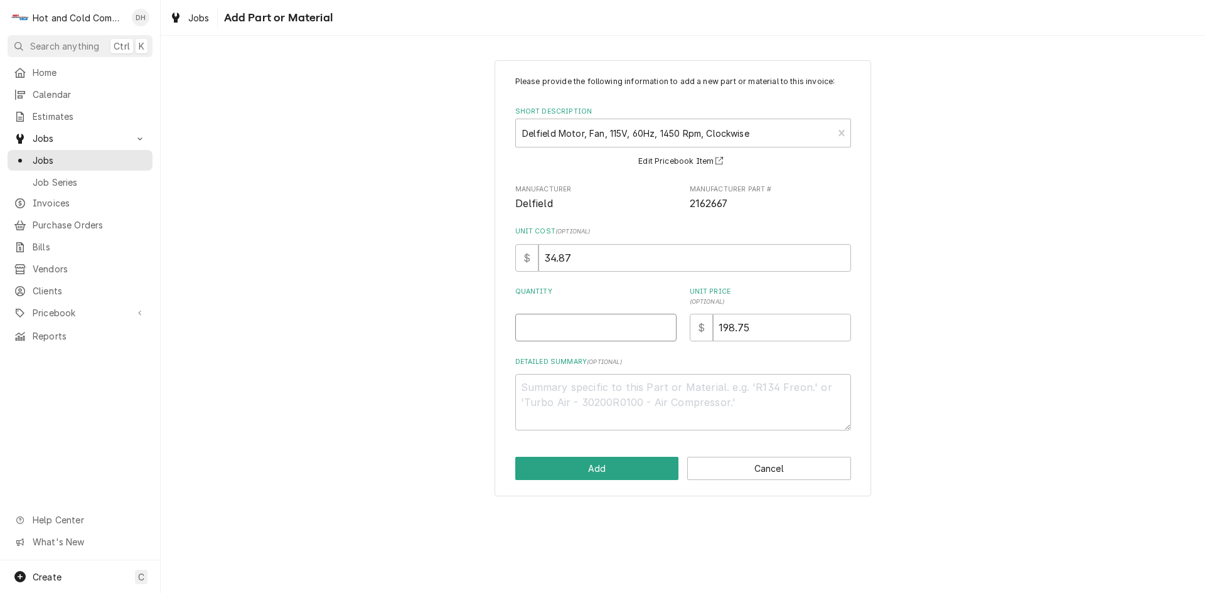
click at [557, 334] on input "Quantity" at bounding box center [595, 328] width 161 height 28
type textarea "x"
type input "1"
click at [616, 465] on button "Add" at bounding box center [597, 468] width 164 height 23
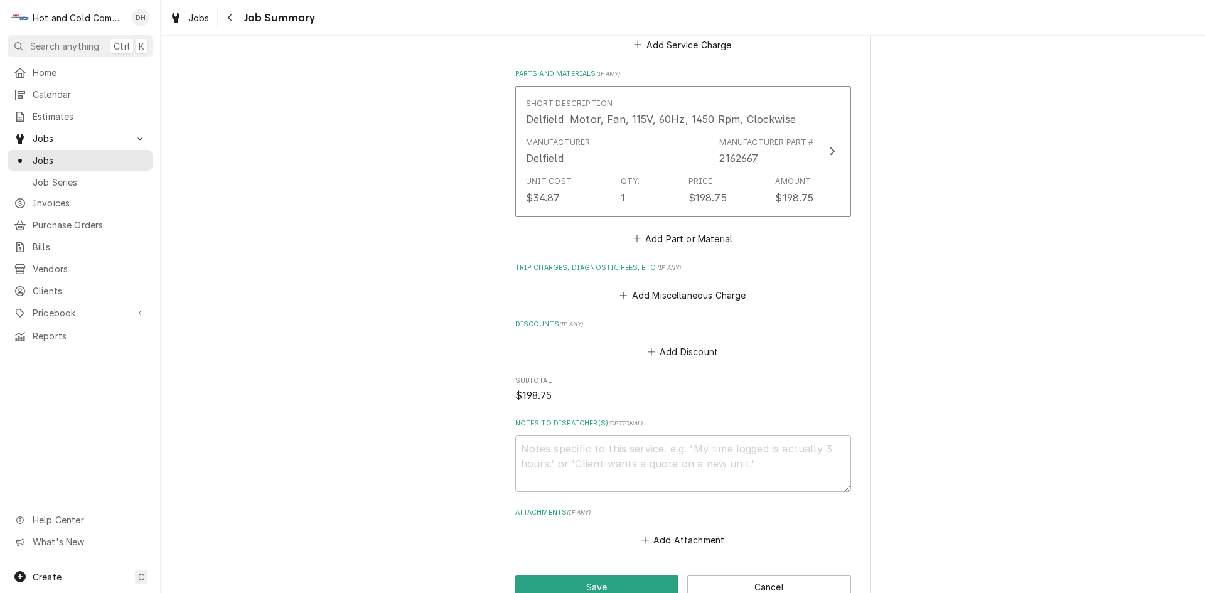
scroll to position [613, 0]
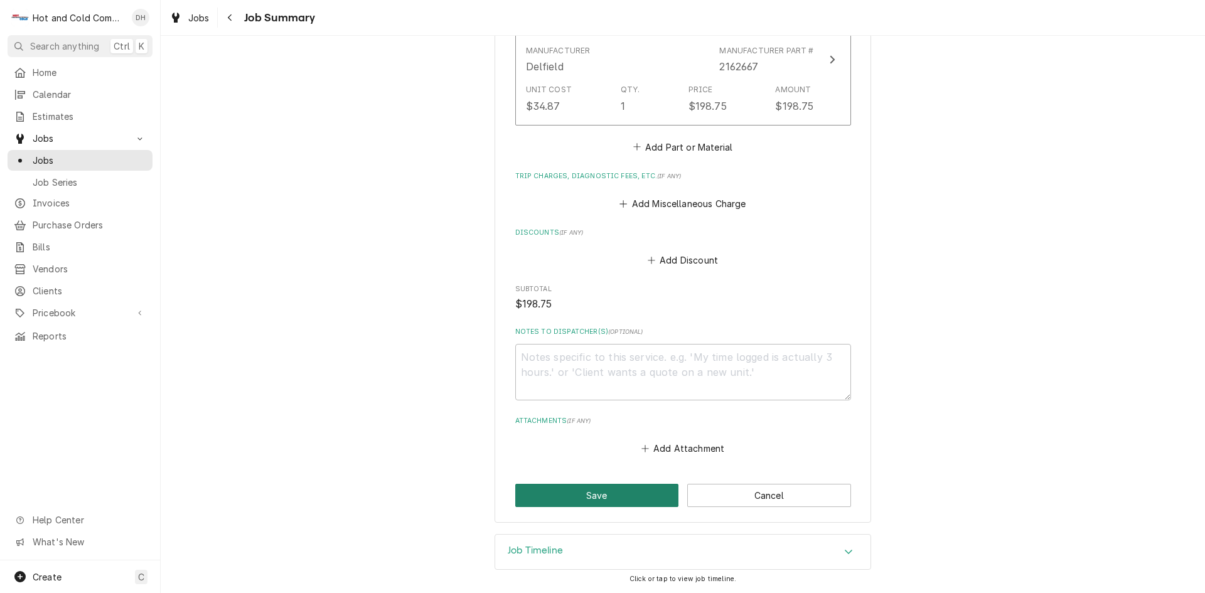
click at [598, 494] on button "Save" at bounding box center [597, 495] width 164 height 23
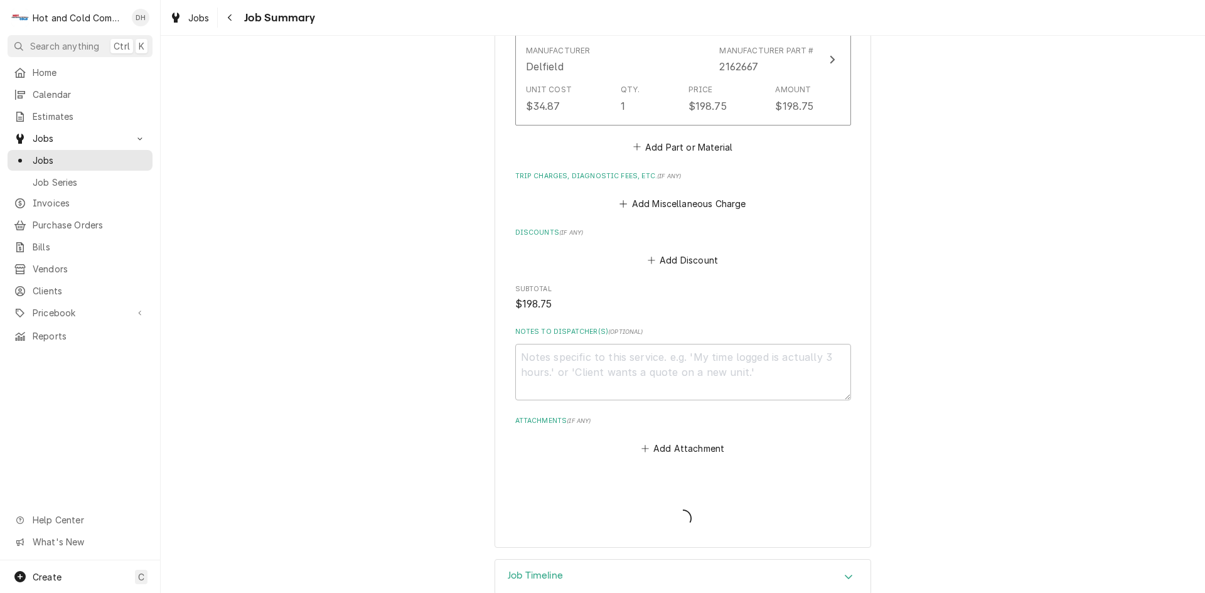
type textarea "x"
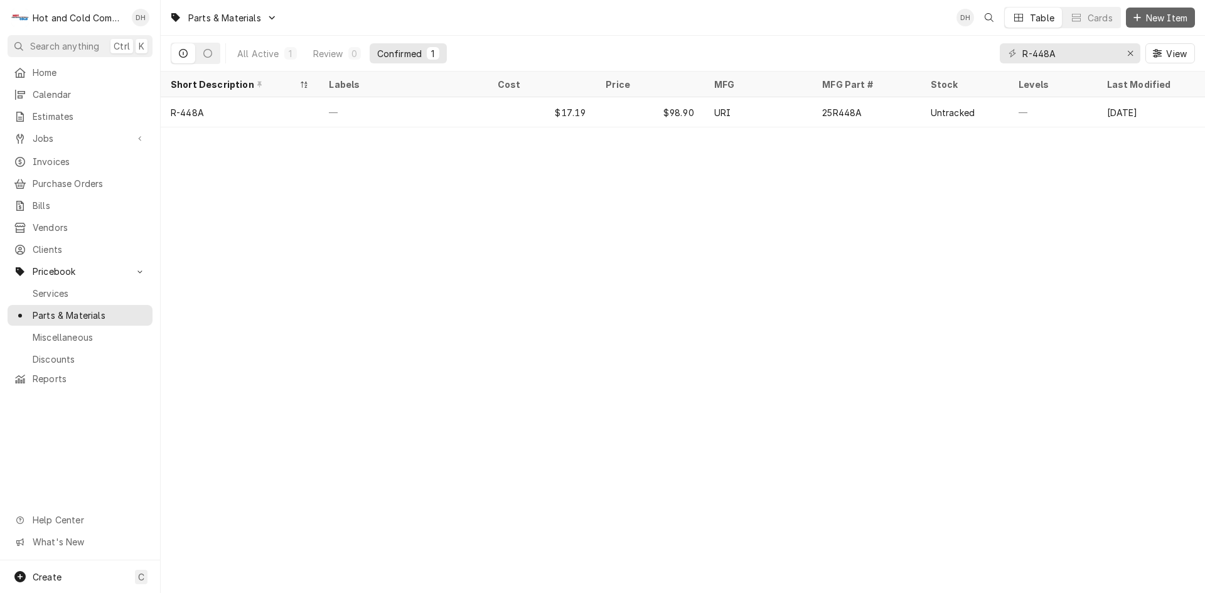
click at [1168, 16] on span "New Item" at bounding box center [1167, 17] width 46 height 13
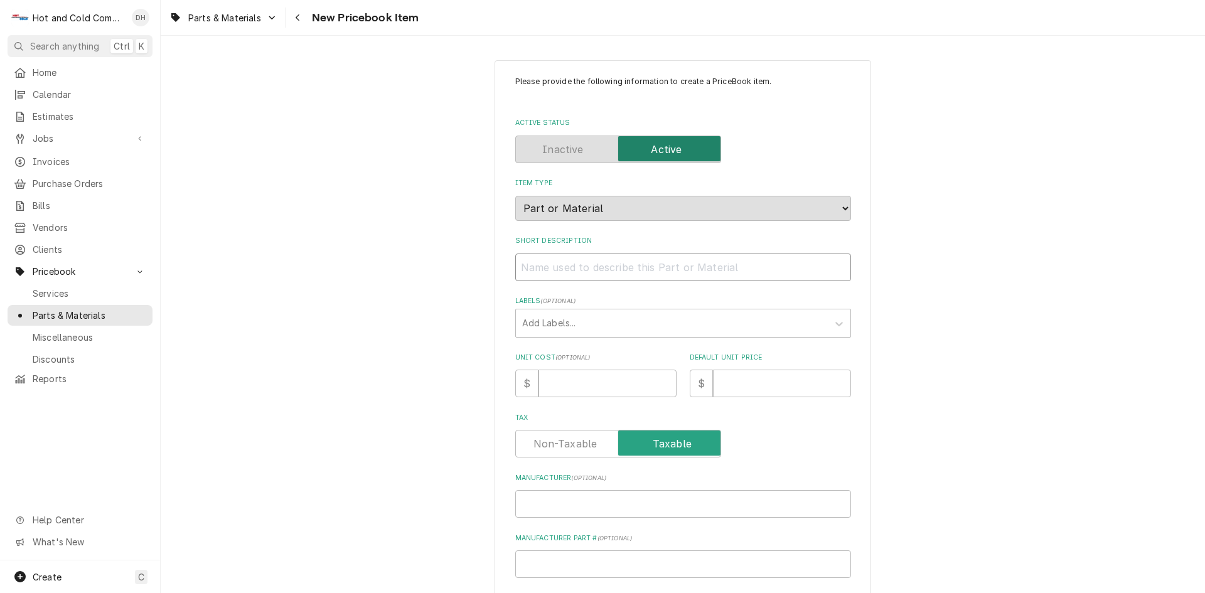
click at [530, 269] on input "Short Description" at bounding box center [683, 268] width 336 height 28
paste input "Delfield 2162667 Motor, Fan, 115V, 60Hz, 1450 Rpm, Clockwise"
type textarea "x"
drag, startPoint x: 596, startPoint y: 264, endPoint x: 557, endPoint y: 270, distance: 39.3
click at [557, 270] on input "Delfield 2162667 Motor, Fan, 115V, 60Hz, 1450 Rpm, Clockwise" at bounding box center [683, 268] width 336 height 28
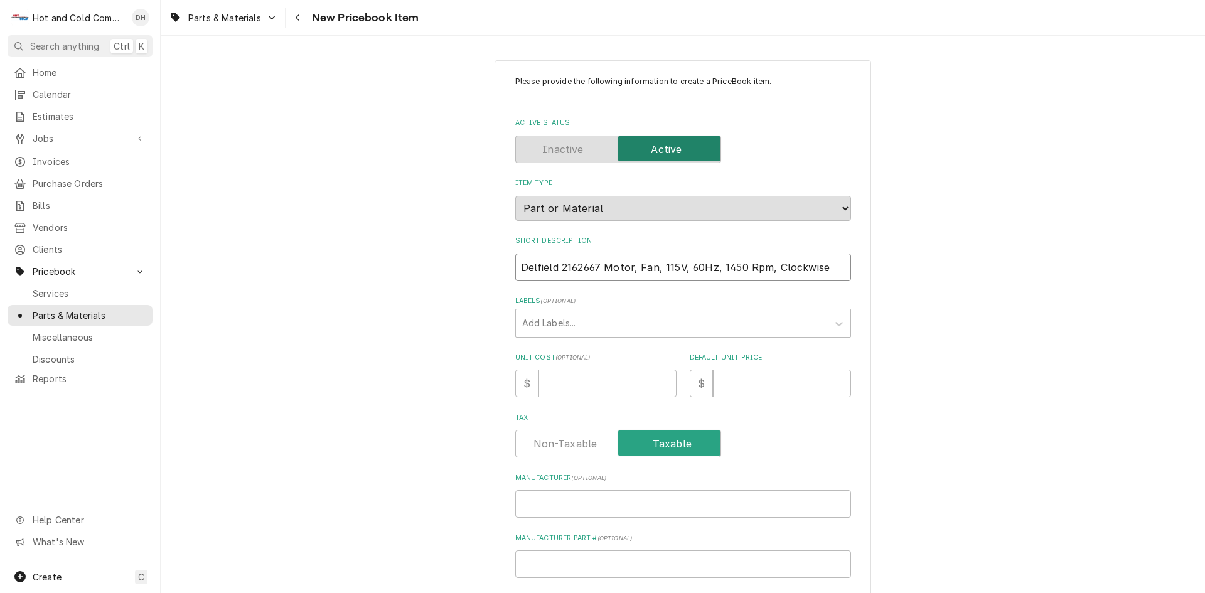
type input "Delfield 2162667 Motor, Fan, 115V, 60Hz, 1450 Rpm, Clockwise"
click at [582, 569] on input "Manufacturer Part # ( optional )" at bounding box center [683, 564] width 336 height 28
paste input "2162667"
type textarea "x"
type input "2162667"
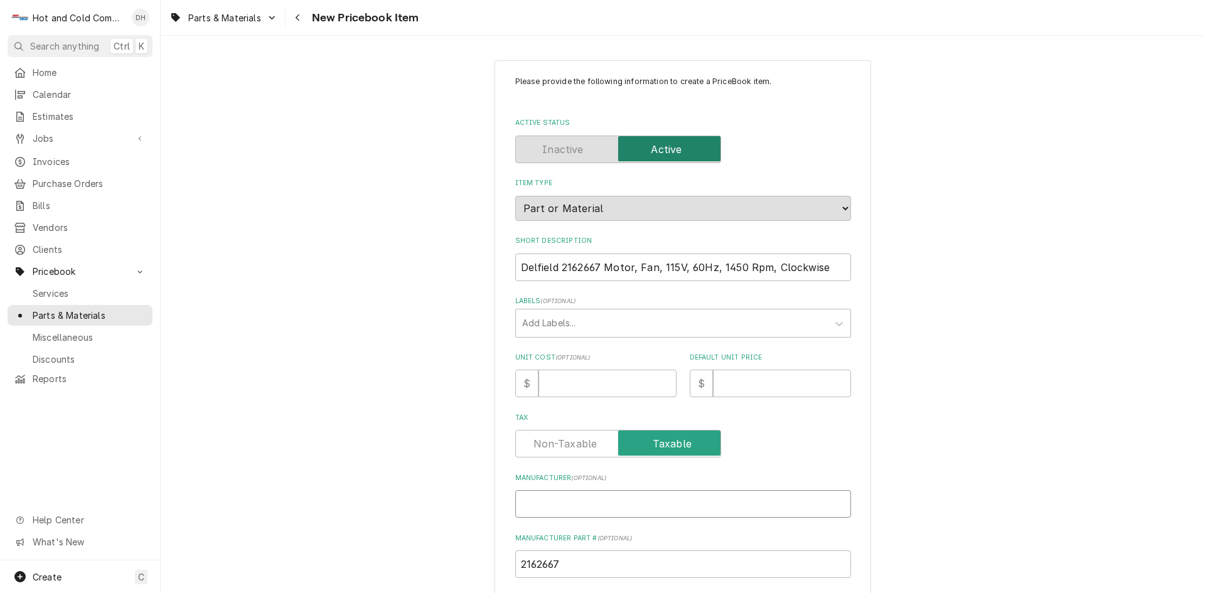
click at [638, 503] on input "Manufacturer ( optional )" at bounding box center [683, 504] width 336 height 28
type textarea "x"
type input "D"
type textarea "x"
type input "De"
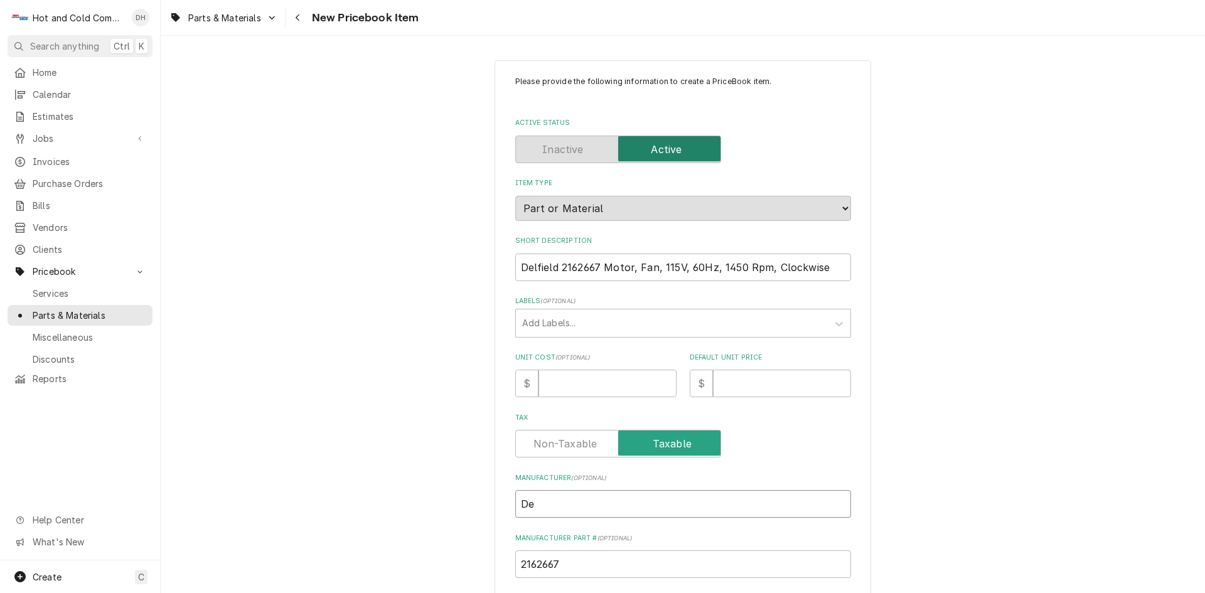
type textarea "x"
type input "Del"
type textarea "x"
type input "Delf"
type textarea "x"
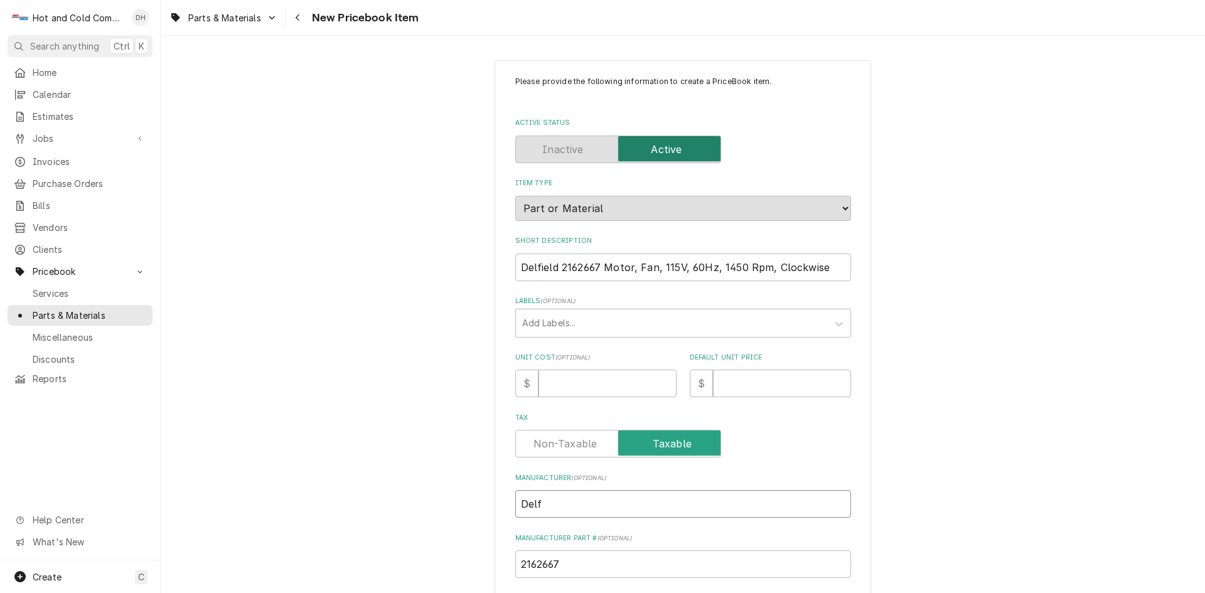
type input "Delfi"
type textarea "x"
type input "Delfie"
type textarea "x"
type input "Delfiel"
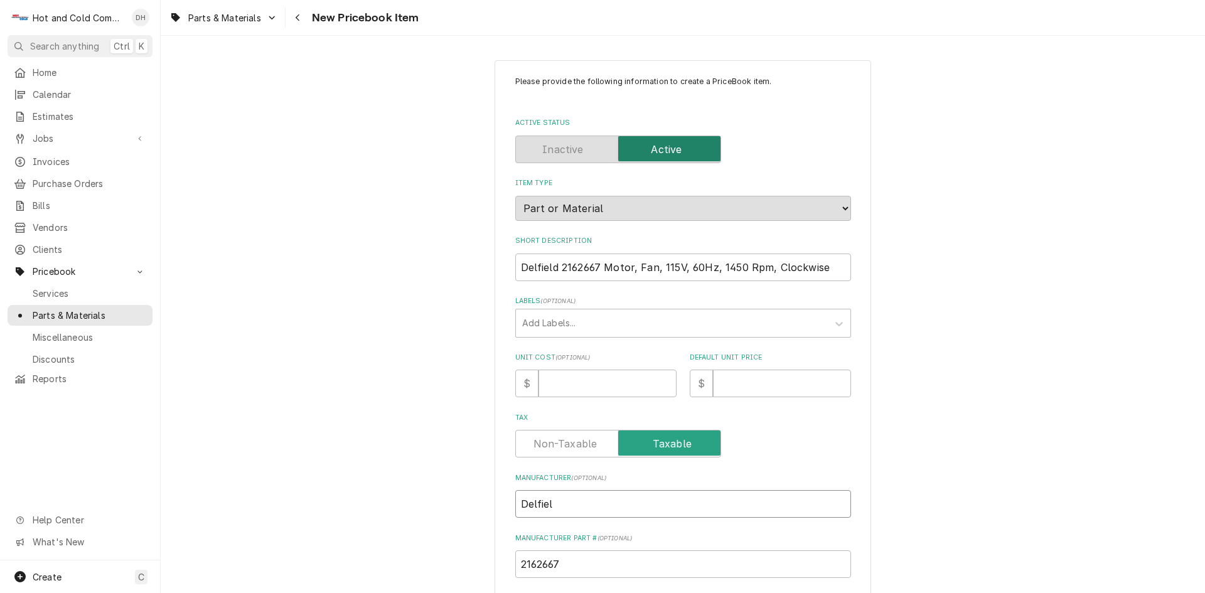
type textarea "x"
type input "Delfield"
click at [743, 384] on input "Default Unit Price" at bounding box center [782, 384] width 138 height 28
type textarea "x"
type input "1"
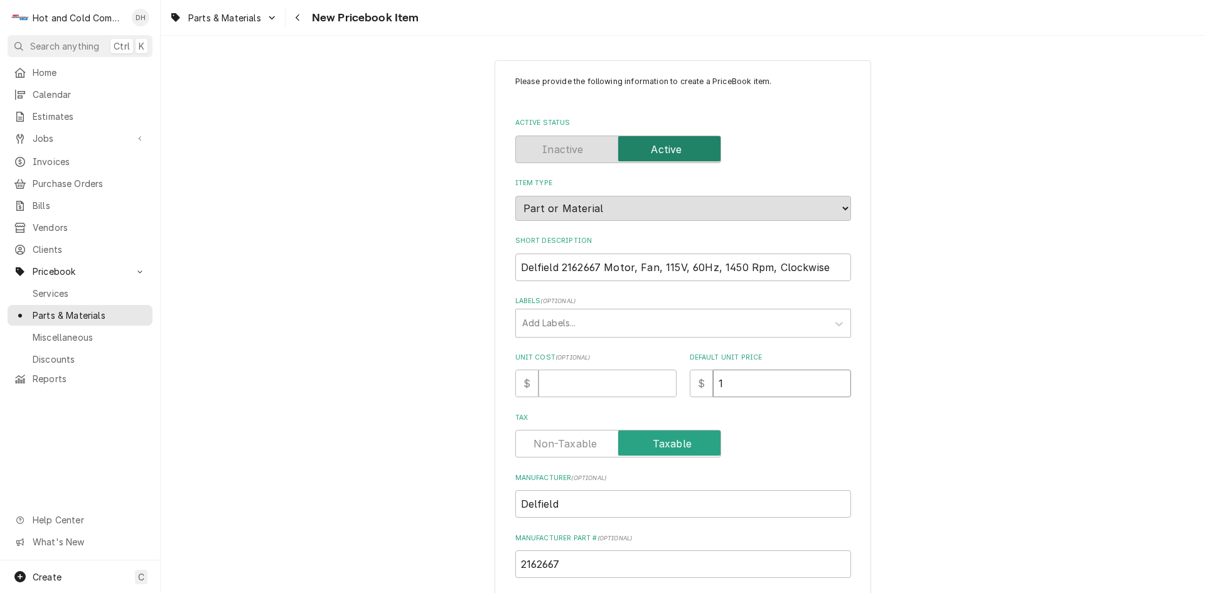
type textarea "x"
type input "19"
type textarea "x"
type input "198"
type textarea "x"
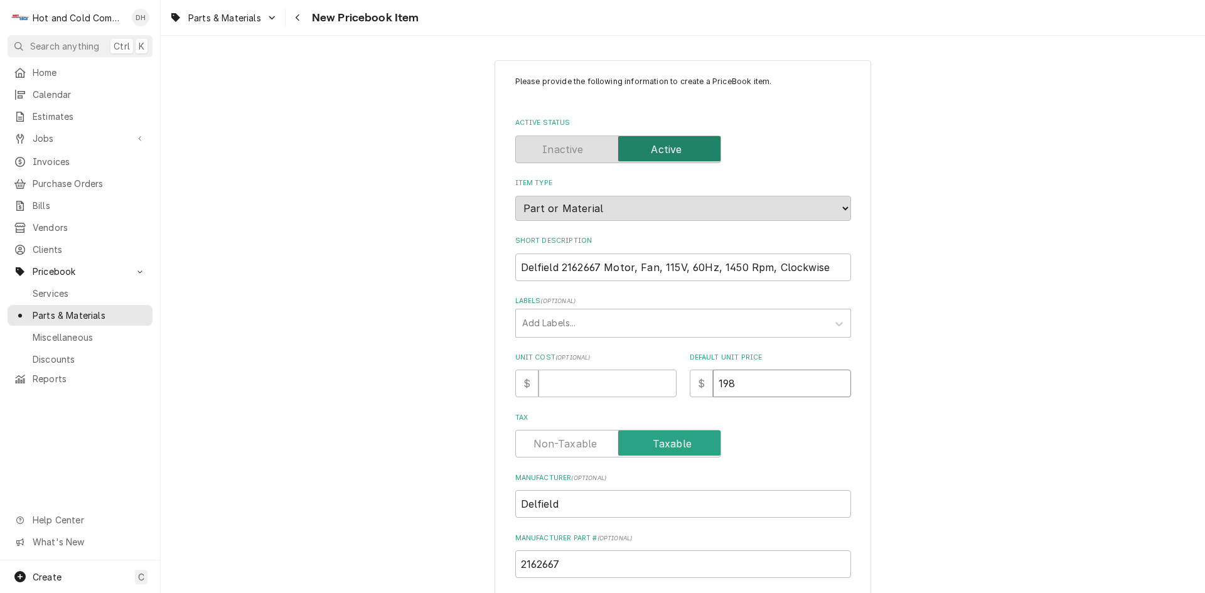
type input "198.7"
type textarea "x"
type input "198.75"
click at [572, 387] on input "Unit Cost ( optional )" at bounding box center [608, 384] width 138 height 28
type textarea "x"
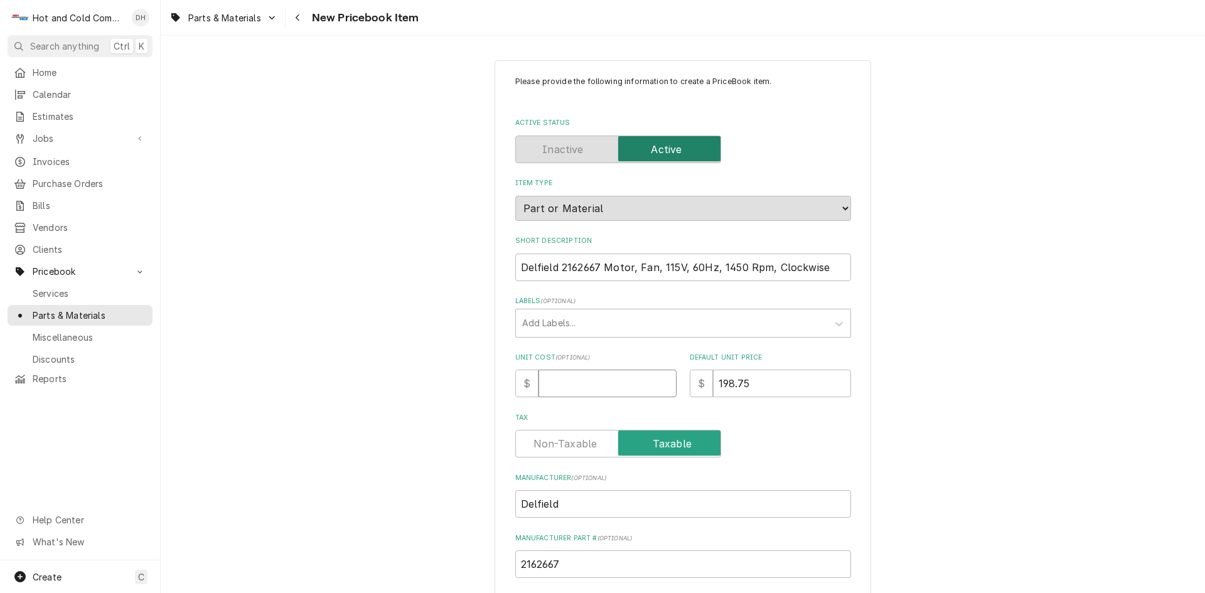
type input "3"
type textarea "x"
type input "34"
type textarea "x"
type input "34.8"
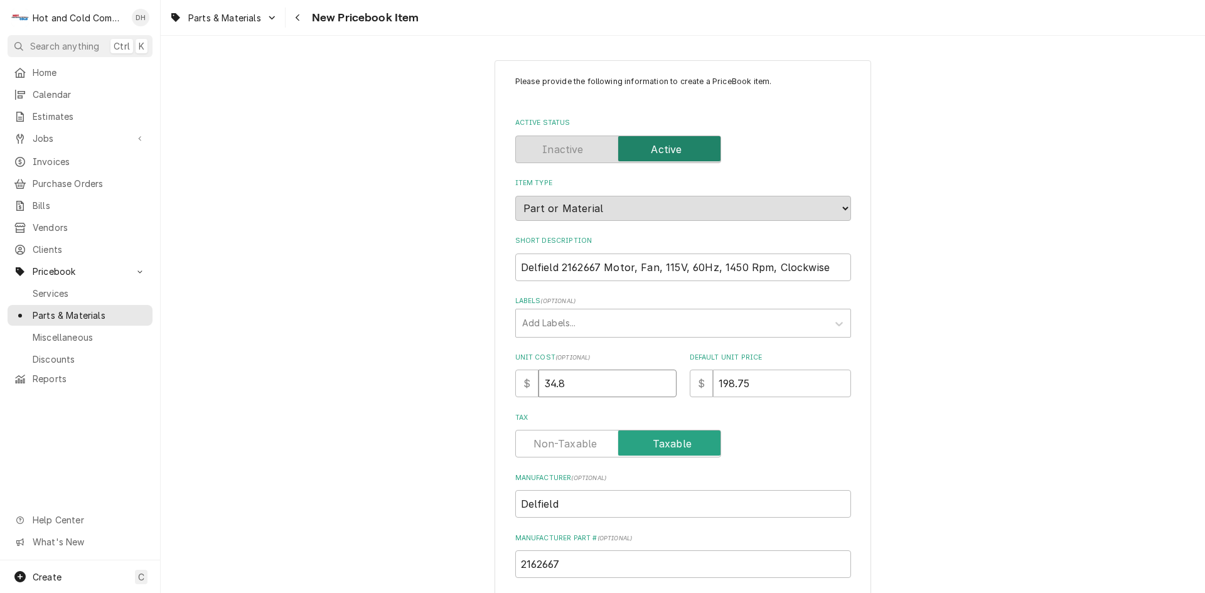
type textarea "x"
type input "34.87"
drag, startPoint x: 596, startPoint y: 264, endPoint x: 557, endPoint y: 280, distance: 42.0
click at [557, 277] on input "Delfield 2162667 Motor, Fan, 115V, 60Hz, 1450 Rpm, Clockwise" at bounding box center [683, 268] width 336 height 28
type textarea "x"
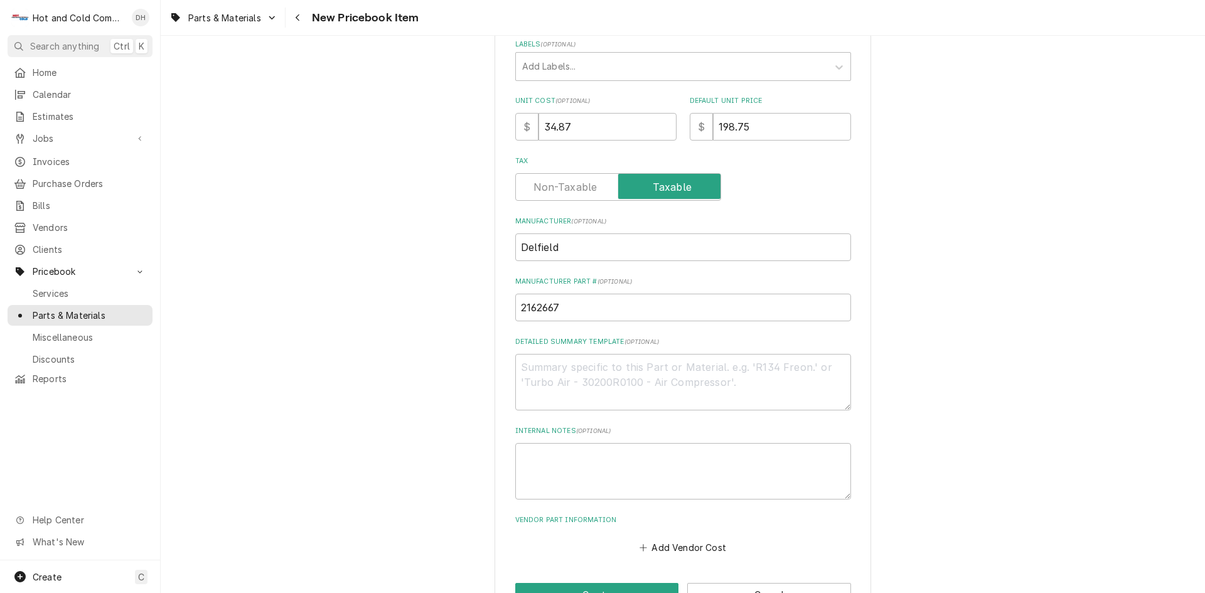
scroll to position [297, 0]
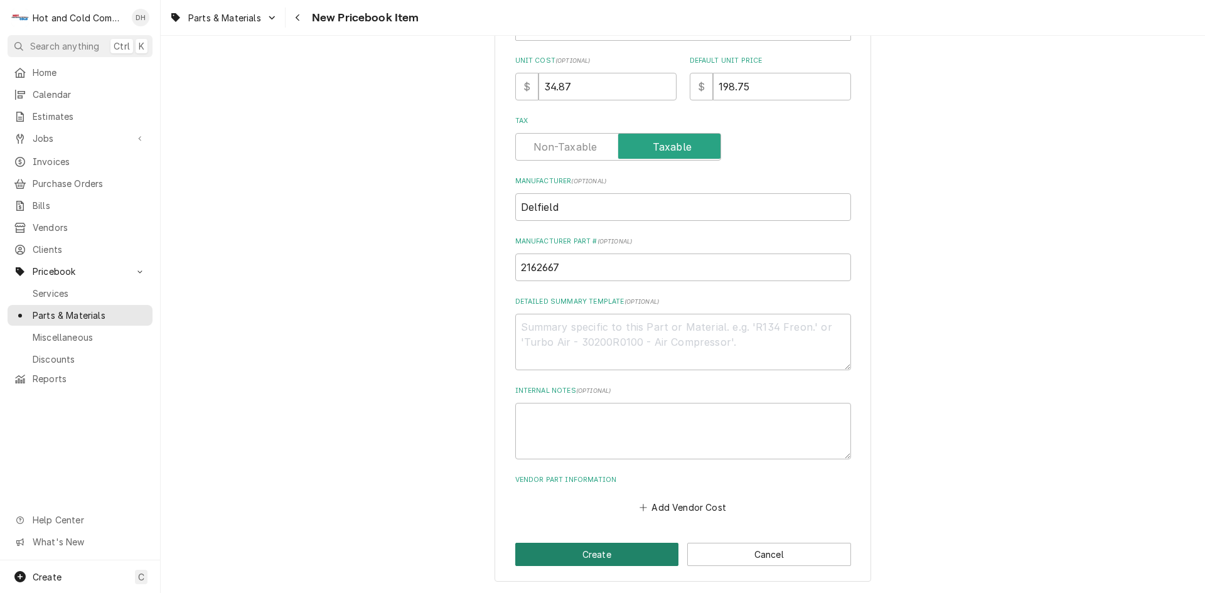
type input "Delfield Motor, Fan, 115V, 60Hz, 1450 Rpm, Clockwise"
click at [610, 552] on button "Create" at bounding box center [597, 554] width 164 height 23
type textarea "x"
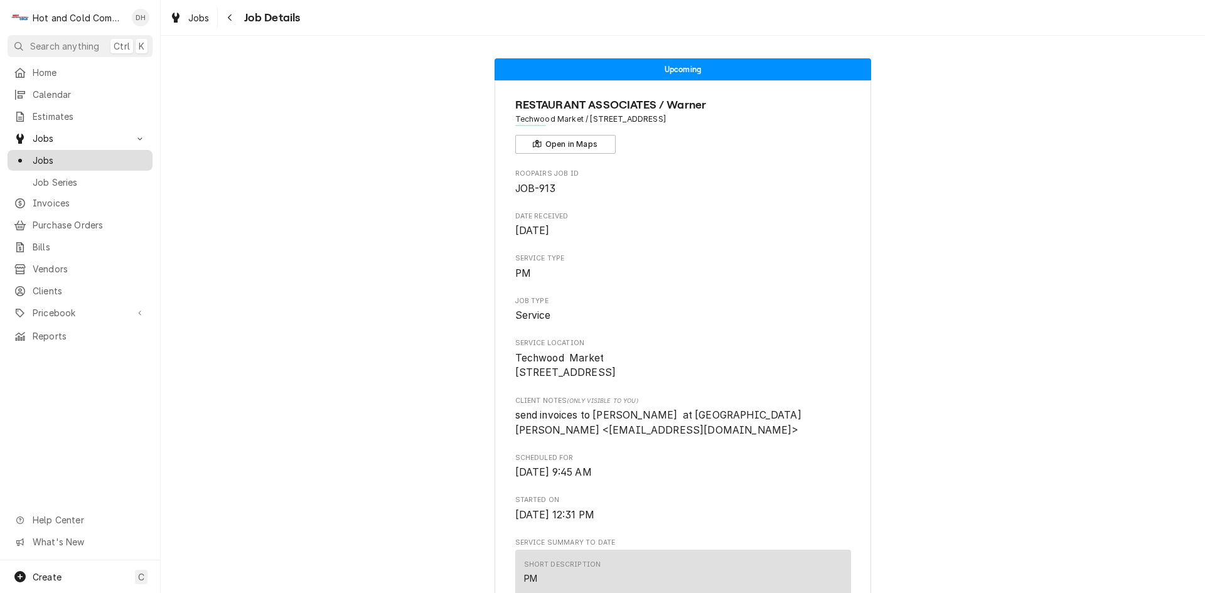
click at [44, 154] on span "Jobs" at bounding box center [90, 160] width 114 height 13
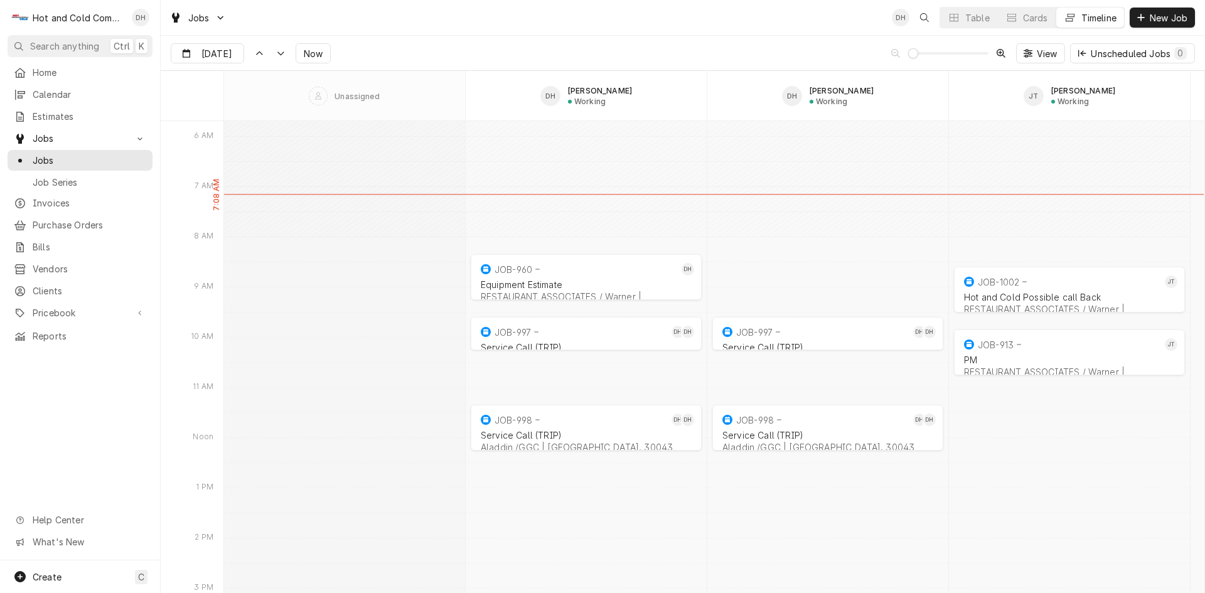
scroll to position [10031, 0]
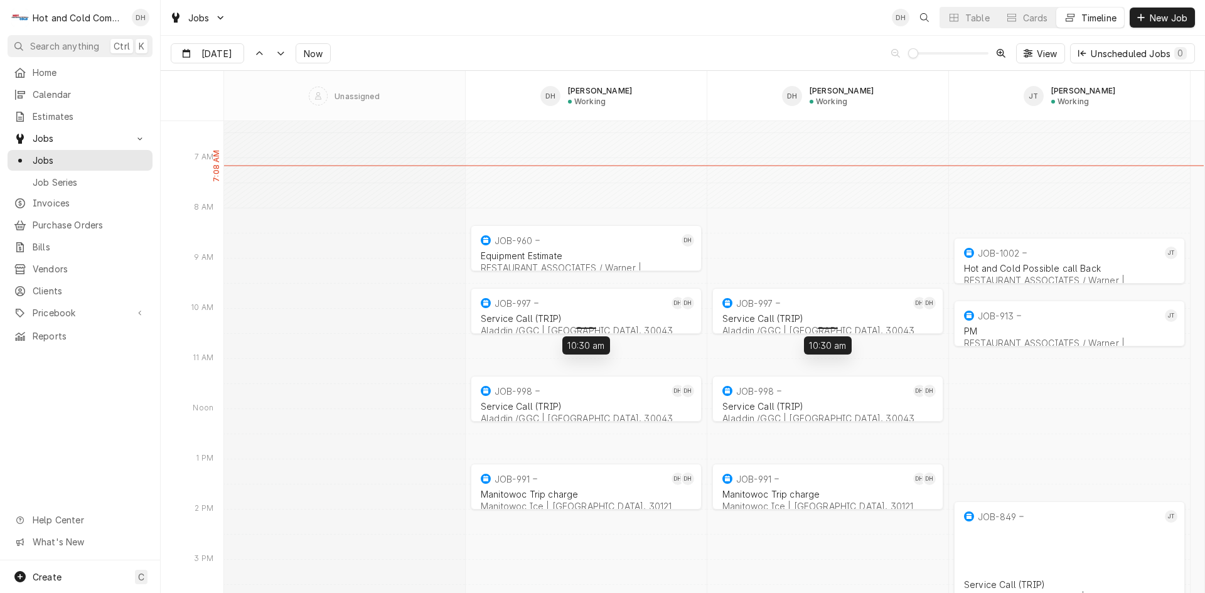
drag, startPoint x: 591, startPoint y: 319, endPoint x: 589, endPoint y: 337, distance: 17.7
